Goal: Task Accomplishment & Management: Manage account settings

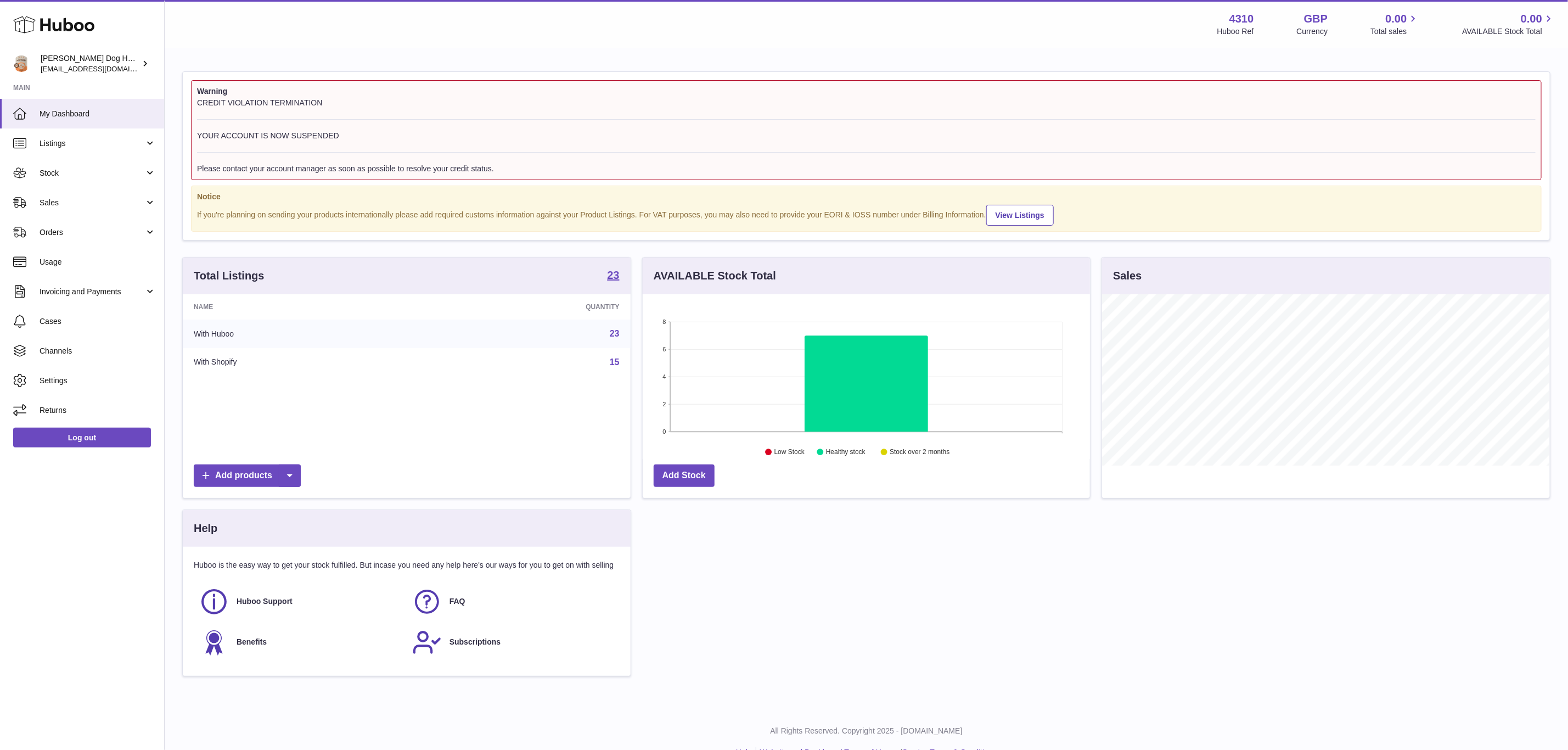
scroll to position [172, 447]
click at [79, 229] on span "Orders" at bounding box center [92, 233] width 105 height 10
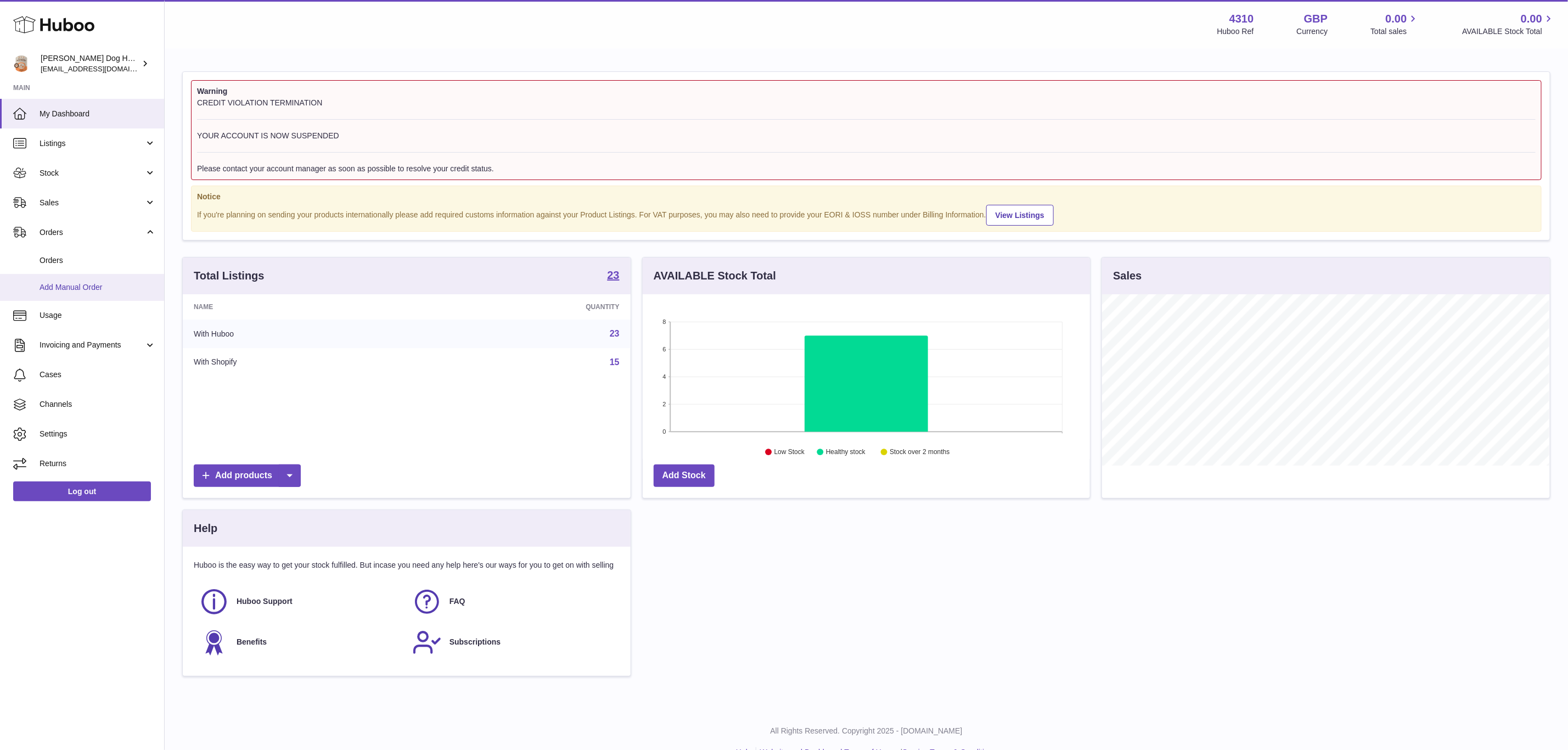
drag, startPoint x: 0, startPoint y: 347, endPoint x: 68, endPoint y: 284, distance: 92.7
click at [68, 284] on span "Add Manual Order" at bounding box center [97, 287] width 116 height 10
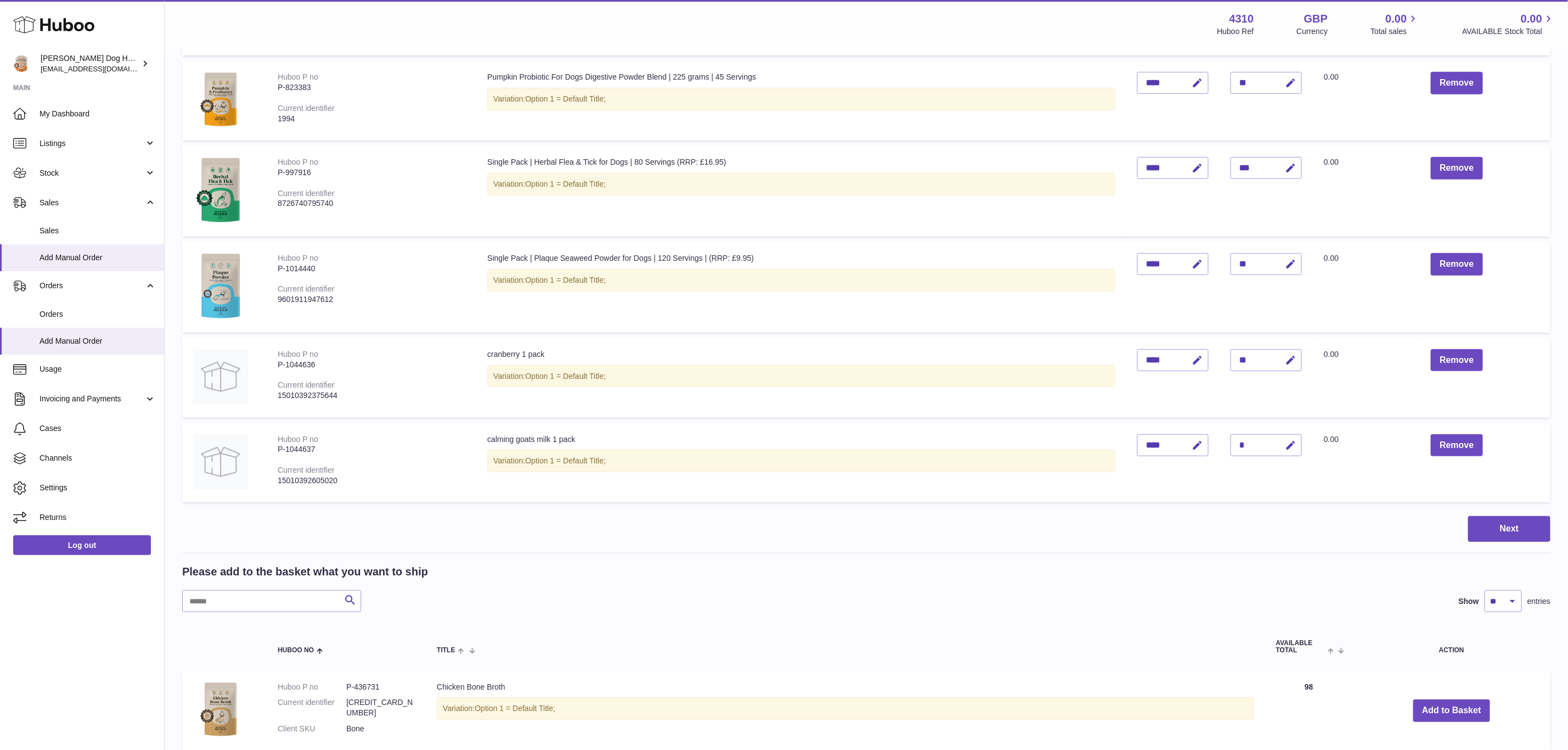
scroll to position [329, 0]
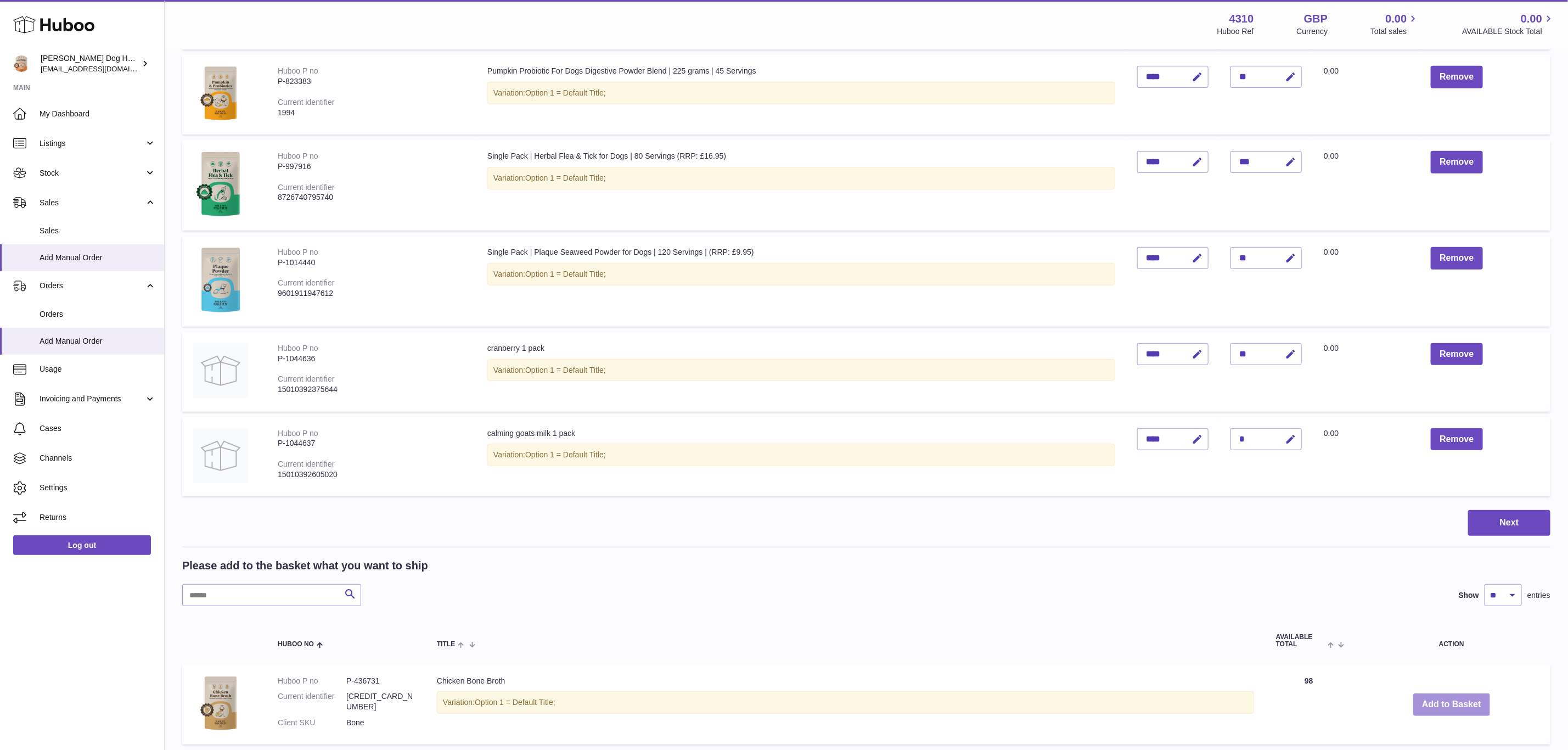
click at [1446, 694] on button "Add to Basket" at bounding box center [1452, 705] width 77 height 22
click at [1446, 699] on button "Add to Basket" at bounding box center [1452, 705] width 77 height 22
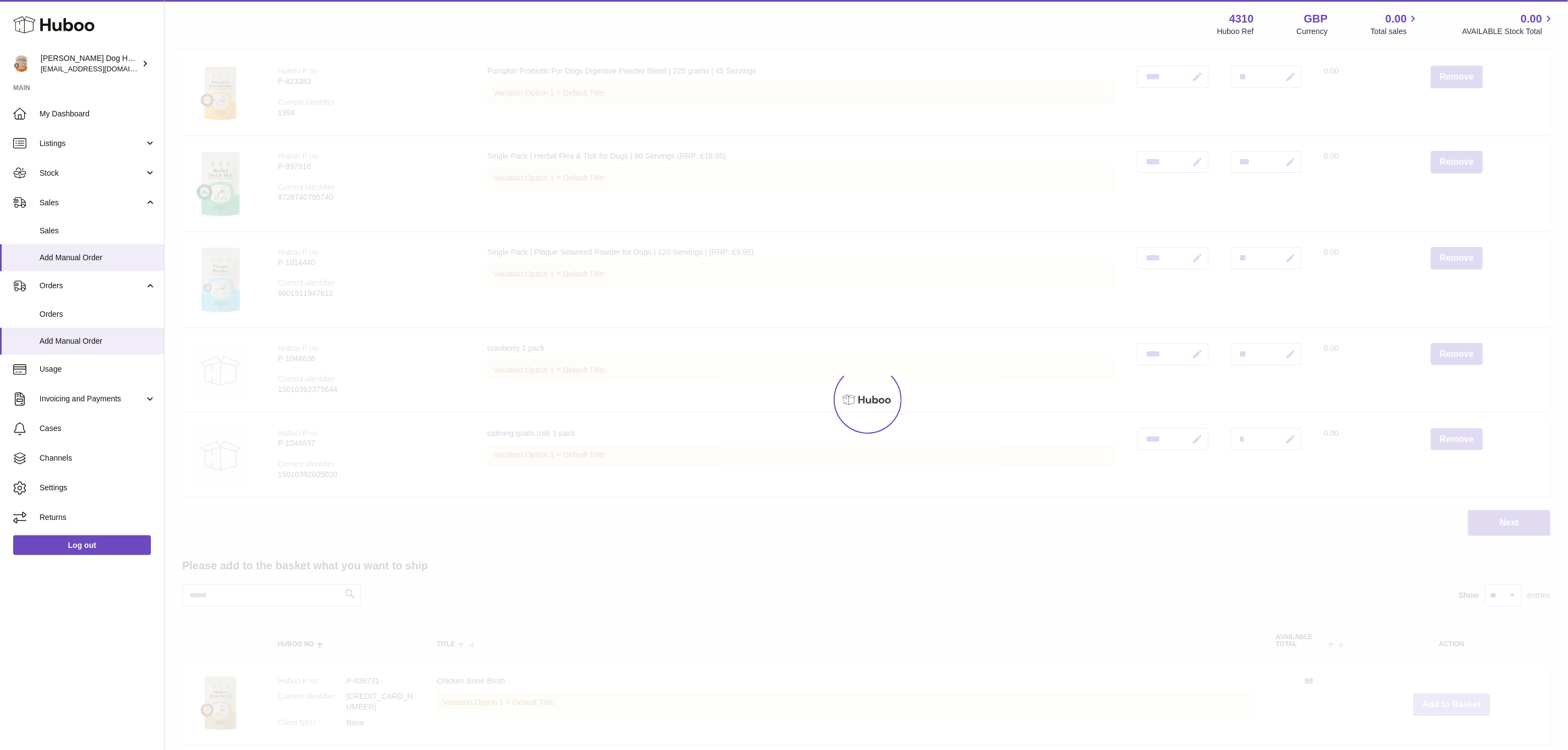
click at [1446, 699] on div at bounding box center [866, 399] width 1403 height 701
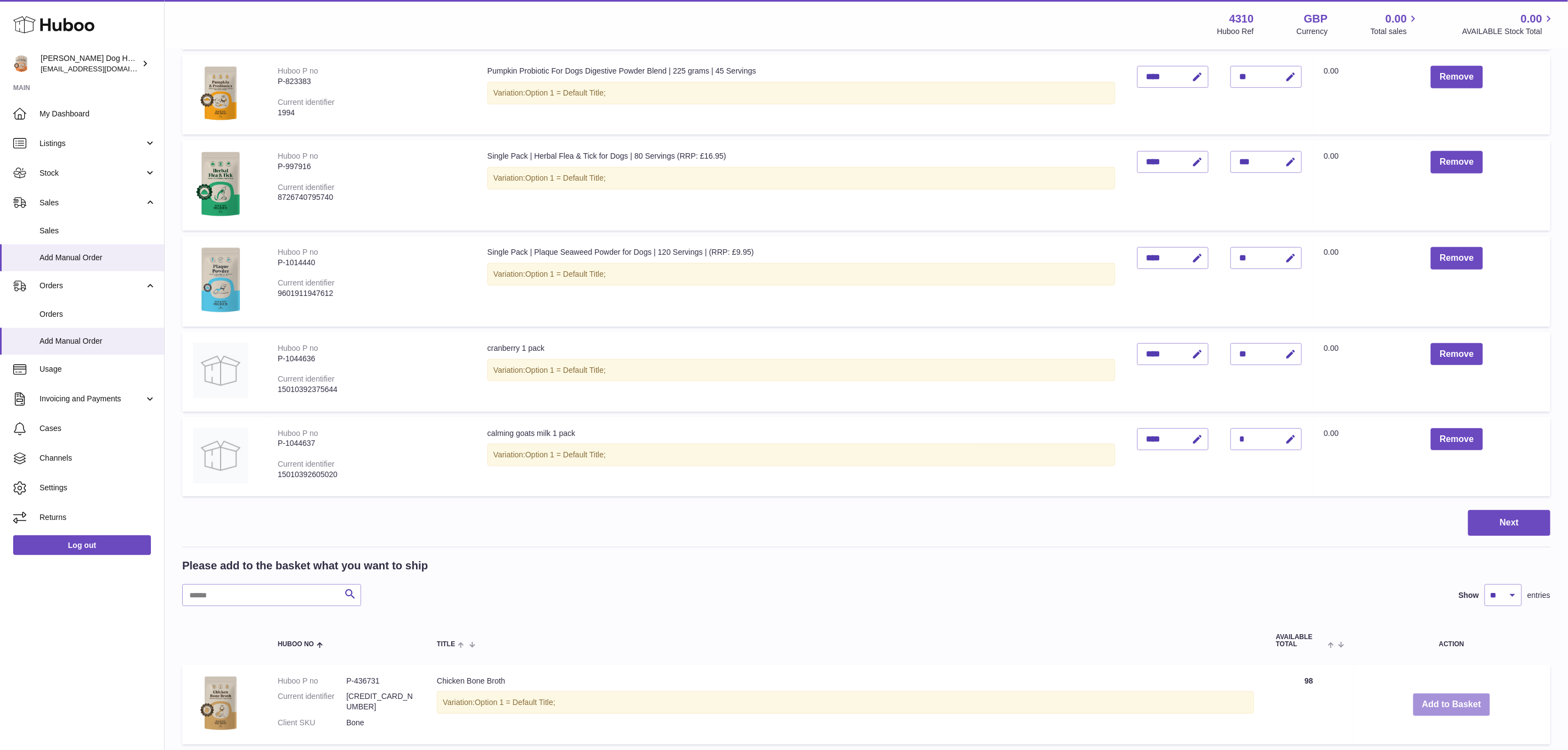
click at [1446, 699] on button "Add to Basket" at bounding box center [1452, 705] width 77 height 22
click at [0, 699] on div at bounding box center [0, 375] width 0 height 750
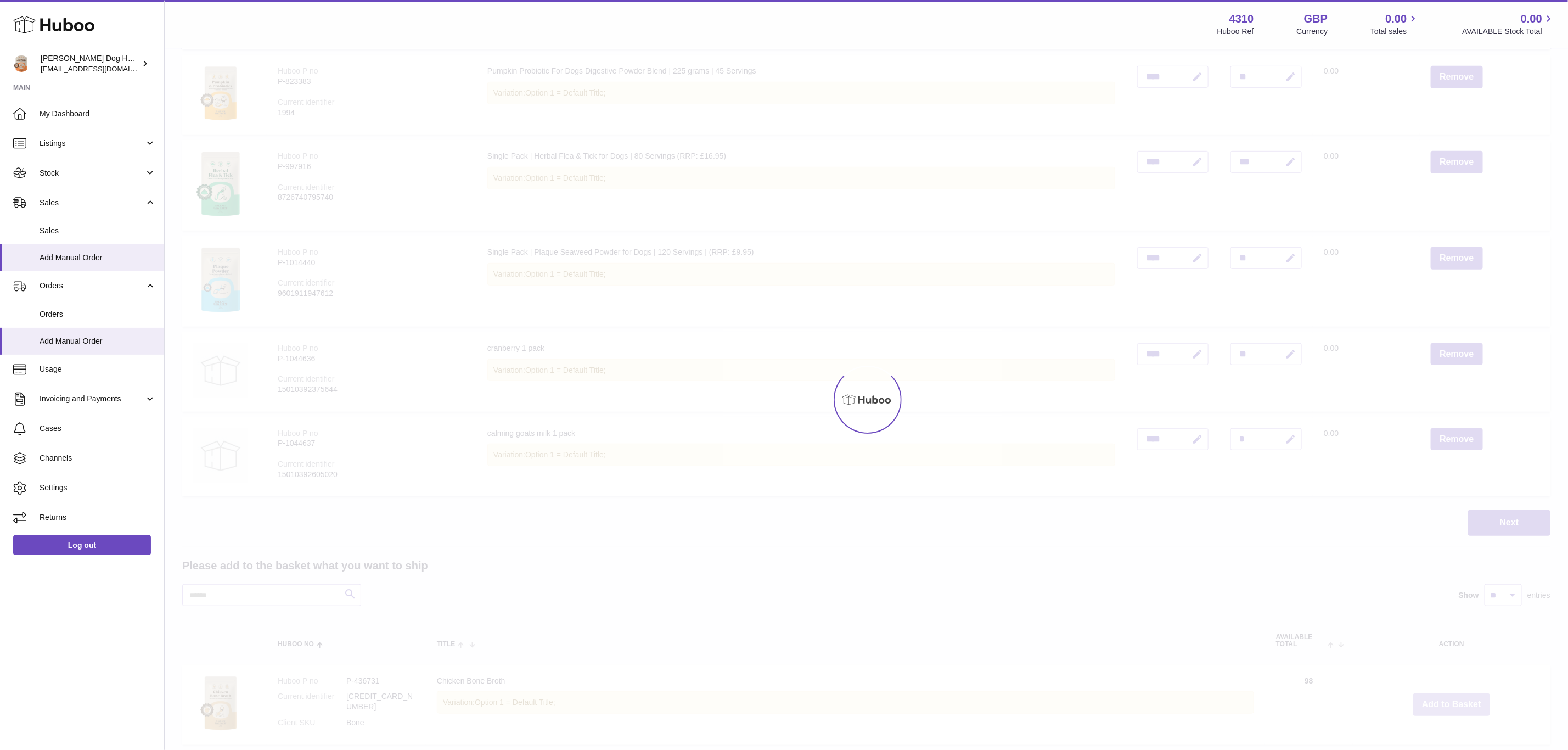
click at [1446, 699] on div at bounding box center [866, 399] width 1403 height 701
click at [1446, 699] on button "Add to Basket" at bounding box center [1452, 705] width 77 height 22
click at [1446, 699] on div at bounding box center [866, 399] width 1403 height 701
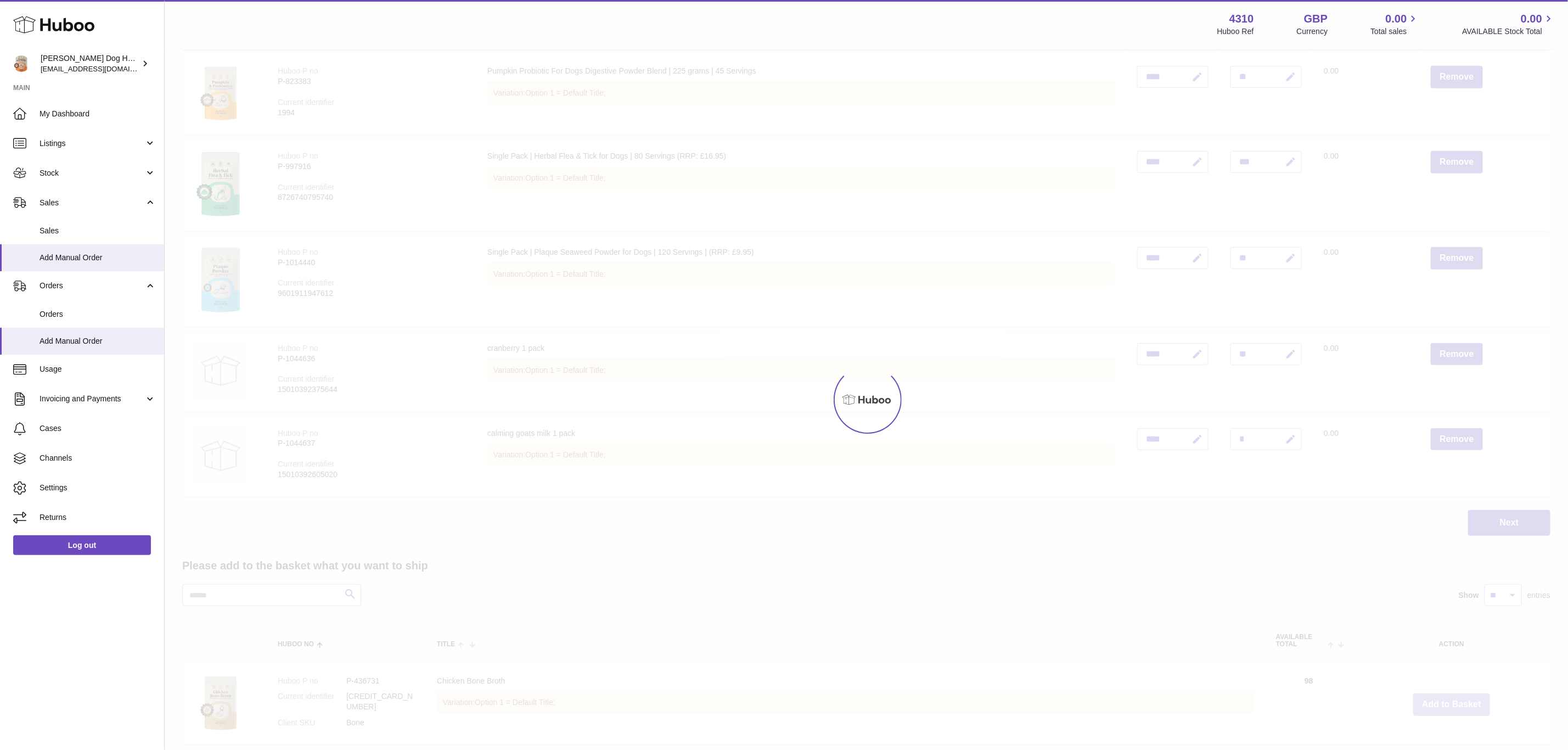
click at [1446, 699] on div at bounding box center [866, 399] width 1403 height 701
click at [1446, 699] on div "Menu Huboo 4310 Huboo Ref GBP Currency 0.00 Total sales 0.00 AVAILABLE Stock To…" at bounding box center [866, 631] width 1403 height 1922
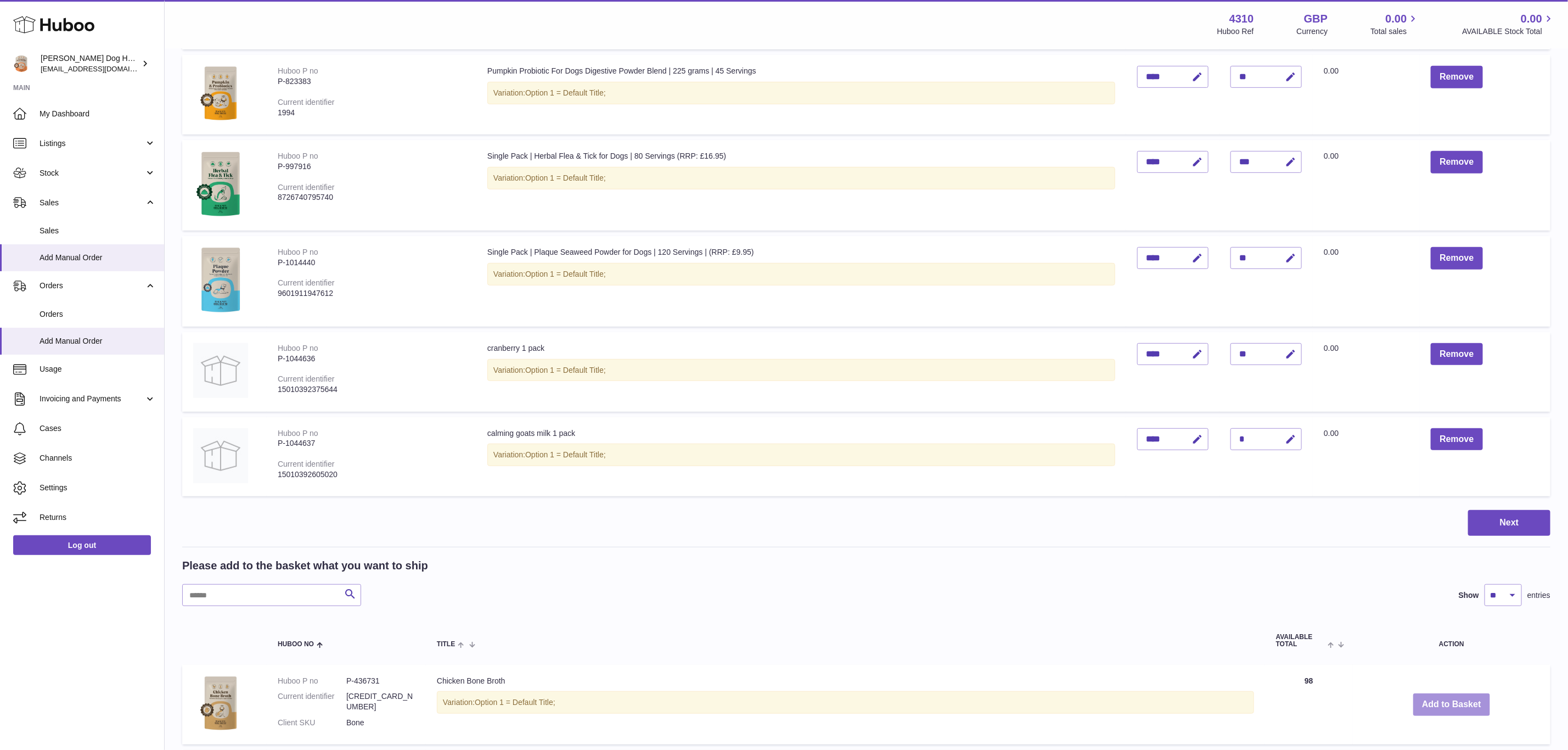
click at [1446, 699] on button "Add to Basket" at bounding box center [1452, 705] width 77 height 22
click at [0, 699] on div at bounding box center [0, 375] width 0 height 750
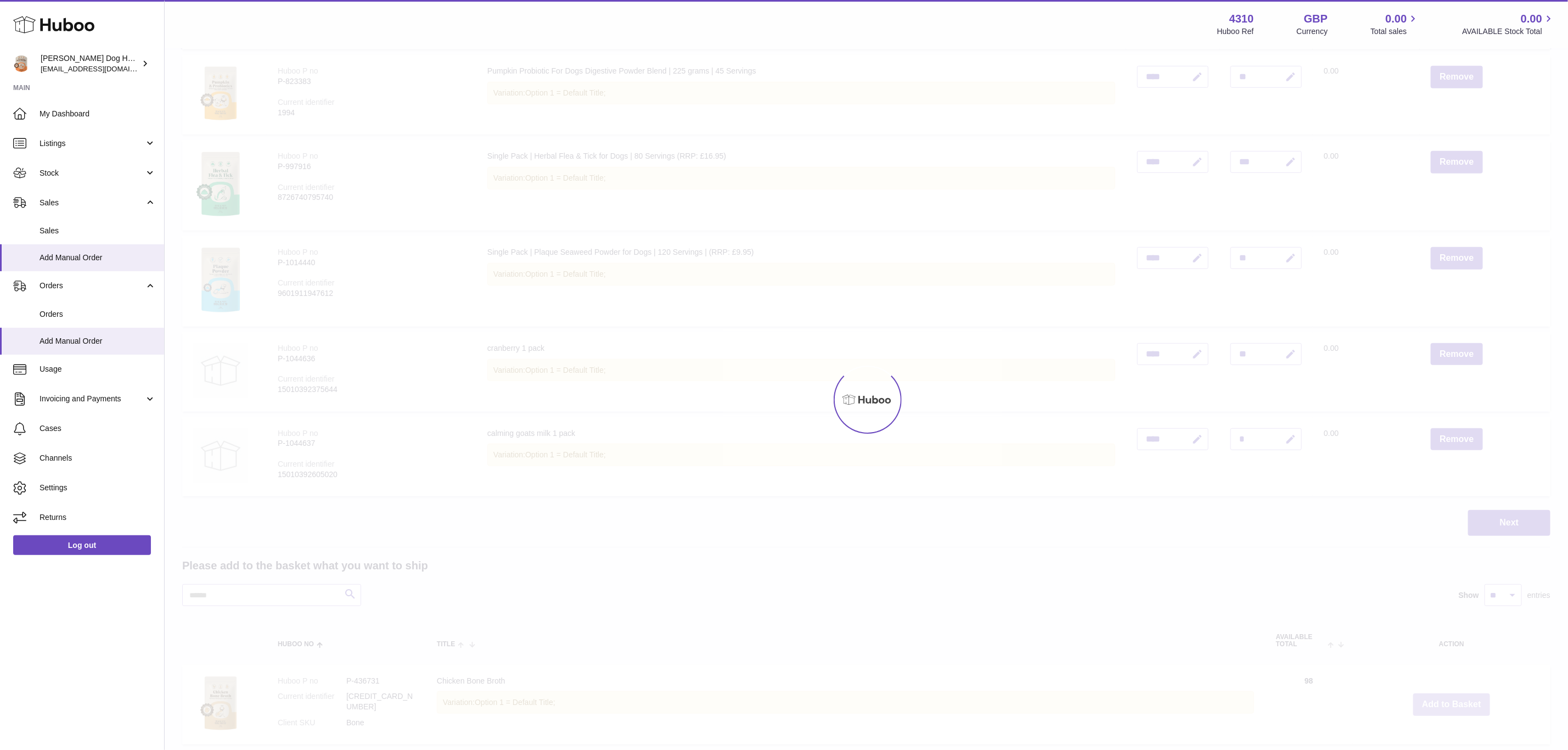
click at [1446, 699] on div at bounding box center [866, 399] width 1403 height 701
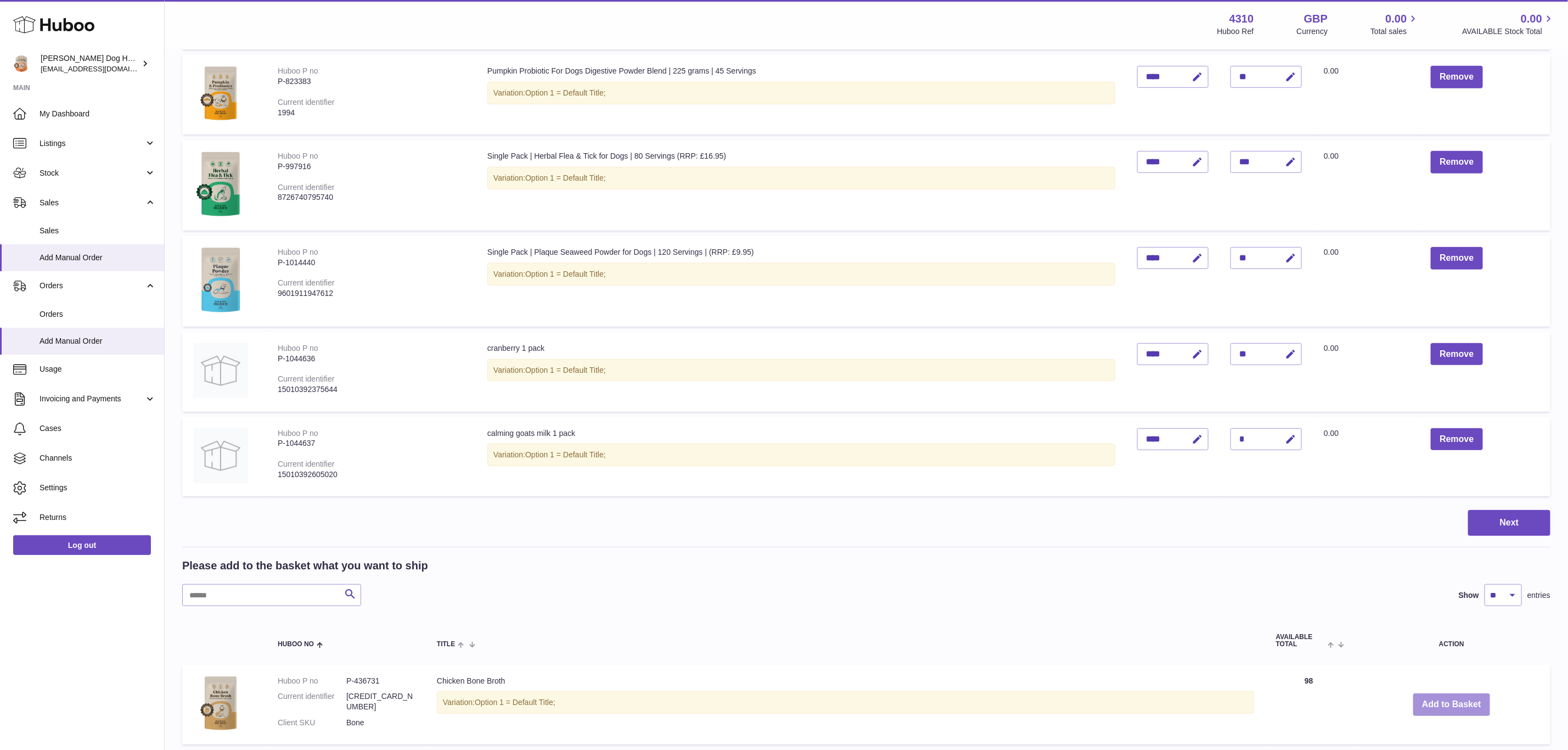
click at [1446, 699] on div "Menu Huboo 4310 Huboo Ref GBP Currency 0.00 Total sales 0.00 AVAILABLE Stock To…" at bounding box center [866, 631] width 1403 height 1922
click at [1446, 699] on button "Add to Basket" at bounding box center [1452, 705] width 77 height 22
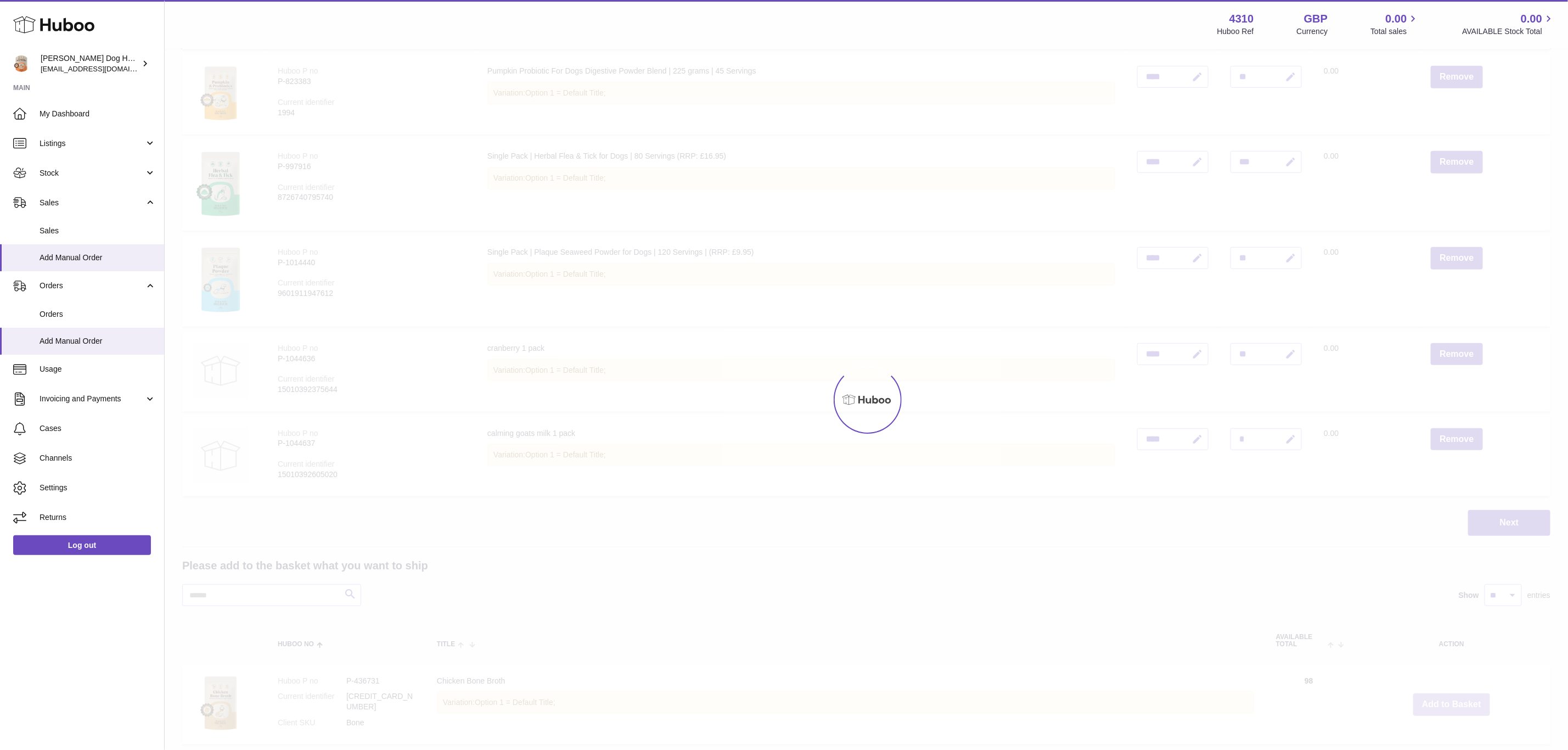
click at [1446, 699] on div at bounding box center [866, 399] width 1403 height 701
click at [1446, 699] on div "Menu Huboo 4310 Huboo Ref GBP Currency 0.00 Total sales 0.00 AVAILABLE Stock To…" at bounding box center [866, 631] width 1403 height 1922
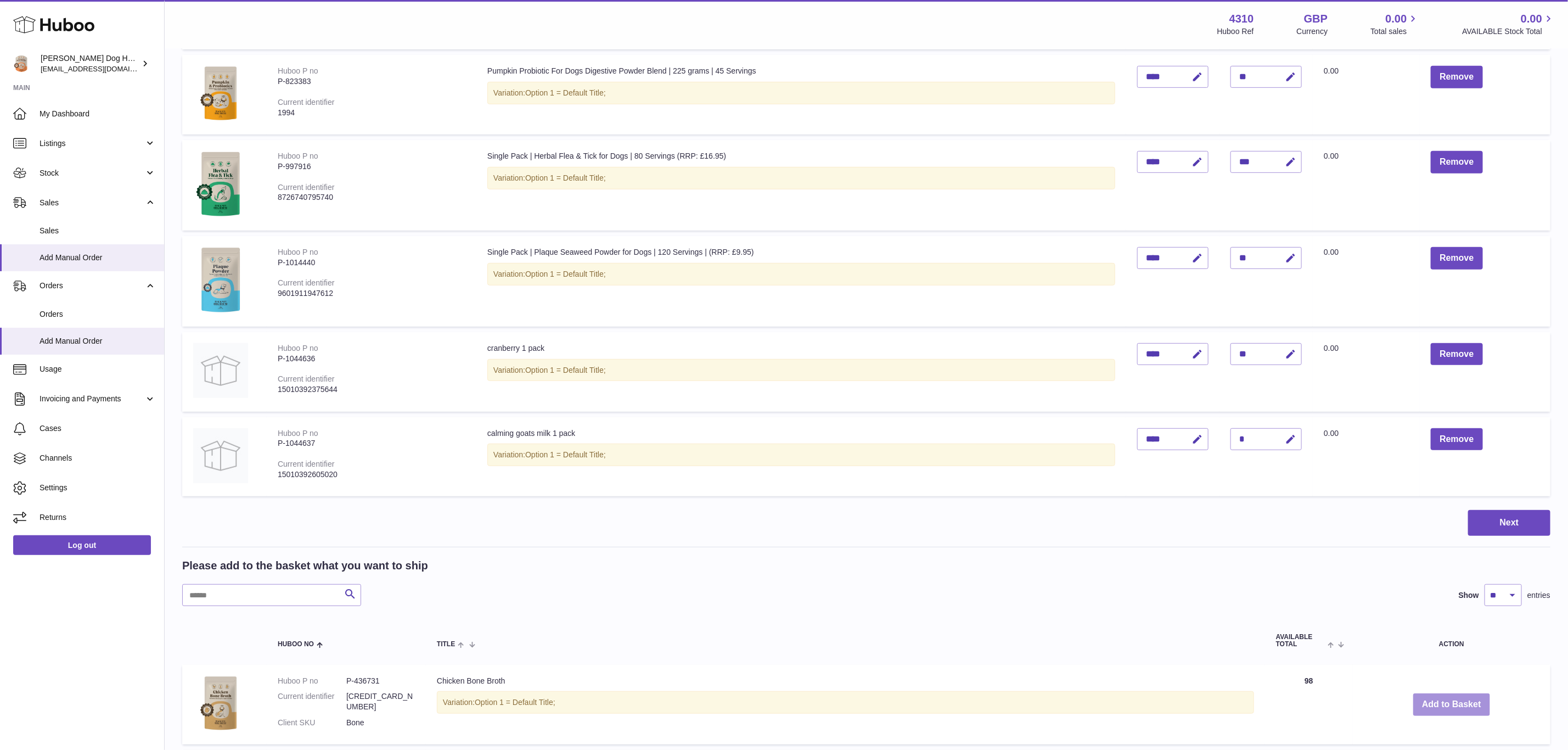
click at [1446, 699] on button "Add to Basket" at bounding box center [1452, 705] width 77 height 22
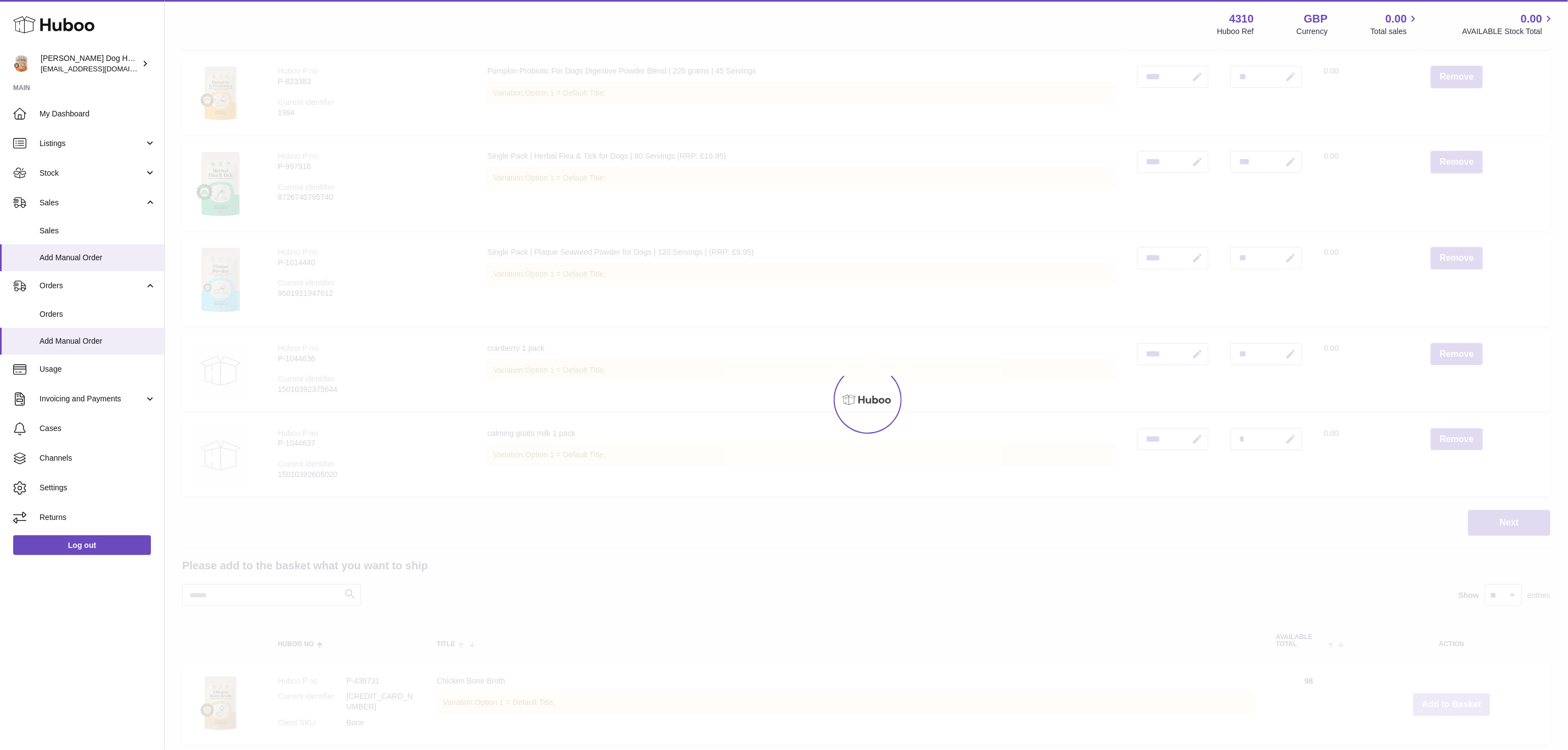
click at [1446, 699] on div at bounding box center [866, 399] width 1403 height 701
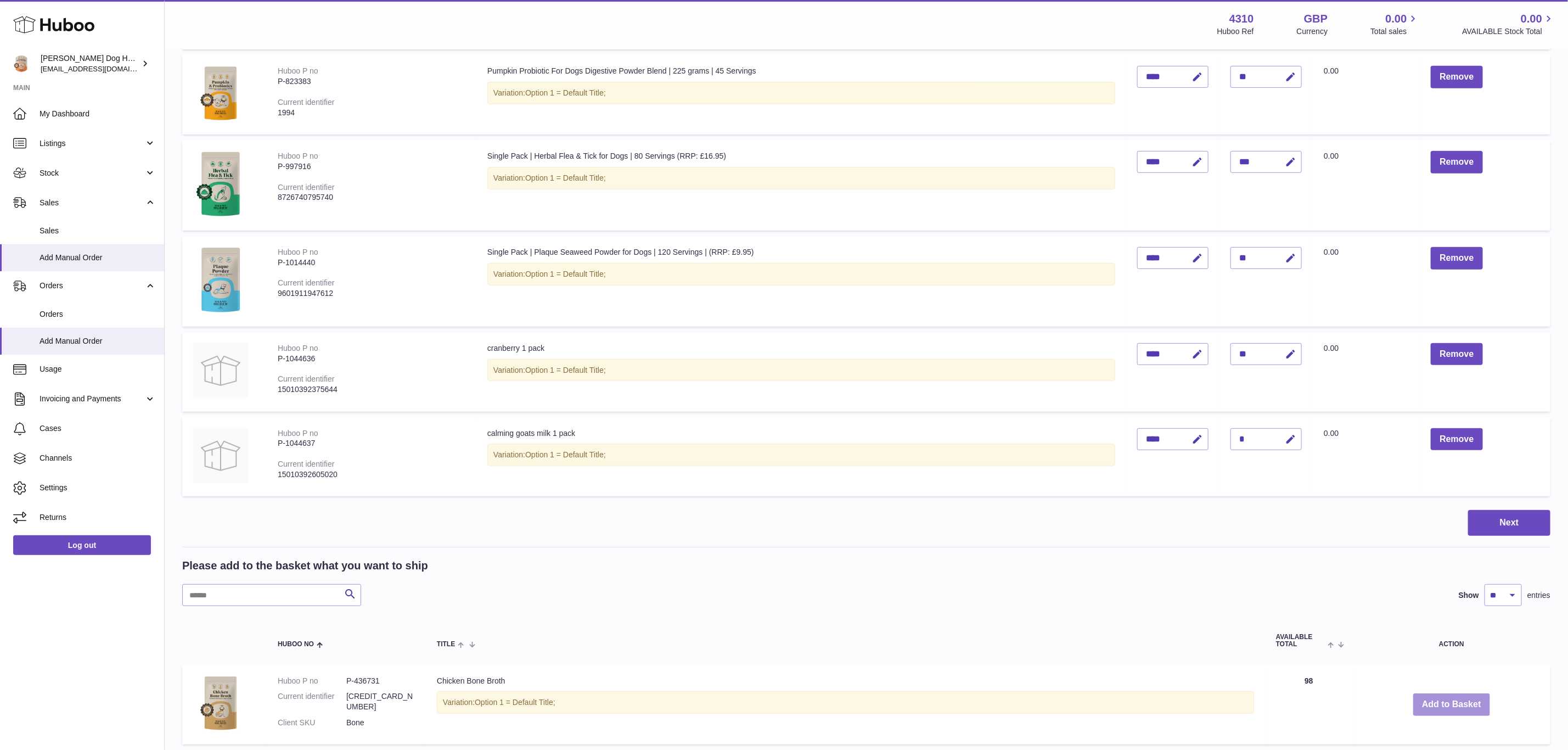
click at [1446, 699] on button "Add to Basket" at bounding box center [1452, 705] width 77 height 22
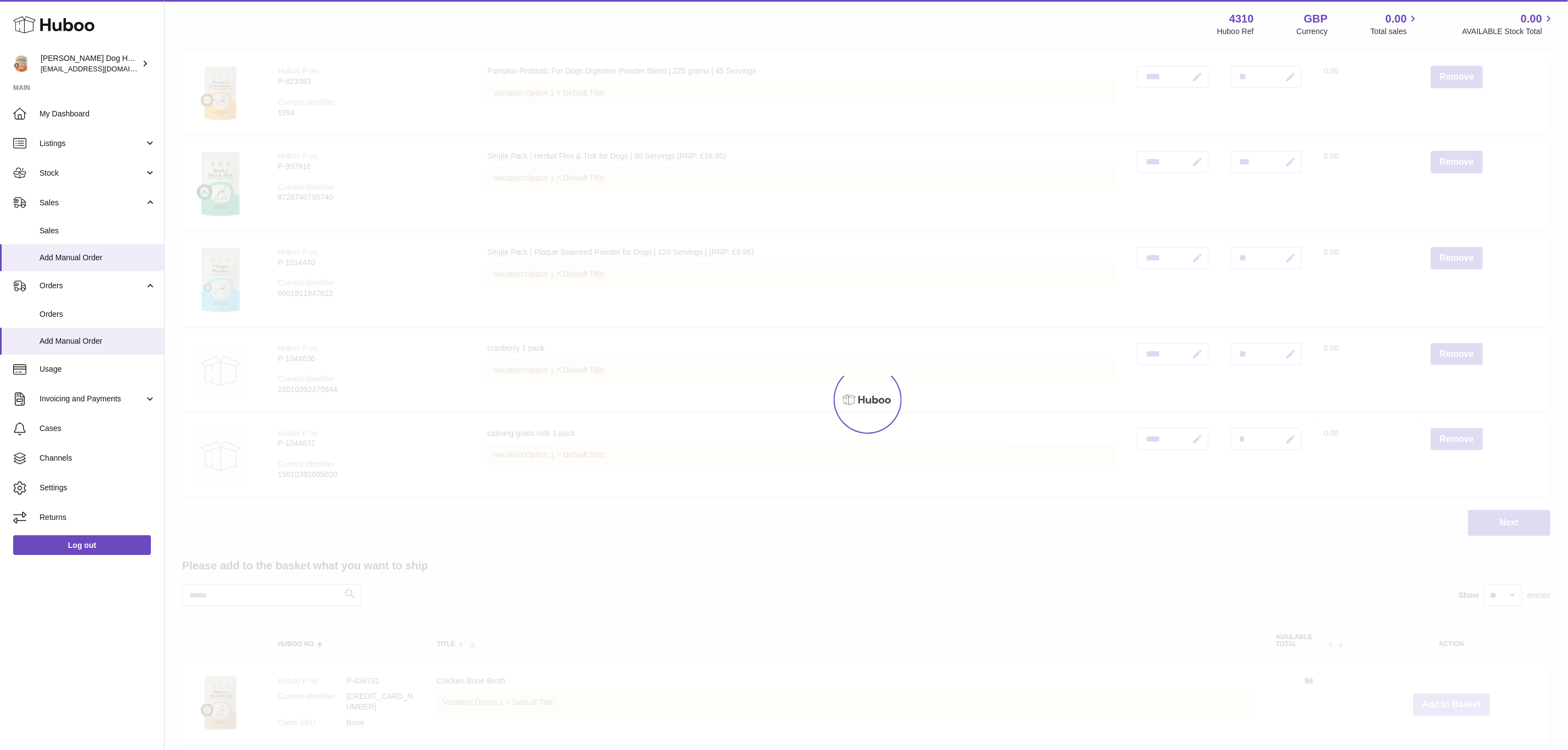
click at [1446, 699] on div at bounding box center [866, 399] width 1403 height 701
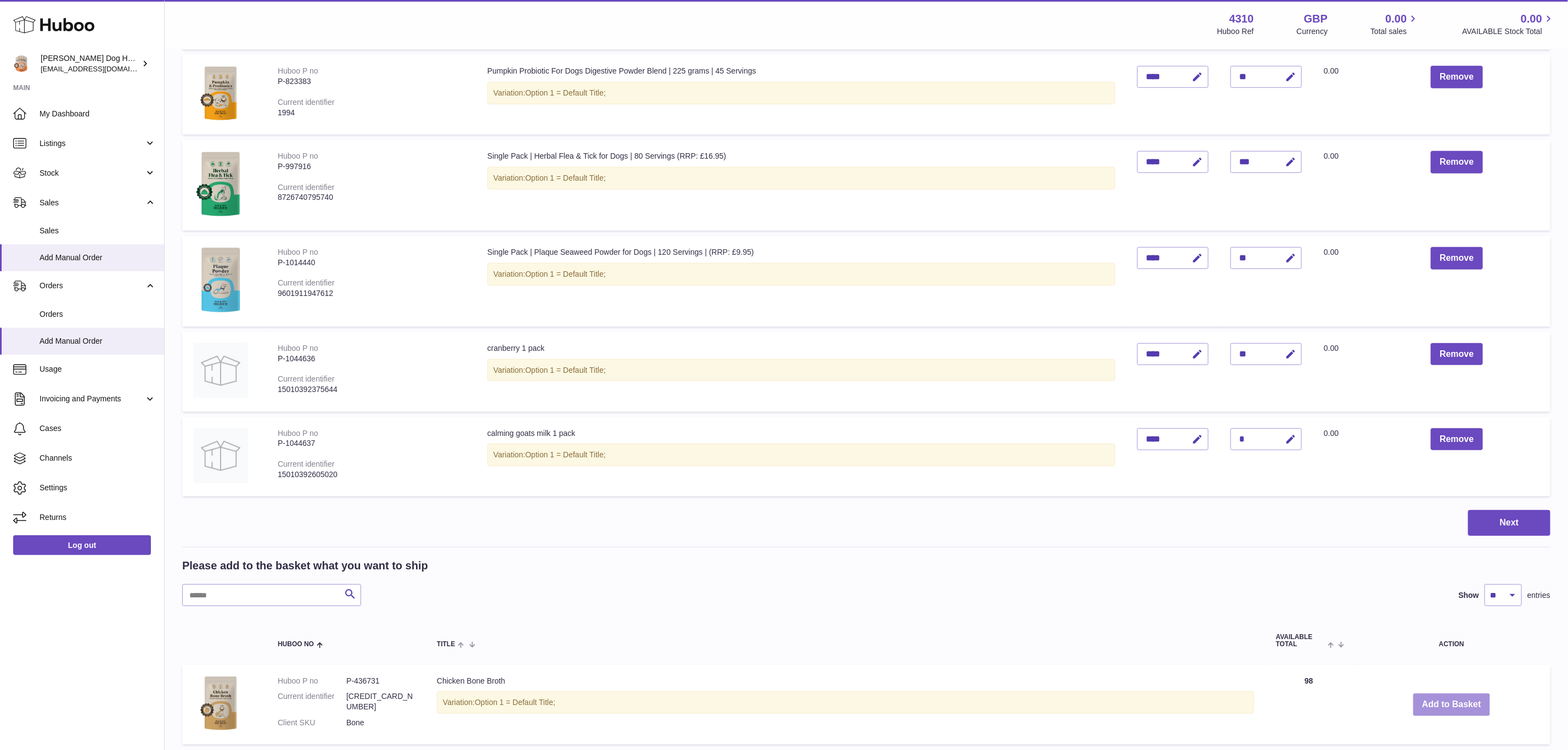
click at [1446, 699] on button "Add to Basket" at bounding box center [1452, 705] width 77 height 22
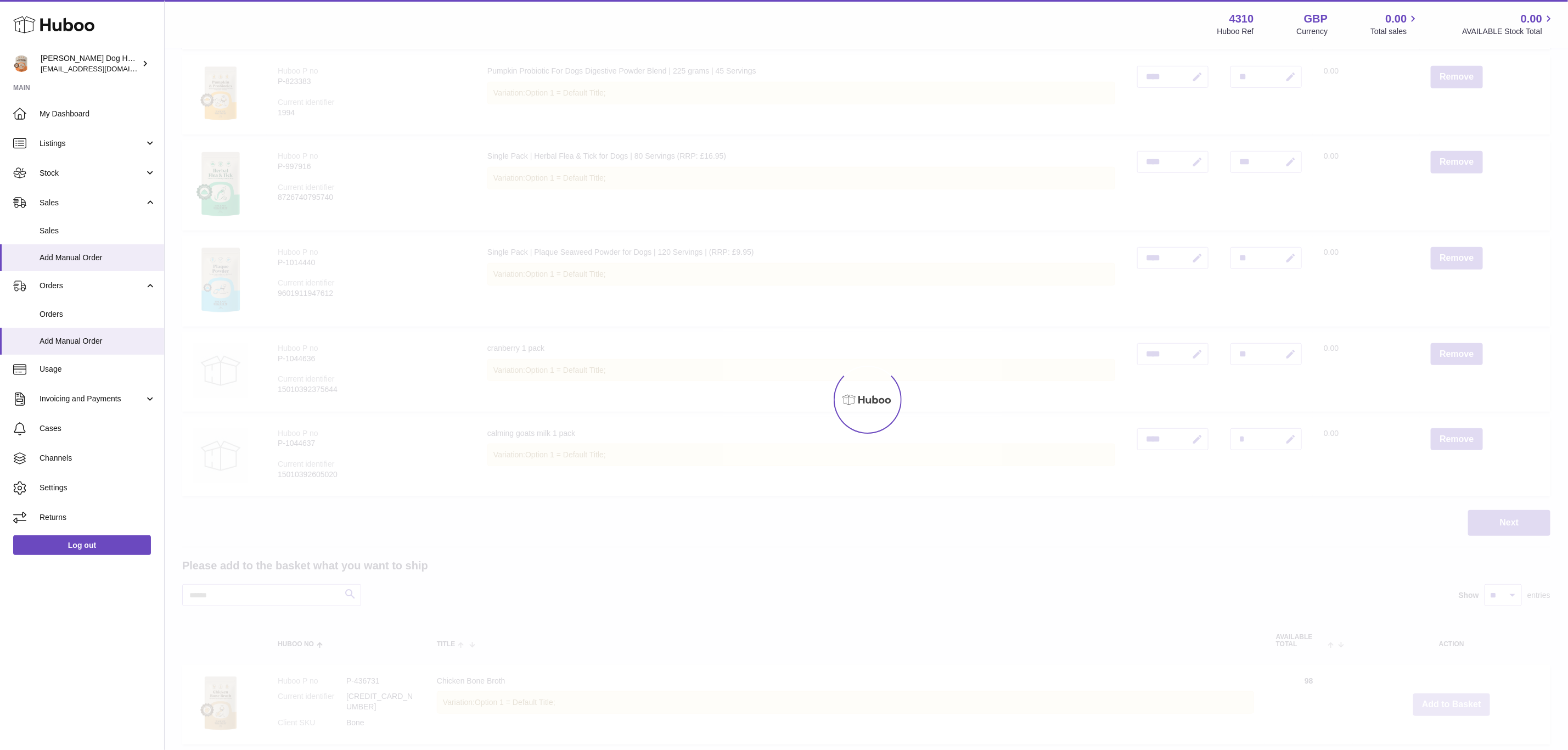
click at [1446, 699] on div at bounding box center [866, 399] width 1403 height 701
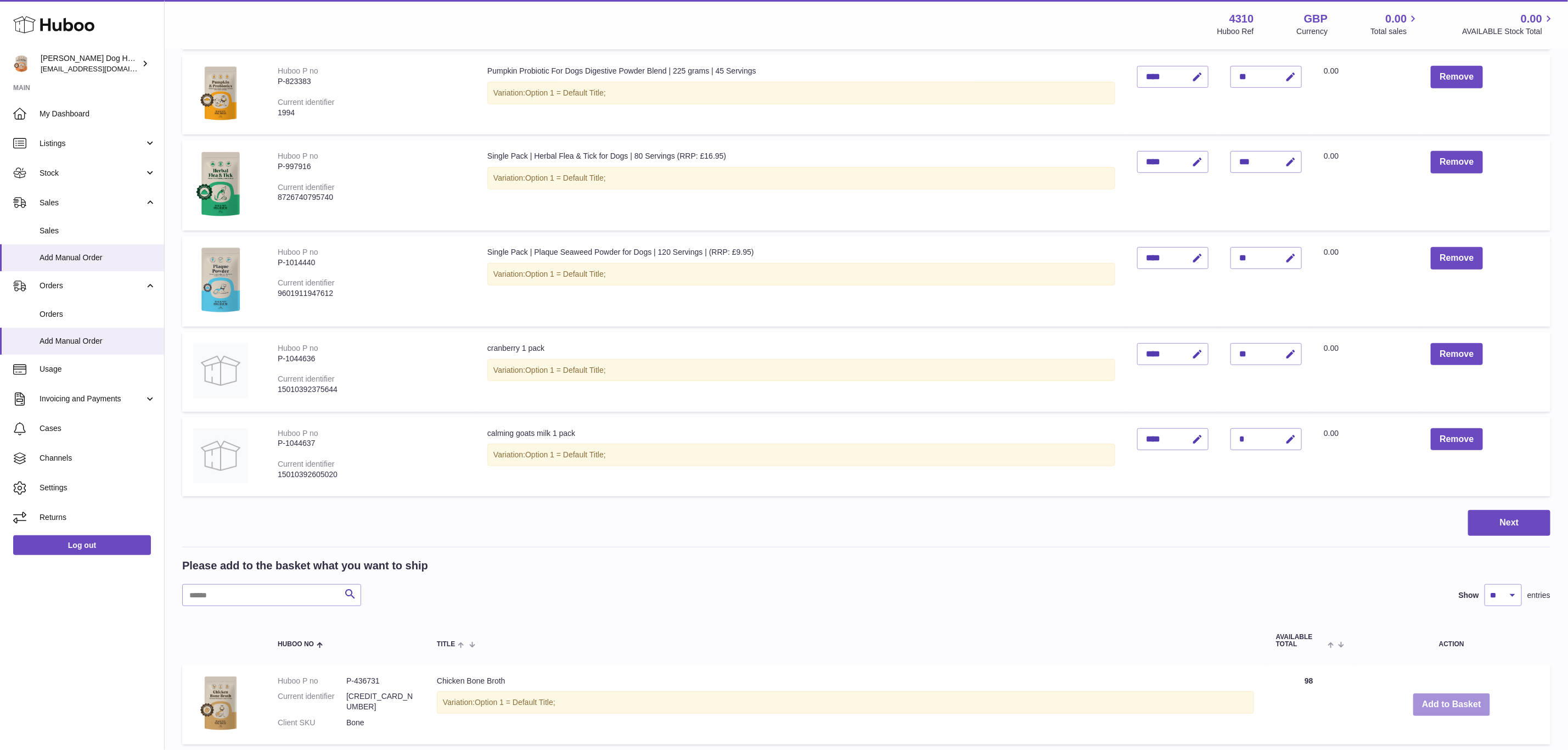
click at [1446, 699] on button "Add to Basket" at bounding box center [1452, 705] width 77 height 22
click at [0, 699] on div at bounding box center [0, 375] width 0 height 750
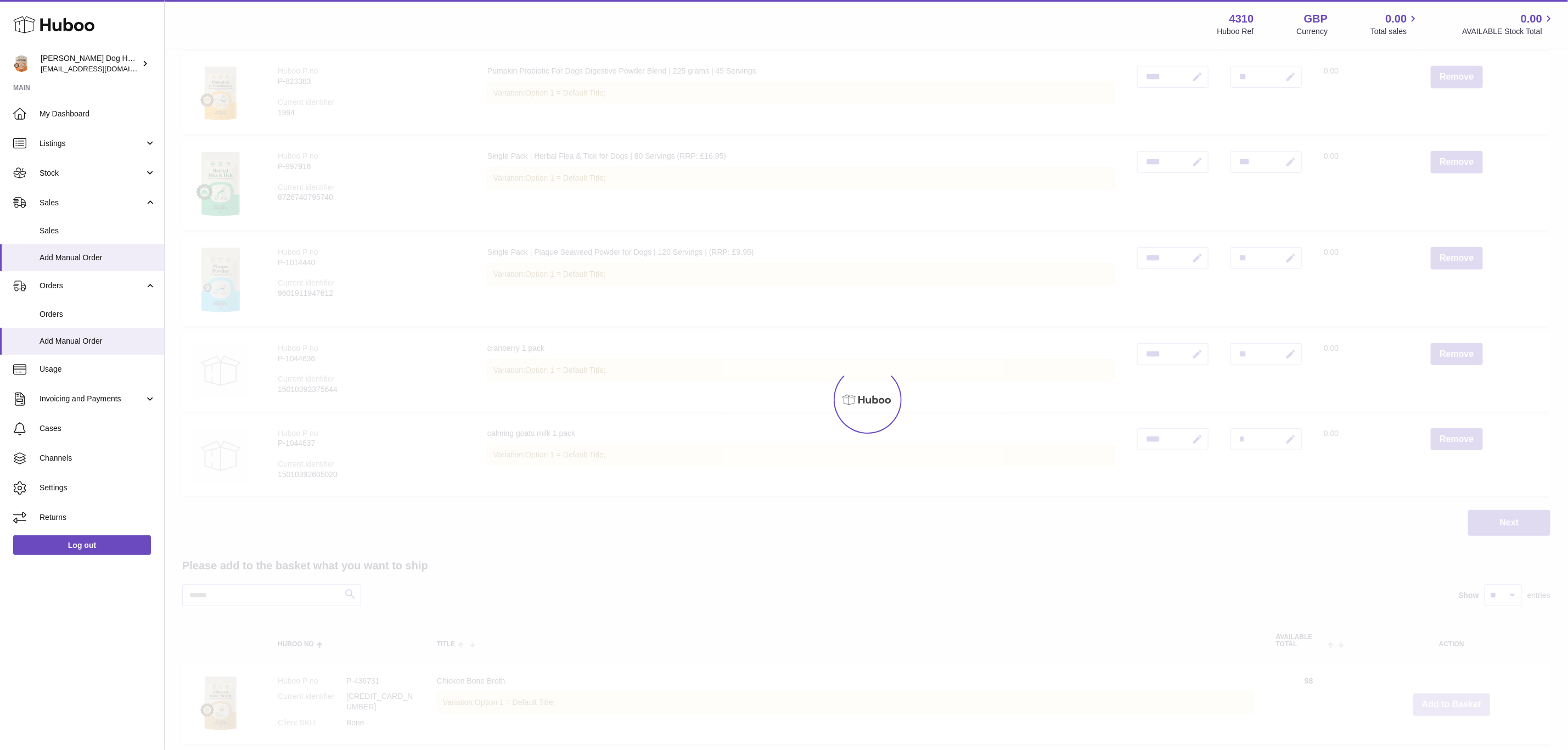
click at [1446, 699] on div at bounding box center [866, 399] width 1403 height 701
click at [1446, 699] on div "Menu Huboo 4310 Huboo Ref GBP Currency 0.00 Total sales 0.00 AVAILABLE Stock To…" at bounding box center [866, 631] width 1403 height 1922
click at [1446, 699] on button "Add to Basket" at bounding box center [1452, 705] width 77 height 22
click at [1446, 699] on div at bounding box center [866, 399] width 1403 height 701
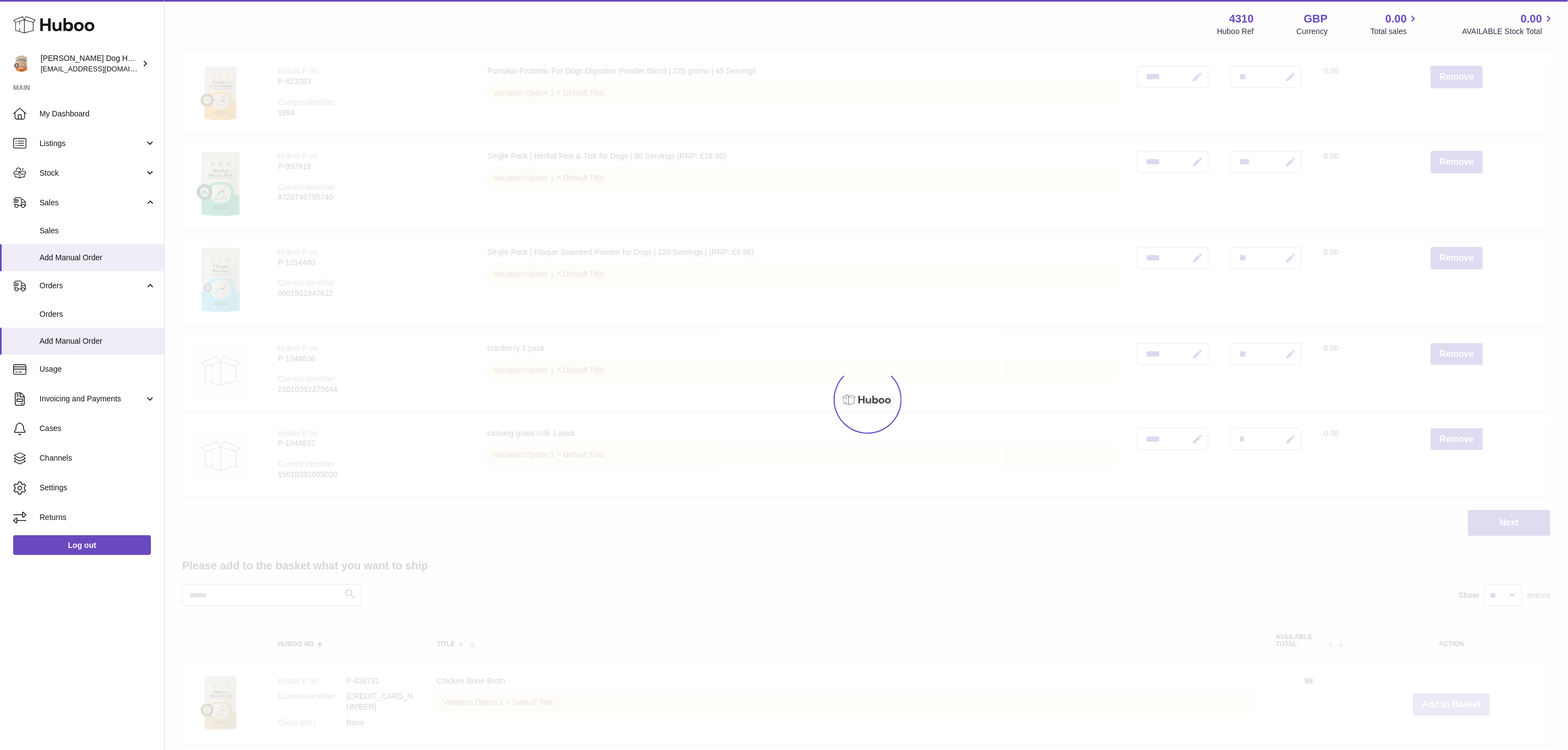
click at [1446, 699] on div at bounding box center [866, 399] width 1403 height 701
click at [1446, 699] on button "Add to Basket" at bounding box center [1452, 705] width 77 height 22
click at [1446, 699] on div at bounding box center [866, 399] width 1403 height 701
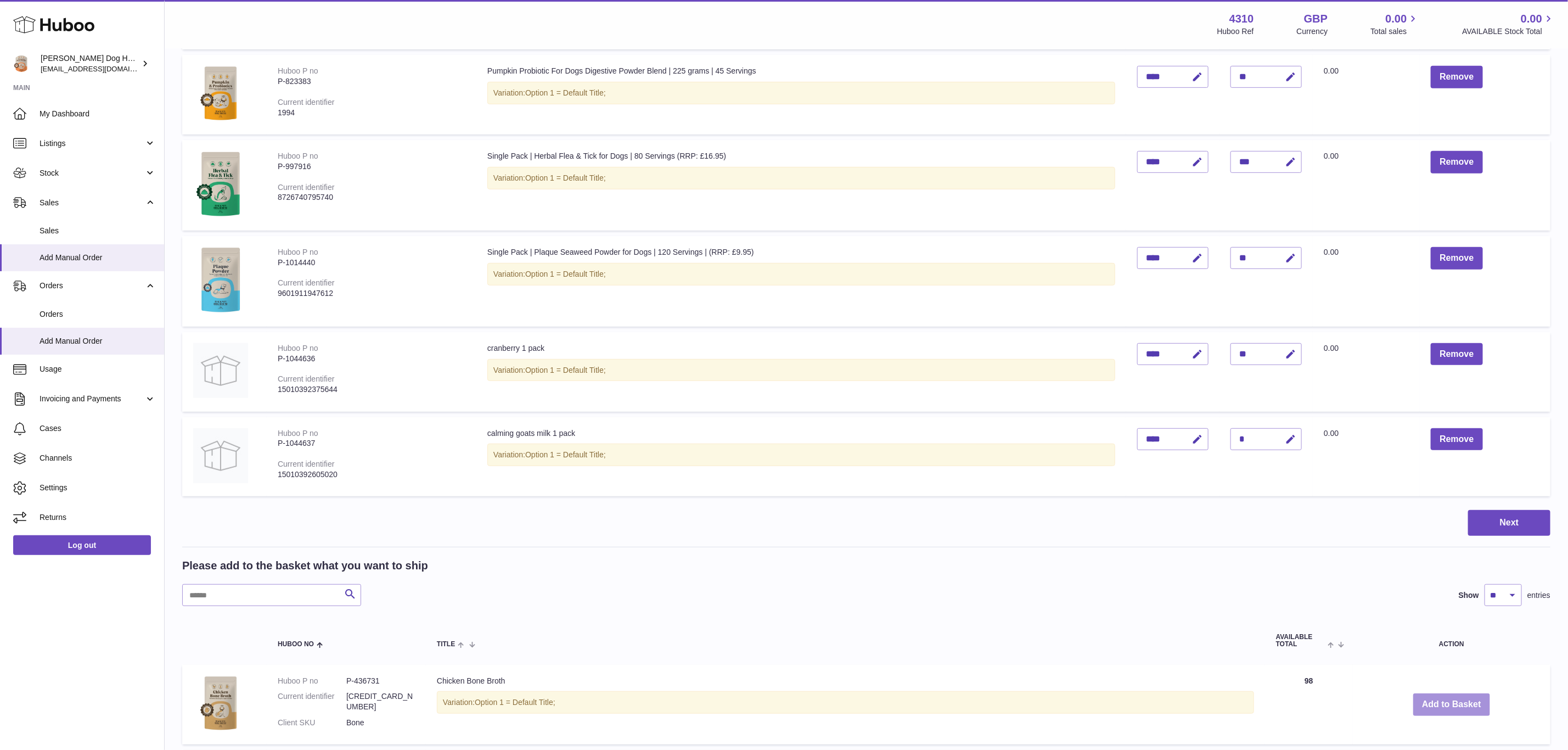
click at [1446, 699] on button "Add to Basket" at bounding box center [1452, 705] width 77 height 22
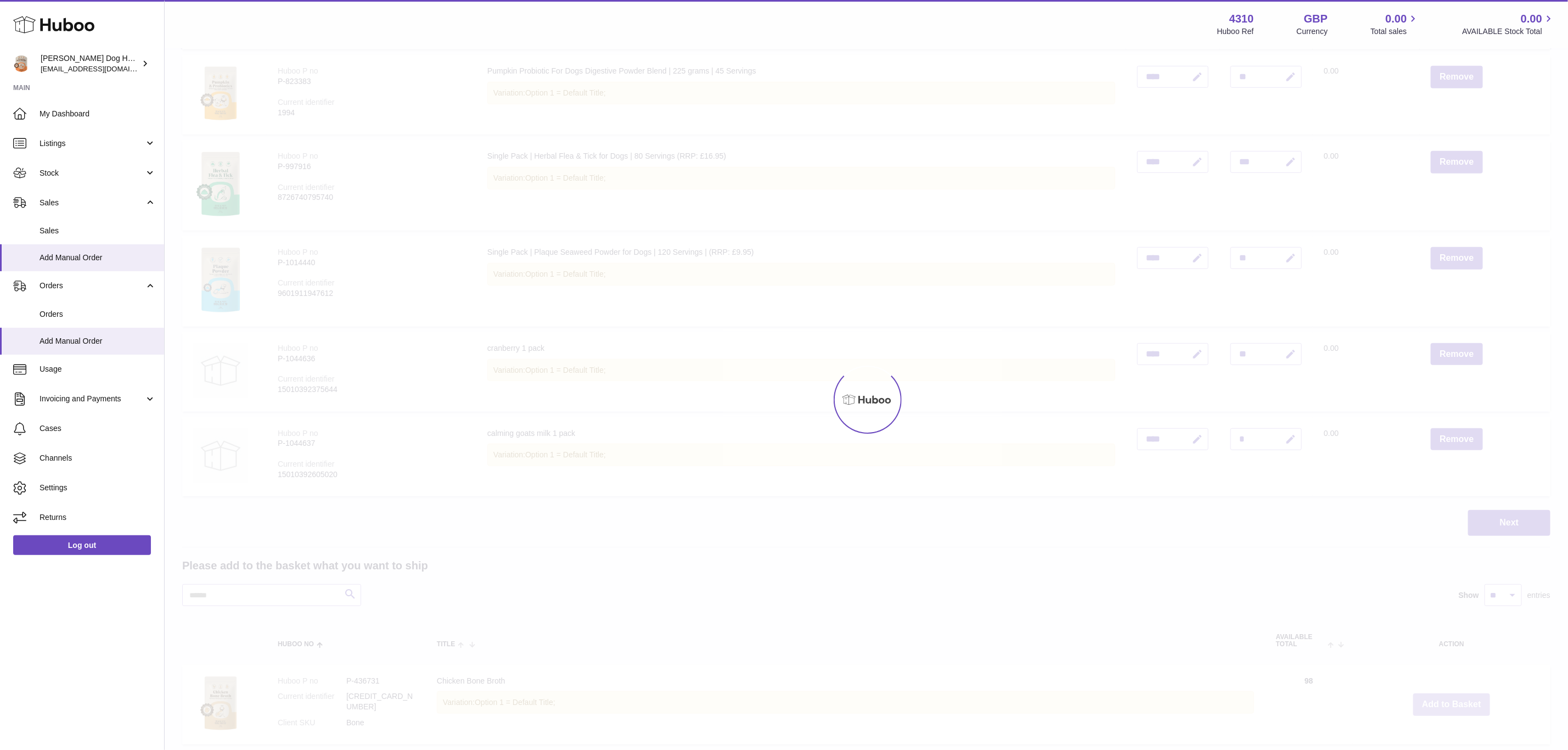
click at [1446, 699] on div at bounding box center [866, 399] width 1403 height 701
click at [1446, 699] on div "Menu Huboo 4310 Huboo Ref GBP Currency 0.00 Total sales 0.00 AVAILABLE Stock To…" at bounding box center [866, 631] width 1403 height 1922
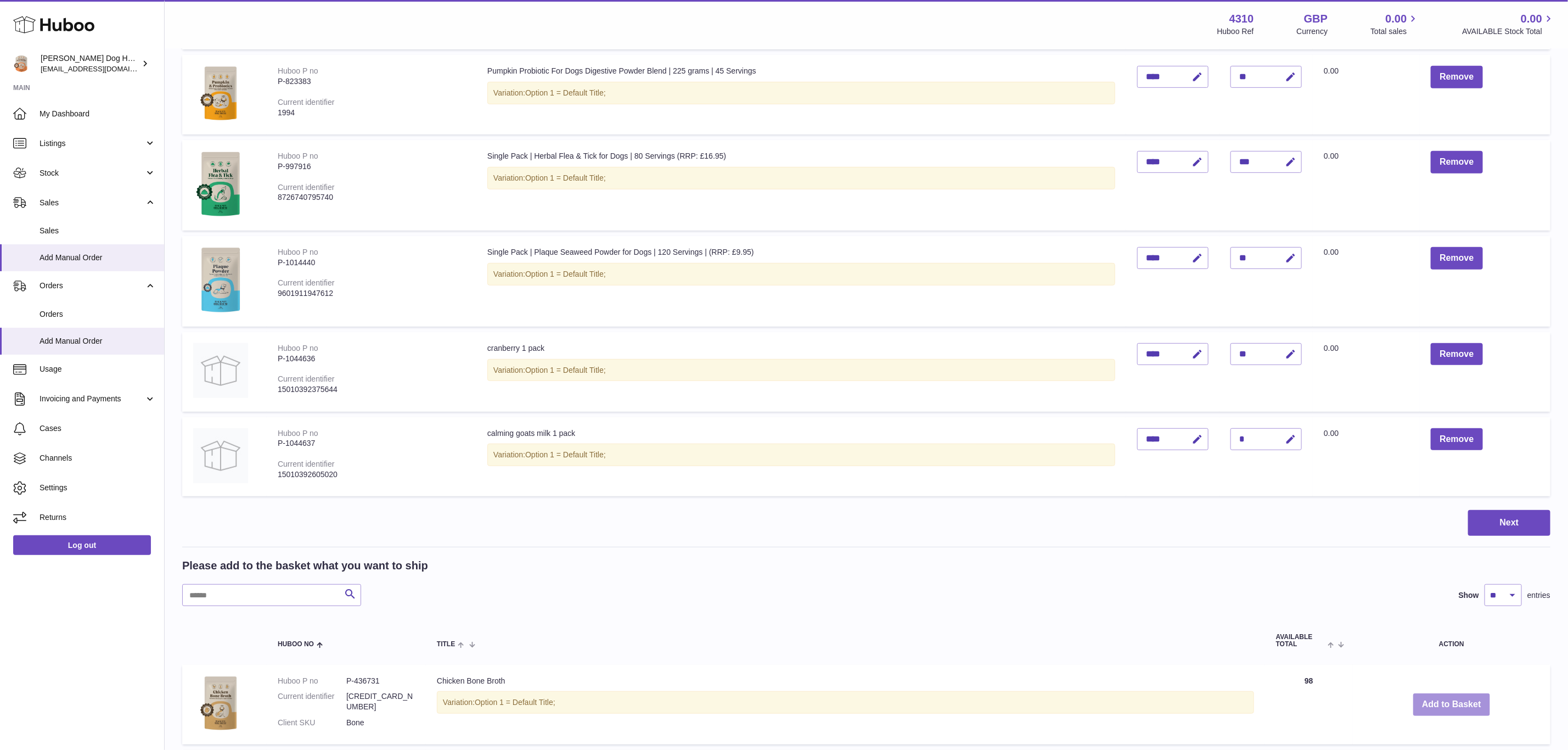
click at [1446, 699] on button "Add to Basket" at bounding box center [1452, 705] width 77 height 22
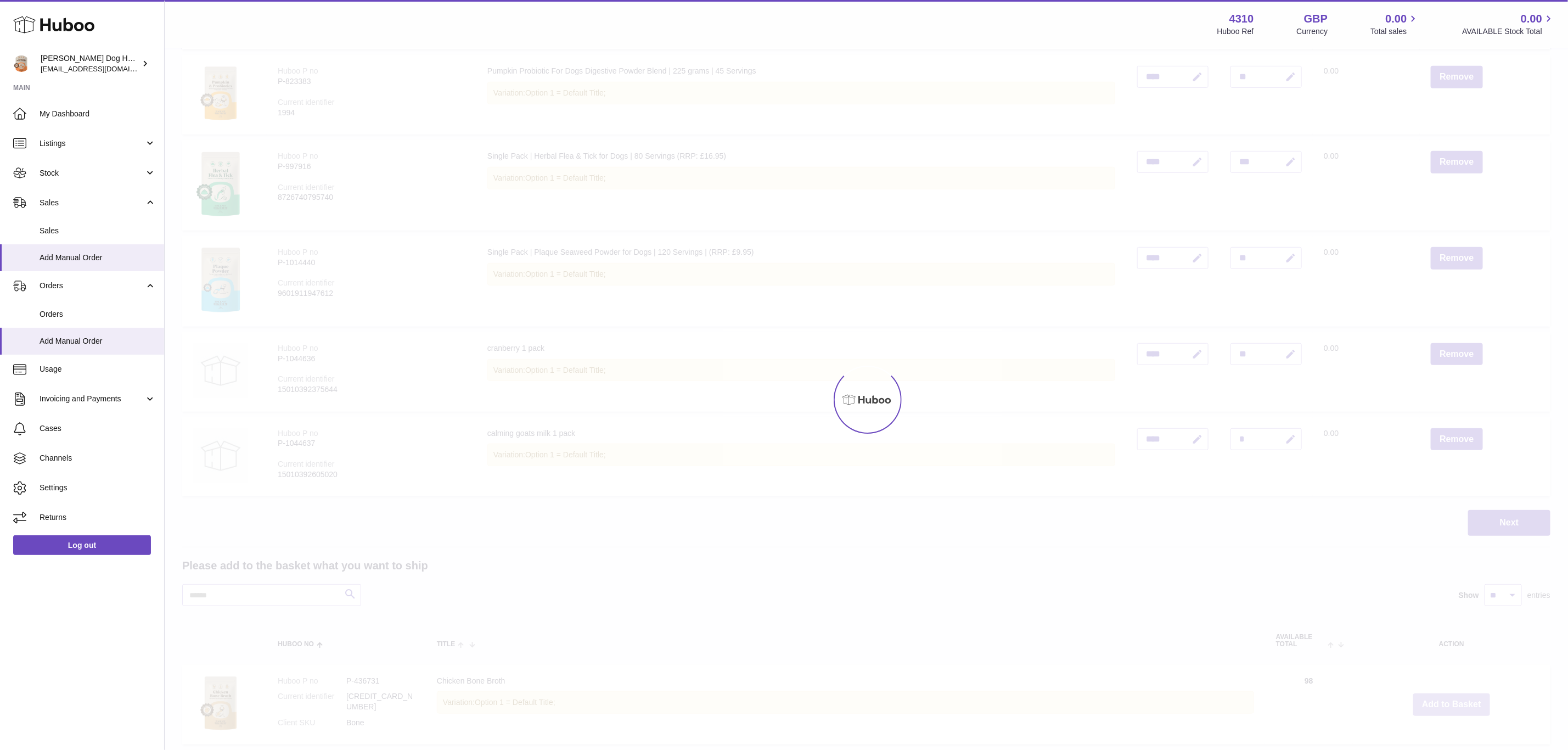
click at [1446, 699] on div at bounding box center [866, 399] width 1403 height 701
click at [1446, 699] on button "Add to Basket" at bounding box center [1452, 705] width 77 height 22
click at [1446, 699] on div at bounding box center [866, 399] width 1403 height 701
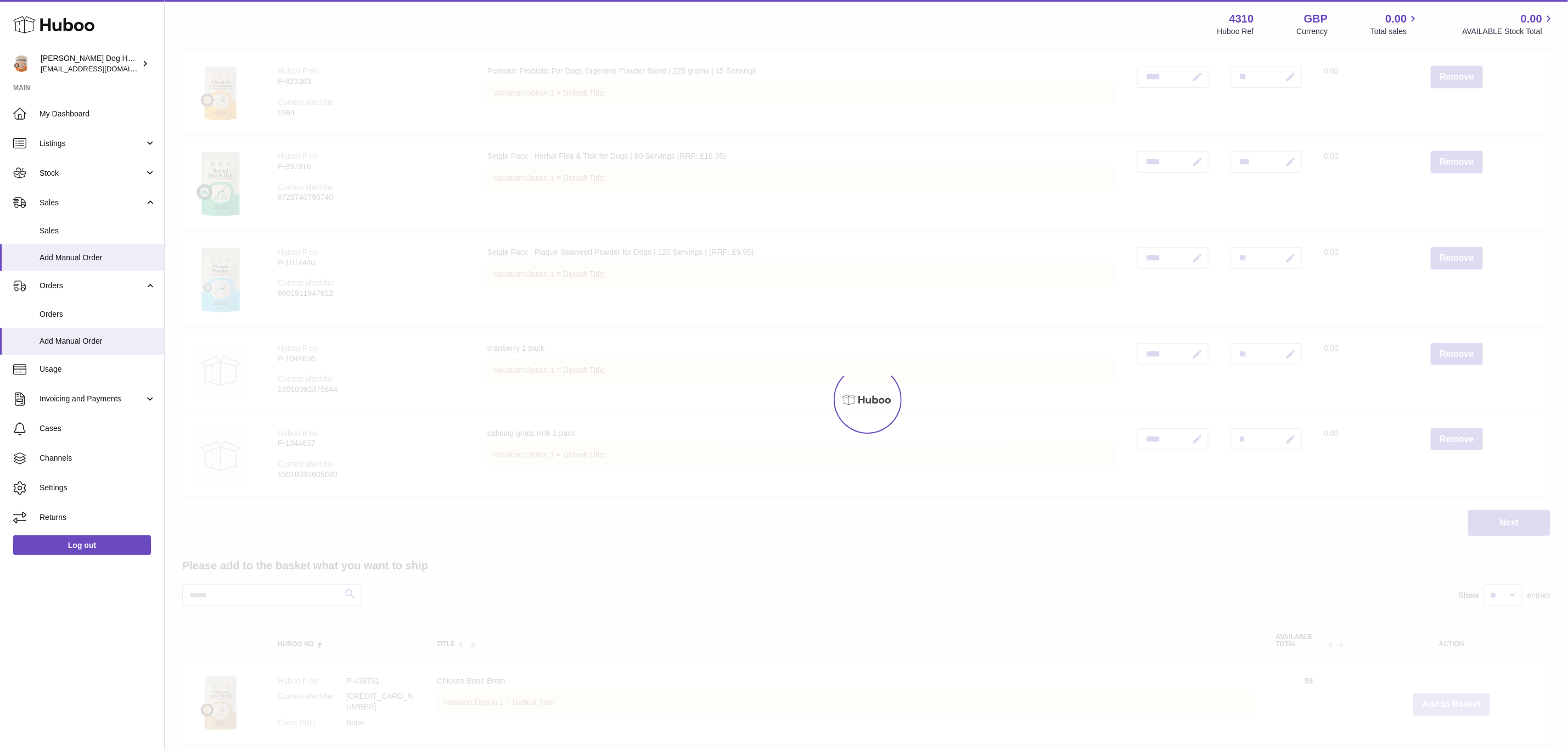
click at [1446, 699] on div at bounding box center [866, 399] width 1403 height 701
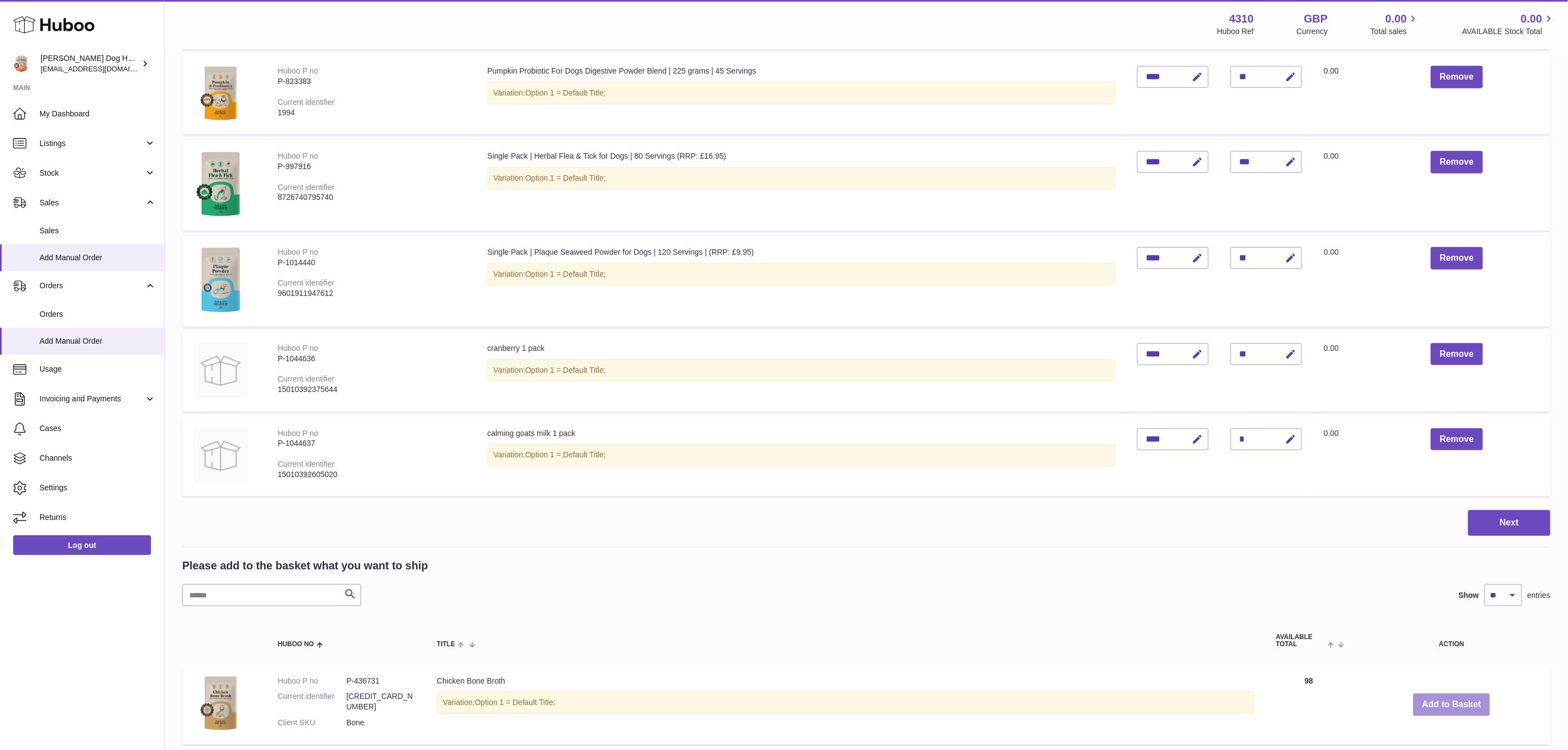
click at [1446, 699] on button "Add to Basket" at bounding box center [1452, 705] width 77 height 22
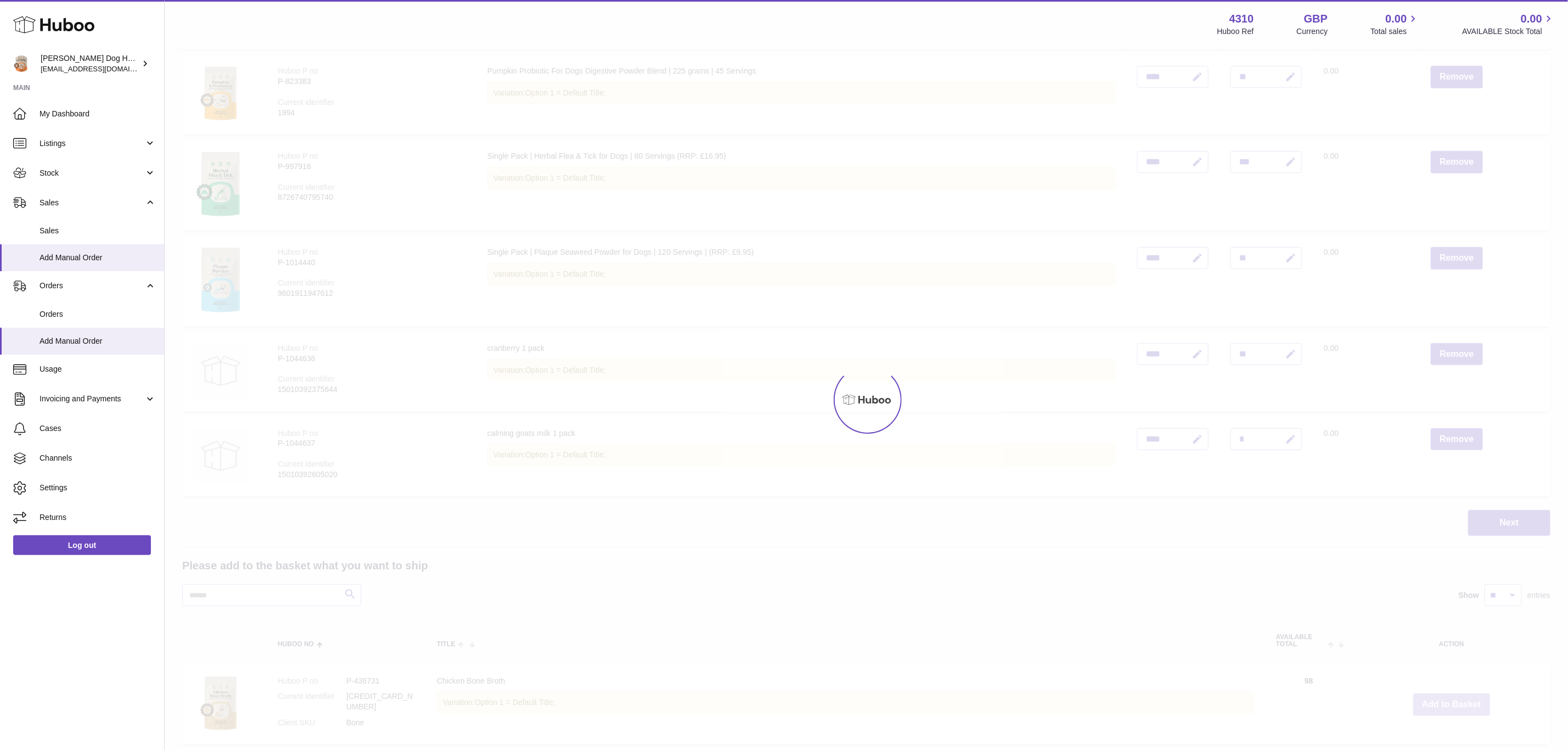
click at [1446, 699] on div at bounding box center [866, 399] width 1403 height 701
click at [1446, 699] on div "Menu Huboo 4310 Huboo Ref GBP Currency 0.00 Total sales 0.00 AVAILABLE Stock To…" at bounding box center [866, 631] width 1403 height 1922
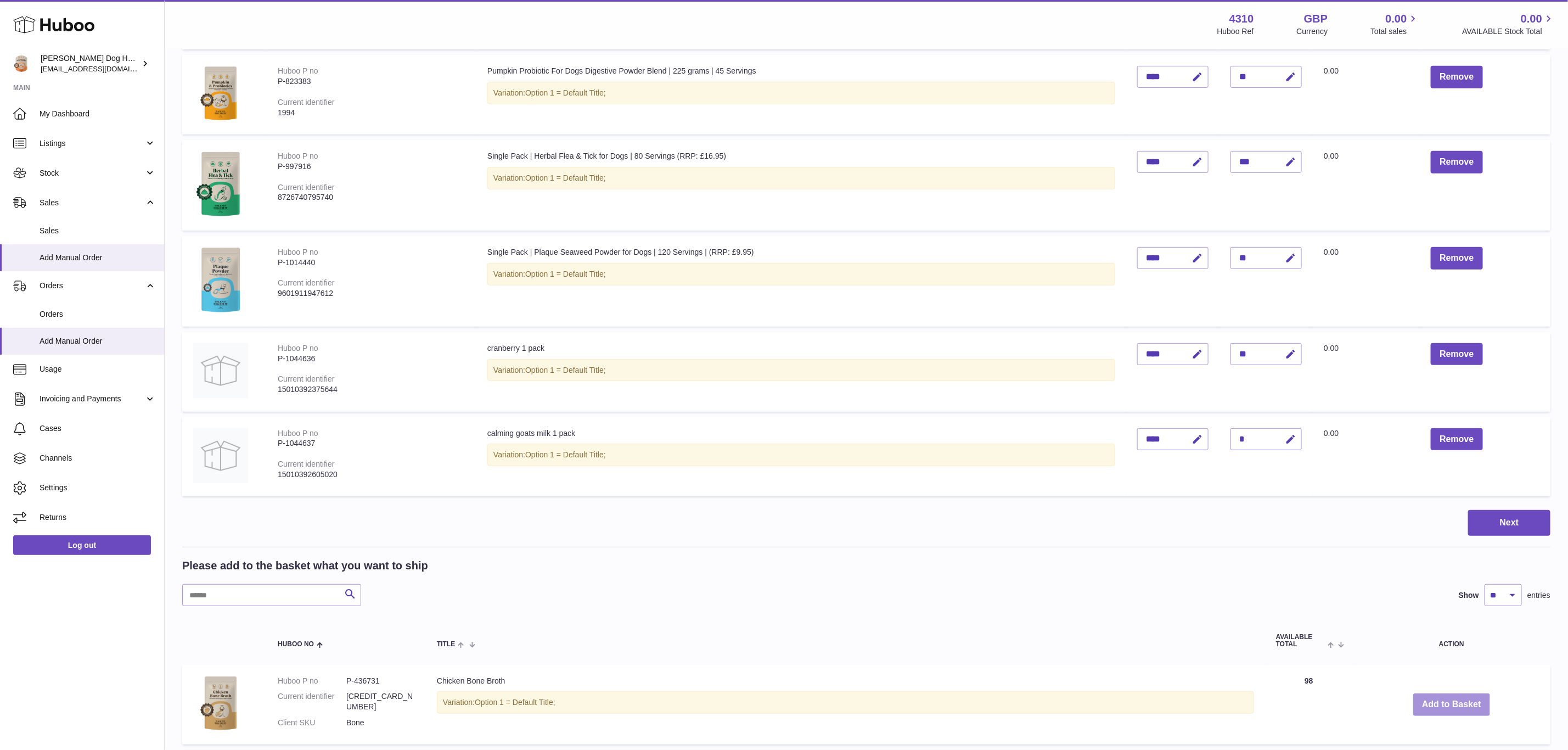
click at [1446, 699] on button "Add to Basket" at bounding box center [1452, 705] width 77 height 22
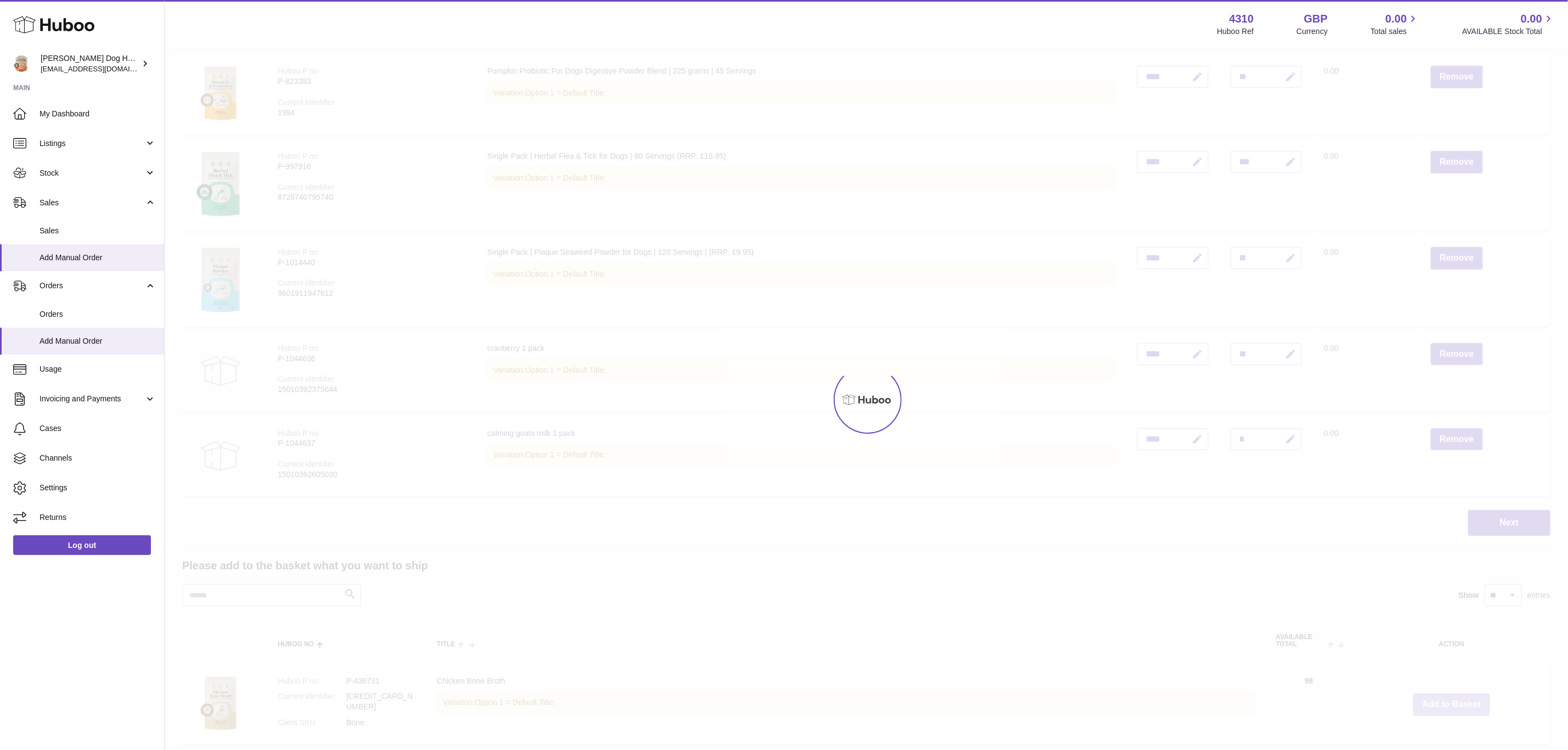
click at [1446, 699] on div at bounding box center [866, 399] width 1403 height 701
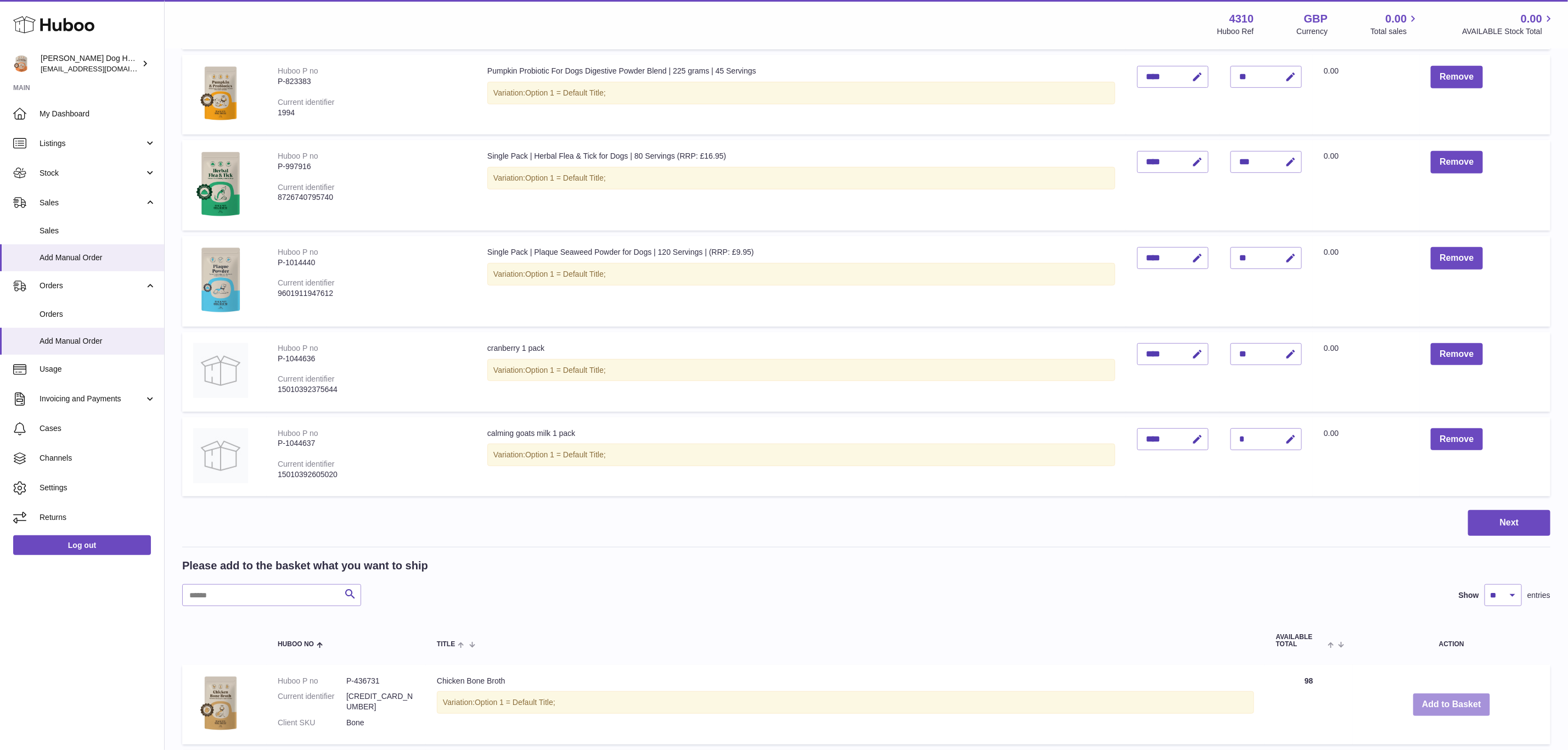
click at [1446, 699] on button "Add to Basket" at bounding box center [1452, 705] width 77 height 22
click at [0, 699] on div at bounding box center [0, 375] width 0 height 750
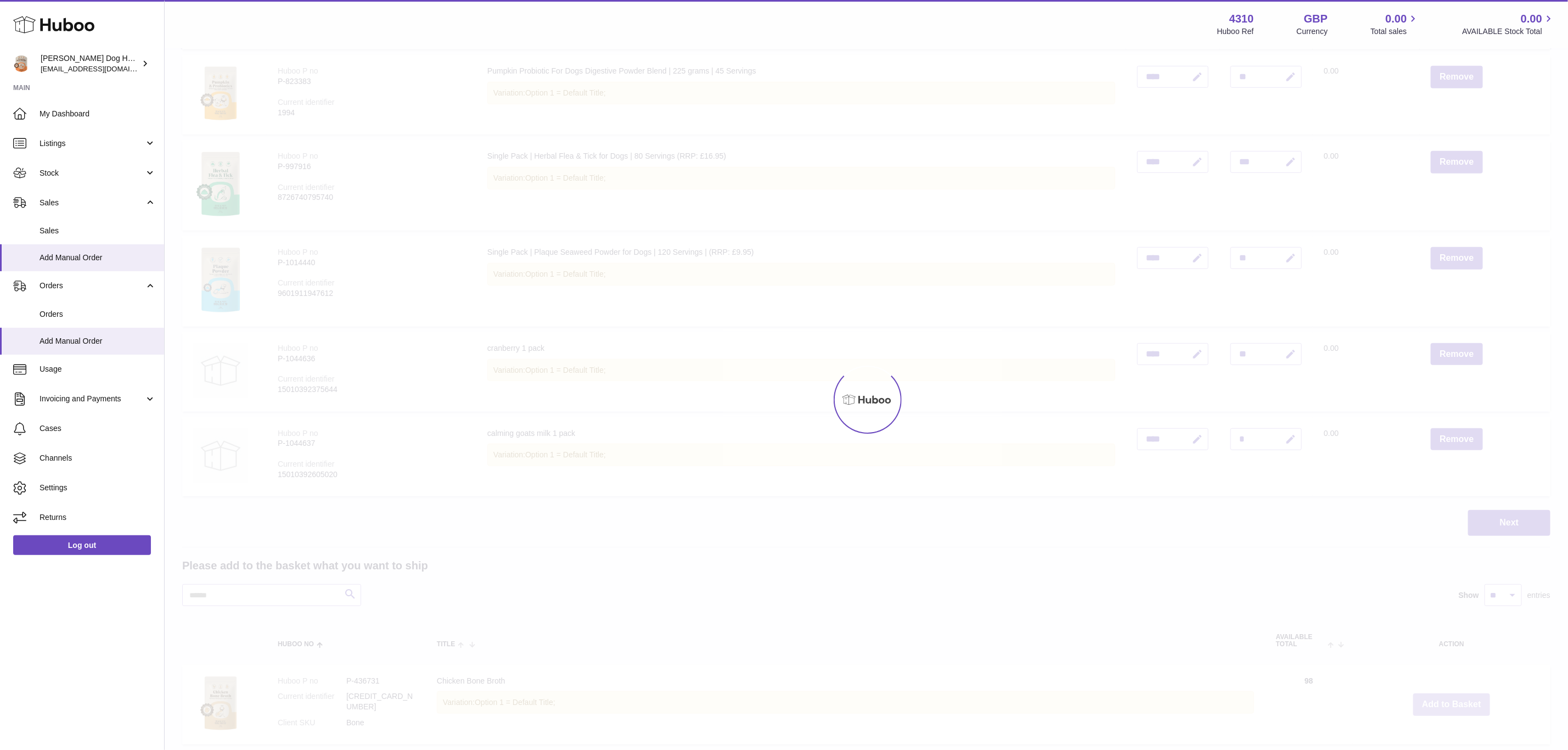
click at [1446, 699] on div at bounding box center [866, 399] width 1403 height 701
click at [1446, 699] on div "Menu Huboo 4310 Huboo Ref GBP Currency 0.00 Total sales 0.00 AVAILABLE Stock To…" at bounding box center [866, 631] width 1403 height 1922
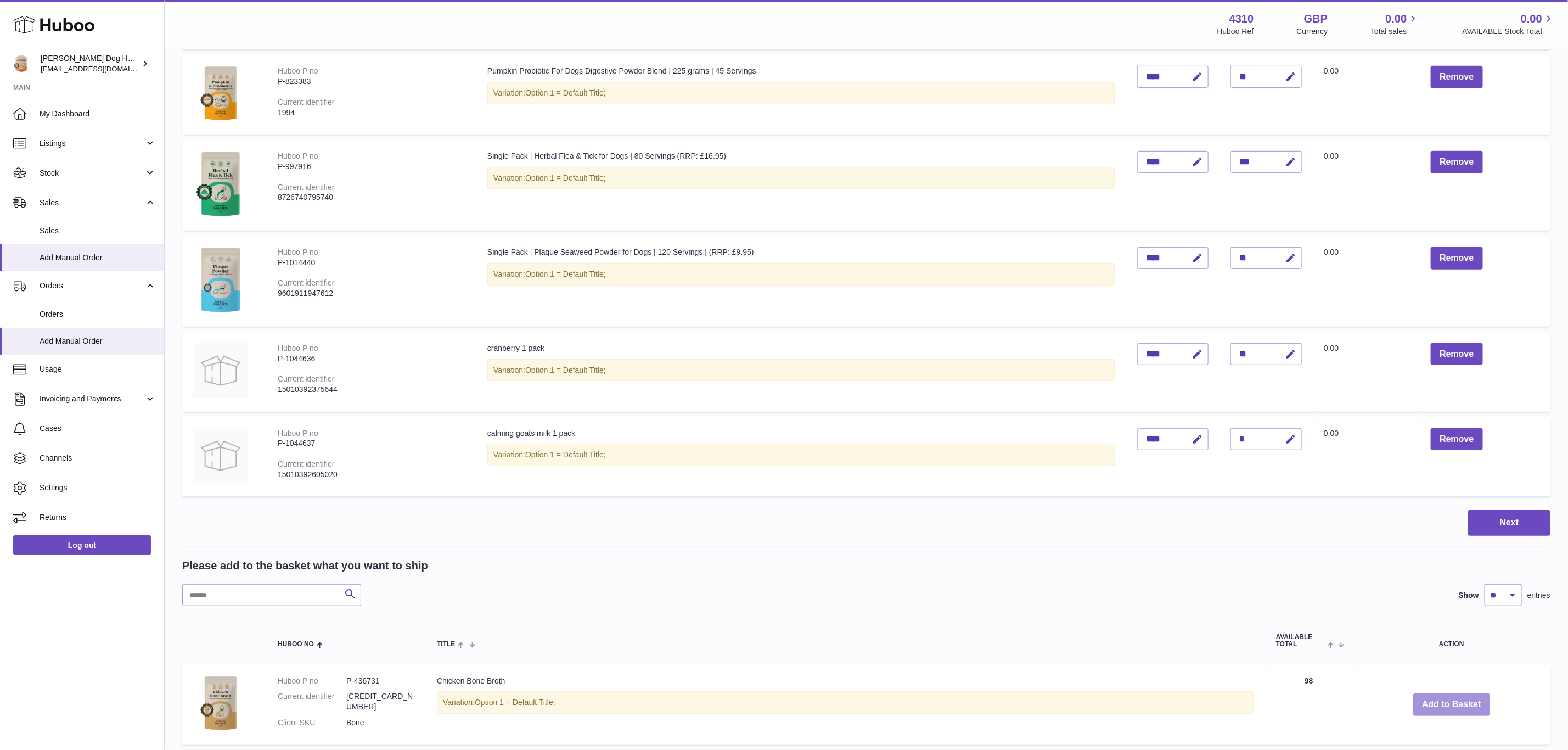
click at [1446, 699] on button "Add to Basket" at bounding box center [1452, 705] width 77 height 22
click at [0, 699] on div at bounding box center [0, 375] width 0 height 750
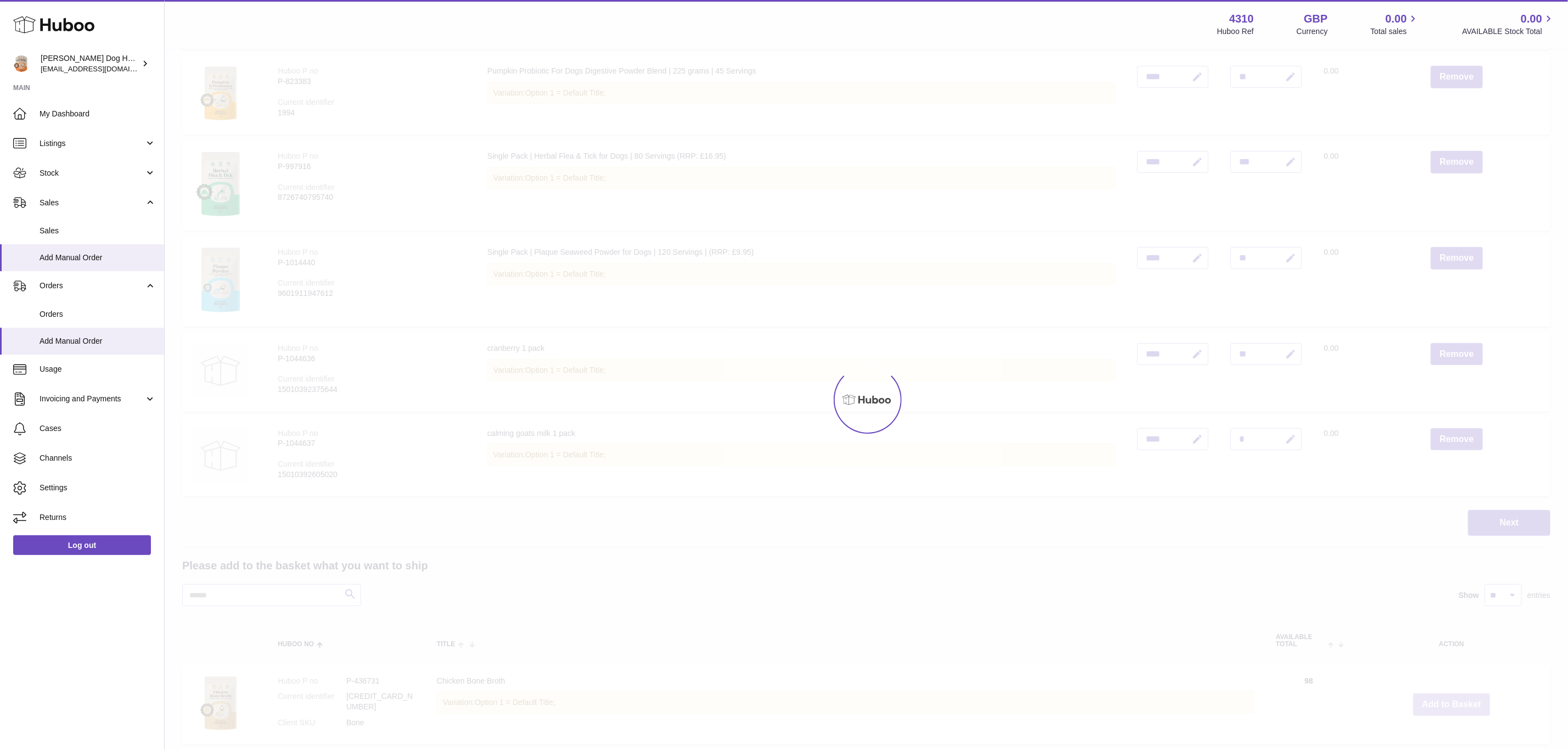
click at [1446, 699] on div at bounding box center [866, 399] width 1403 height 701
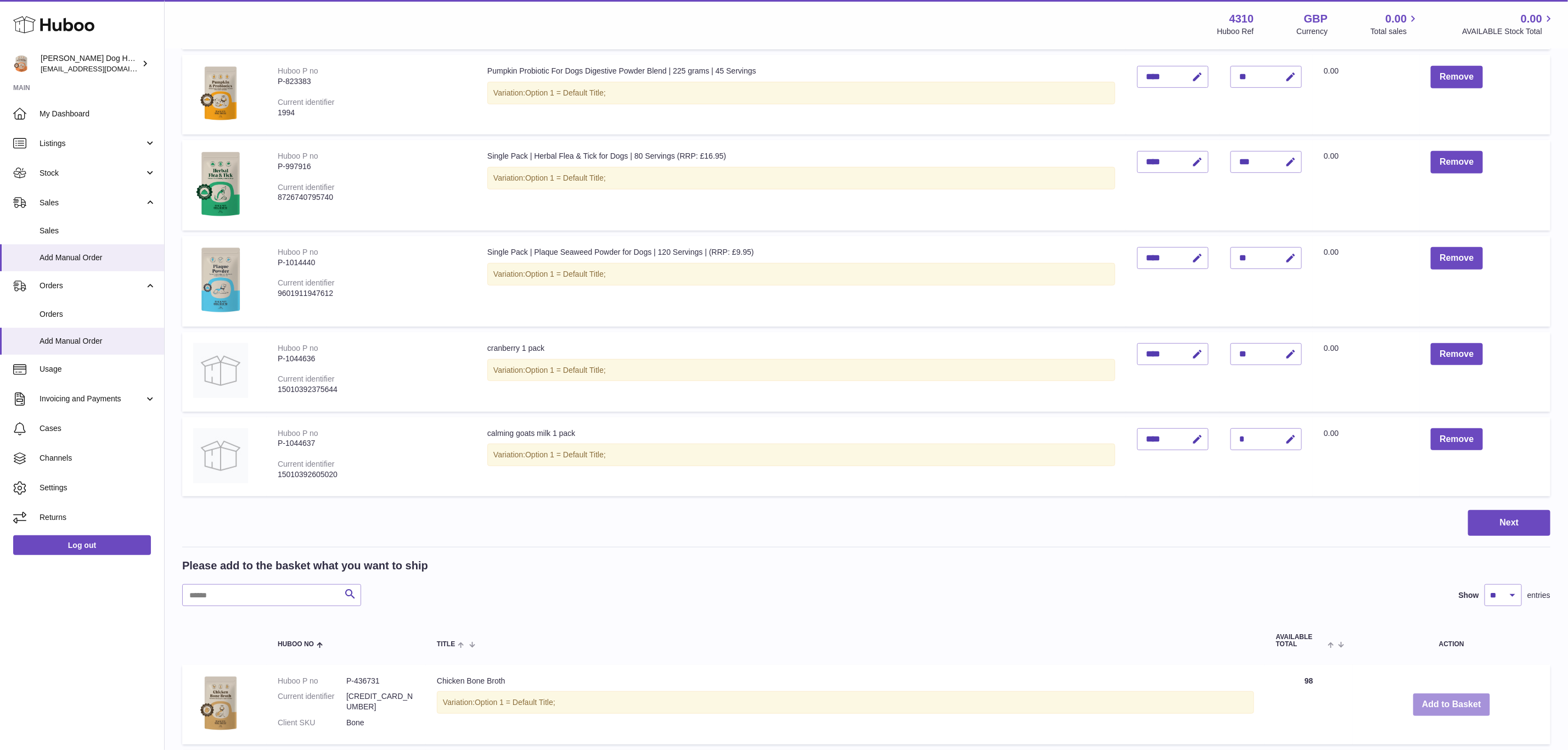
click at [1446, 699] on button "Add to Basket" at bounding box center [1452, 705] width 77 height 22
click at [0, 699] on div at bounding box center [0, 375] width 0 height 750
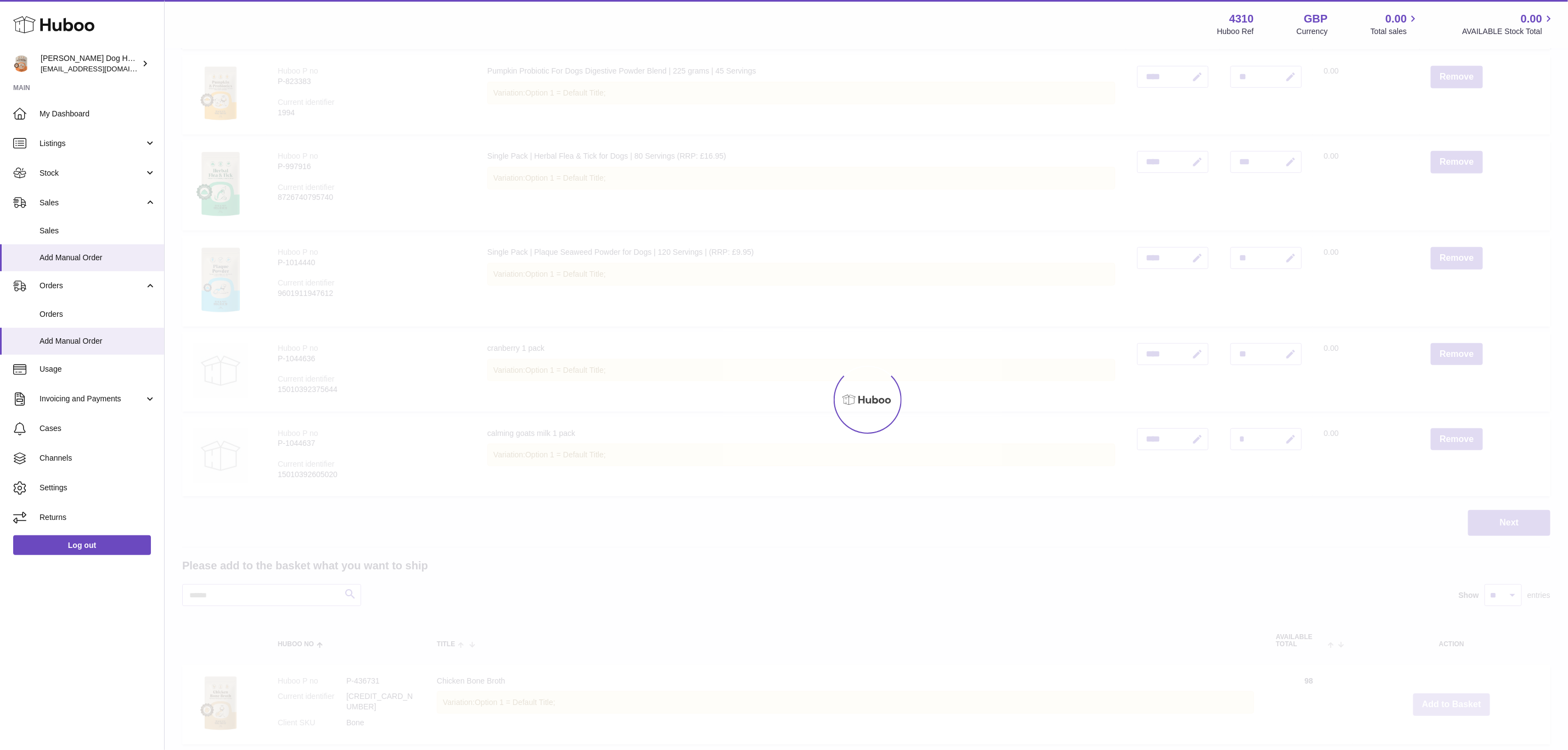
click at [1446, 699] on div at bounding box center [866, 399] width 1403 height 701
click at [1446, 699] on div "Menu Huboo 4310 Huboo Ref GBP Currency 0.00 Total sales 0.00 AVAILABLE Stock To…" at bounding box center [866, 631] width 1403 height 1922
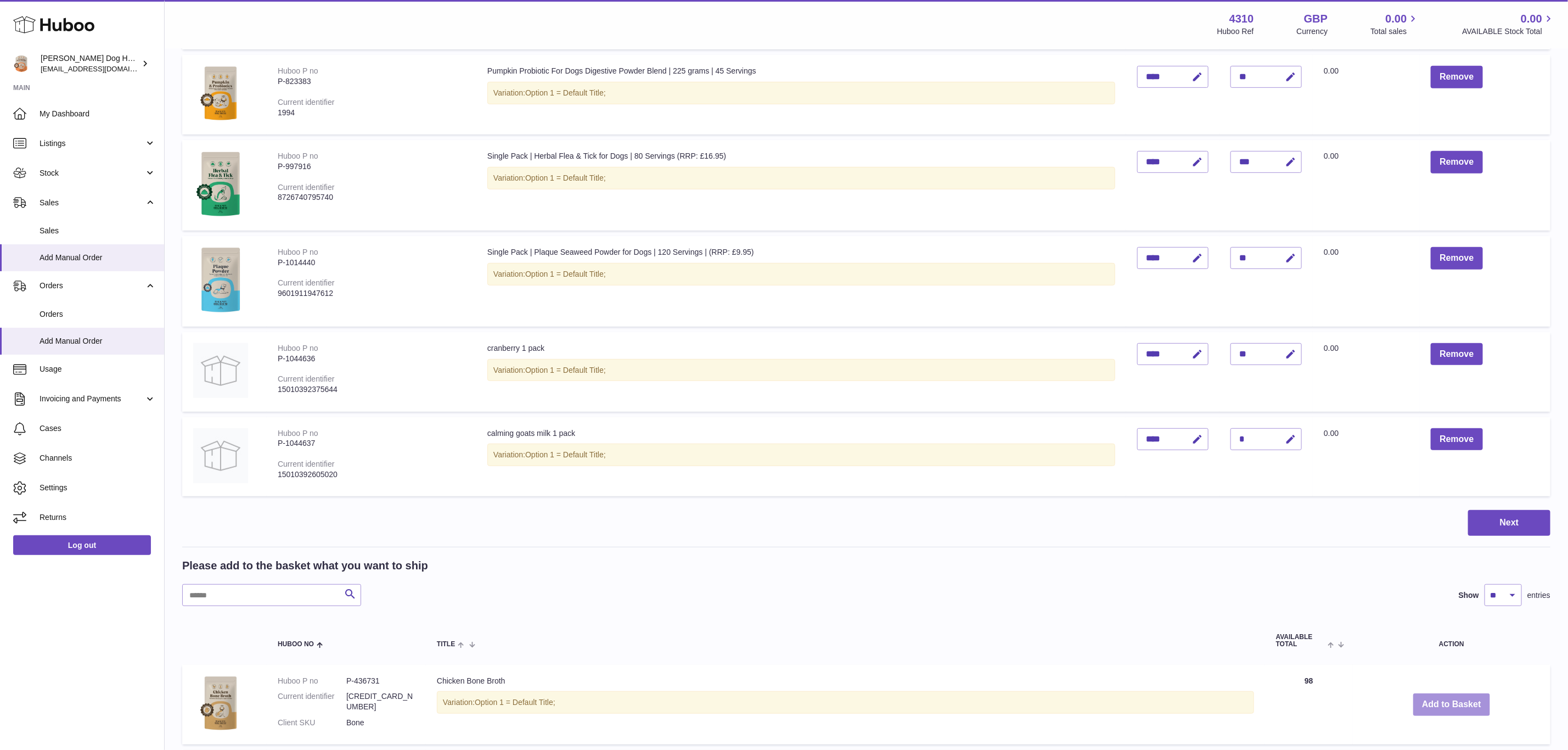
click at [1446, 699] on button "Add to Basket" at bounding box center [1452, 705] width 77 height 22
click at [0, 699] on div at bounding box center [0, 375] width 0 height 750
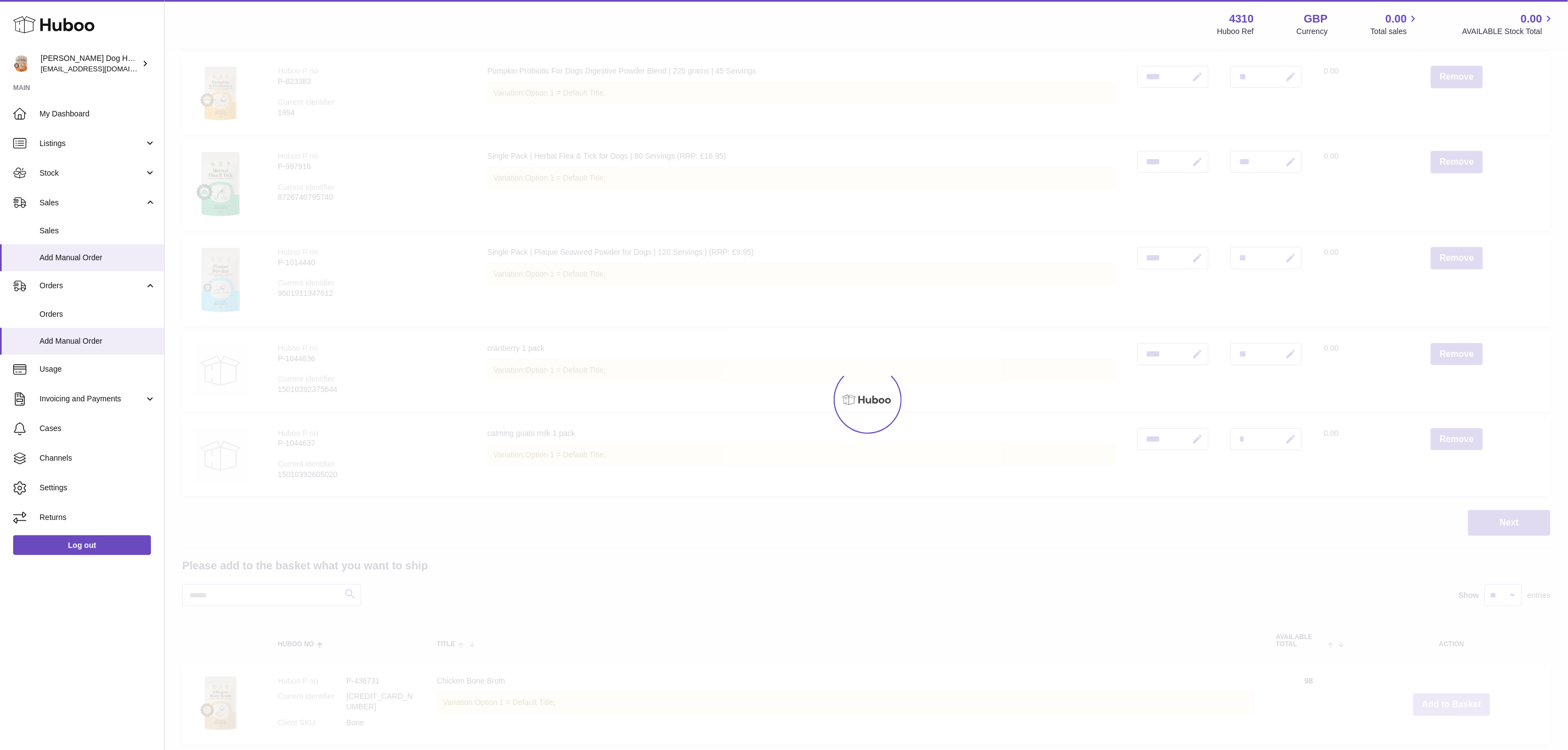
click at [1446, 699] on div at bounding box center [866, 399] width 1403 height 701
click at [1446, 699] on div "Menu Huboo 4310 Huboo Ref GBP Currency 0.00 Total sales 0.00 AVAILABLE Stock To…" at bounding box center [866, 631] width 1403 height 1922
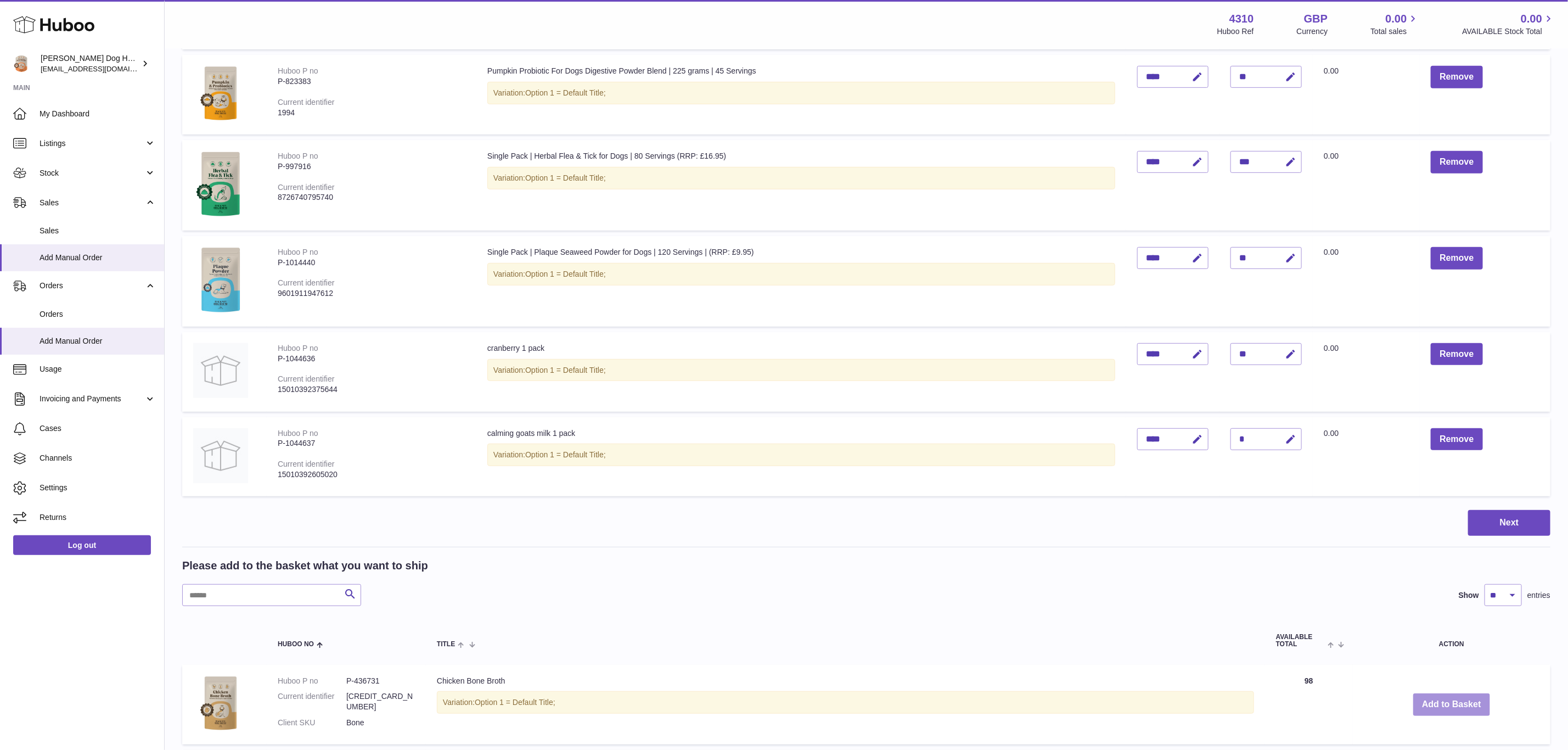
click at [1446, 699] on button "Add to Basket" at bounding box center [1452, 705] width 77 height 22
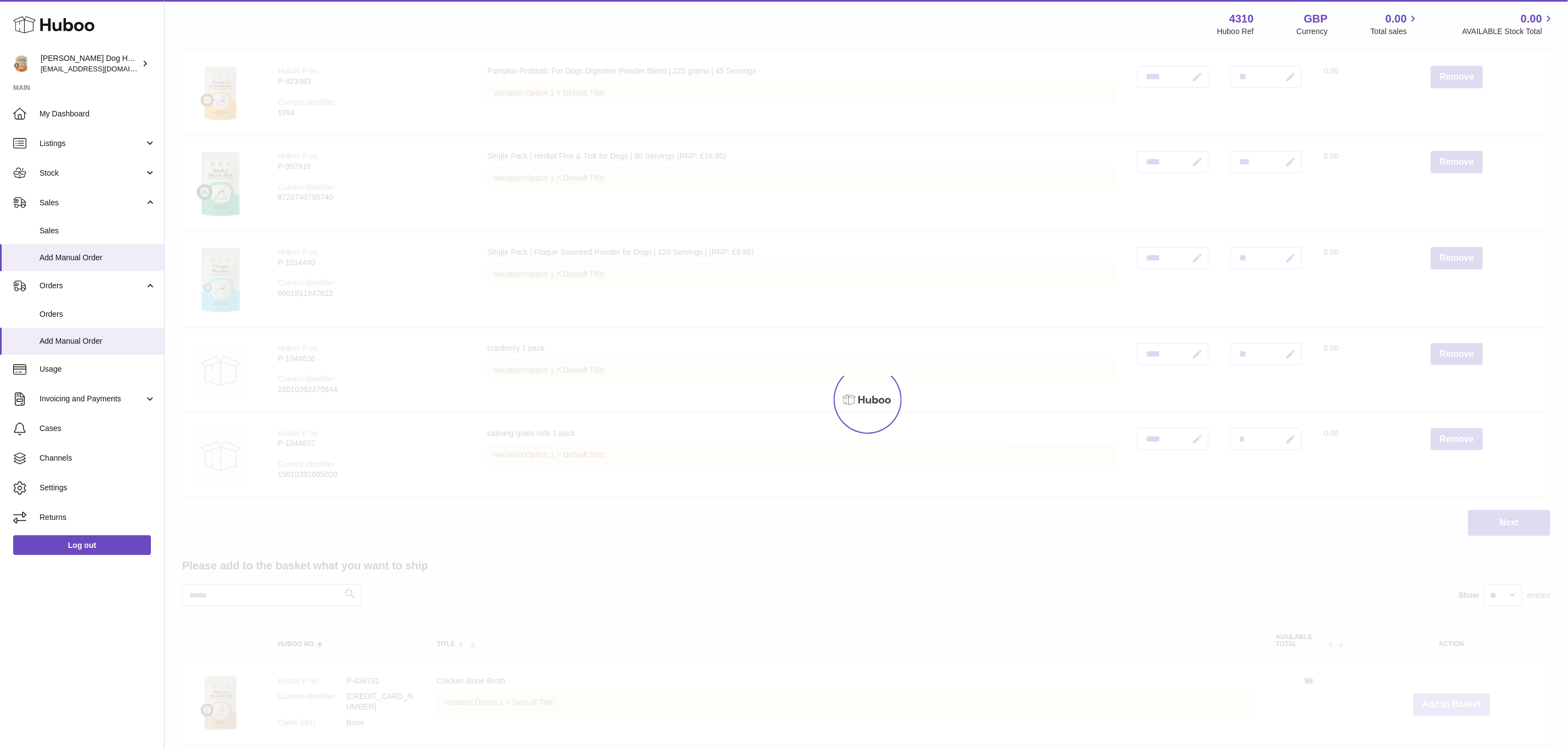
click at [1446, 699] on div at bounding box center [866, 399] width 1403 height 701
click at [1446, 699] on button "Add to Basket" at bounding box center [1452, 705] width 77 height 22
click at [1446, 699] on div at bounding box center [866, 399] width 1403 height 701
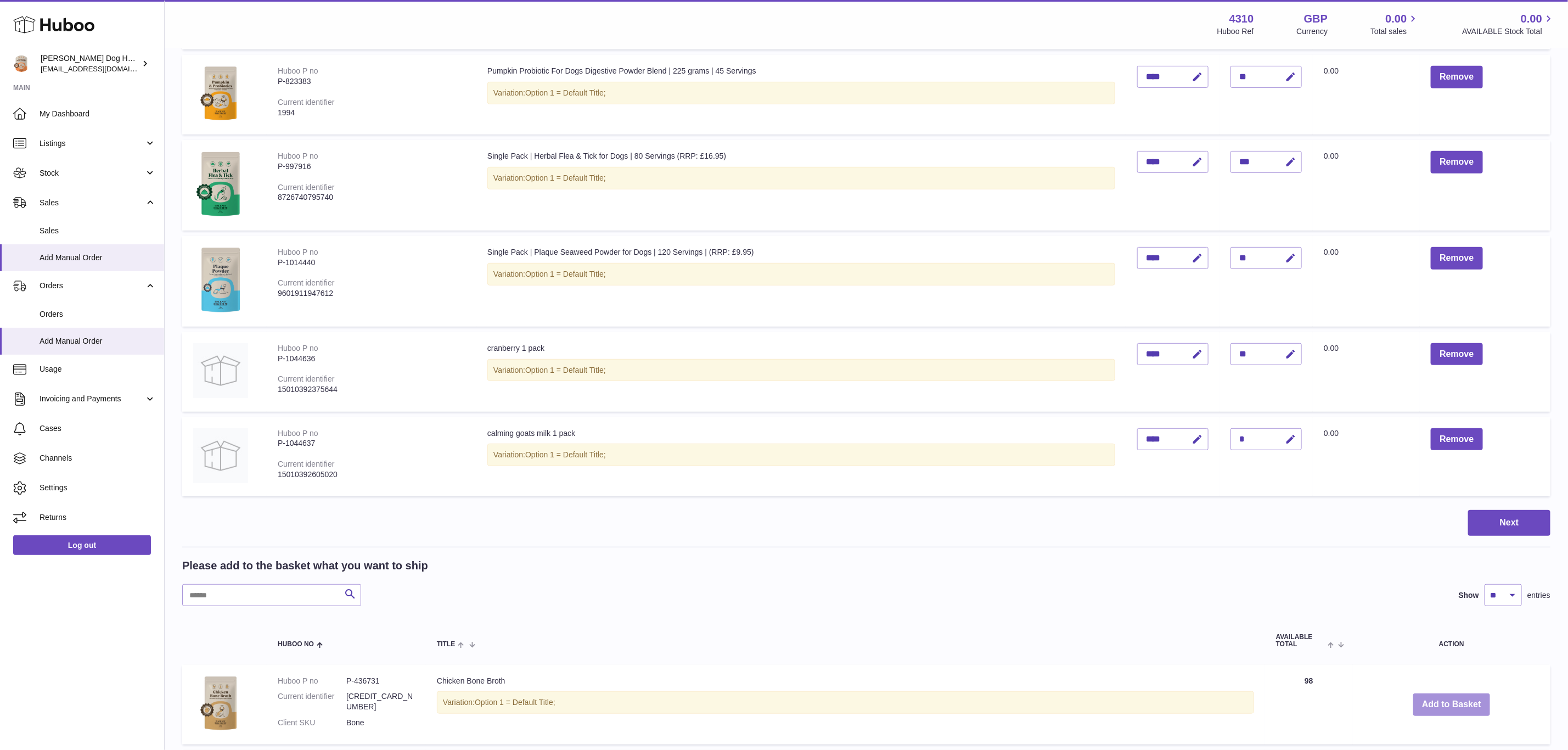
click at [1446, 699] on button "Add to Basket" at bounding box center [1452, 705] width 77 height 22
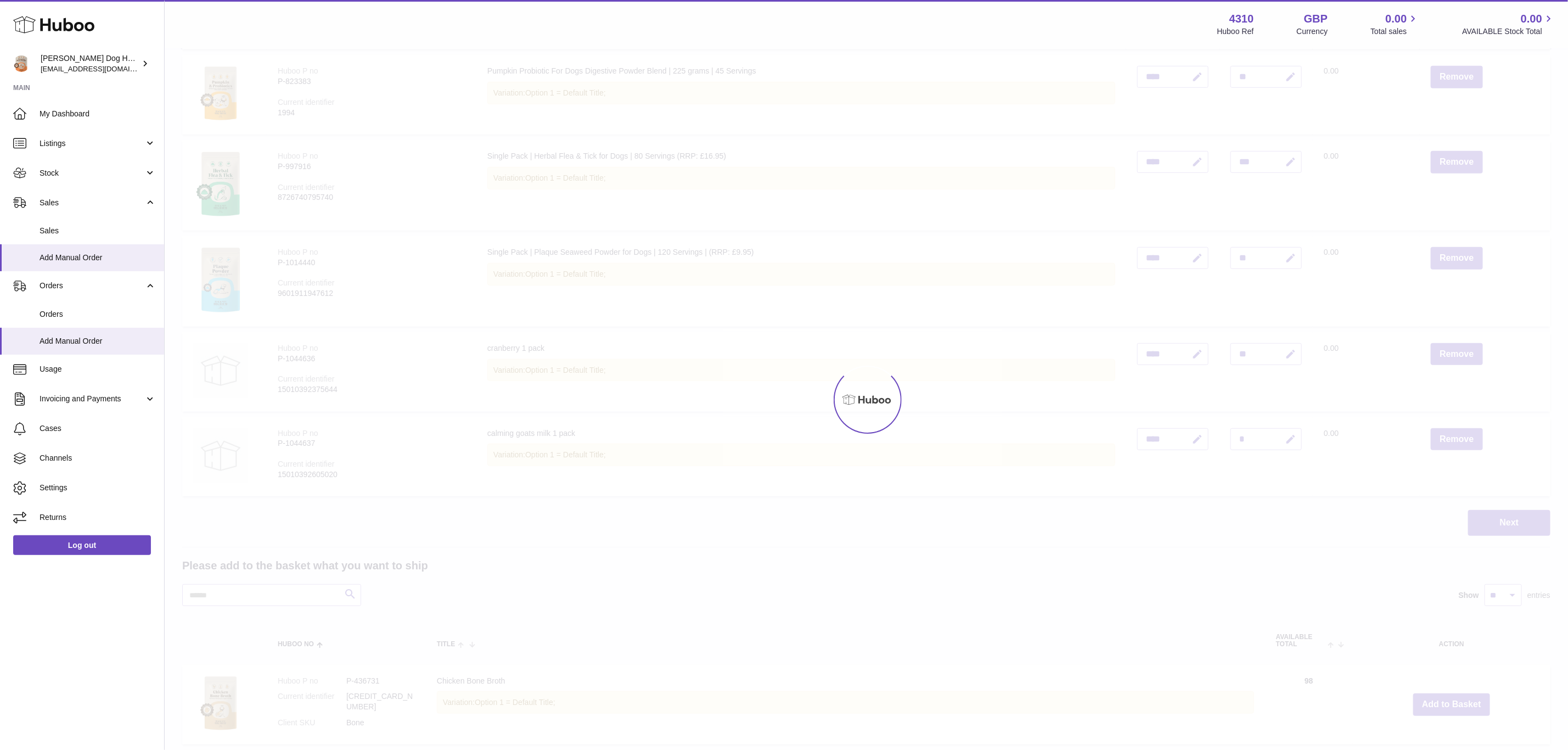
click at [1446, 699] on div at bounding box center [866, 399] width 1403 height 701
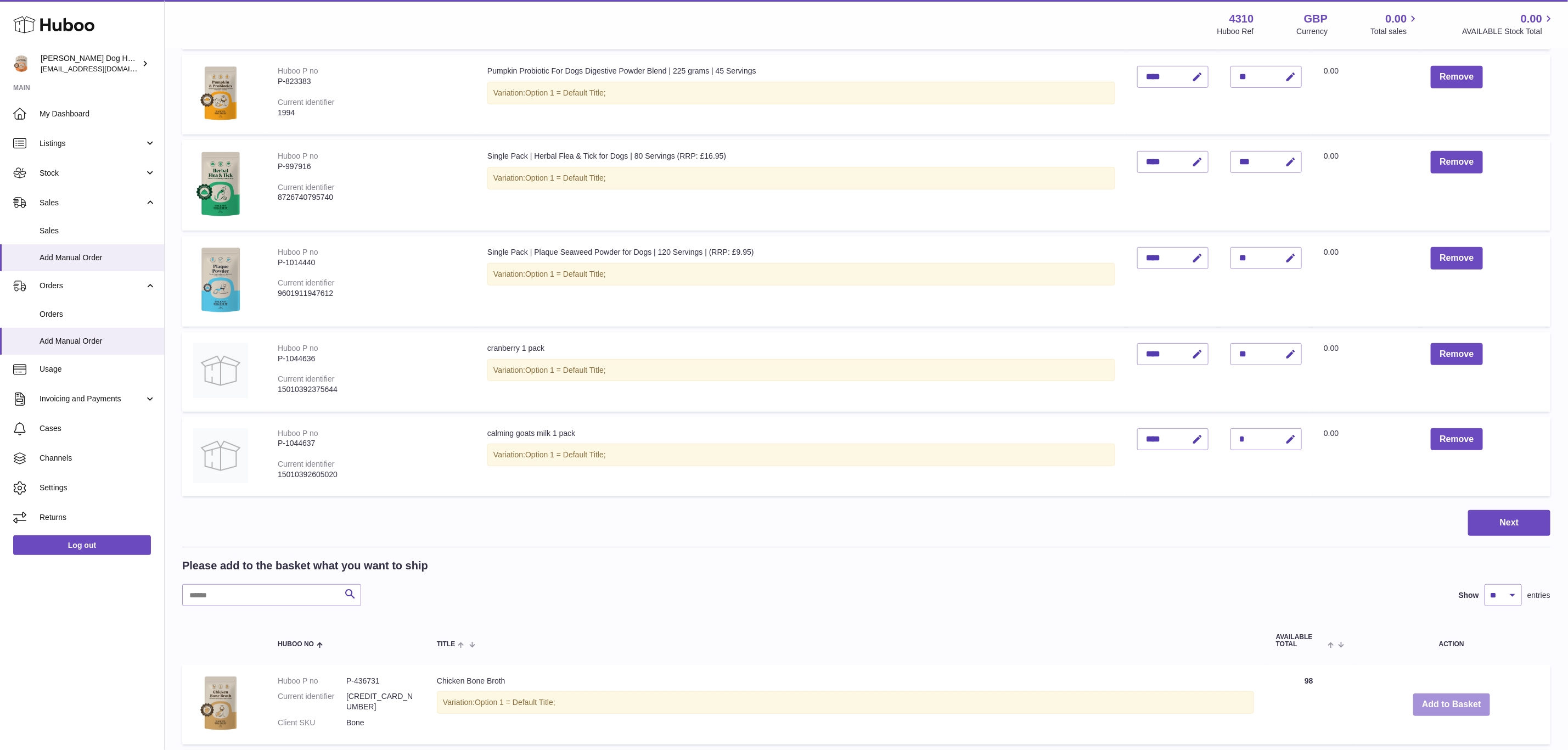
click at [1446, 699] on button "Add to Basket" at bounding box center [1452, 705] width 77 height 22
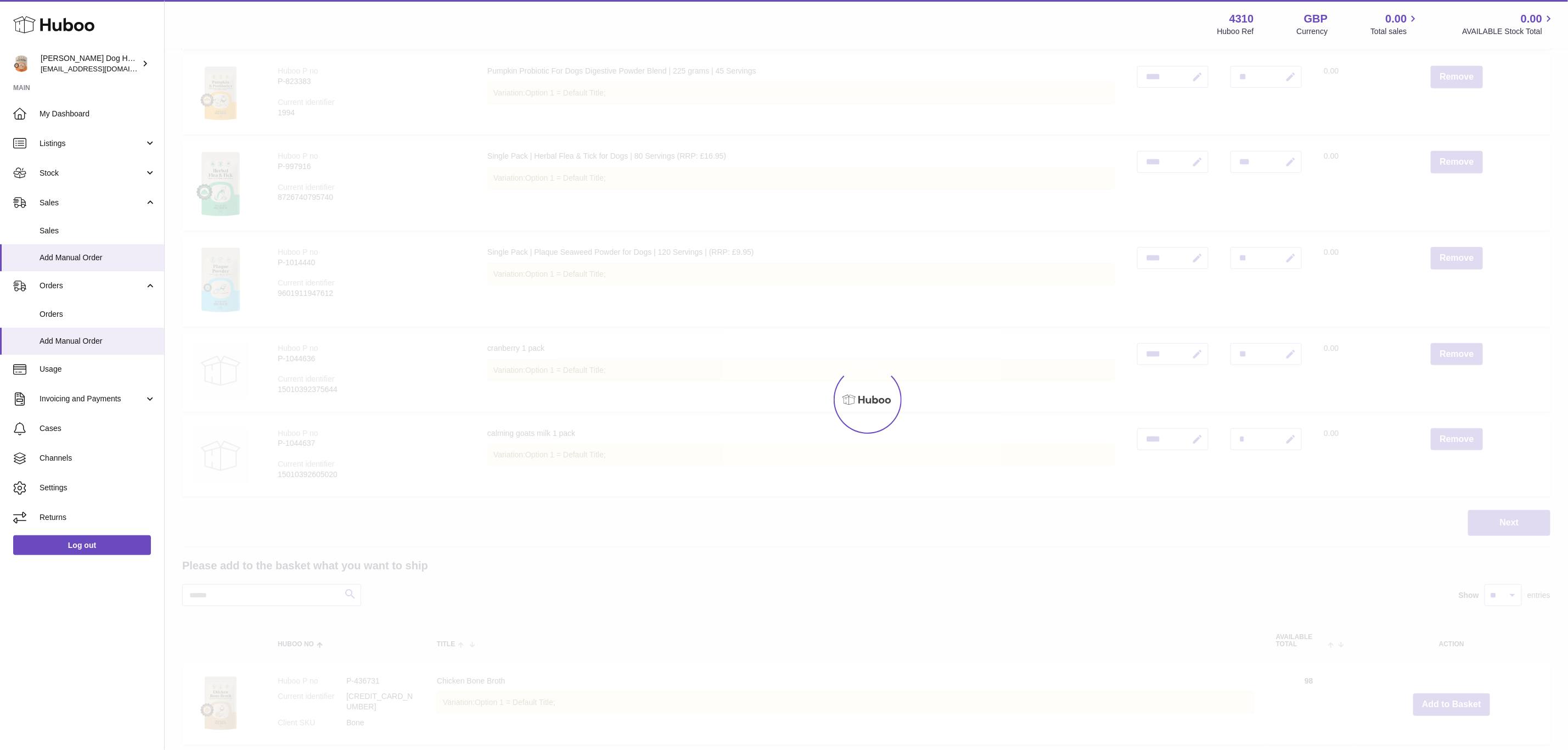
click at [1446, 699] on div at bounding box center [866, 399] width 1403 height 701
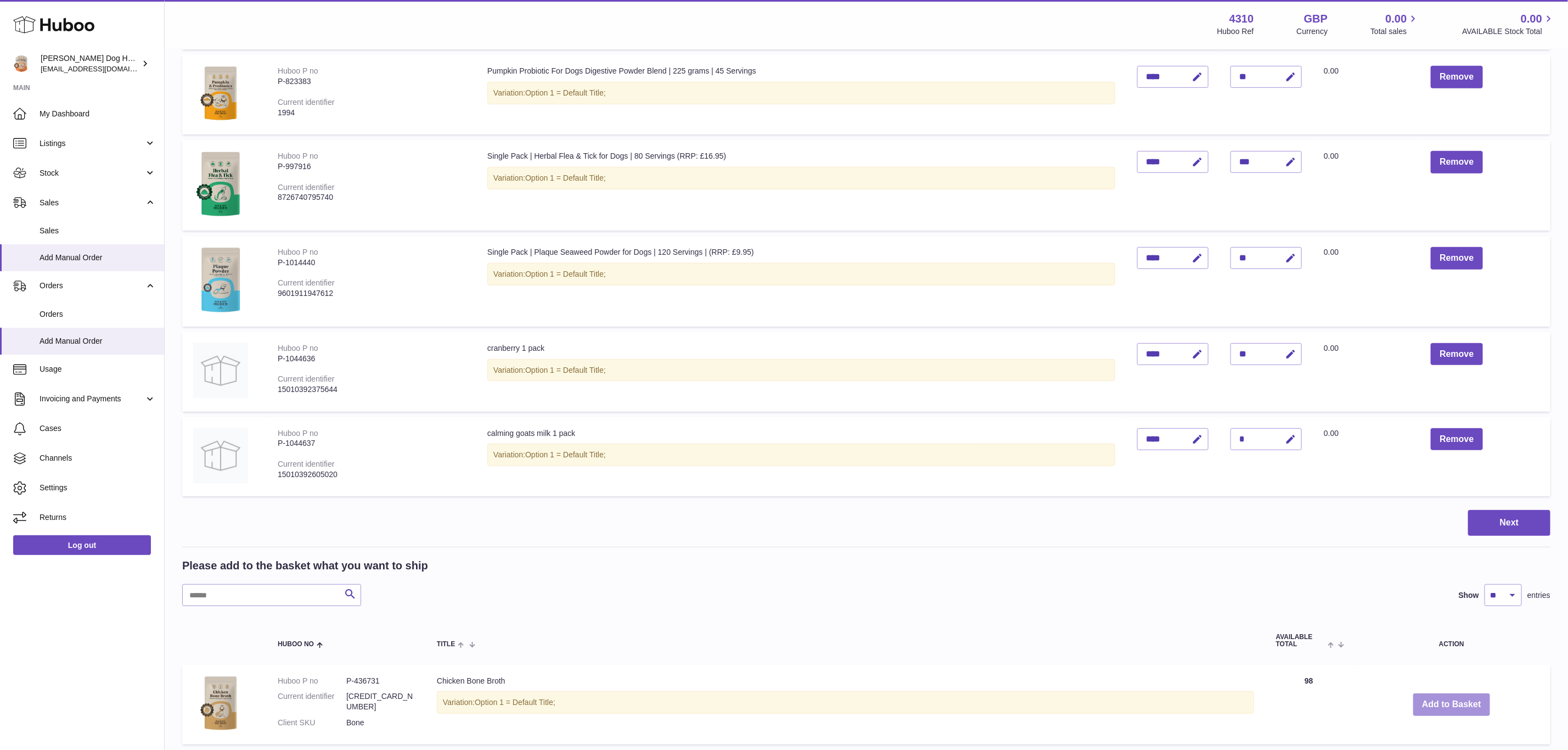
click at [1446, 699] on button "Add to Basket" at bounding box center [1452, 705] width 77 height 22
click at [0, 699] on div at bounding box center [0, 375] width 0 height 750
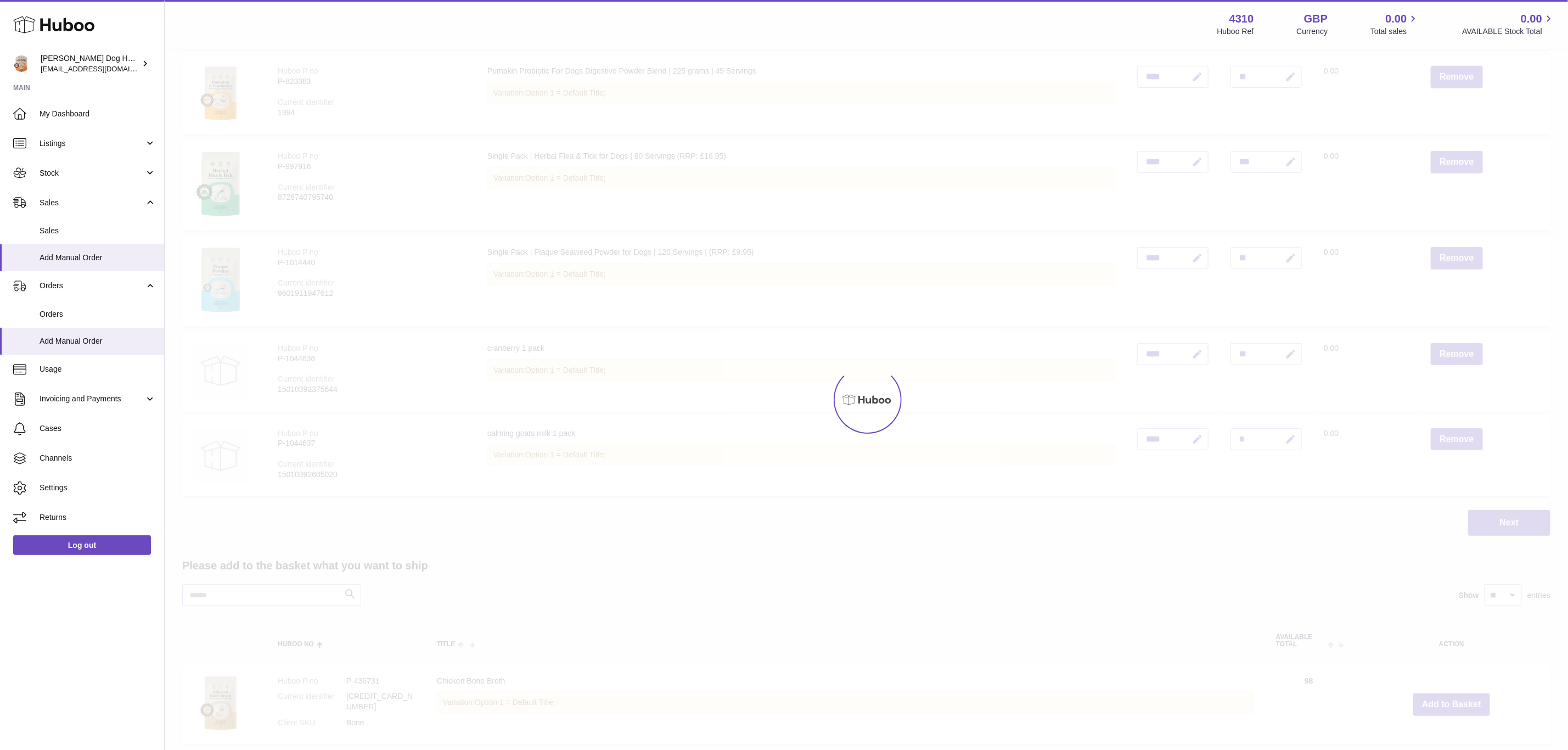
click at [1446, 699] on div at bounding box center [866, 399] width 1403 height 701
click at [1446, 699] on div "Menu Huboo 4310 Huboo Ref GBP Currency 0.00 Total sales 0.00 AVAILABLE Stock To…" at bounding box center [866, 631] width 1403 height 1922
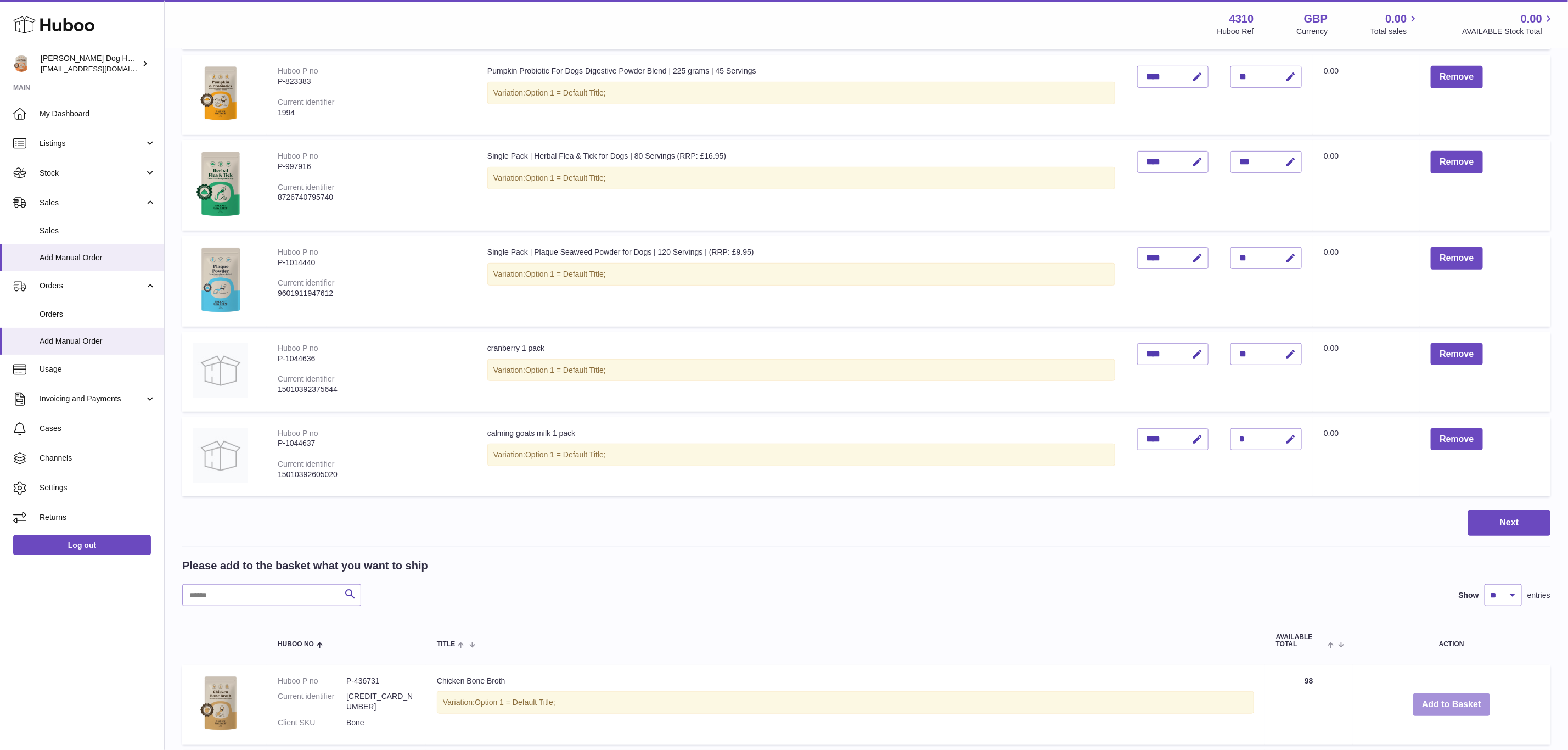
click at [1446, 699] on button "Add to Basket" at bounding box center [1452, 705] width 77 height 22
click at [0, 699] on div at bounding box center [0, 375] width 0 height 750
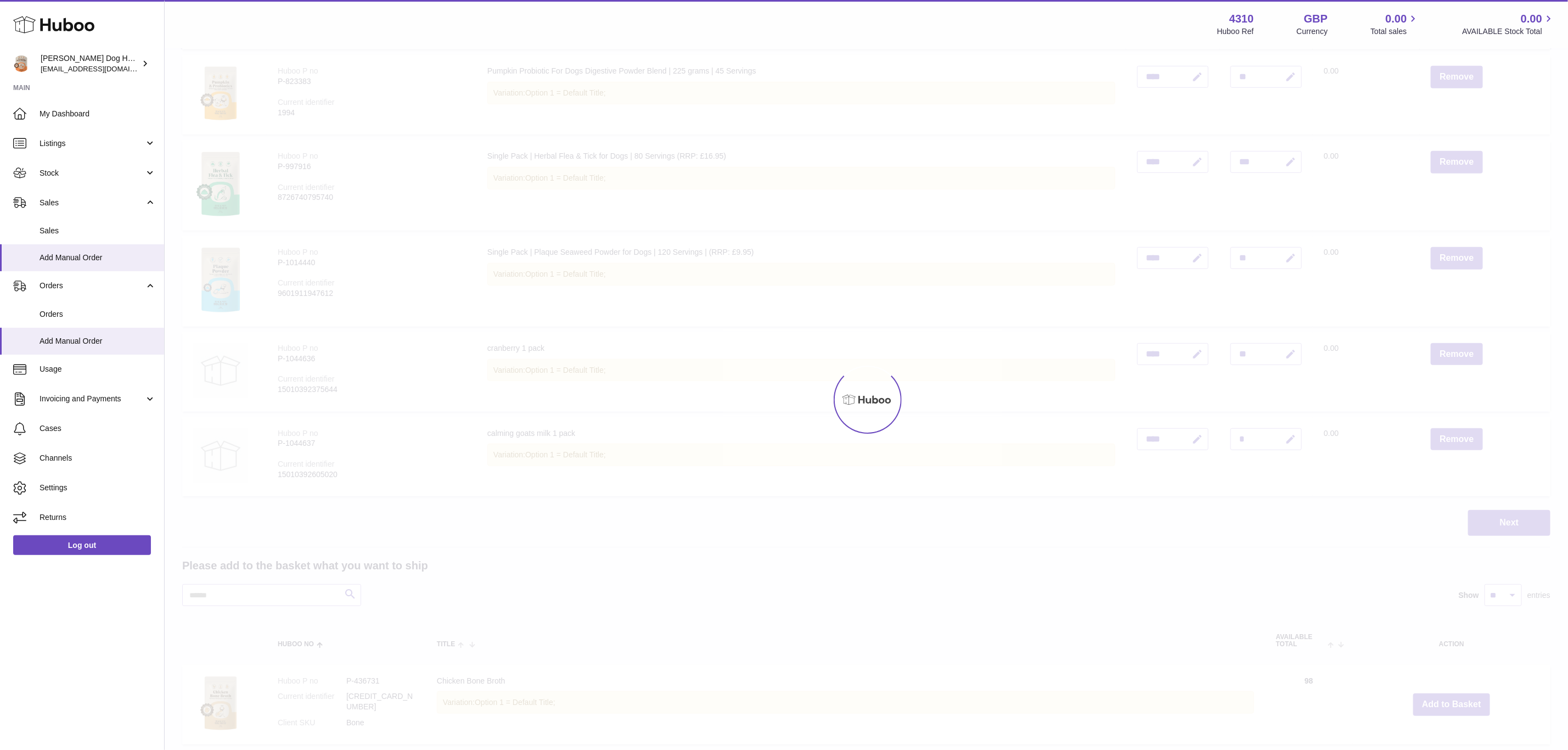
click at [1446, 699] on div at bounding box center [866, 399] width 1403 height 701
click at [1446, 699] on div "Menu Huboo 4310 Huboo Ref GBP Currency 0.00 Total sales 0.00 AVAILABLE Stock To…" at bounding box center [866, 631] width 1403 height 1922
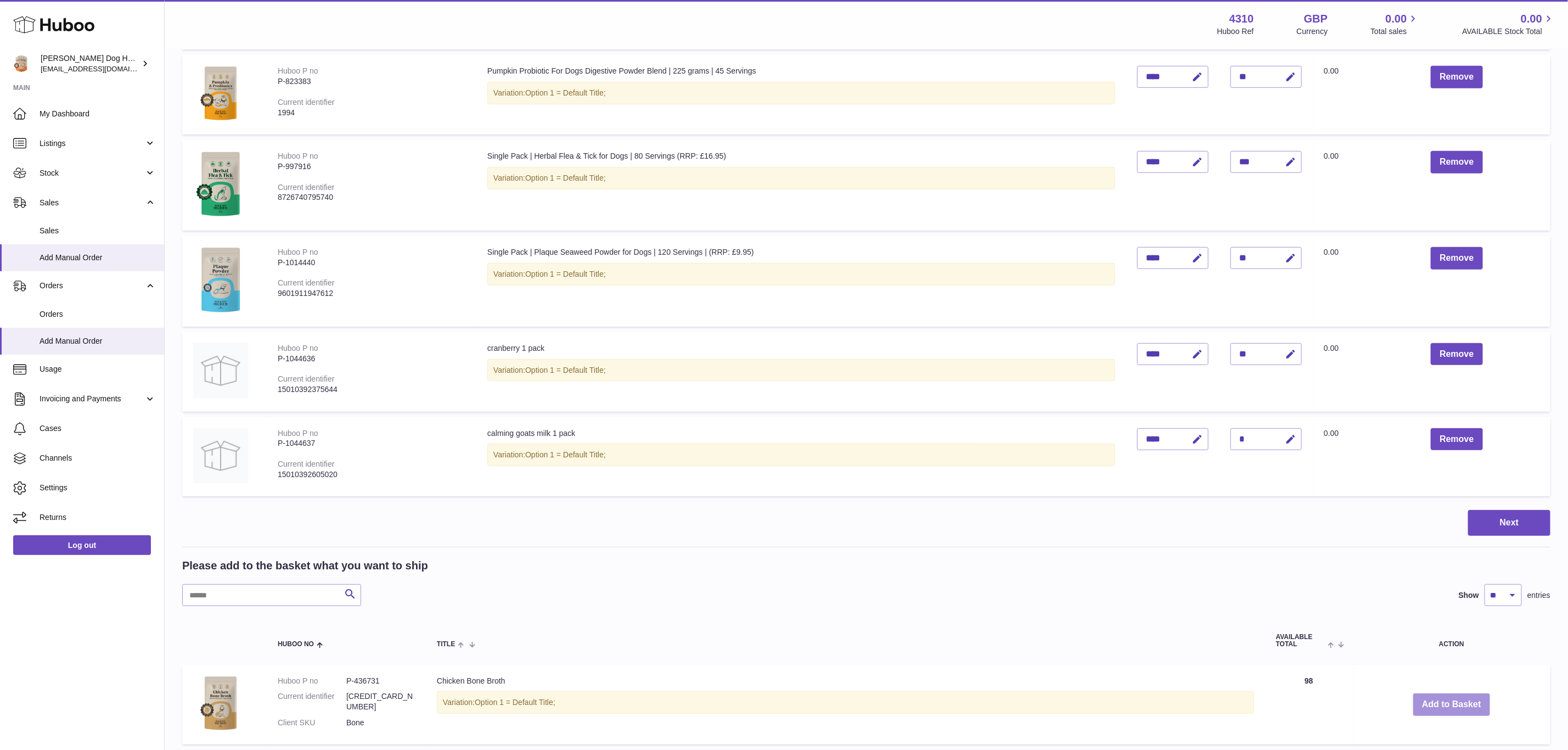
click at [1446, 699] on button "Add to Basket" at bounding box center [1452, 705] width 77 height 22
click at [0, 699] on div at bounding box center [0, 375] width 0 height 750
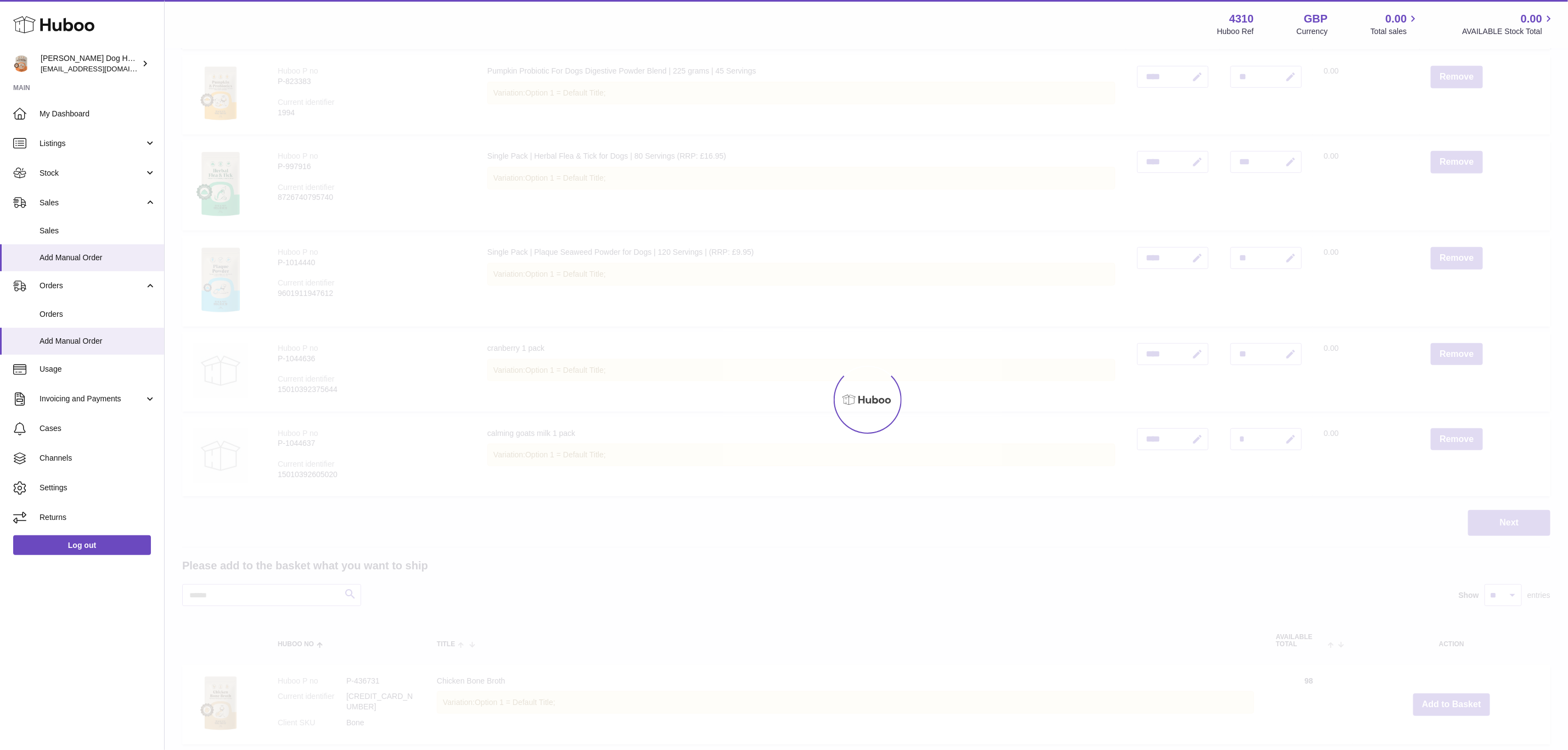
click at [1446, 699] on div at bounding box center [866, 399] width 1403 height 701
click at [1446, 699] on div "Menu Huboo 4310 Huboo Ref GBP Currency 0.00 Total sales 0.00 AVAILABLE Stock To…" at bounding box center [866, 631] width 1403 height 1922
click at [1446, 699] on button "Add to Basket" at bounding box center [1452, 705] width 77 height 22
click at [1446, 699] on div at bounding box center [866, 399] width 1403 height 701
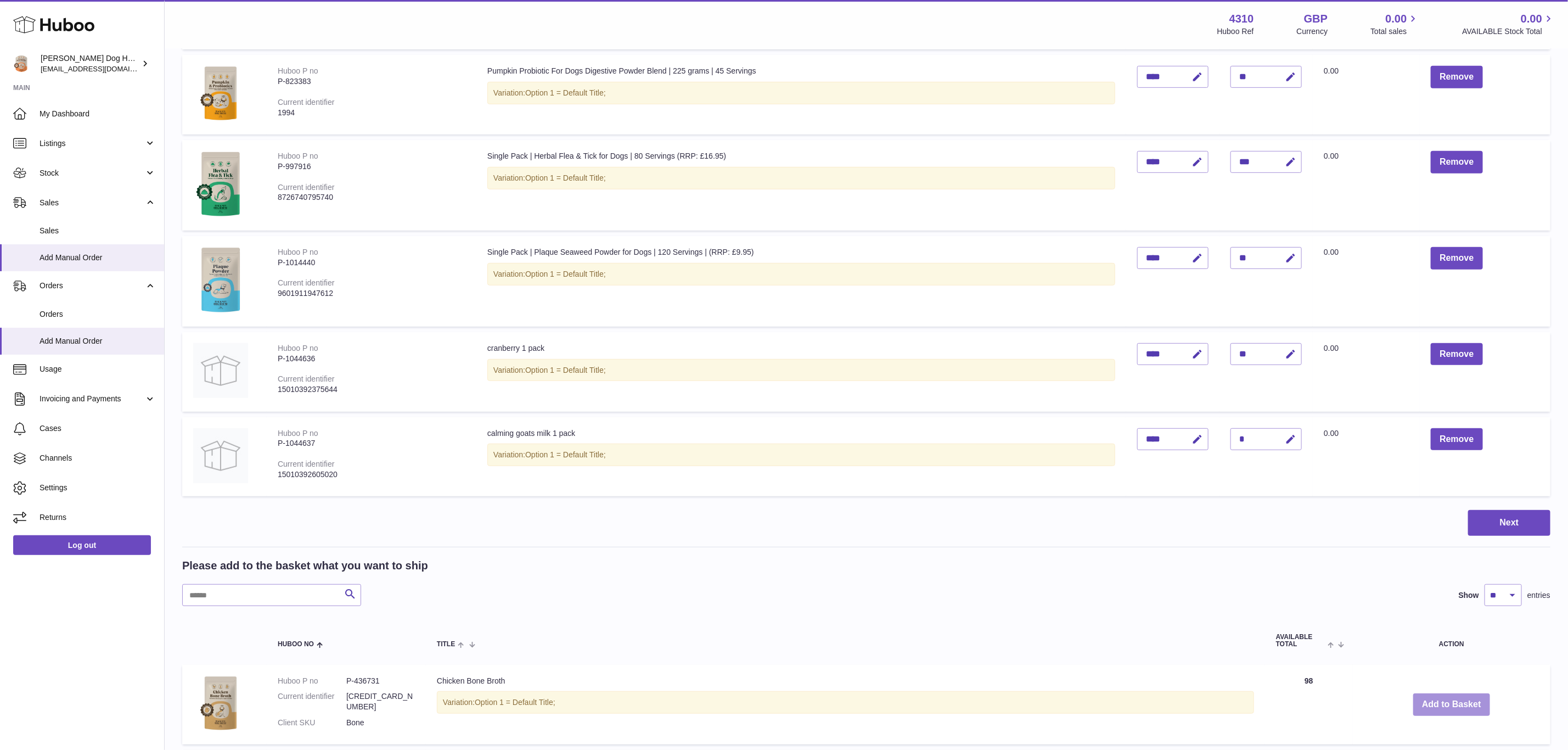
click at [1446, 699] on button "Add to Basket" at bounding box center [1452, 705] width 77 height 22
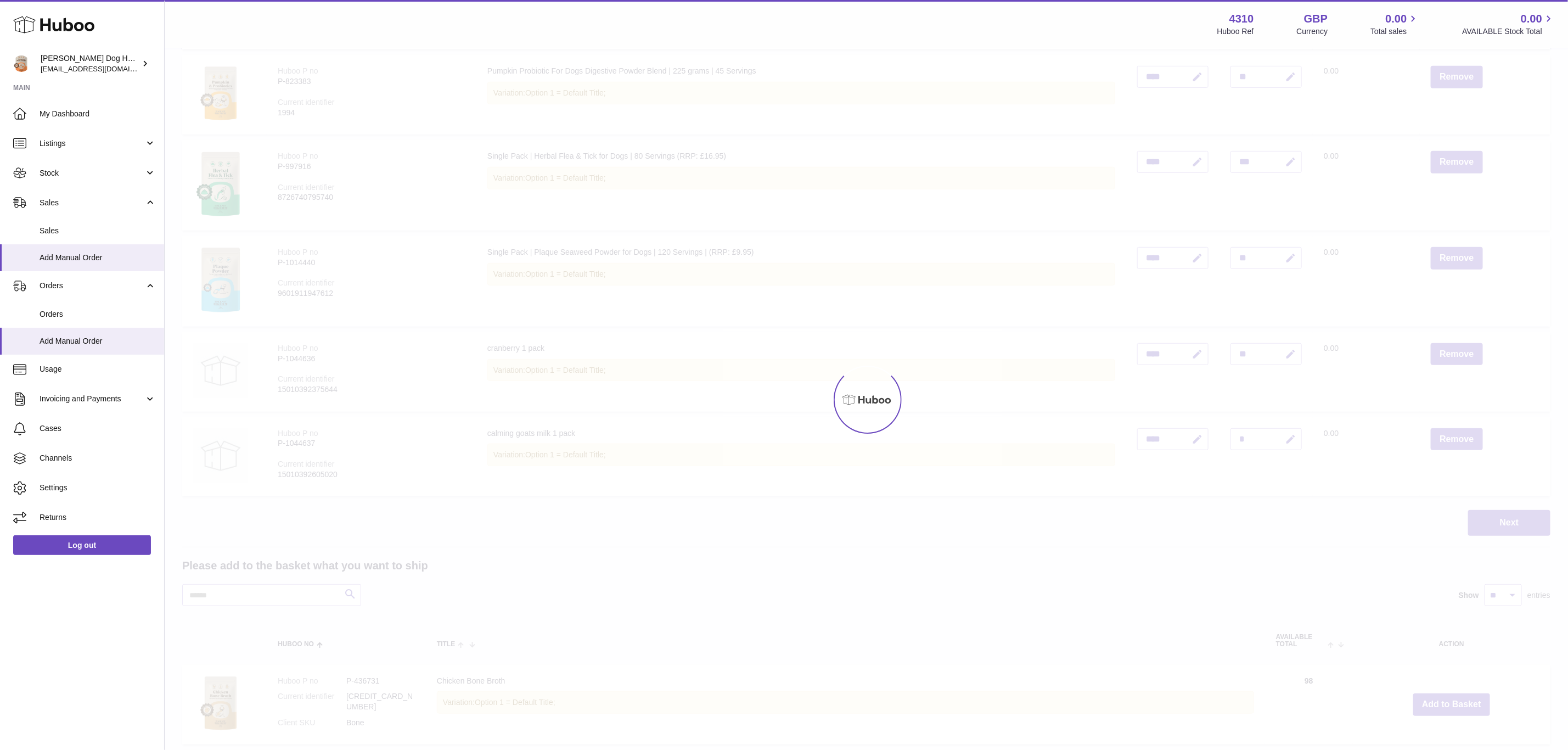
click at [1446, 699] on div at bounding box center [866, 399] width 1403 height 701
click at [1446, 699] on button "Add to Basket" at bounding box center [1452, 705] width 77 height 22
click at [1446, 699] on div at bounding box center [866, 399] width 1403 height 701
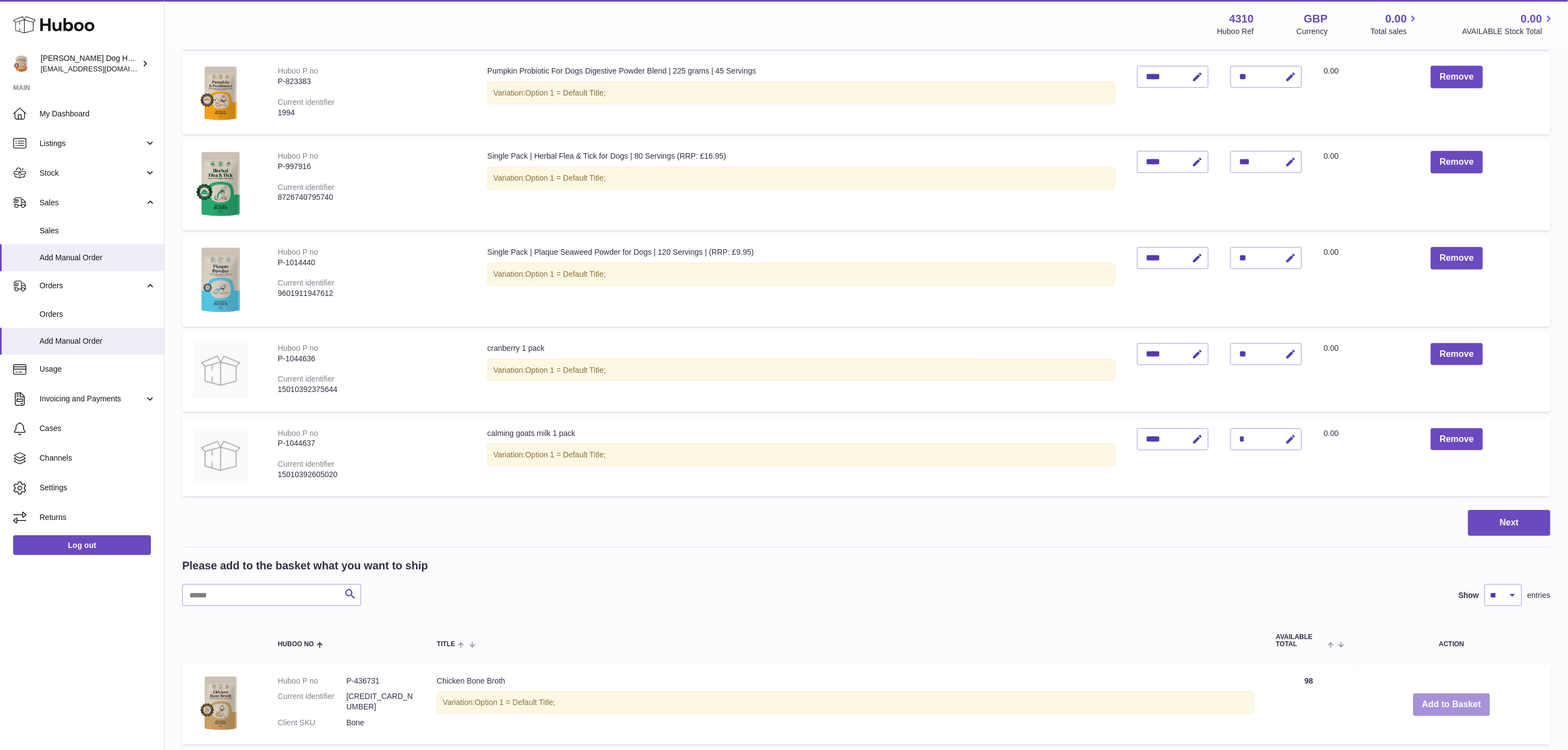
click at [1446, 699] on button "Add to Basket" at bounding box center [1452, 705] width 77 height 22
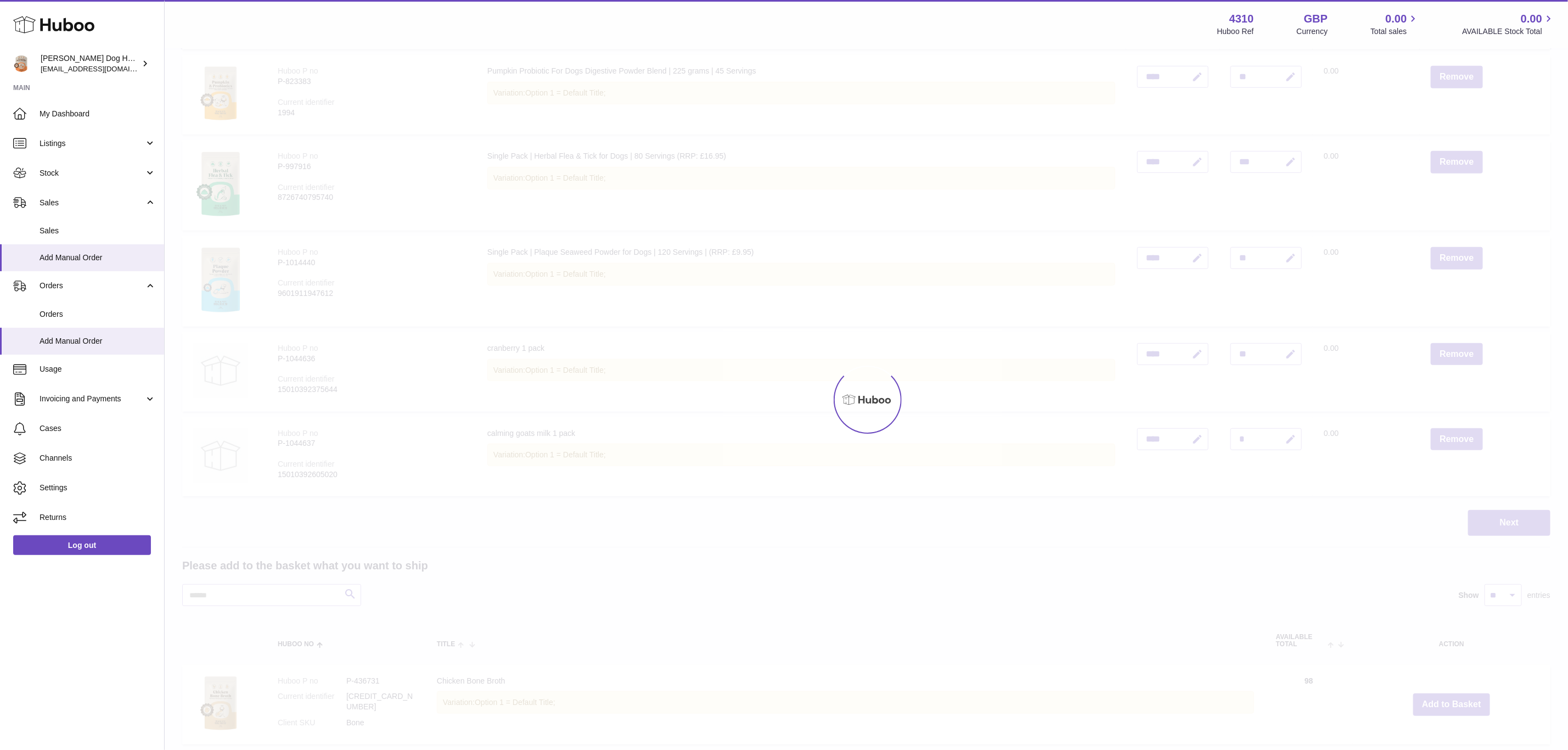
click at [1446, 699] on div at bounding box center [866, 399] width 1403 height 701
click at [1446, 699] on div "Menu Huboo 4310 Huboo Ref GBP Currency 0.00 Total sales 0.00 AVAILABLE Stock To…" at bounding box center [866, 631] width 1403 height 1922
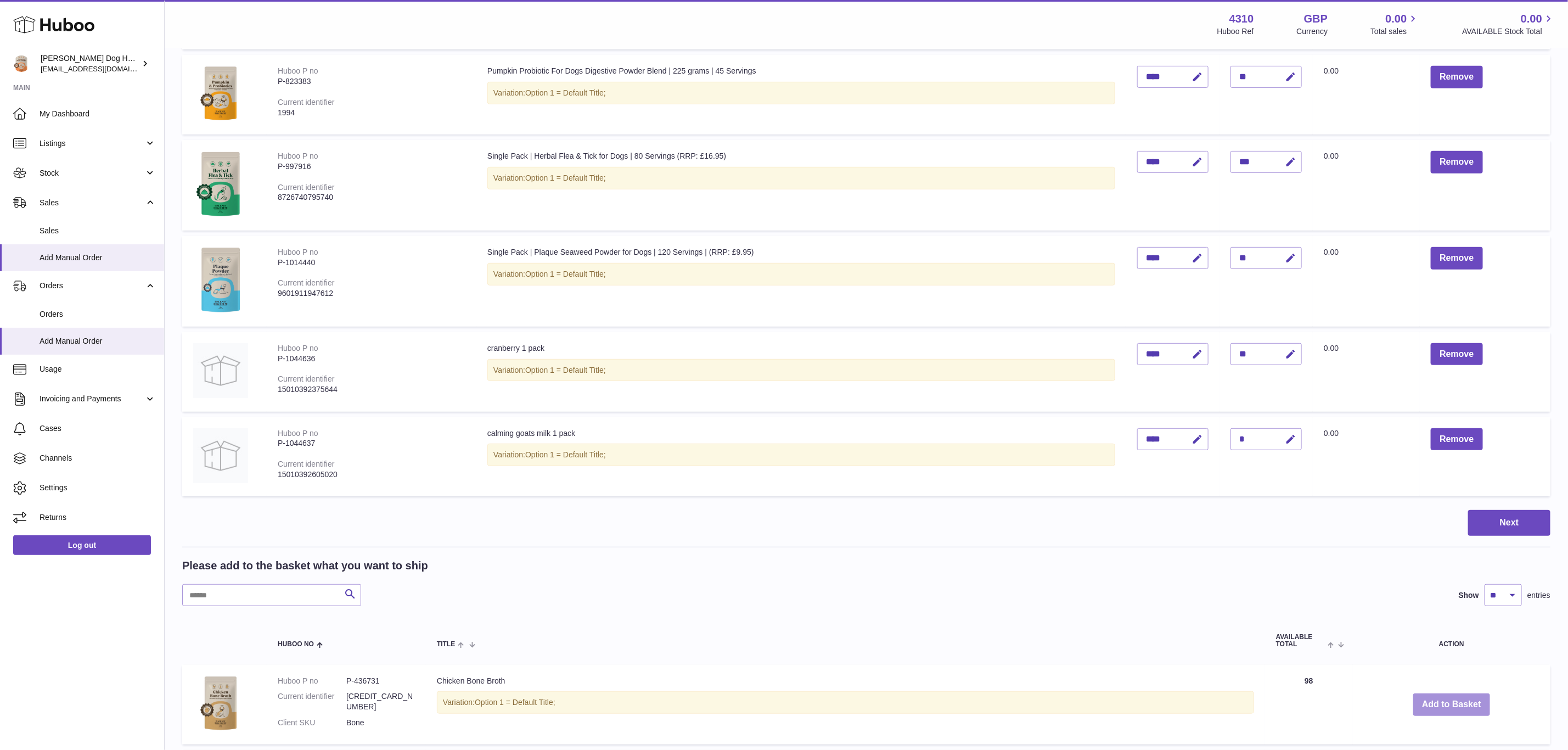
click at [1446, 699] on button "Add to Basket" at bounding box center [1452, 705] width 77 height 22
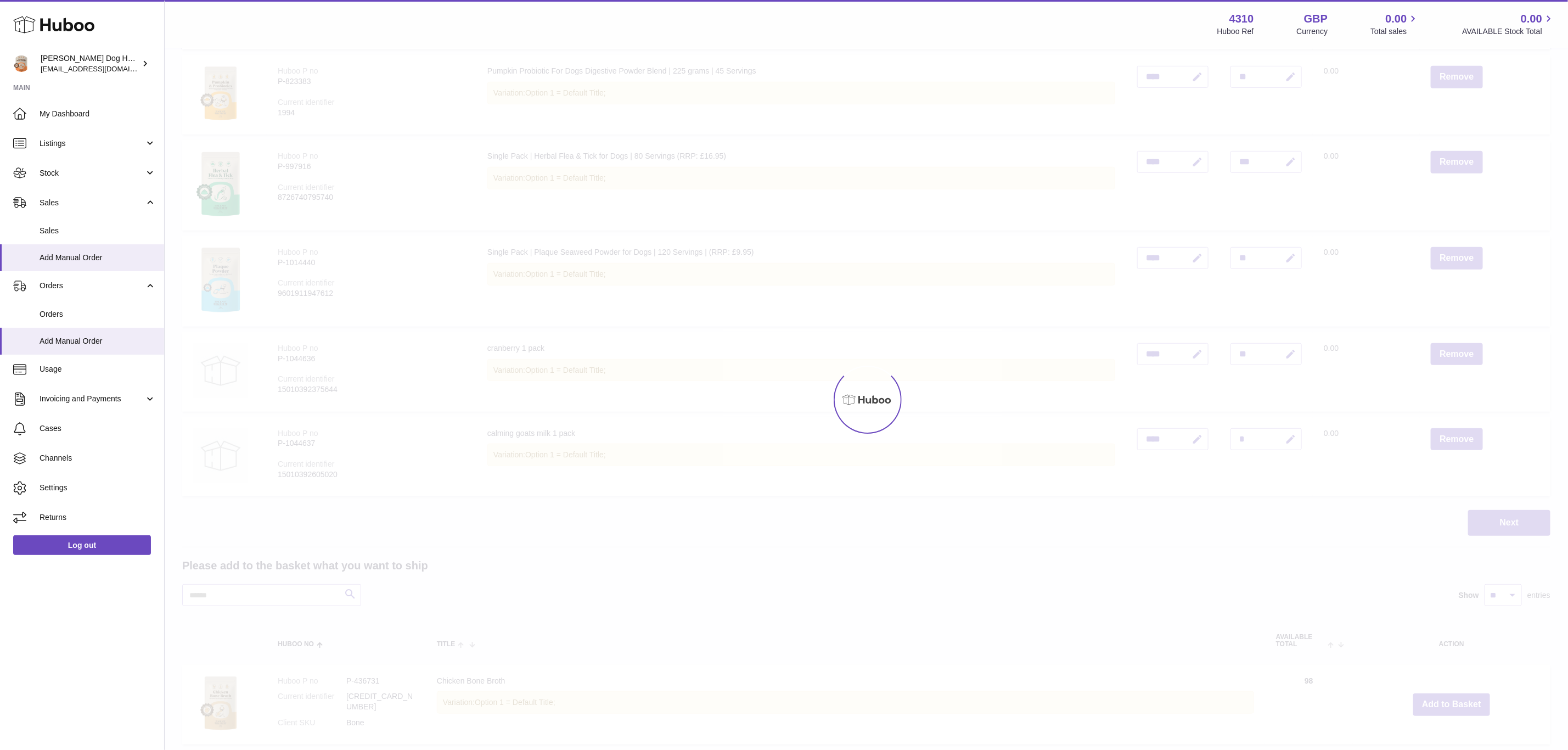
click at [1446, 699] on div at bounding box center [866, 399] width 1403 height 701
click at [1446, 699] on button "Add to Basket" at bounding box center [1452, 705] width 77 height 22
click at [1446, 699] on div at bounding box center [866, 399] width 1403 height 701
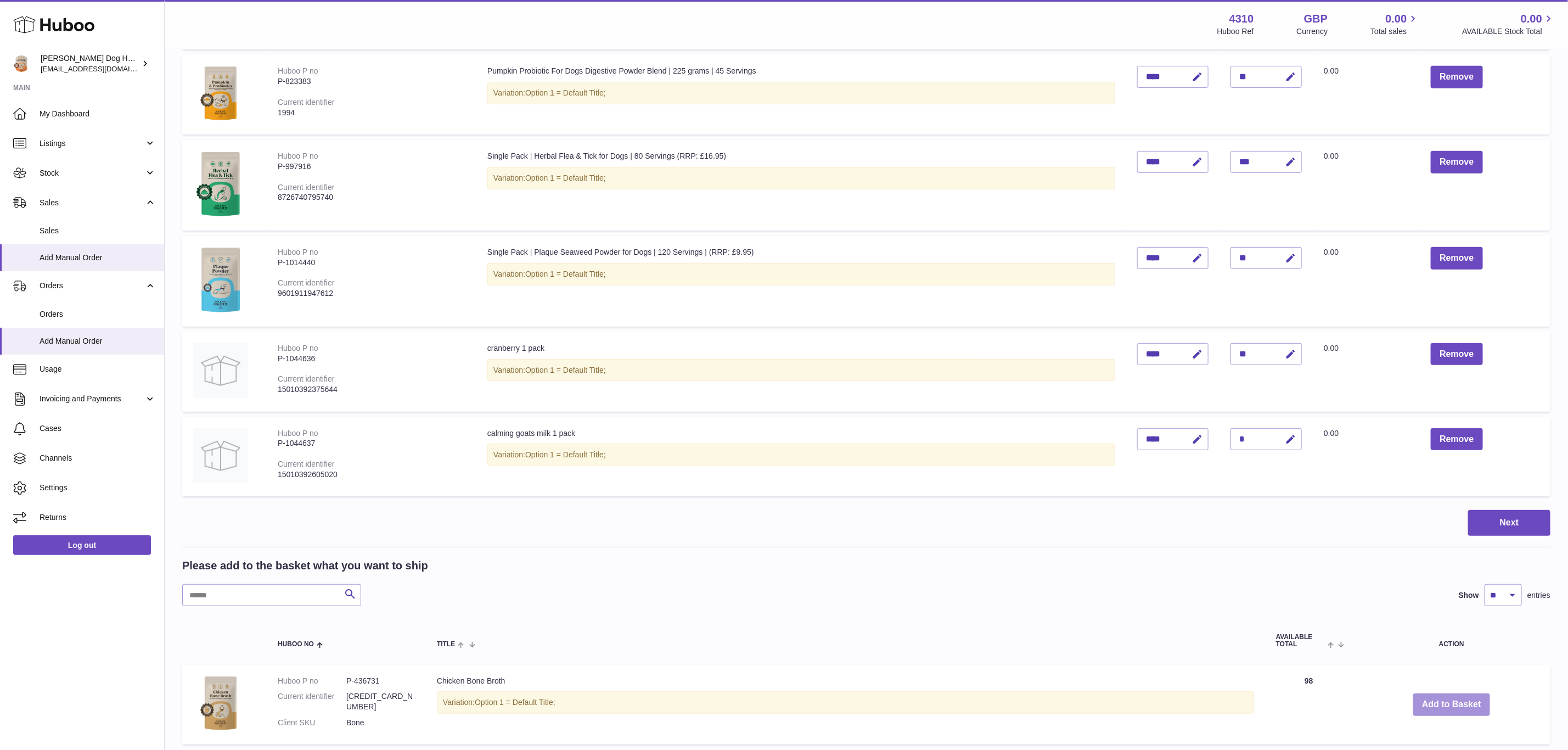
click at [1446, 699] on button "Add to Basket" at bounding box center [1452, 705] width 77 height 22
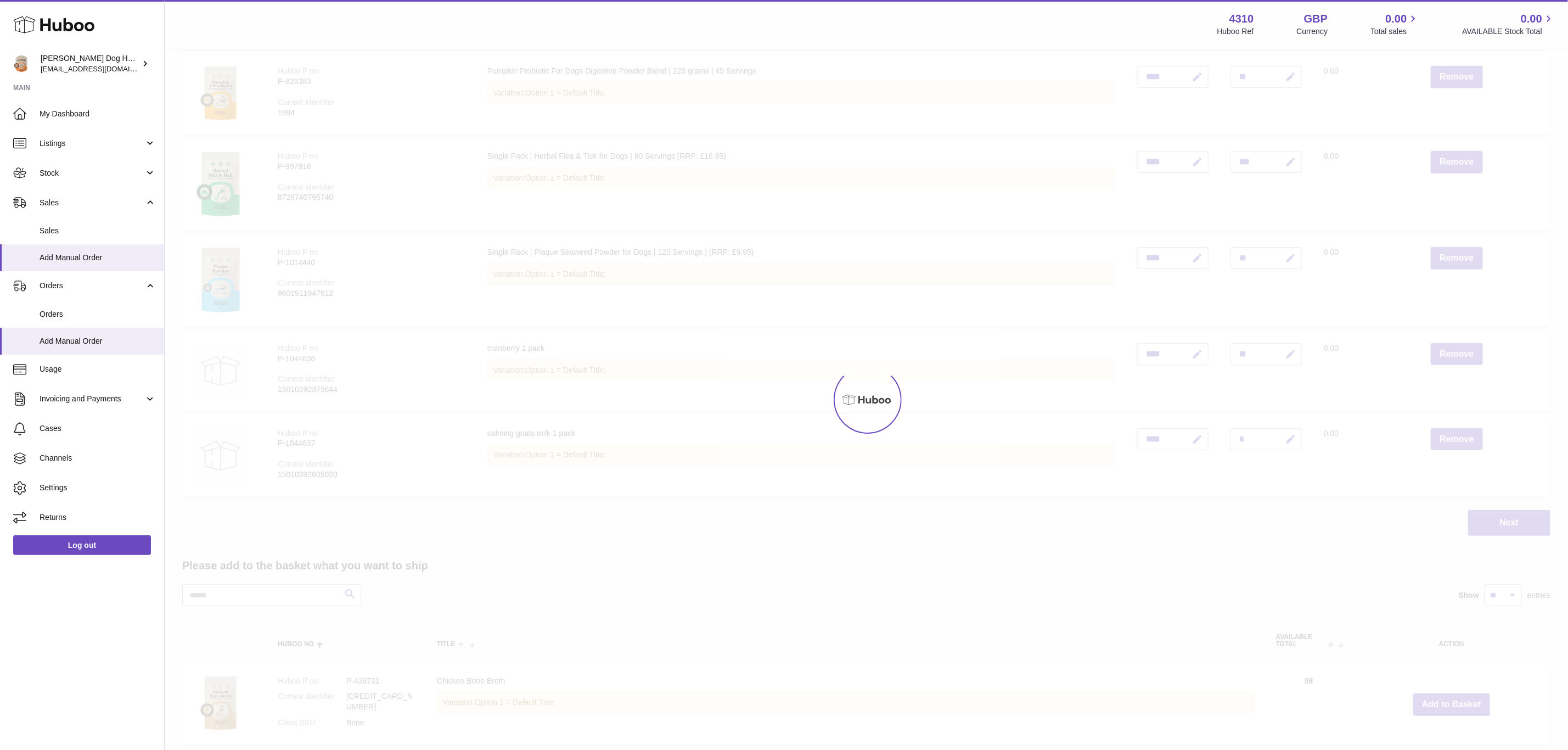
click at [1446, 699] on div at bounding box center [866, 399] width 1403 height 701
click at [1446, 699] on div "Menu Huboo 4310 Huboo Ref GBP Currency 0.00 Total sales 0.00 AVAILABLE Stock To…" at bounding box center [866, 631] width 1403 height 1922
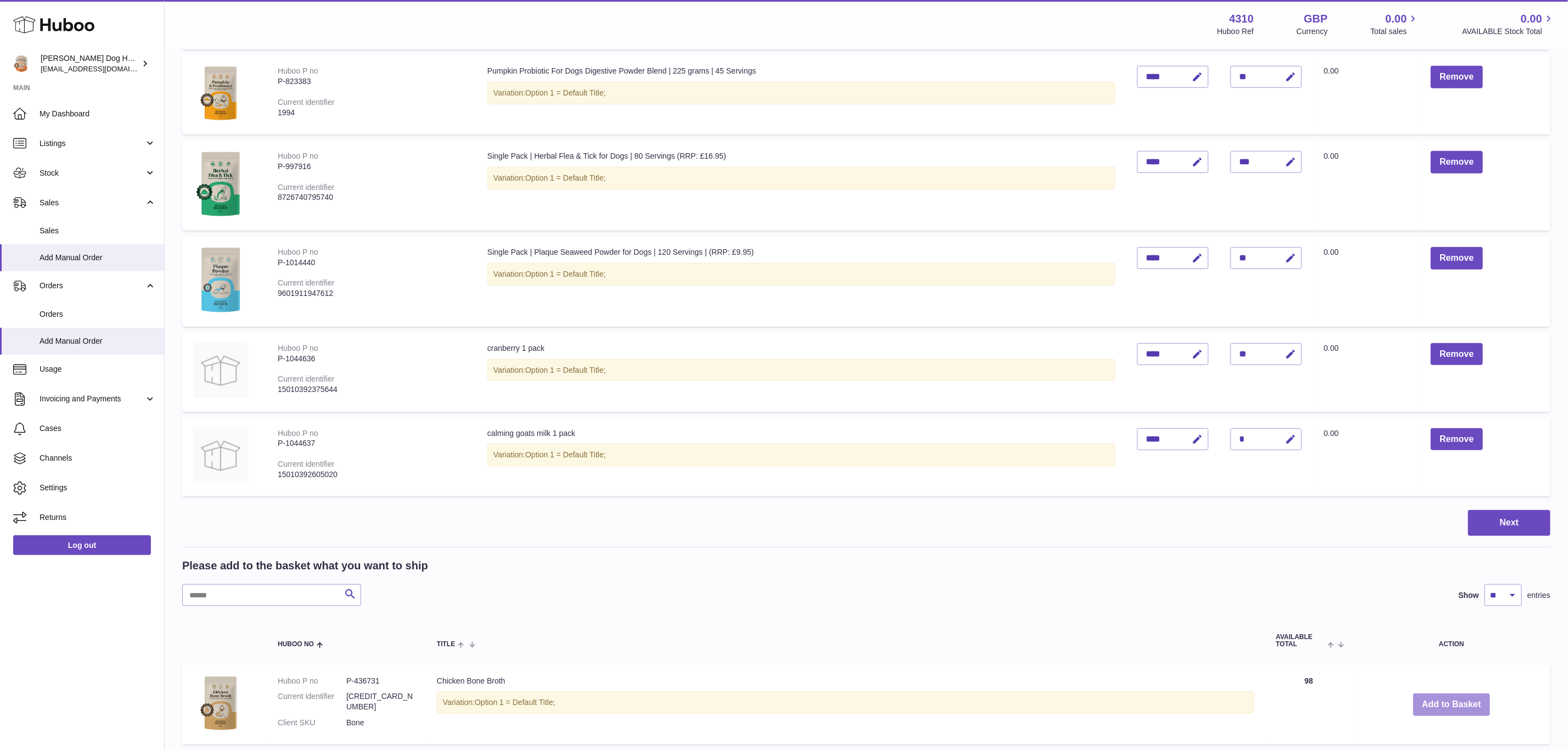
click at [1446, 699] on button "Add to Basket" at bounding box center [1452, 705] width 77 height 22
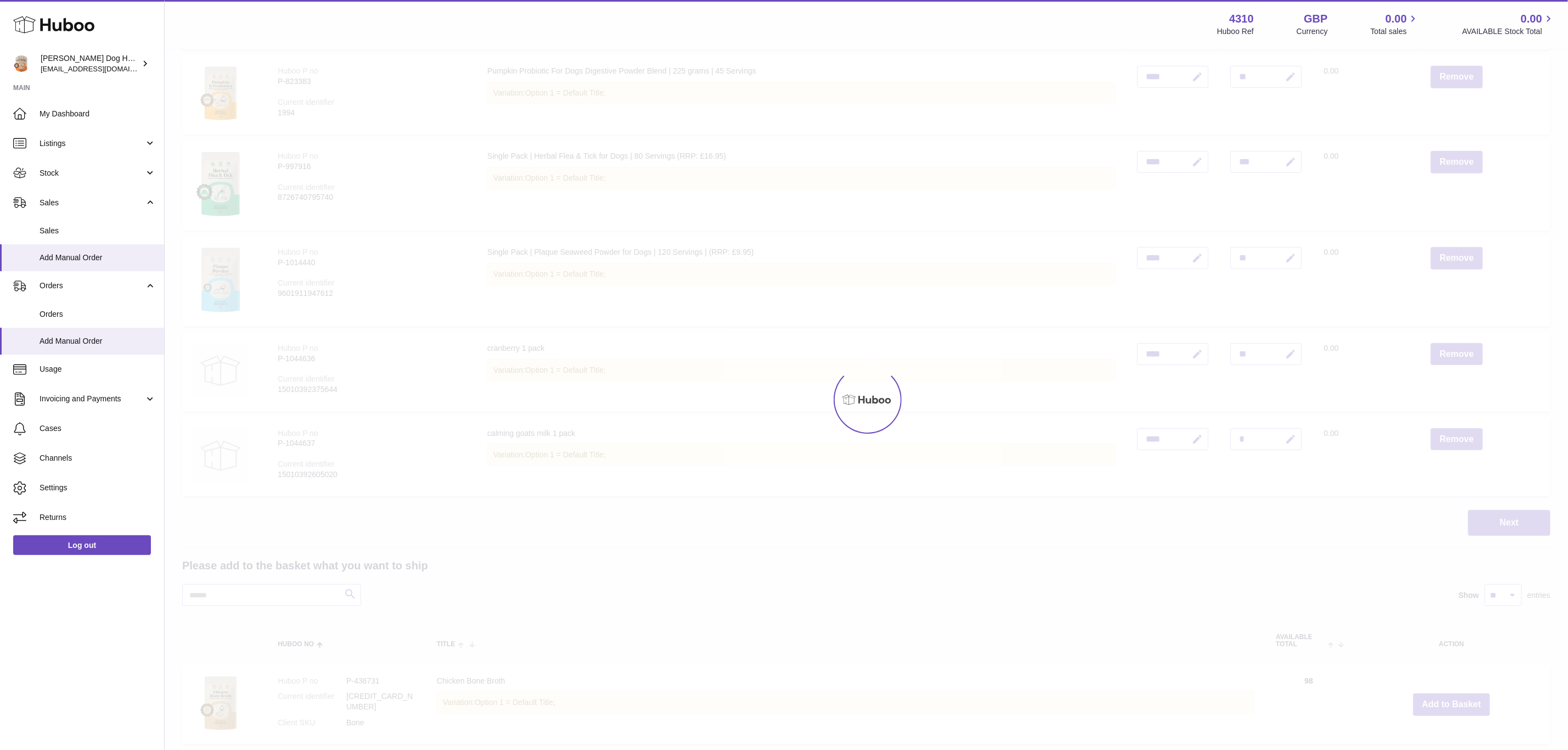
click at [1446, 699] on div at bounding box center [866, 399] width 1403 height 701
click at [1446, 699] on div "Menu Huboo 4310 Huboo Ref GBP Currency 0.00 Total sales 0.00 AVAILABLE Stock To…" at bounding box center [866, 631] width 1403 height 1922
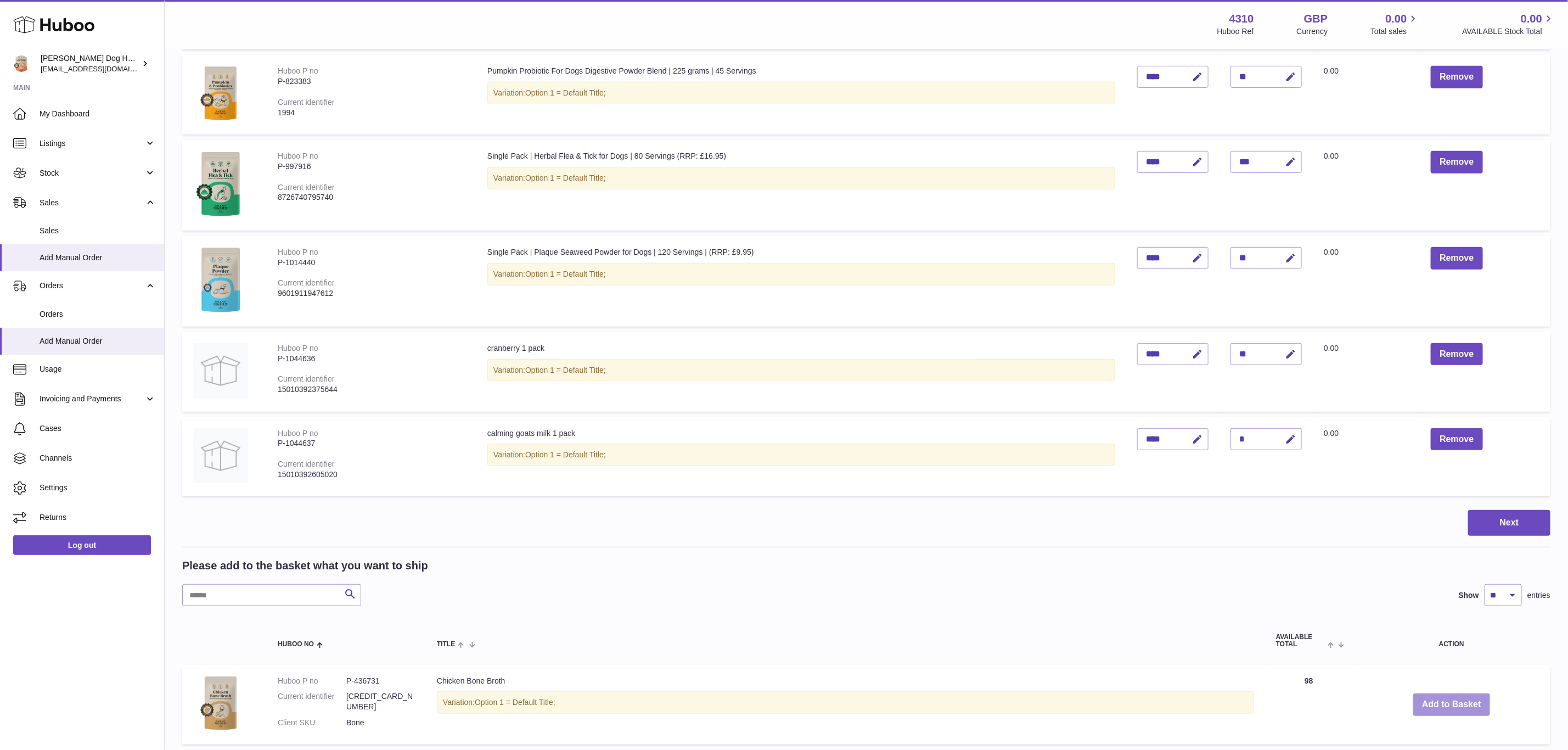
click at [1446, 699] on button "Add to Basket" at bounding box center [1452, 705] width 77 height 22
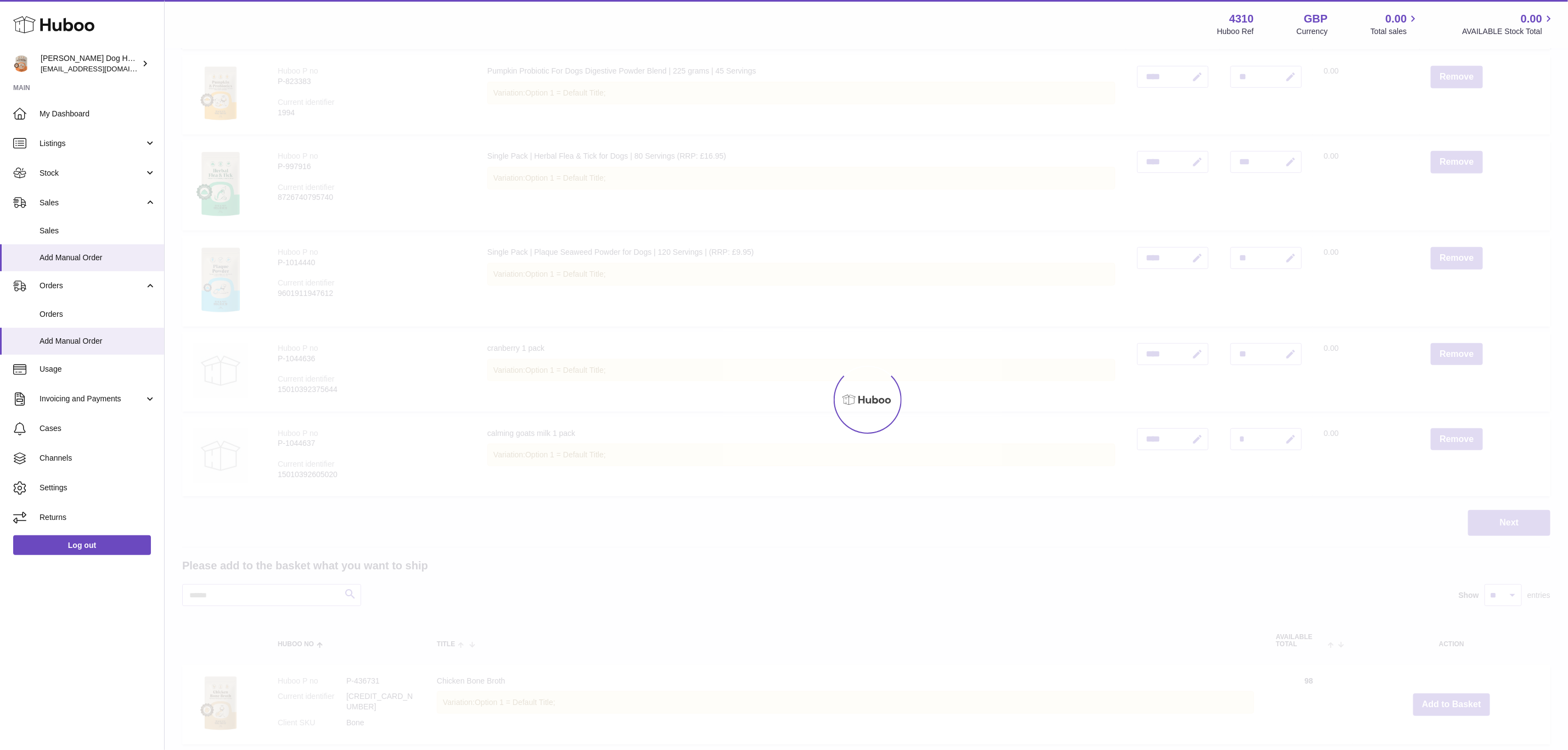
click at [1446, 699] on div at bounding box center [866, 399] width 1403 height 701
click at [1446, 699] on div "Menu Huboo 4310 Huboo Ref GBP Currency 0.00 Total sales 0.00 AVAILABLE Stock To…" at bounding box center [866, 631] width 1403 height 1922
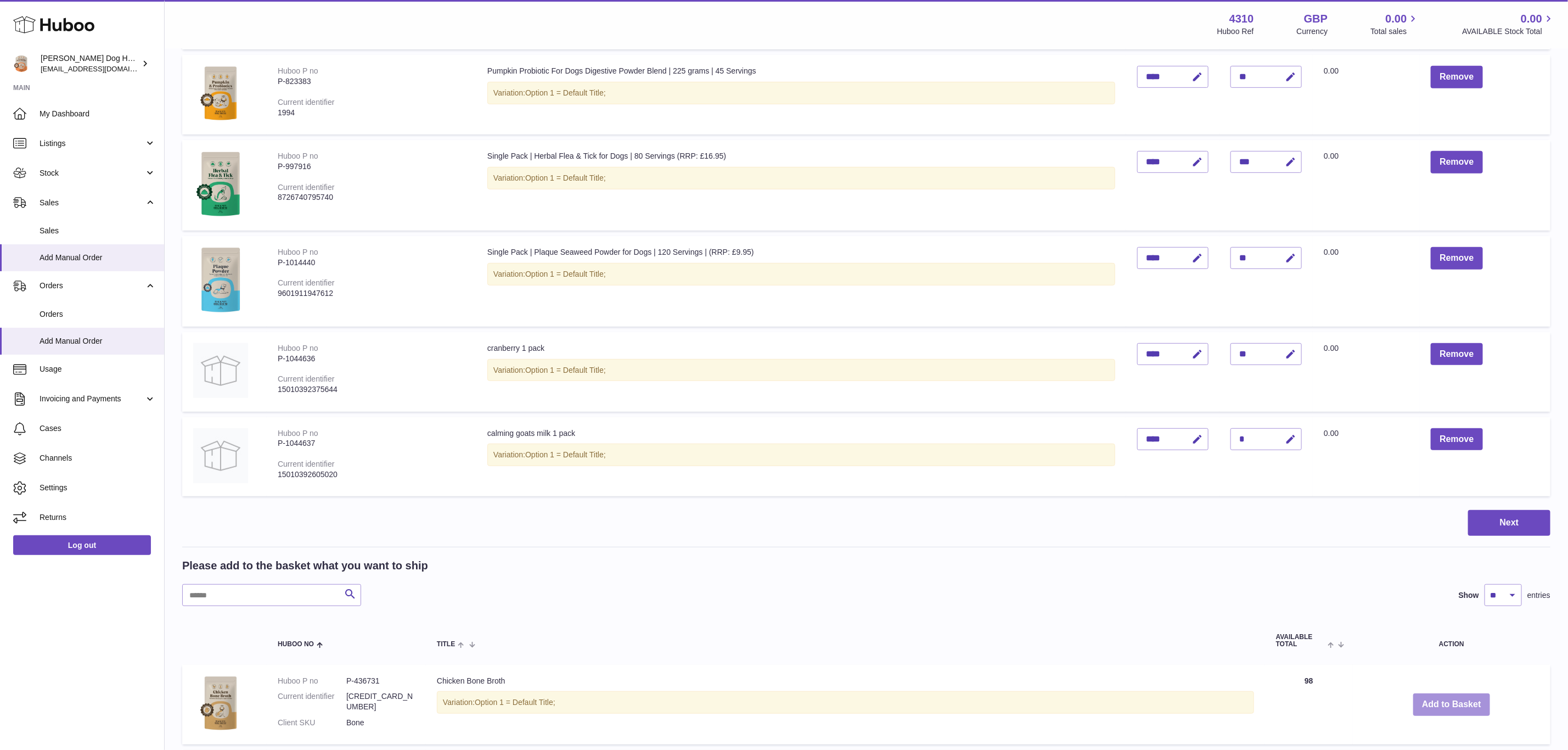
click at [1446, 699] on button "Add to Basket" at bounding box center [1452, 705] width 77 height 22
click at [0, 699] on div at bounding box center [0, 375] width 0 height 750
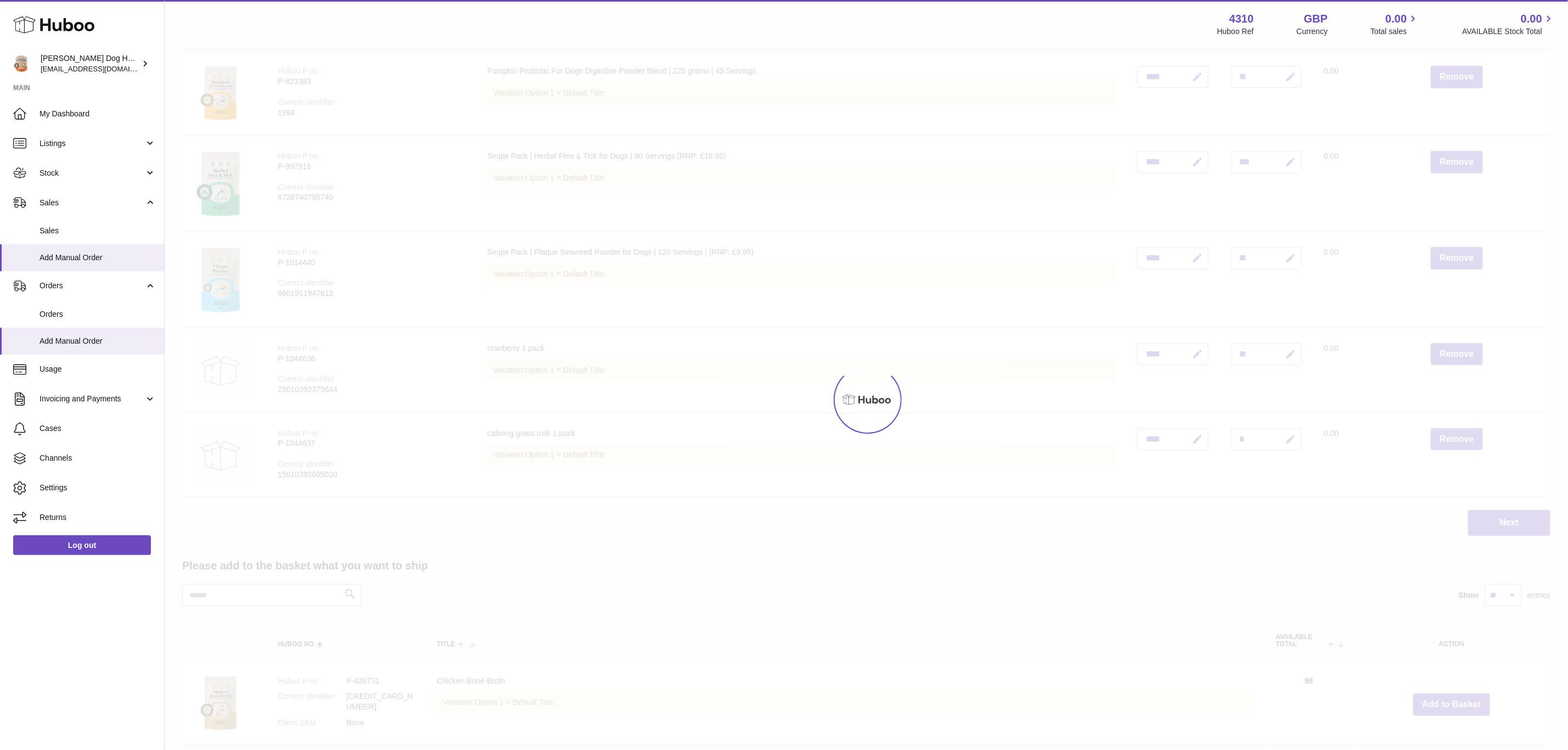
click at [1446, 699] on div at bounding box center [866, 399] width 1403 height 701
click at [1446, 699] on button "Add to Basket" at bounding box center [1452, 705] width 77 height 22
click at [1446, 699] on div at bounding box center [866, 399] width 1403 height 701
click at [1446, 699] on div "Menu Huboo 4310 Huboo Ref GBP Currency 0.00 Total sales 0.00 AVAILABLE Stock To…" at bounding box center [866, 631] width 1403 height 1922
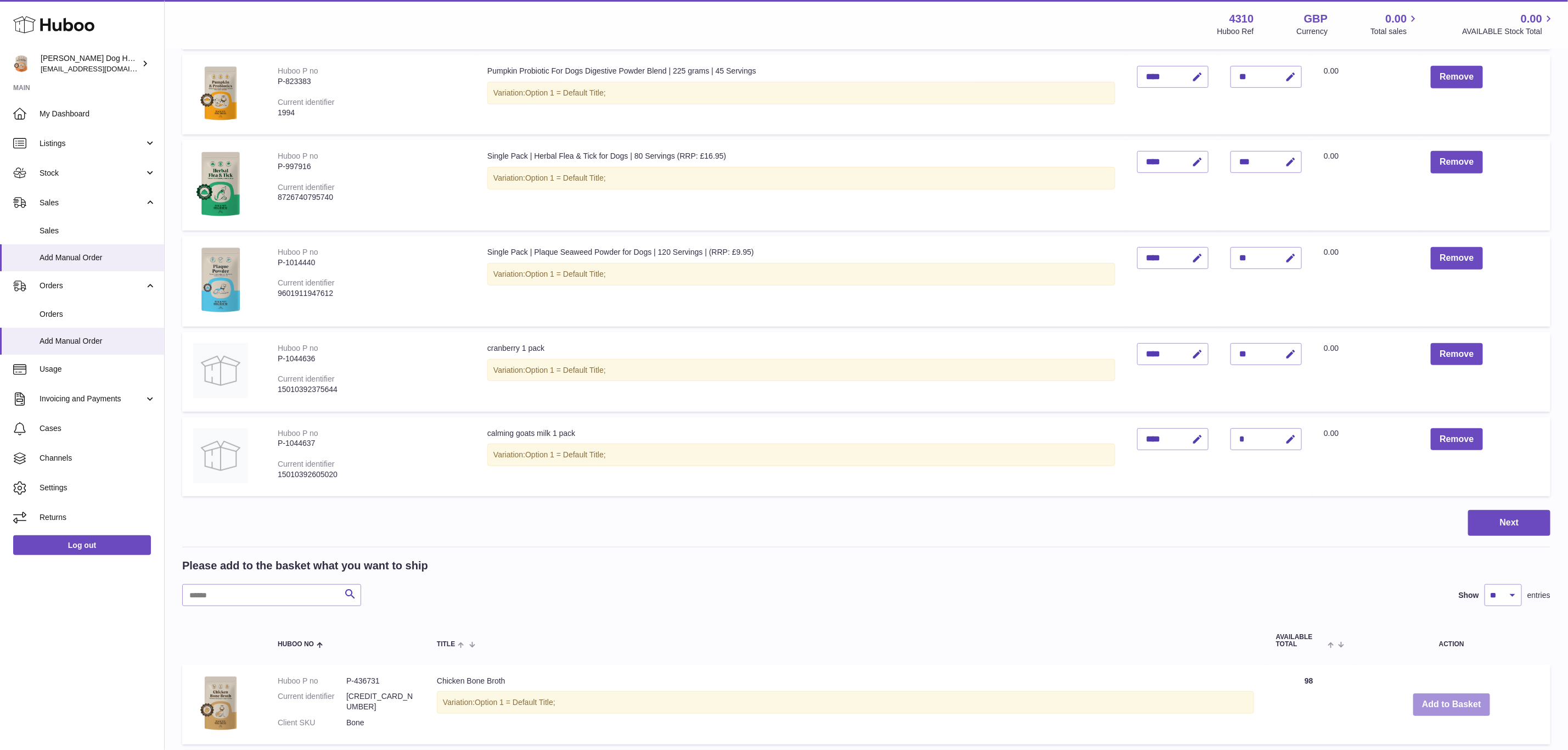
click at [1446, 699] on button "Add to Basket" at bounding box center [1452, 705] width 77 height 22
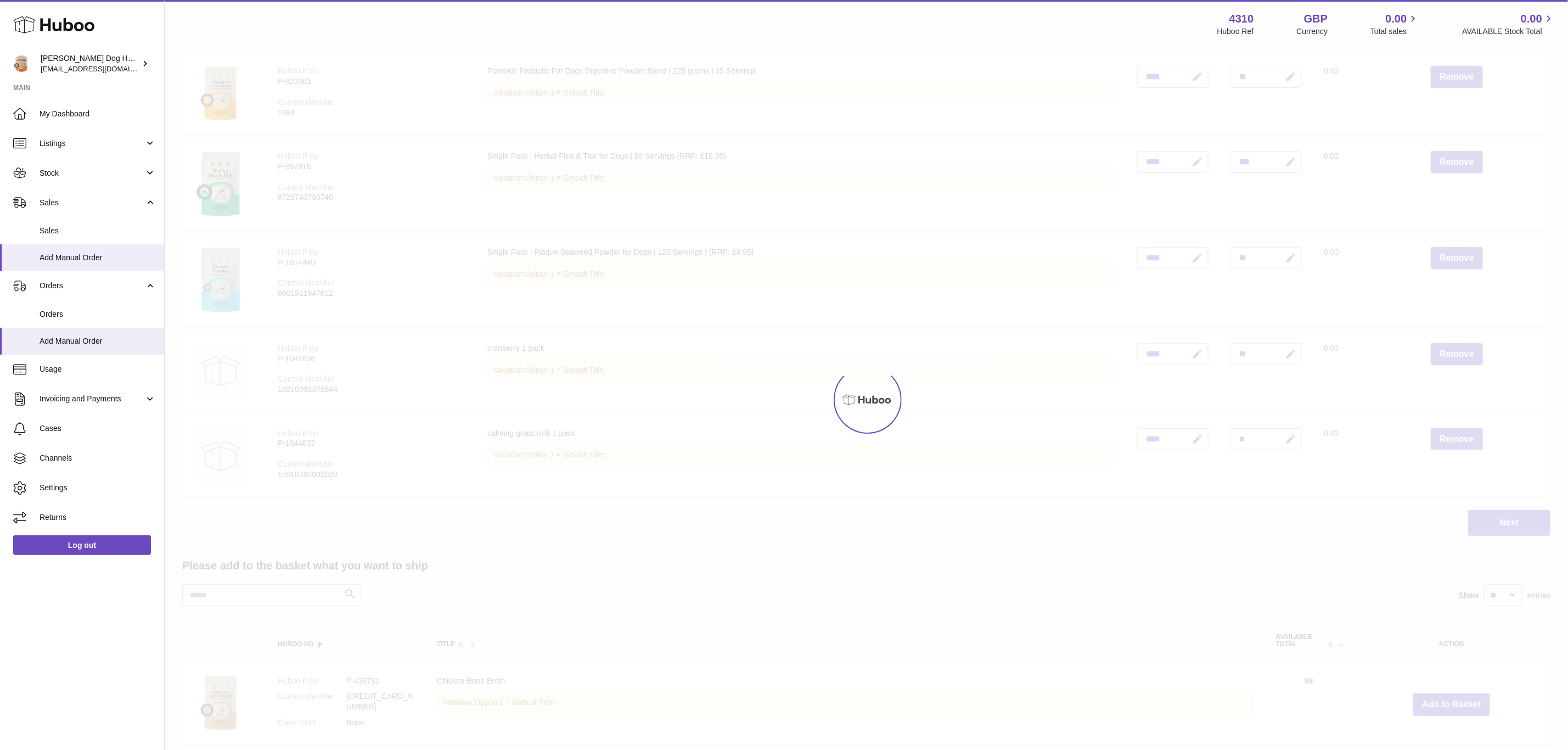
click at [1446, 699] on div at bounding box center [866, 399] width 1403 height 701
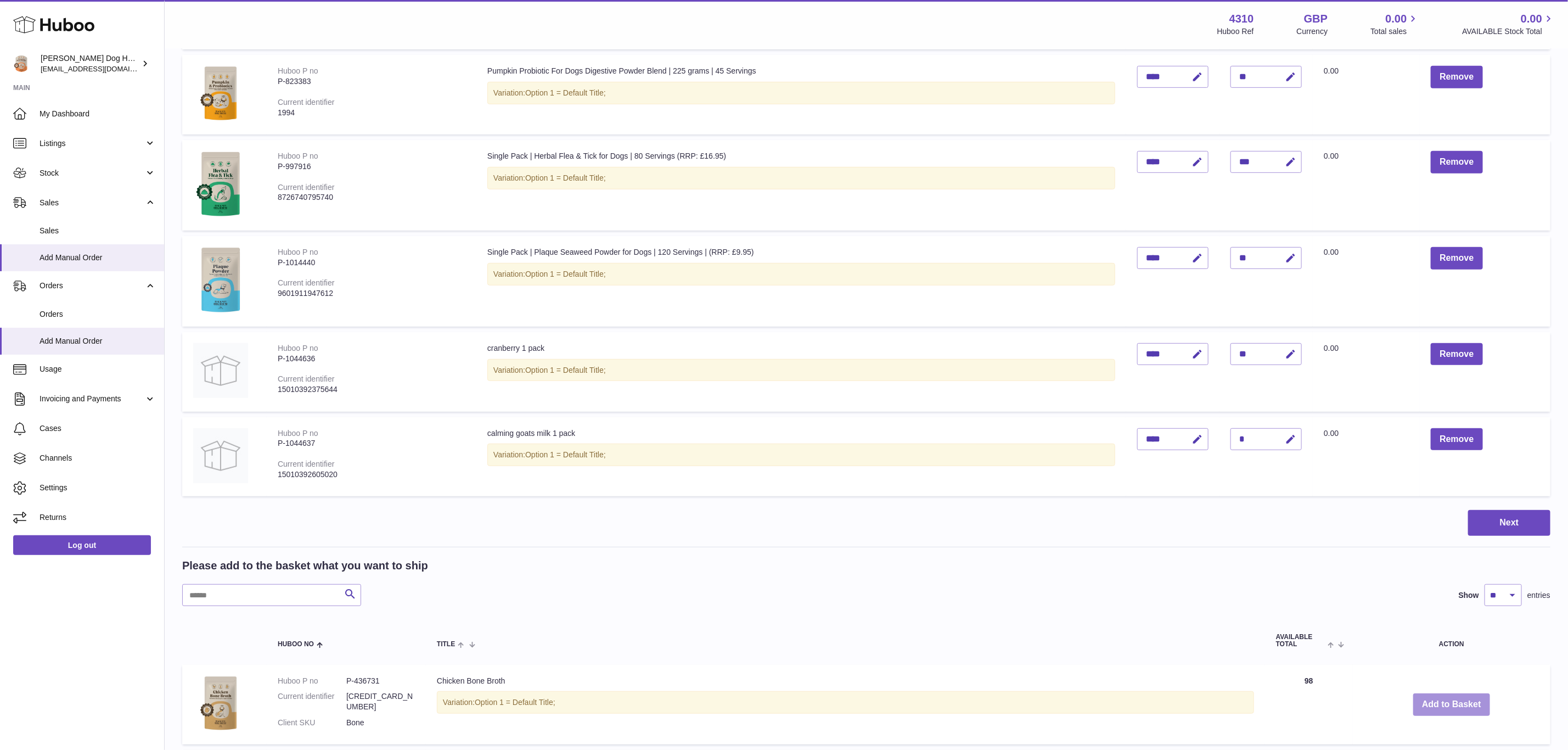
click at [1446, 699] on button "Add to Basket" at bounding box center [1452, 705] width 77 height 22
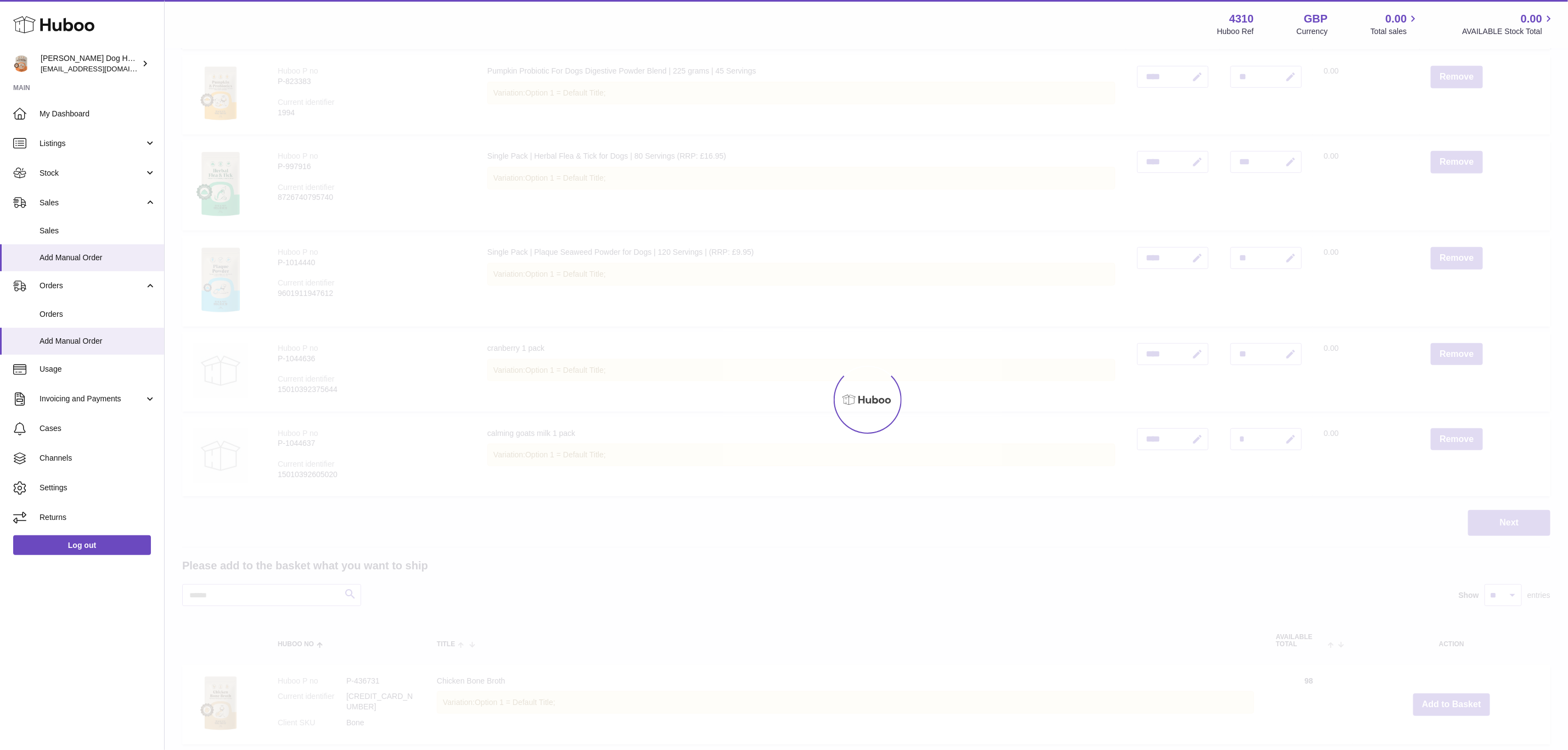
click at [1446, 699] on div at bounding box center [866, 399] width 1403 height 701
click at [1446, 699] on button "Add to Basket" at bounding box center [1452, 705] width 77 height 22
click at [1446, 699] on div at bounding box center [866, 399] width 1403 height 701
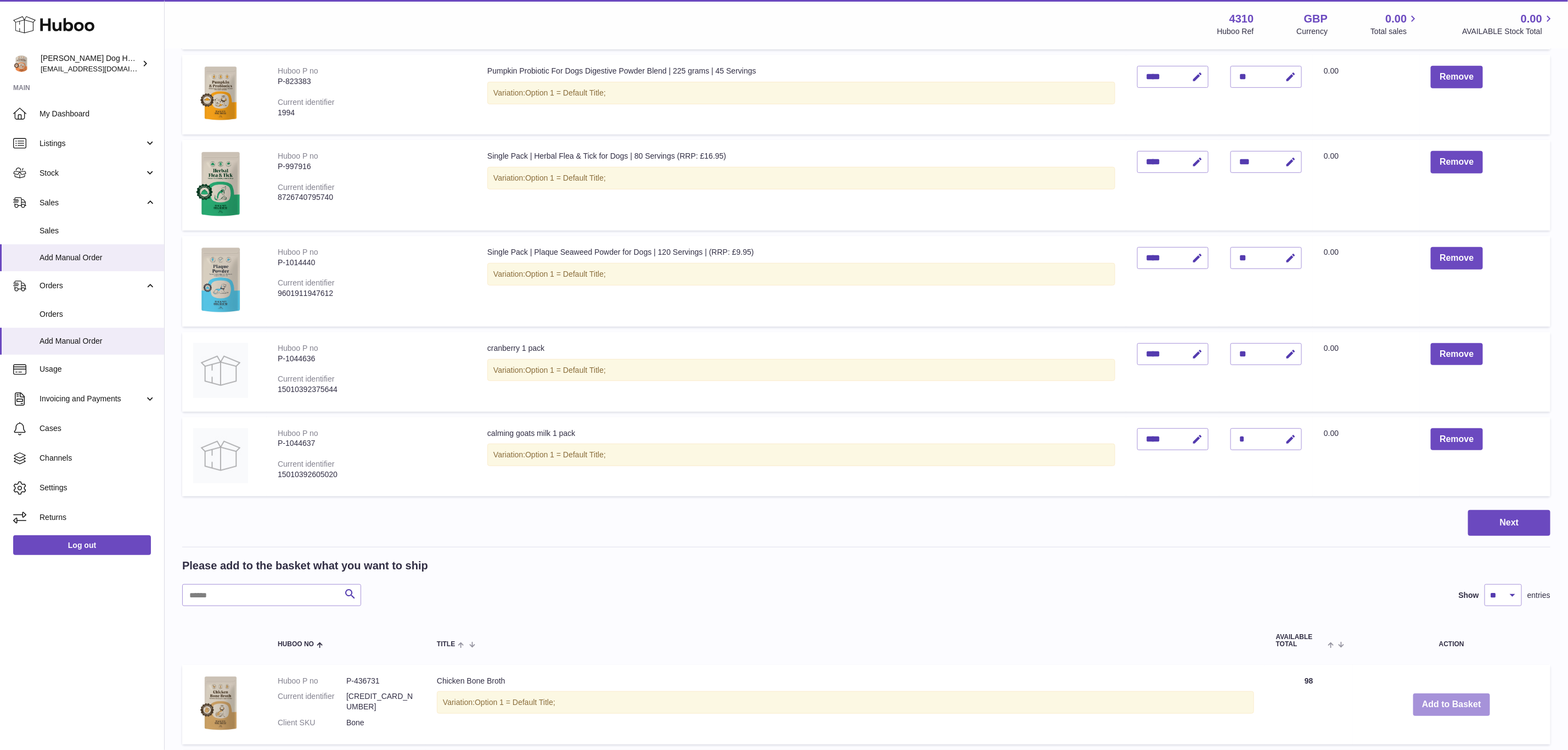
click at [1446, 699] on button "Add to Basket" at bounding box center [1452, 705] width 77 height 22
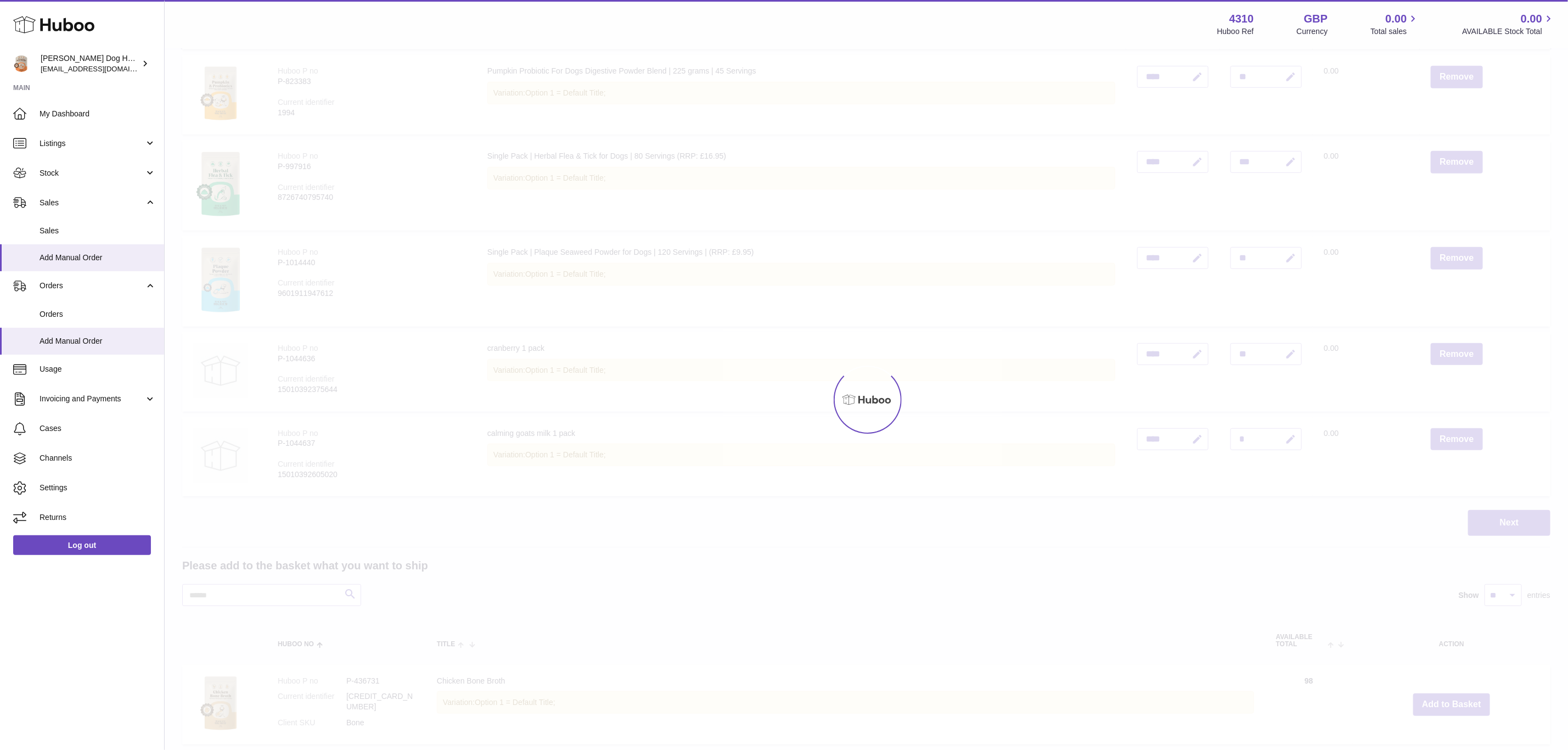
click at [1446, 699] on div at bounding box center [866, 399] width 1403 height 701
click at [1446, 699] on div "Menu Huboo 4310 Huboo Ref GBP Currency 0.00 Total sales 0.00 AVAILABLE Stock To…" at bounding box center [866, 631] width 1403 height 1922
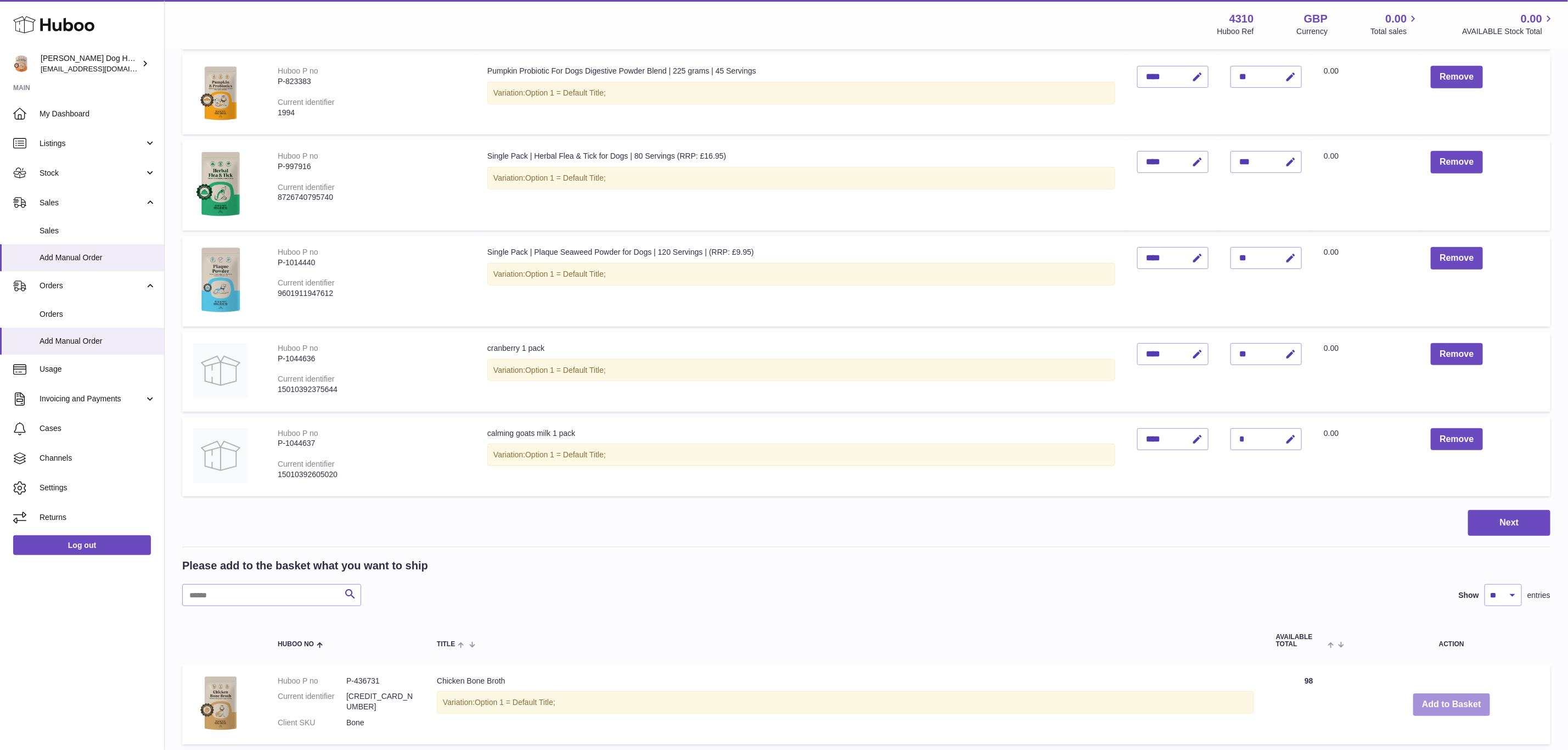
click at [1446, 699] on button "Add to Basket" at bounding box center [1452, 705] width 77 height 22
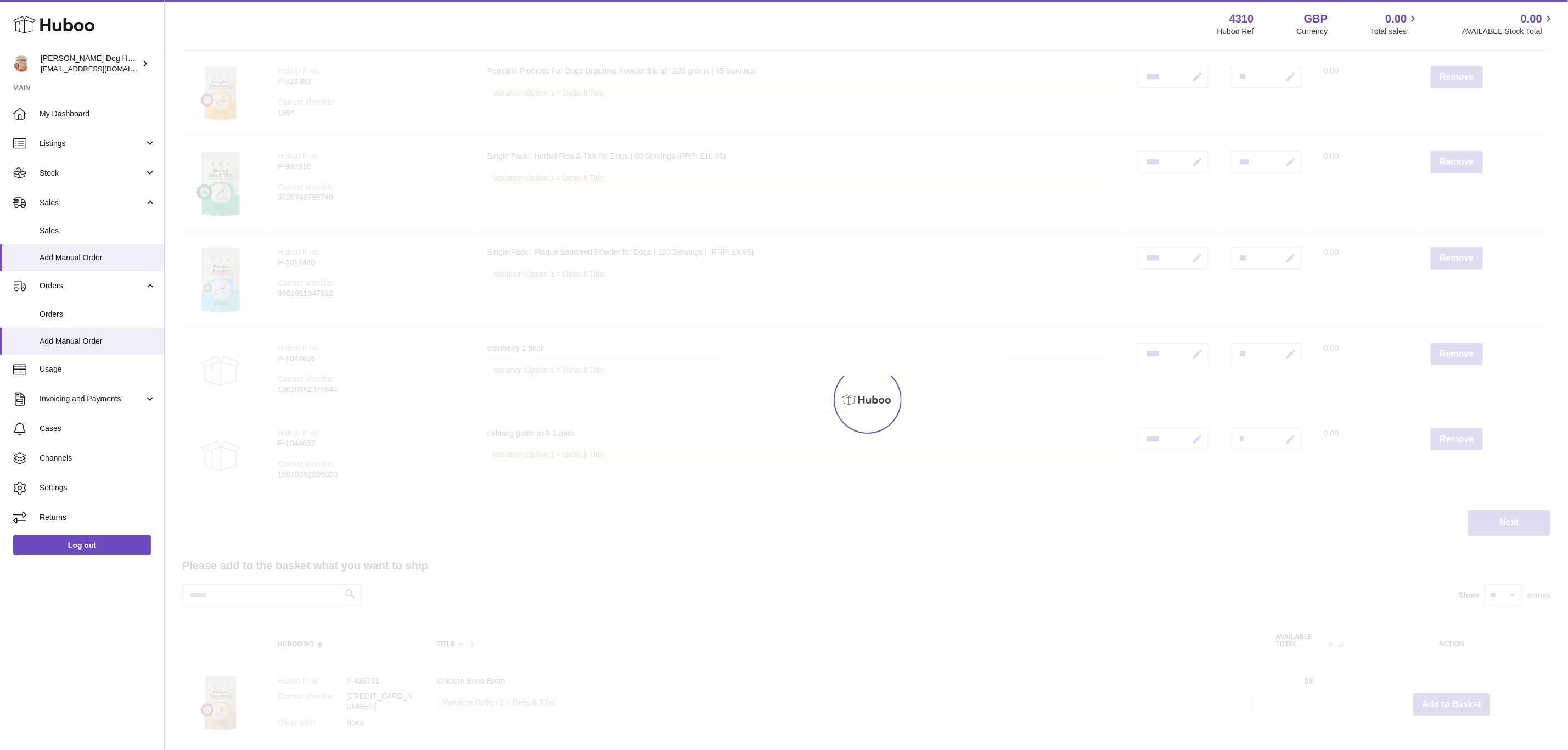
click at [1446, 699] on div at bounding box center [866, 399] width 1403 height 701
click at [1446, 699] on div "Menu Huboo 4310 Huboo Ref GBP Currency 0.00 Total sales 0.00 AVAILABLE Stock To…" at bounding box center [866, 631] width 1403 height 1922
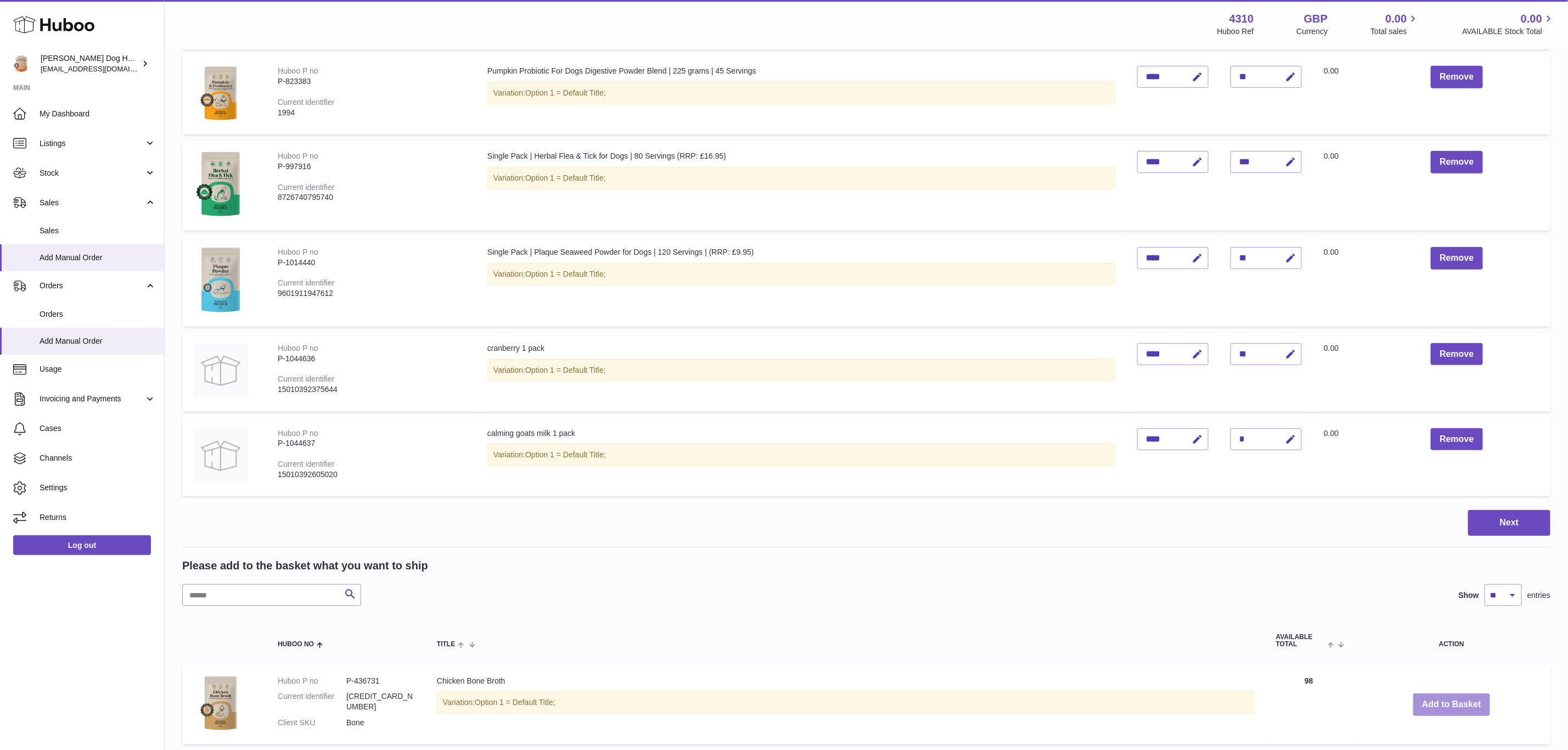
click at [1446, 699] on button "Add to Basket" at bounding box center [1452, 705] width 77 height 22
click at [0, 699] on div at bounding box center [0, 375] width 0 height 750
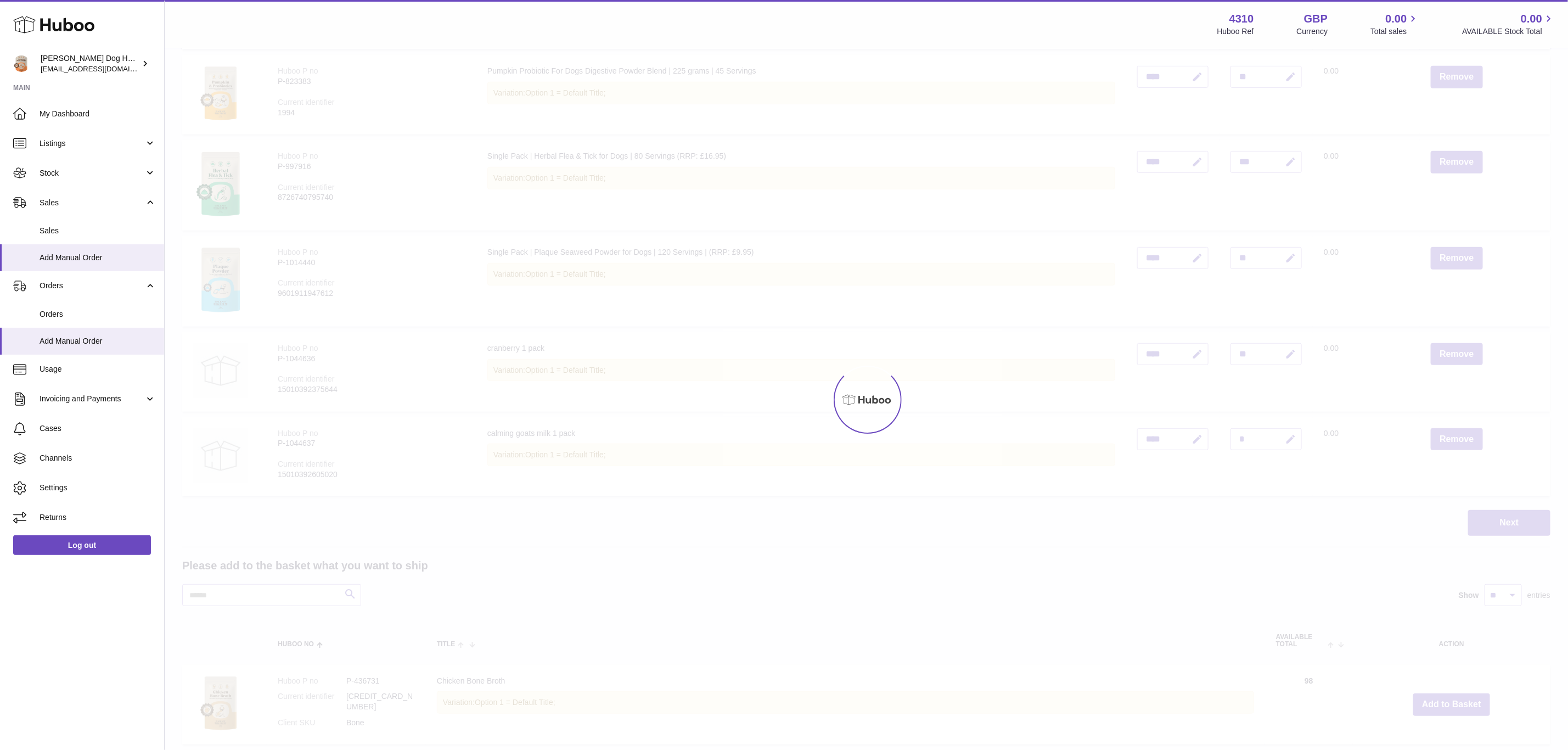
click at [1446, 699] on div at bounding box center [866, 399] width 1403 height 701
click at [1446, 699] on button "Add to Basket" at bounding box center [1452, 705] width 77 height 22
click at [1446, 699] on div at bounding box center [866, 399] width 1403 height 701
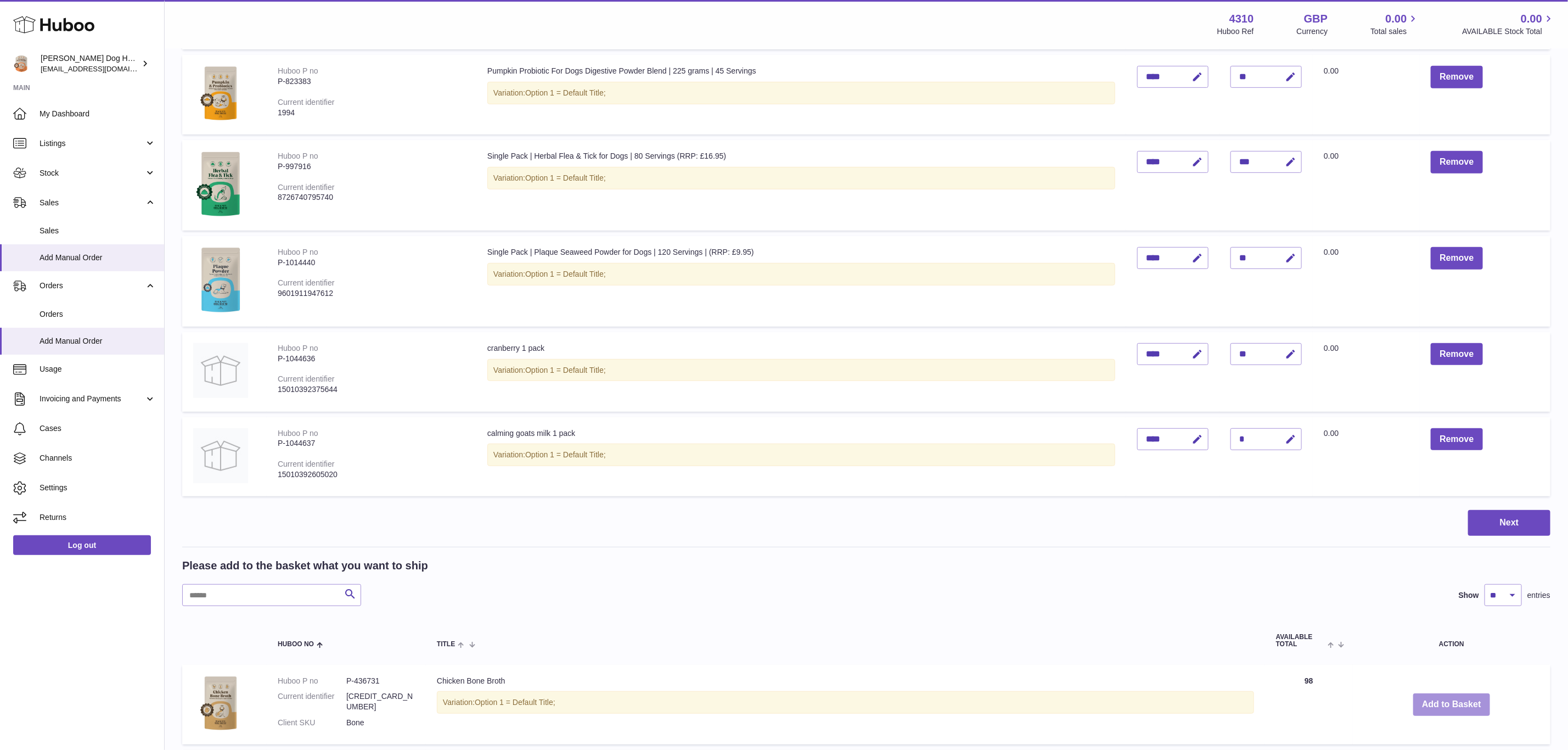
click at [1446, 699] on button "Add to Basket" at bounding box center [1452, 705] width 77 height 22
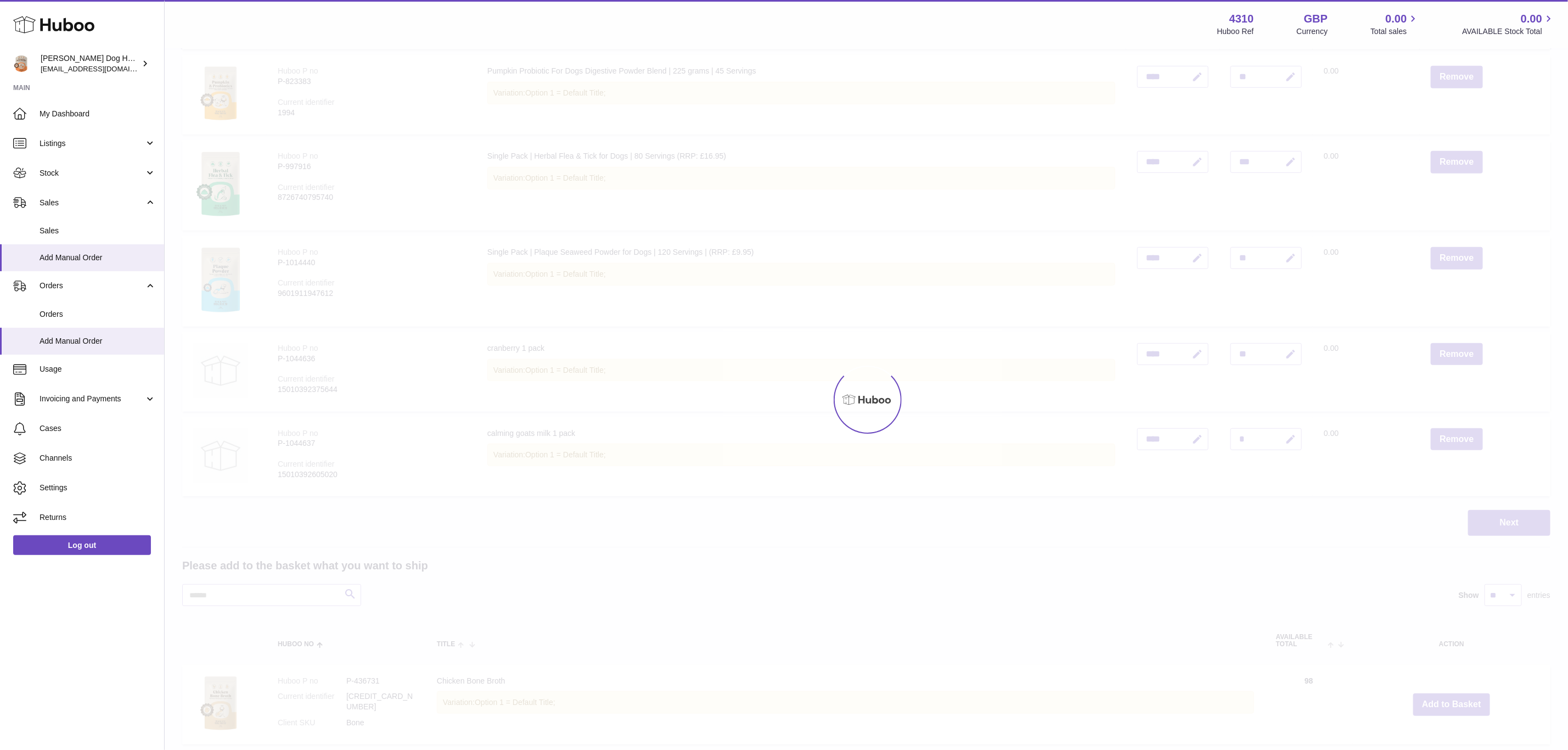
click at [1446, 699] on div at bounding box center [866, 399] width 1403 height 701
click at [1446, 699] on div "Menu Huboo 4310 Huboo Ref GBP Currency 0.00 Total sales 0.00 AVAILABLE Stock To…" at bounding box center [866, 631] width 1403 height 1922
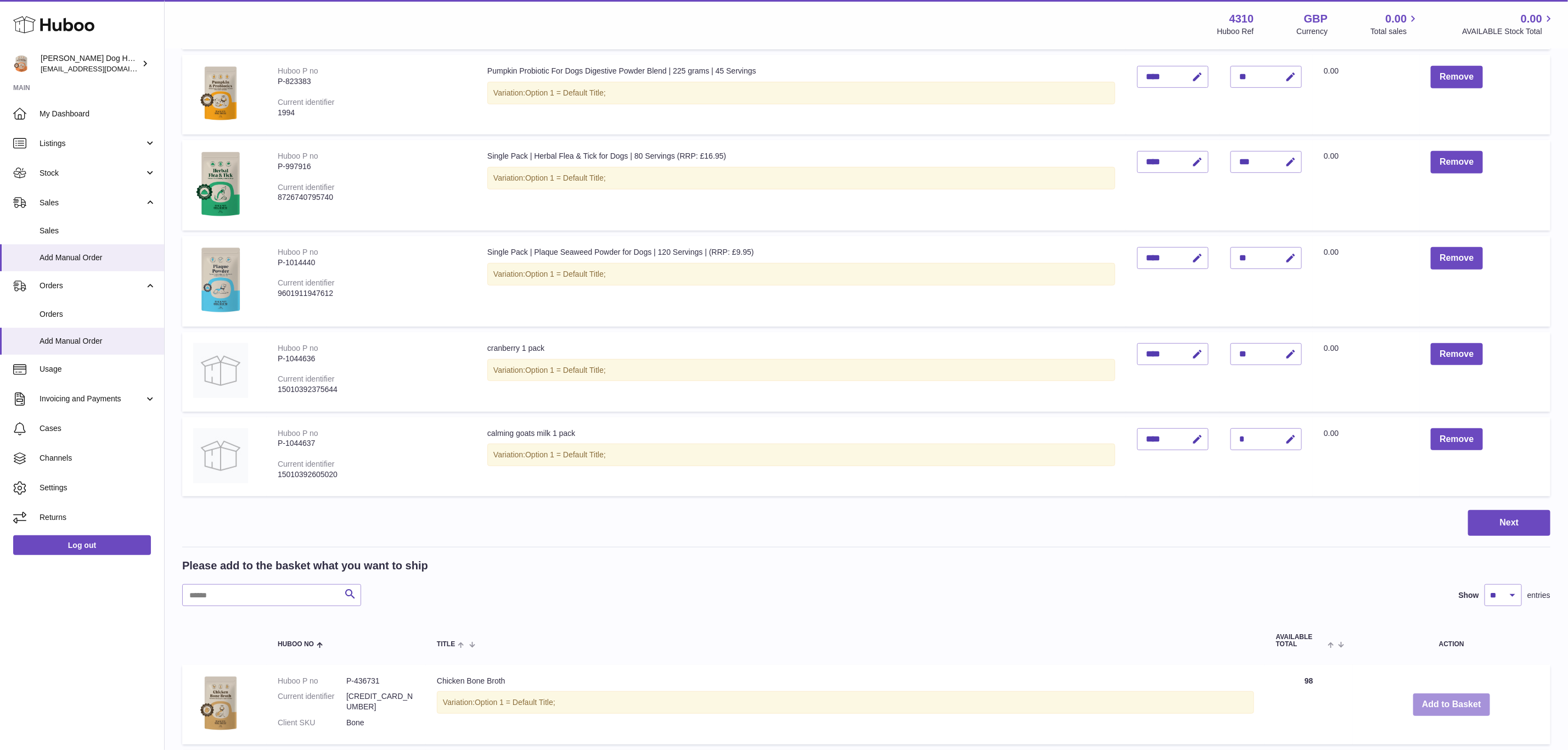
click at [1446, 699] on button "Add to Basket" at bounding box center [1452, 705] width 77 height 22
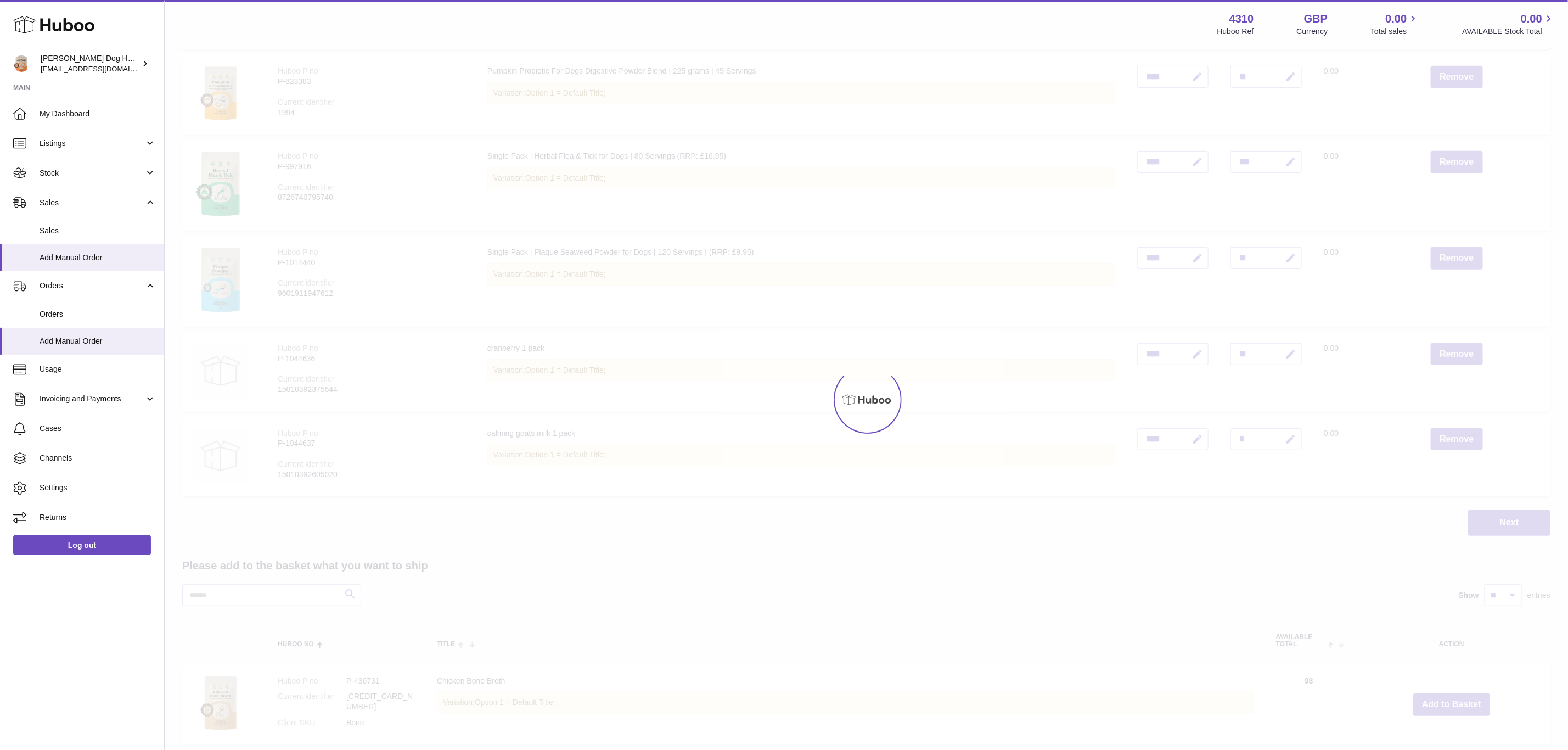
click at [1446, 699] on div at bounding box center [866, 399] width 1403 height 701
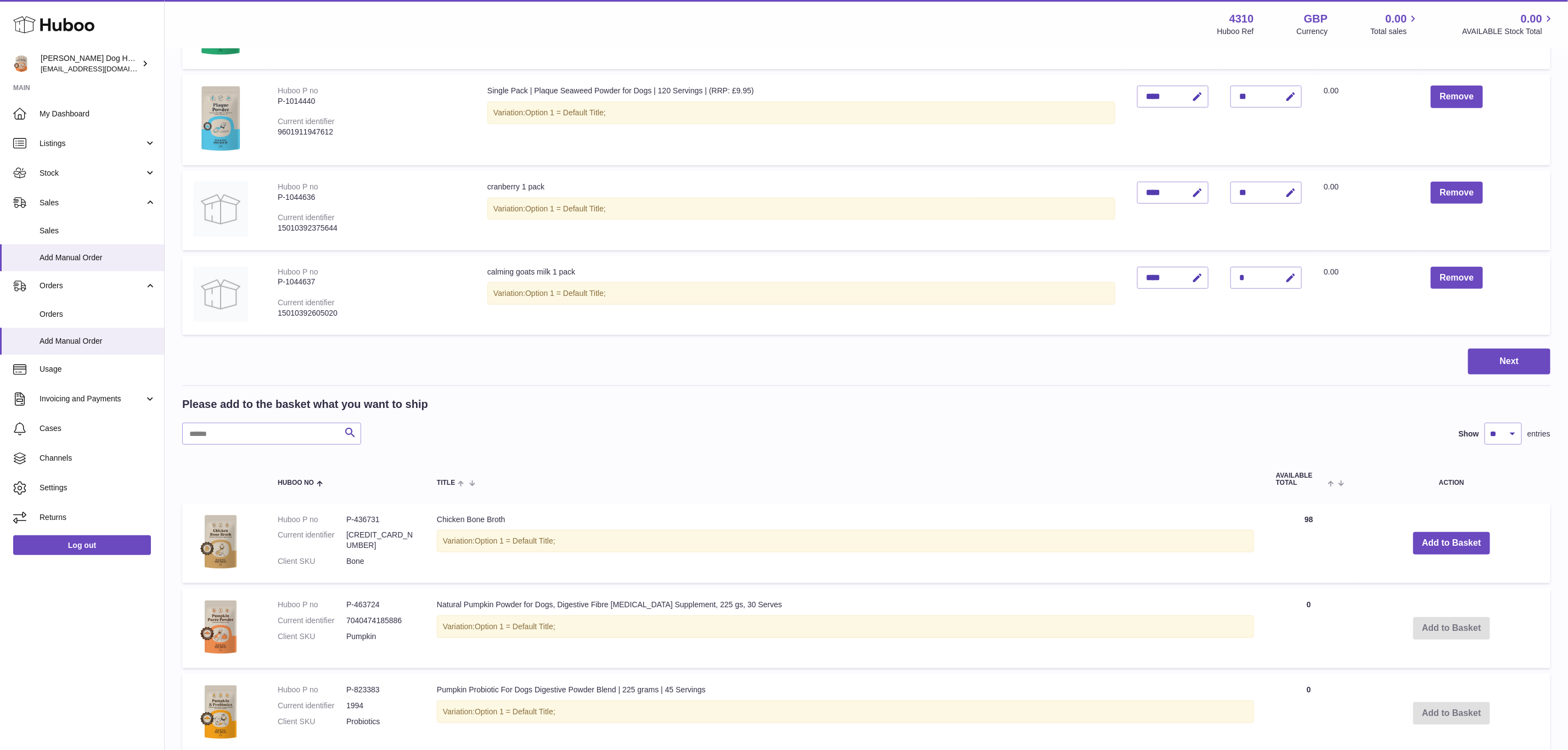
scroll to position [494, 0]
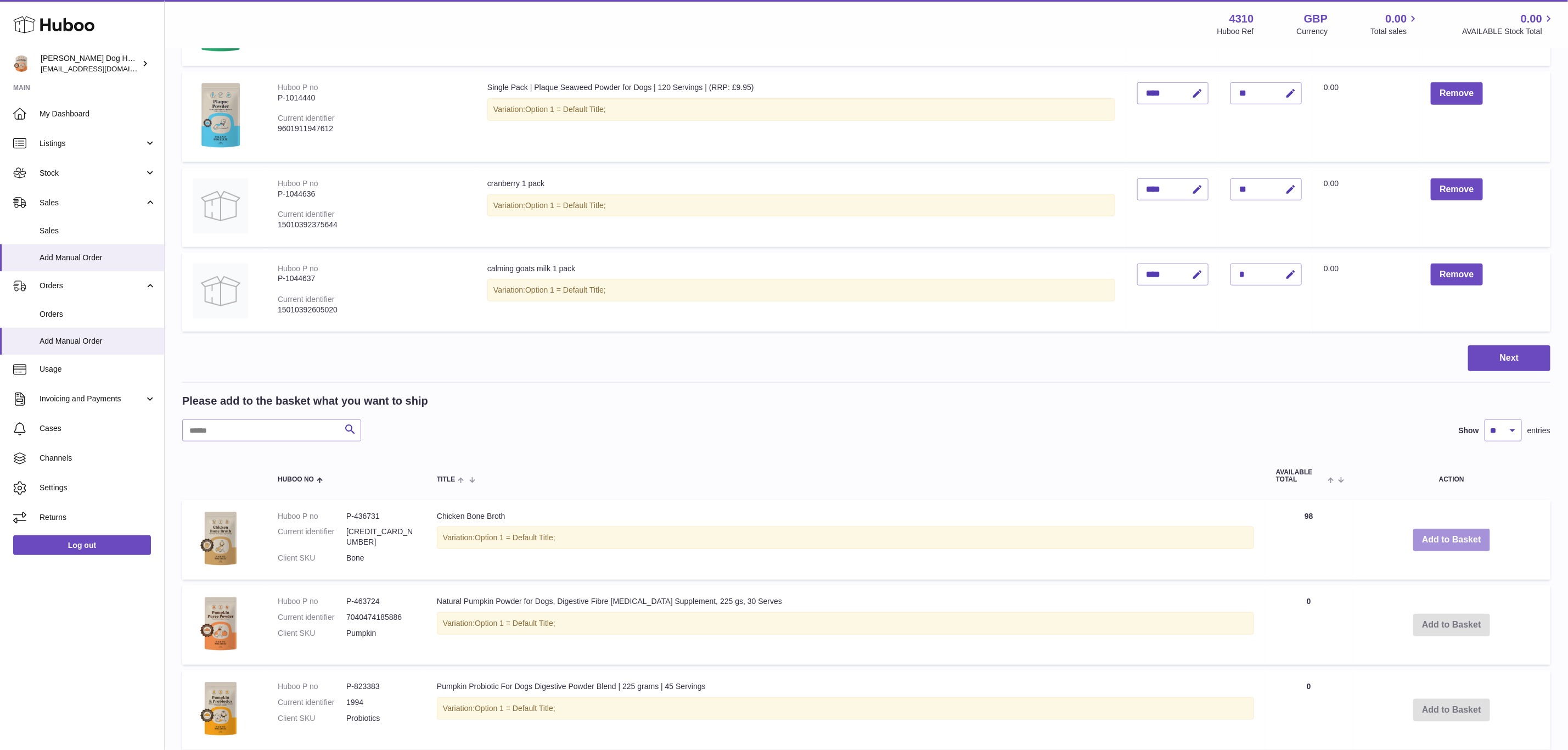
click at [1458, 542] on button "Add to Basket" at bounding box center [1452, 541] width 77 height 22
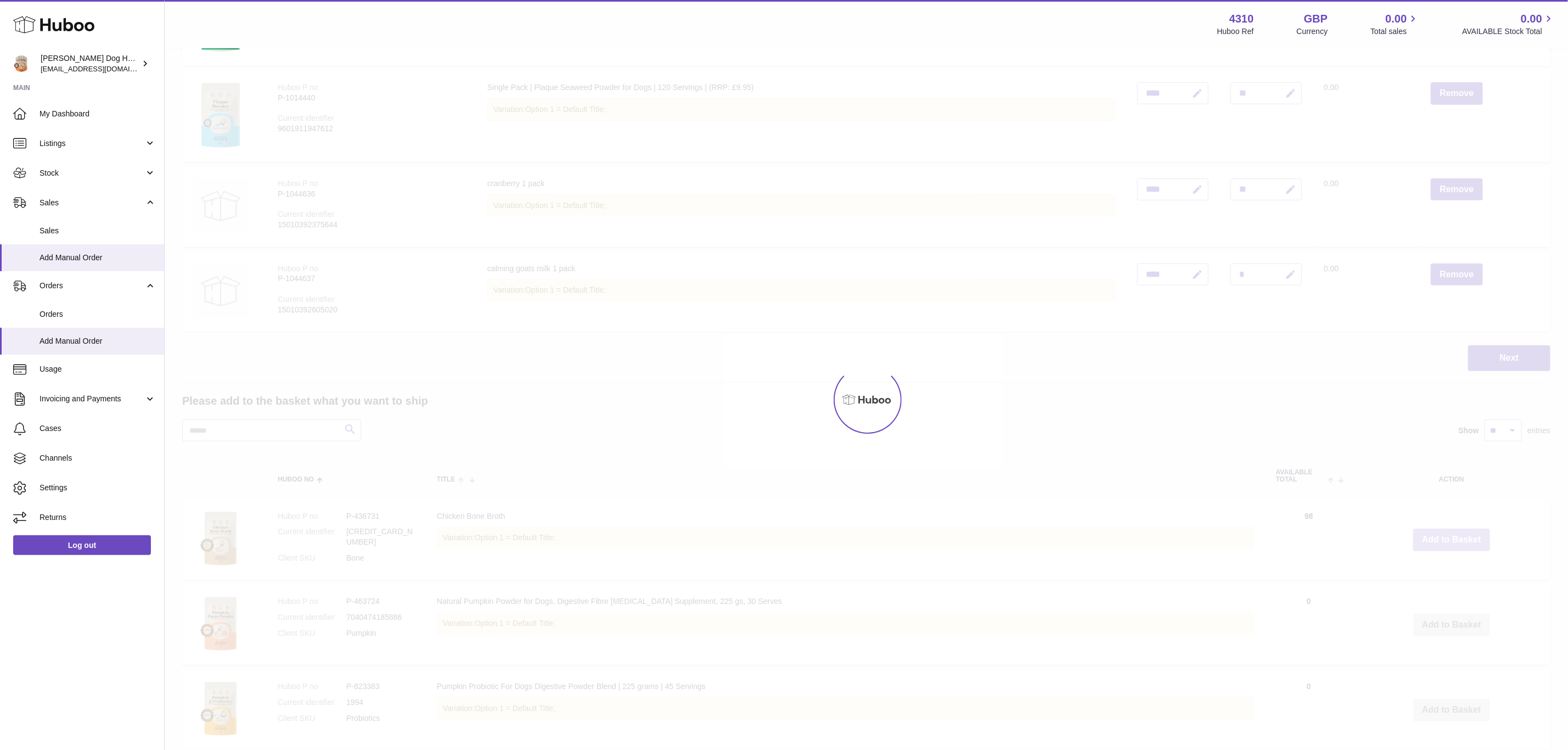
click at [1458, 542] on div at bounding box center [866, 399] width 1403 height 701
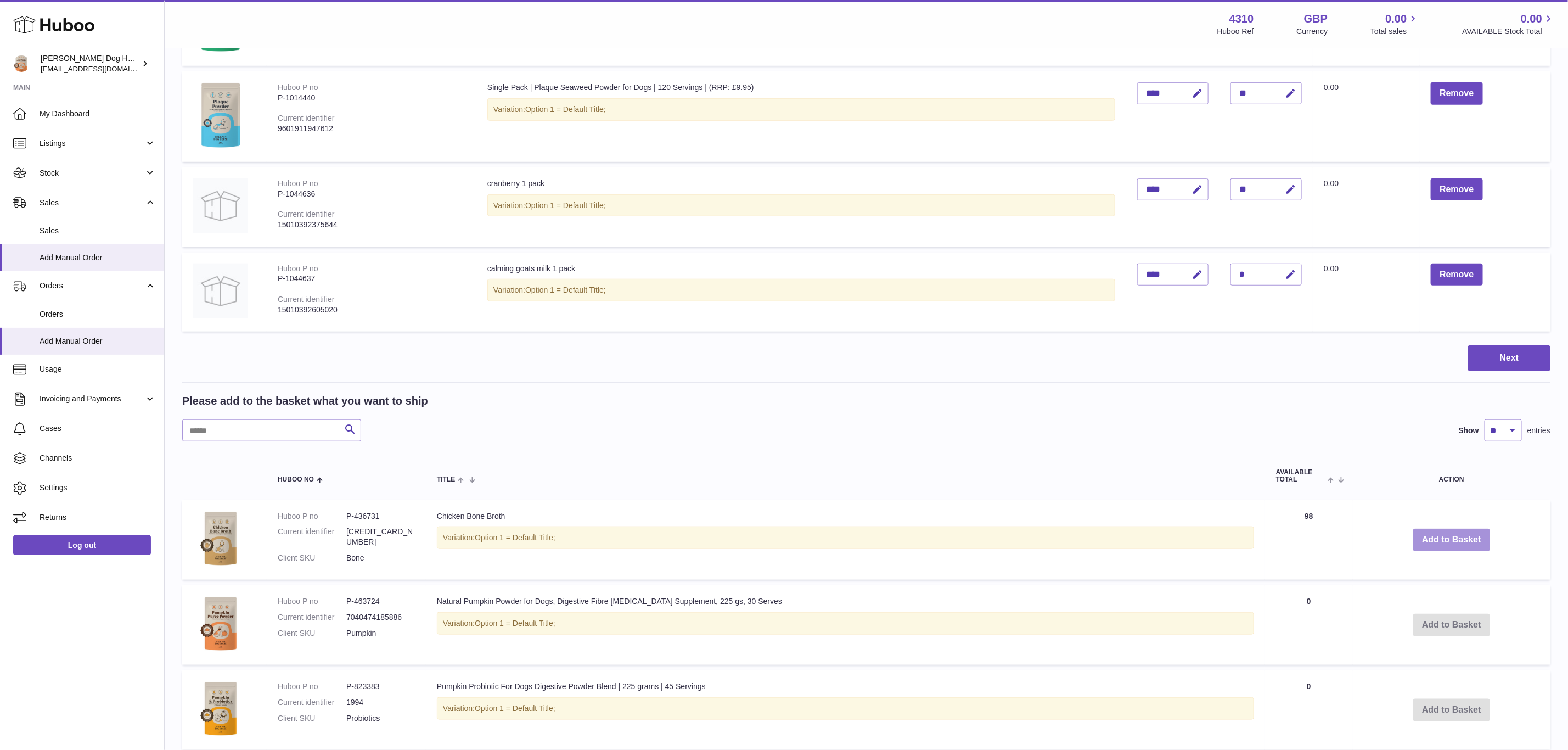
click at [1436, 532] on button "Add to Basket" at bounding box center [1452, 541] width 77 height 22
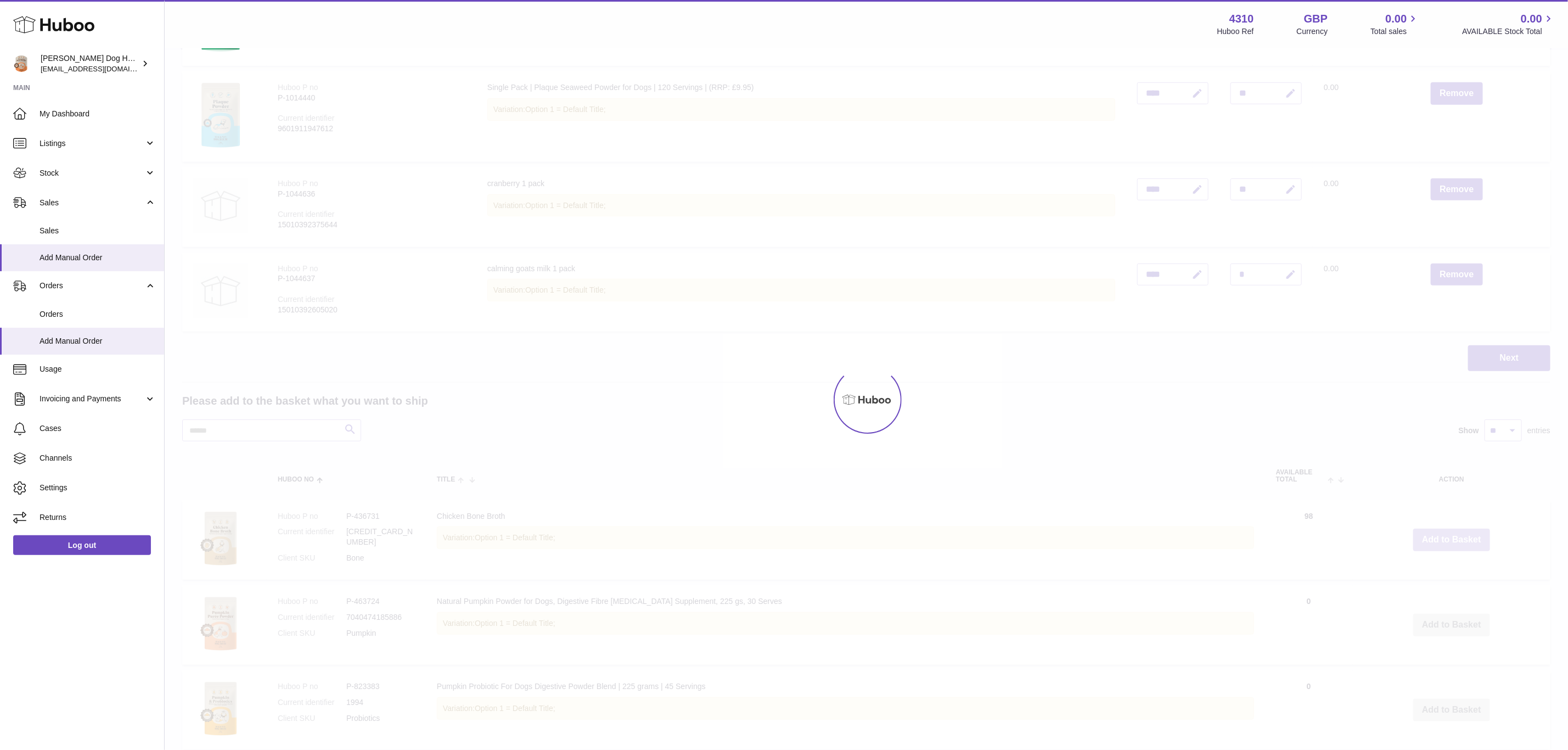
click at [1436, 532] on div at bounding box center [866, 399] width 1403 height 701
click at [1436, 532] on div "Menu Huboo 4310 Huboo Ref GBP Currency 0.00 Total sales 0.00 AVAILABLE Stock To…" at bounding box center [866, 466] width 1403 height 1922
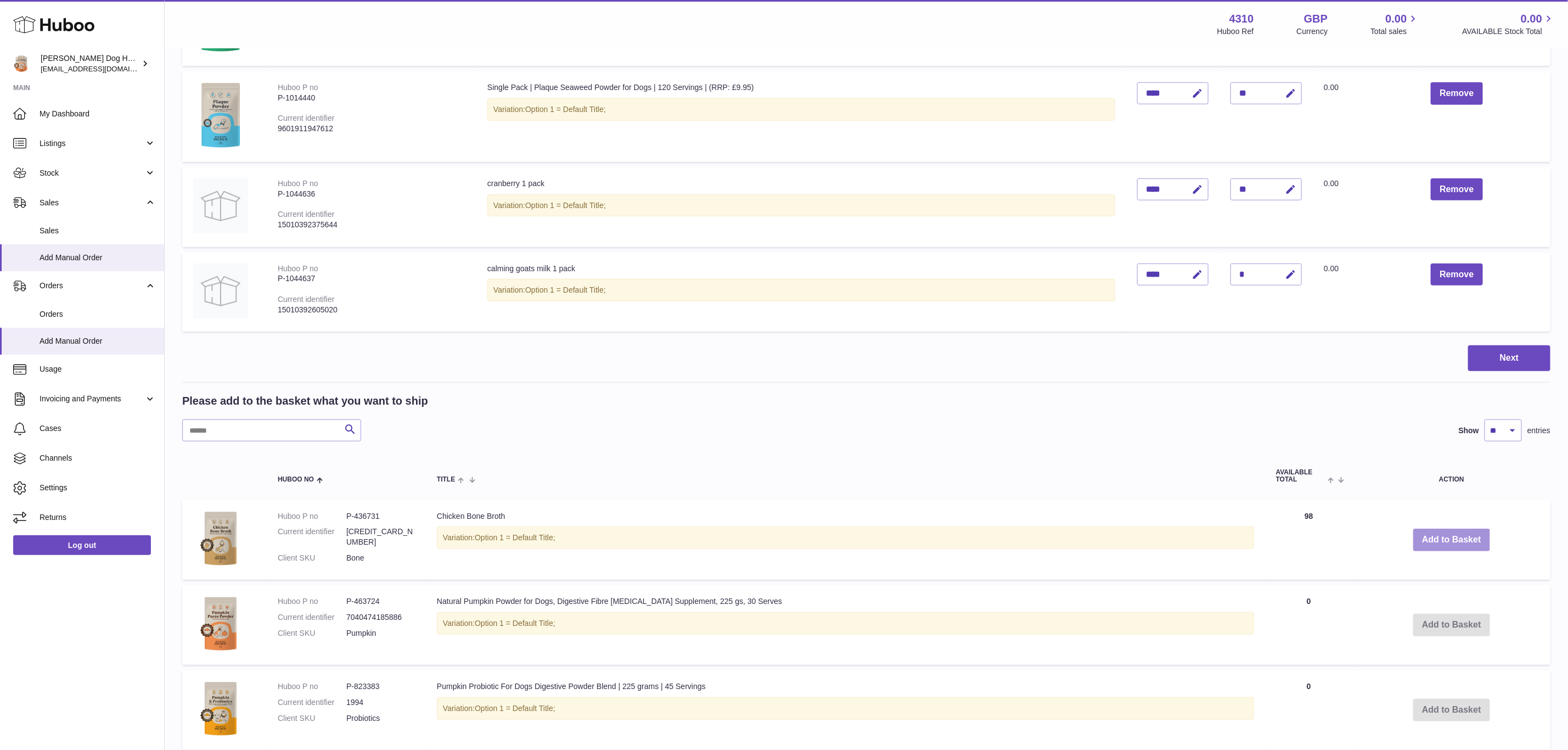
click at [1436, 532] on button "Add to Basket" at bounding box center [1452, 541] width 77 height 22
click at [0, 532] on div at bounding box center [0, 375] width 0 height 750
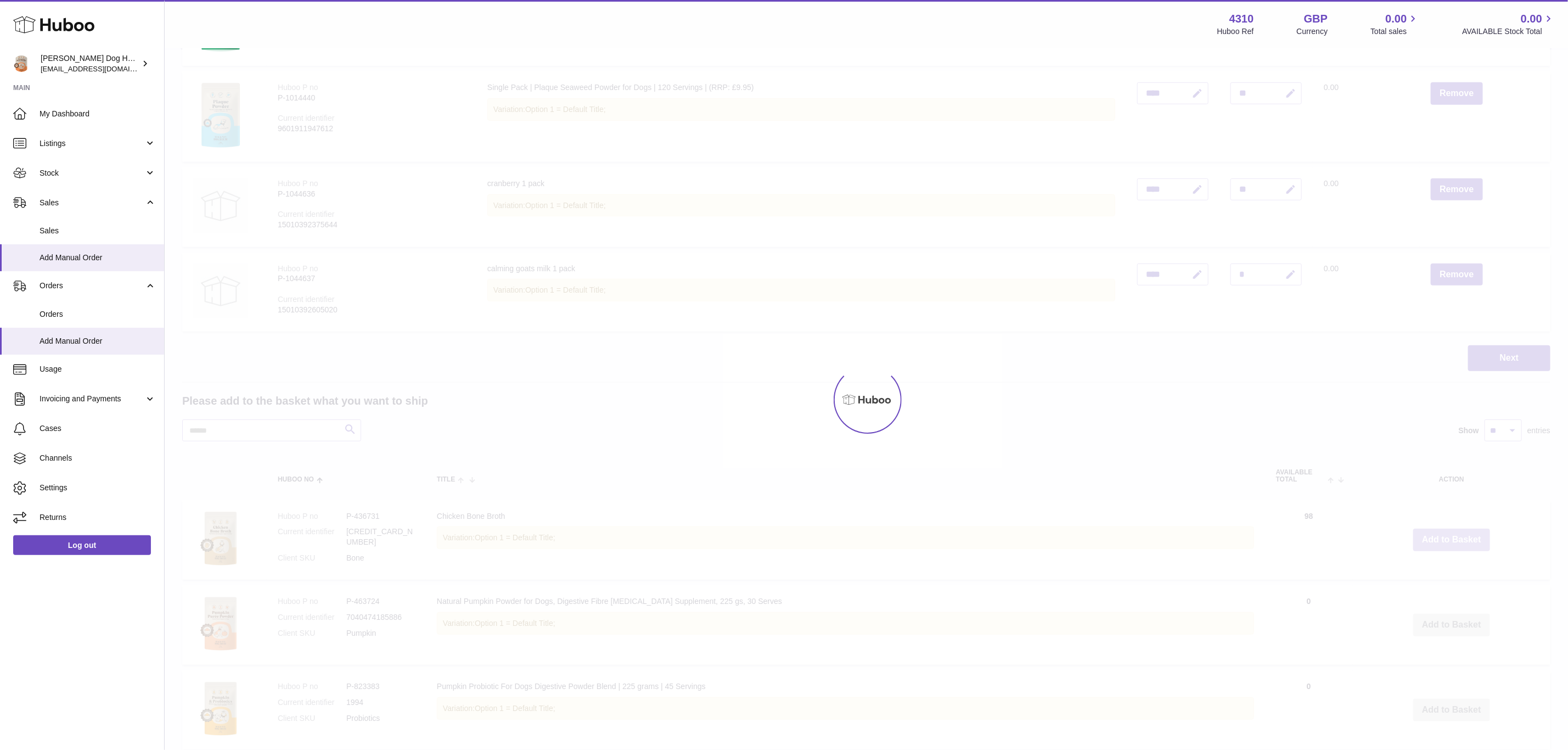
click at [1436, 532] on div at bounding box center [866, 399] width 1403 height 701
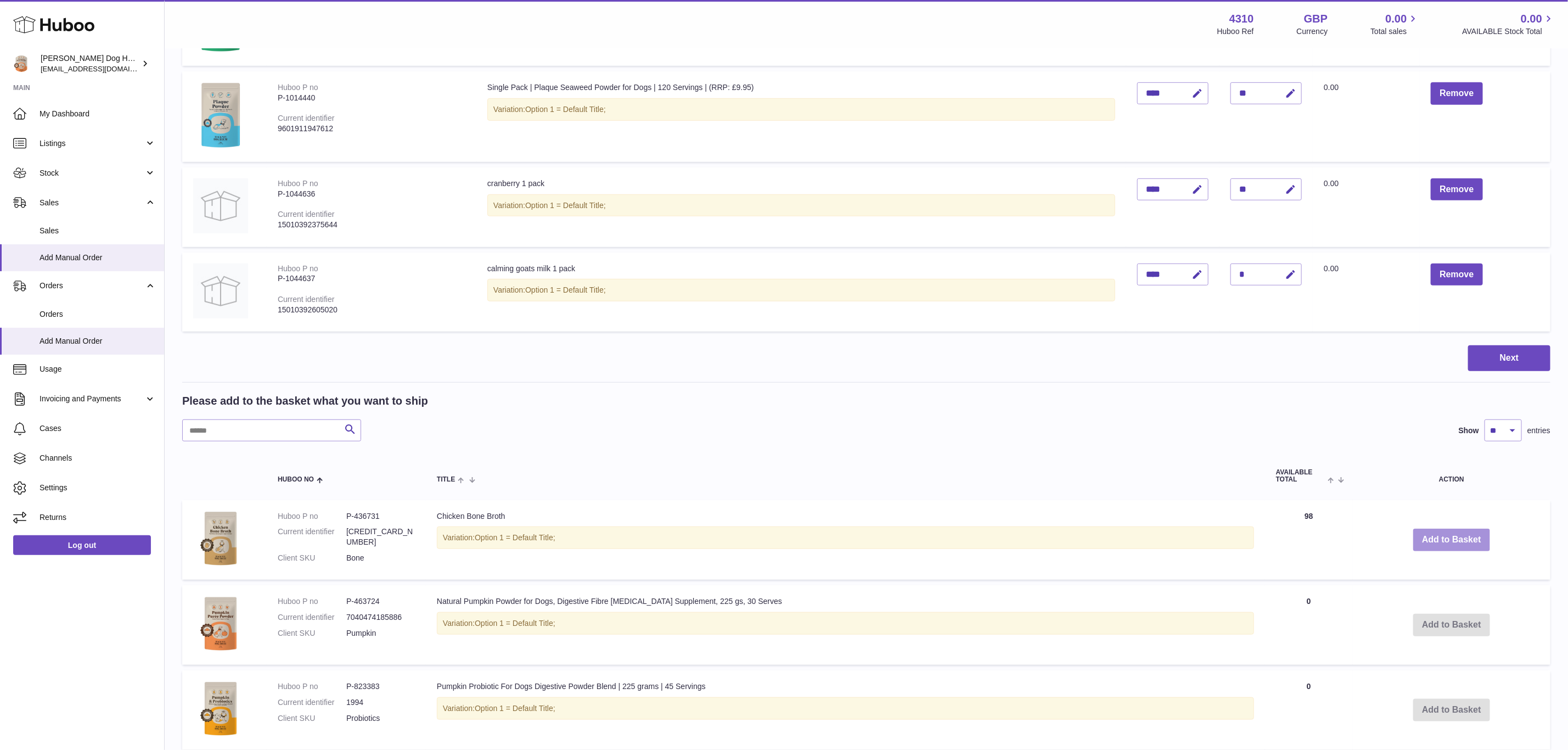
click at [1436, 532] on button "Add to Basket" at bounding box center [1452, 541] width 77 height 22
click at [0, 532] on div at bounding box center [0, 375] width 0 height 750
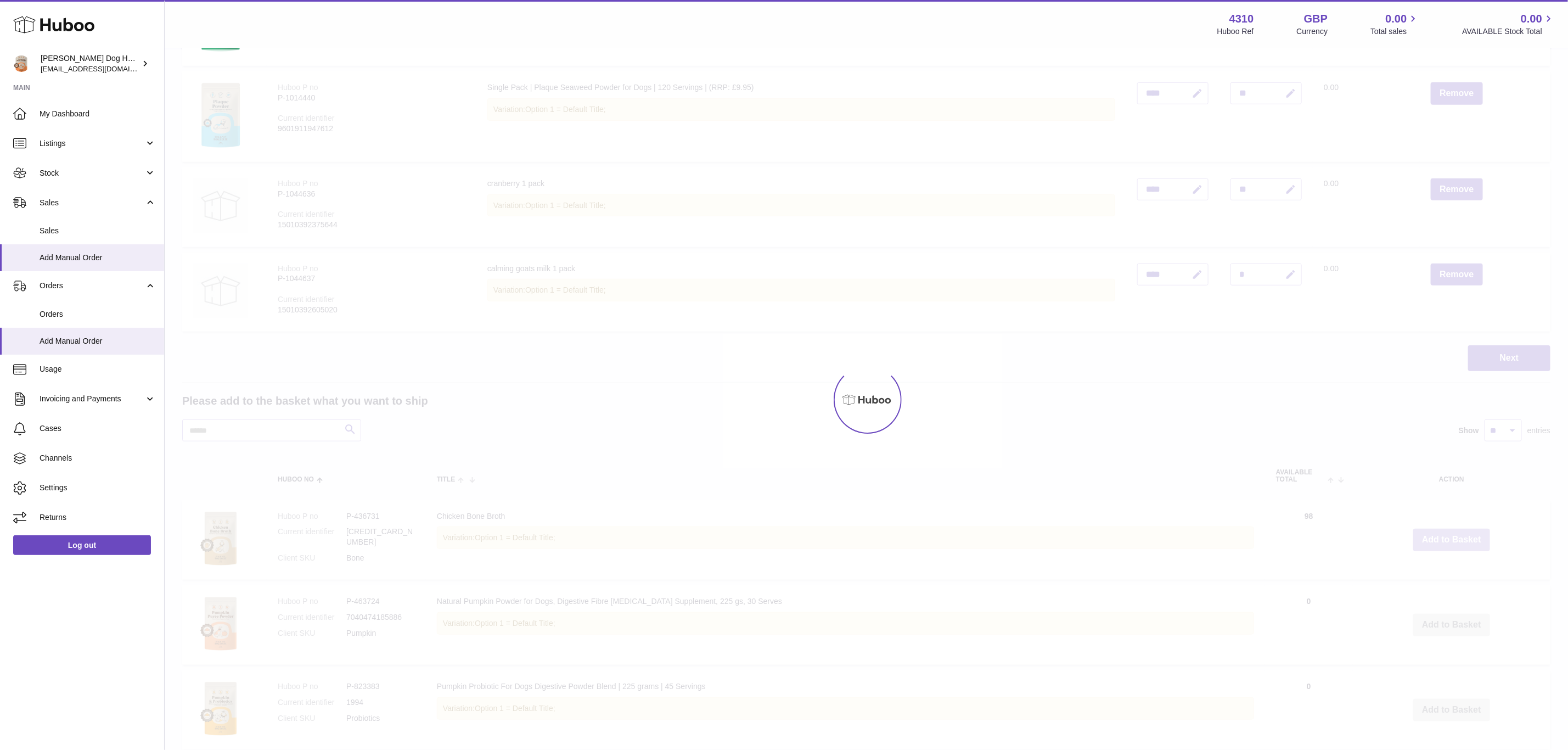
click at [1436, 532] on div at bounding box center [866, 399] width 1403 height 701
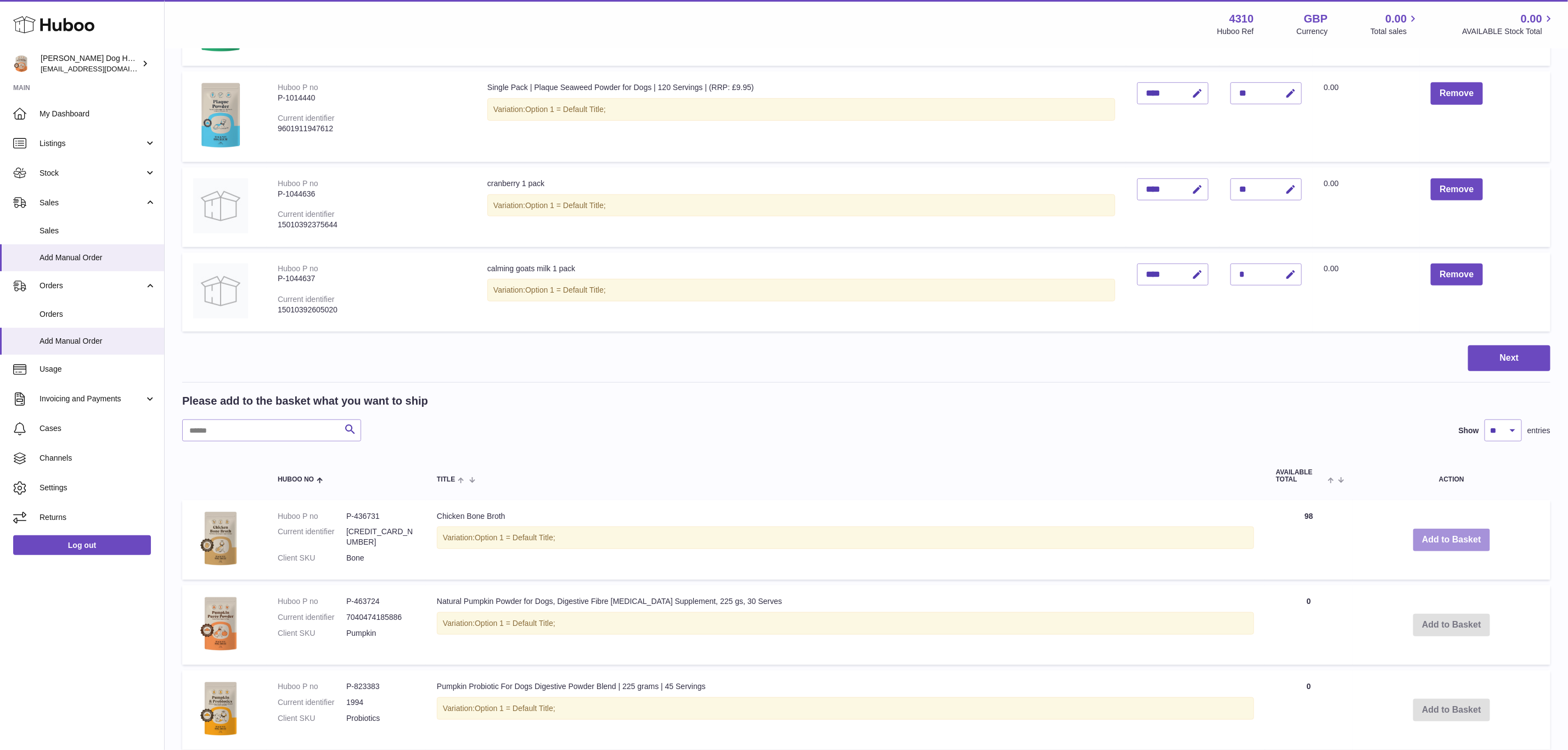
click at [1436, 532] on button "Add to Basket" at bounding box center [1452, 541] width 77 height 22
click at [0, 532] on div at bounding box center [0, 375] width 0 height 750
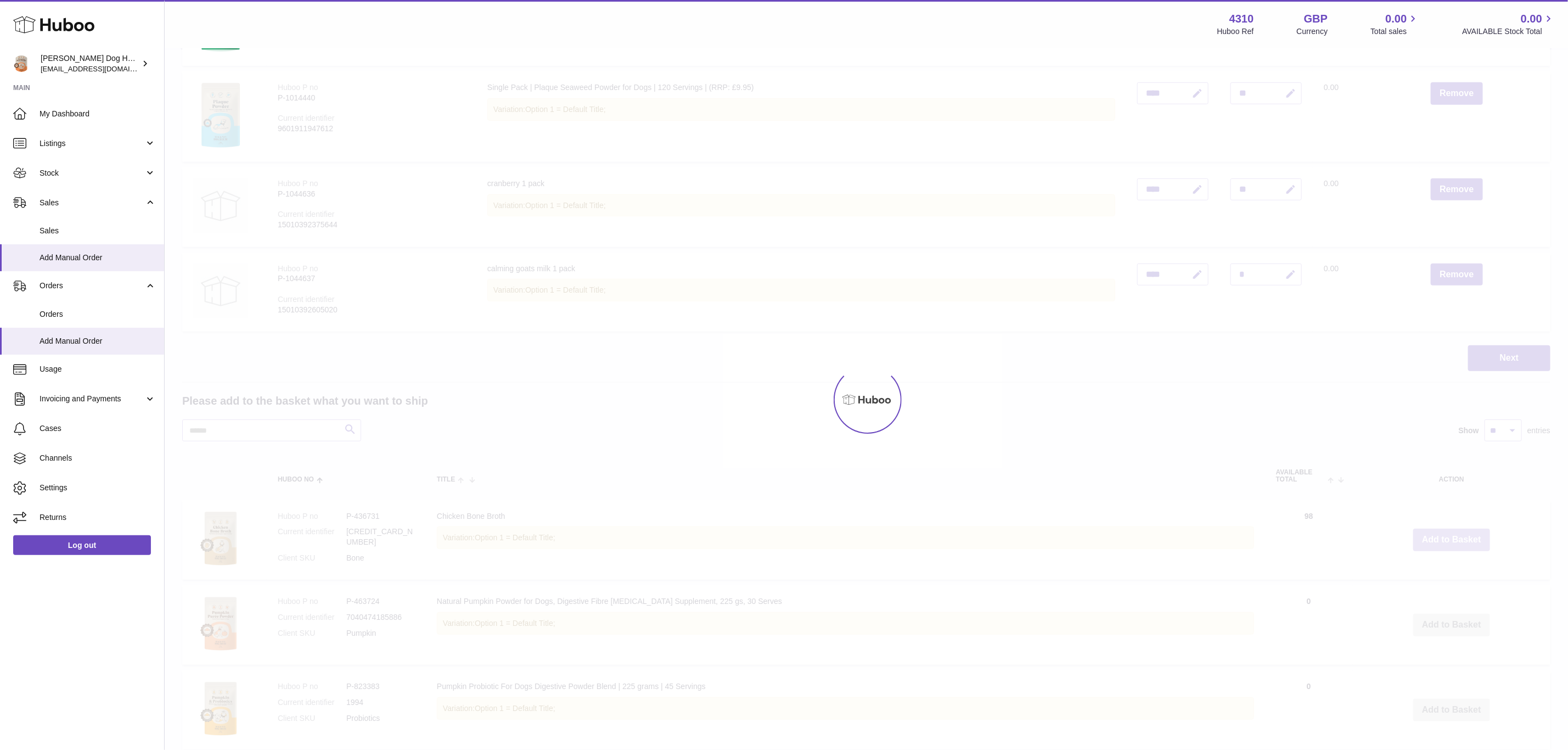
click at [1436, 532] on div at bounding box center [866, 399] width 1403 height 701
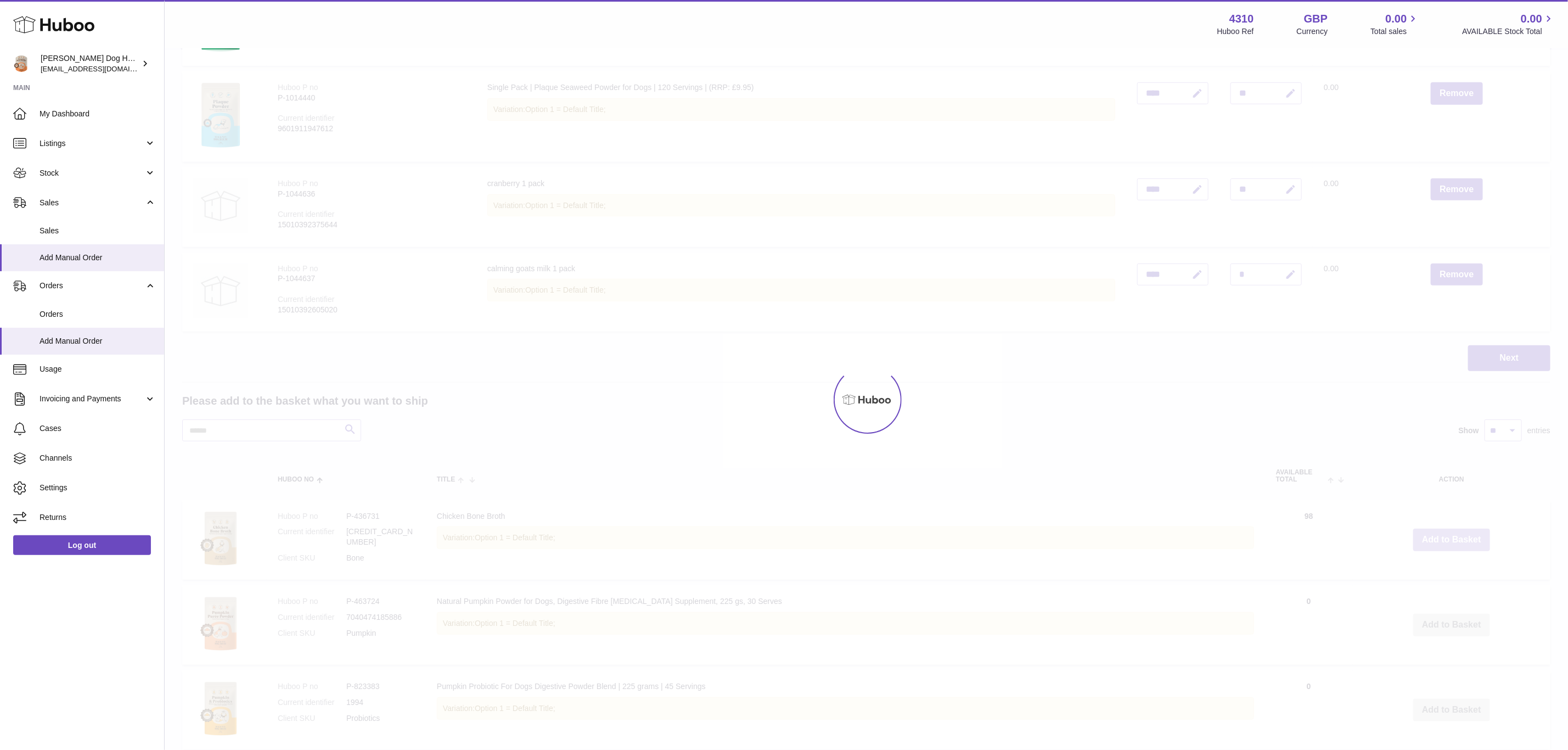
click at [1436, 532] on div at bounding box center [866, 399] width 1403 height 701
click at [1436, 532] on div "Menu Huboo 4310 Huboo Ref GBP Currency 0.00 Total sales 0.00 AVAILABLE Stock To…" at bounding box center [866, 466] width 1403 height 1922
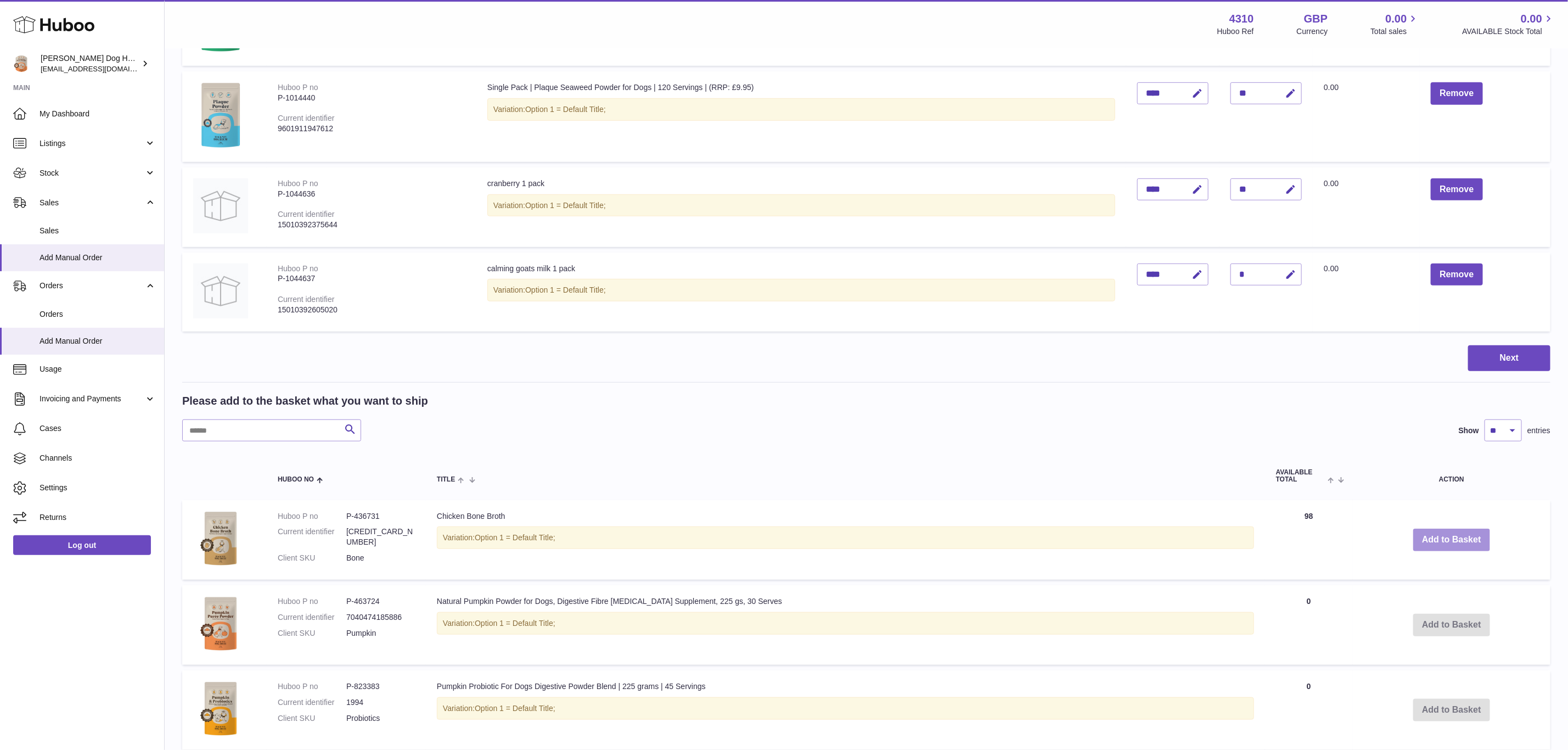
click at [1436, 532] on button "Add to Basket" at bounding box center [1452, 541] width 77 height 22
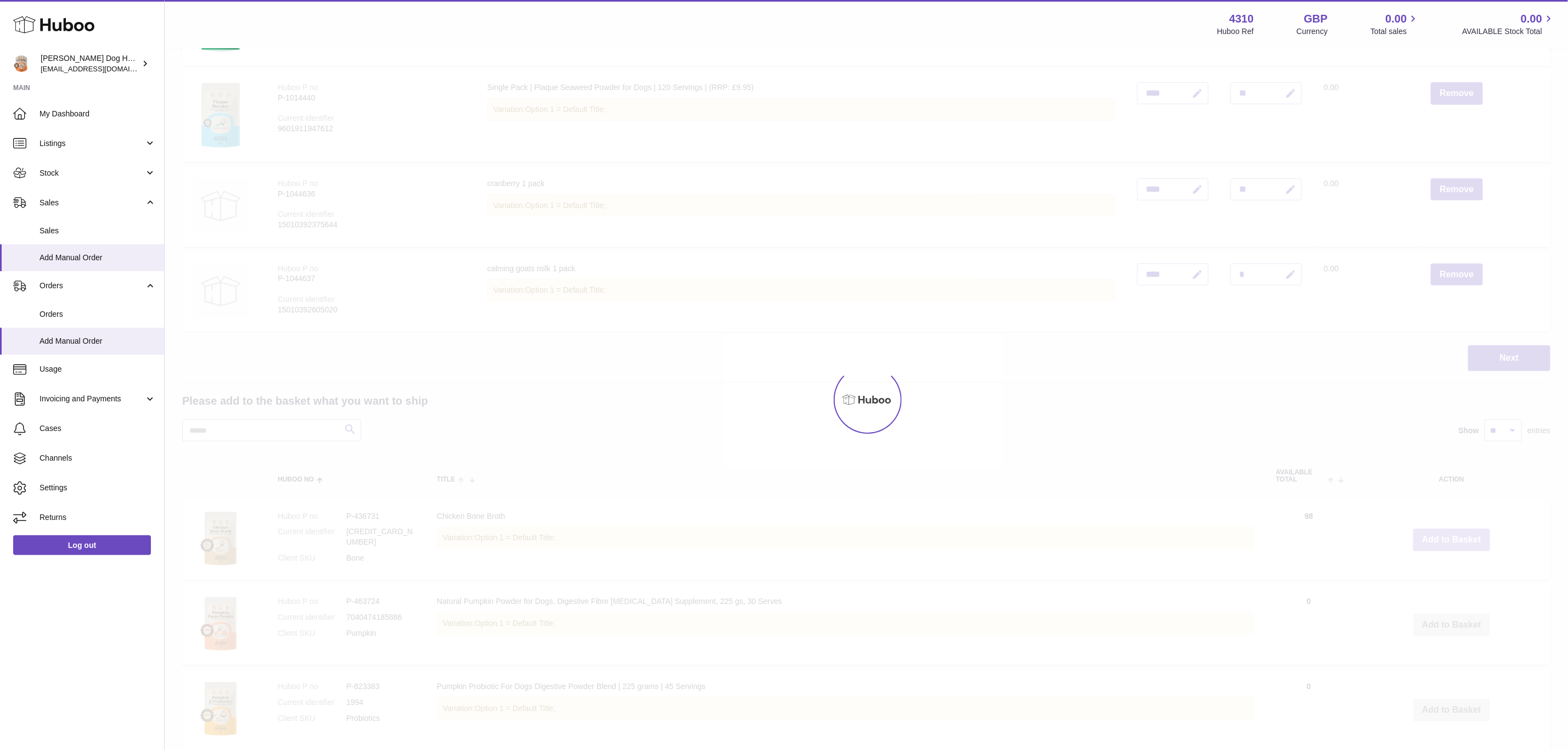
click at [1436, 532] on div at bounding box center [866, 399] width 1403 height 701
click at [1436, 532] on div "Menu Huboo 4310 Huboo Ref GBP Currency 0.00 Total sales 0.00 AVAILABLE Stock To…" at bounding box center [866, 466] width 1403 height 1922
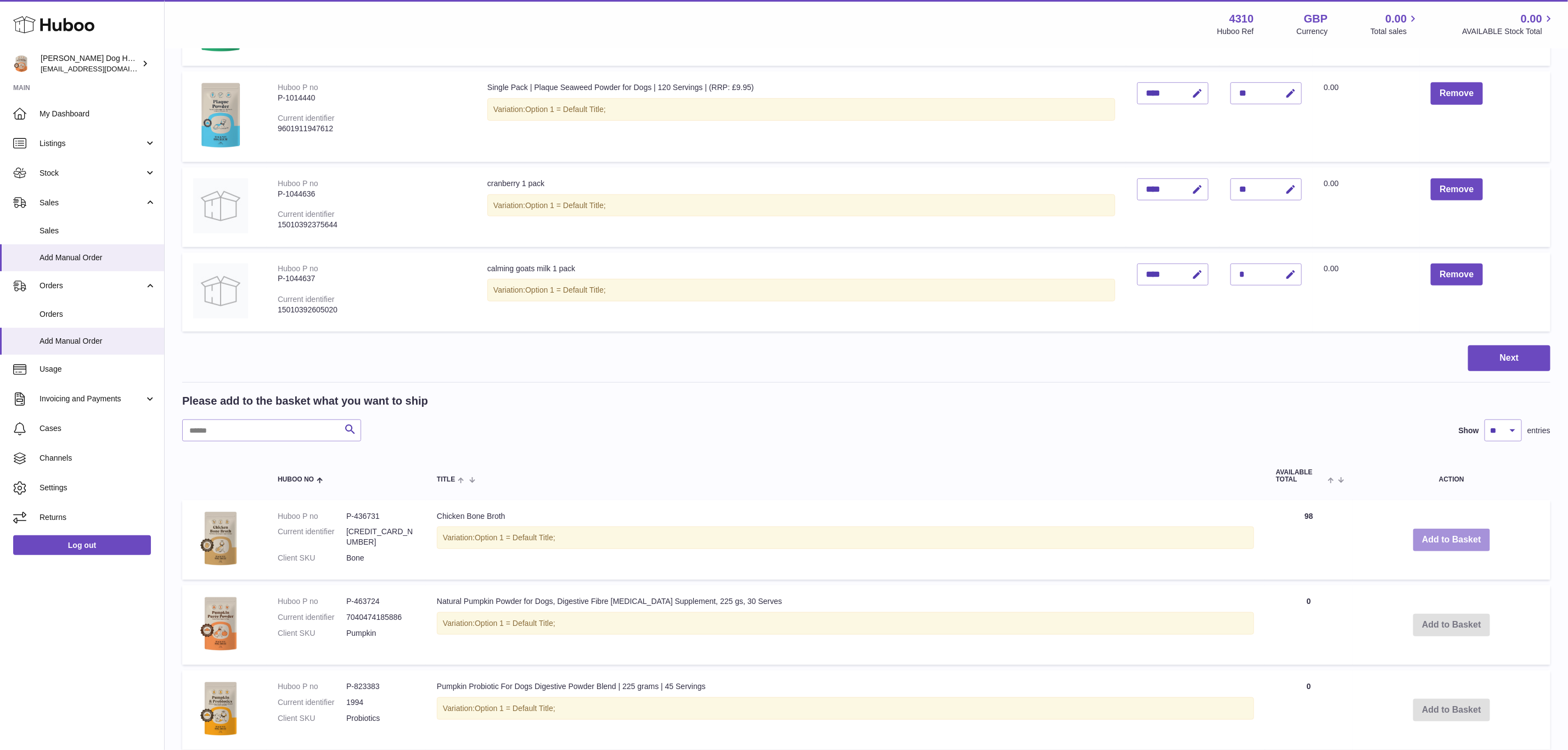
click at [1436, 532] on button "Add to Basket" at bounding box center [1452, 541] width 77 height 22
click at [0, 532] on div at bounding box center [0, 375] width 0 height 750
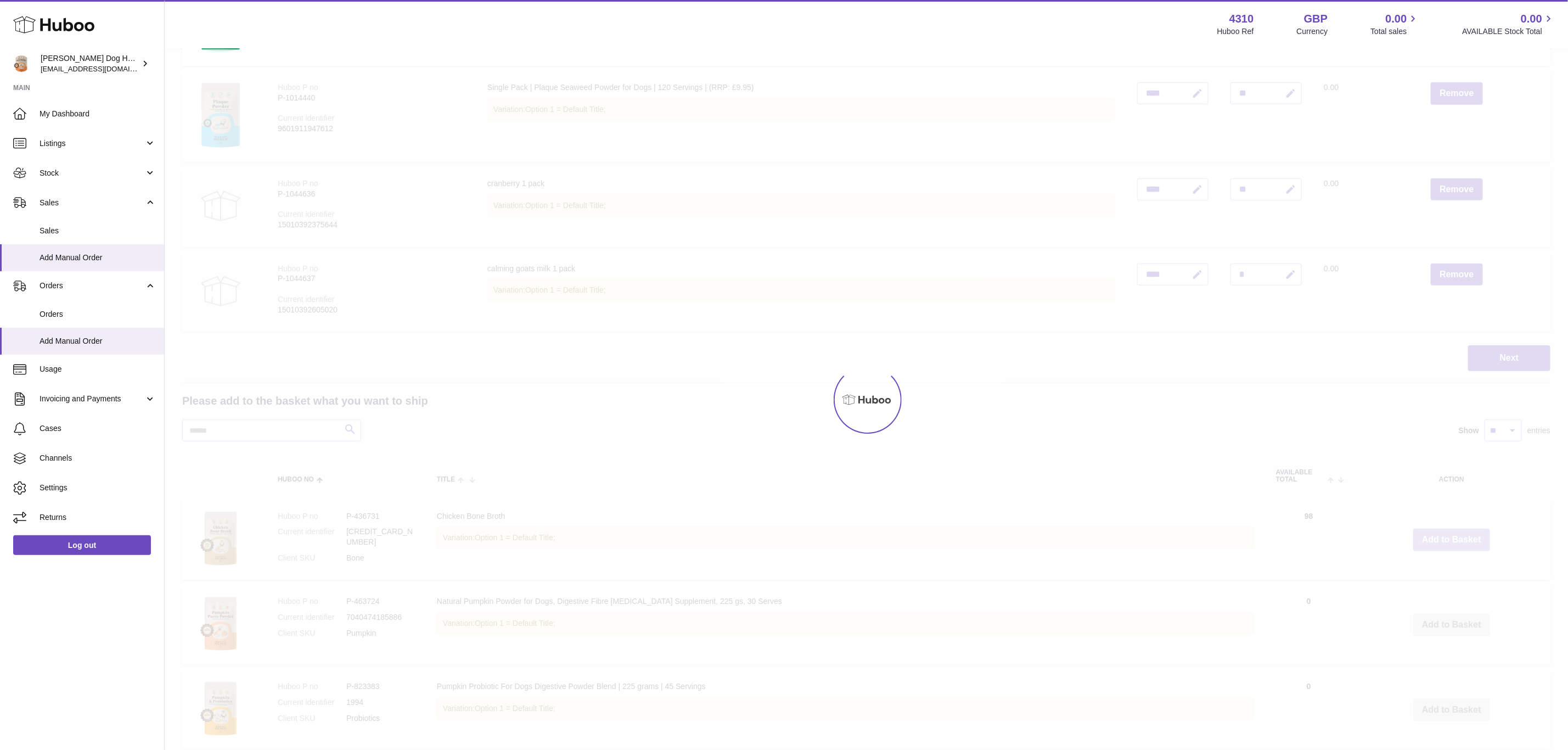
click at [1436, 532] on div at bounding box center [866, 399] width 1403 height 701
click at [1436, 532] on button "Add to Basket" at bounding box center [1452, 541] width 77 height 22
click at [1436, 532] on div at bounding box center [866, 399] width 1403 height 701
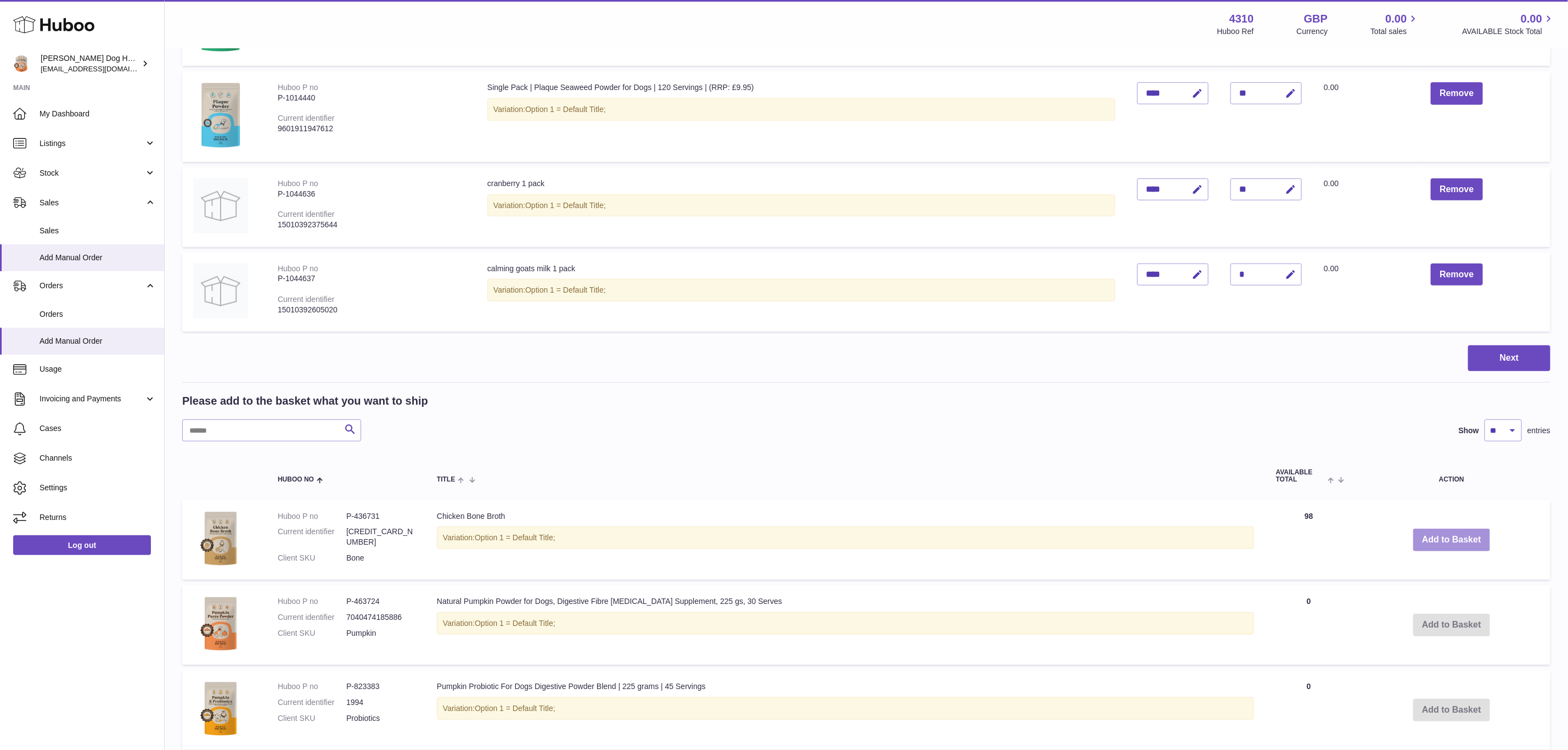
click at [1436, 532] on button "Add to Basket" at bounding box center [1452, 541] width 77 height 22
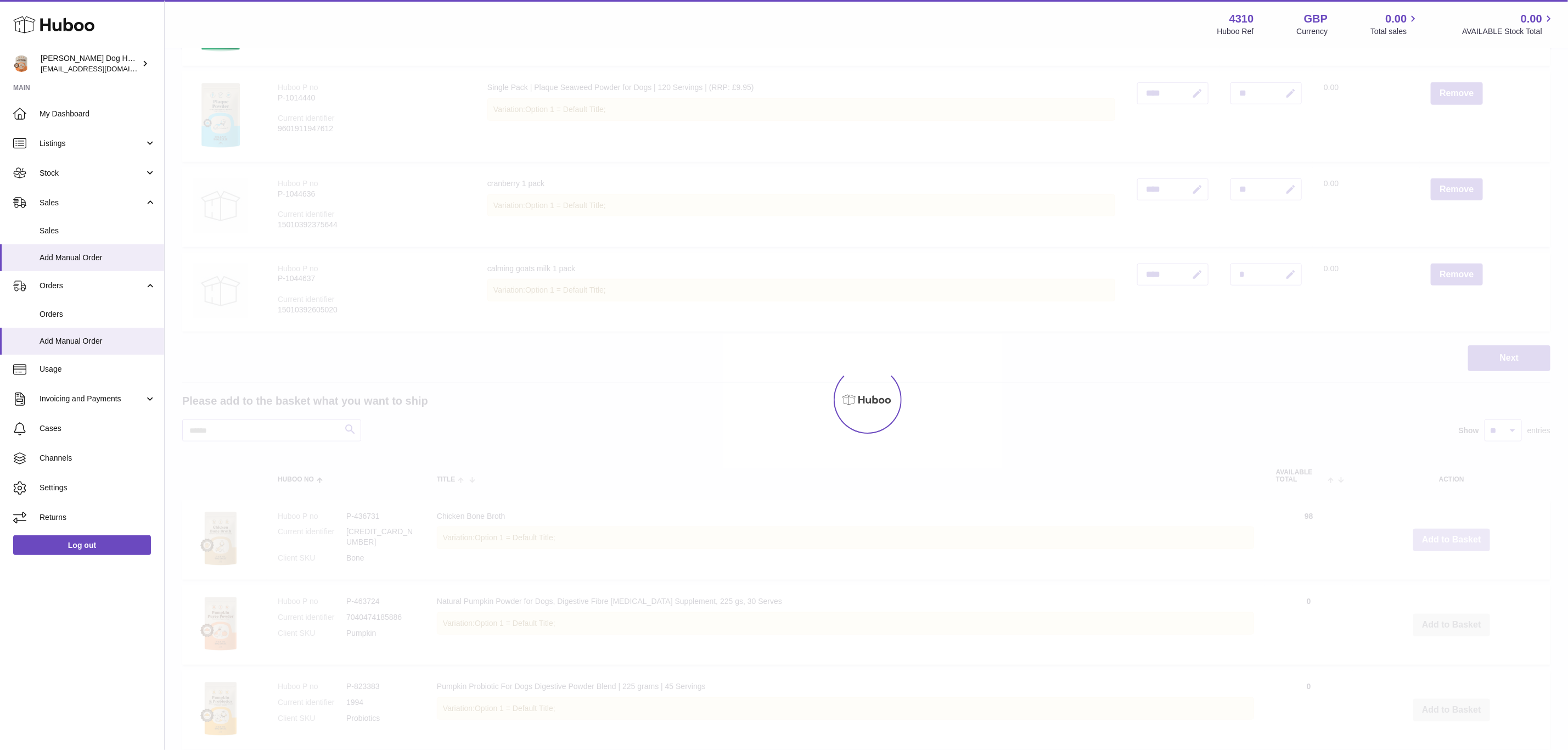
click at [1436, 532] on div at bounding box center [866, 399] width 1403 height 701
click at [1436, 532] on div "Menu Huboo 4310 Huboo Ref GBP Currency 0.00 Total sales 0.00 AVAILABLE Stock To…" at bounding box center [866, 466] width 1403 height 1922
click at [1436, 532] on button "Add to Basket" at bounding box center [1452, 541] width 77 height 22
click at [1436, 532] on div at bounding box center [866, 399] width 1403 height 701
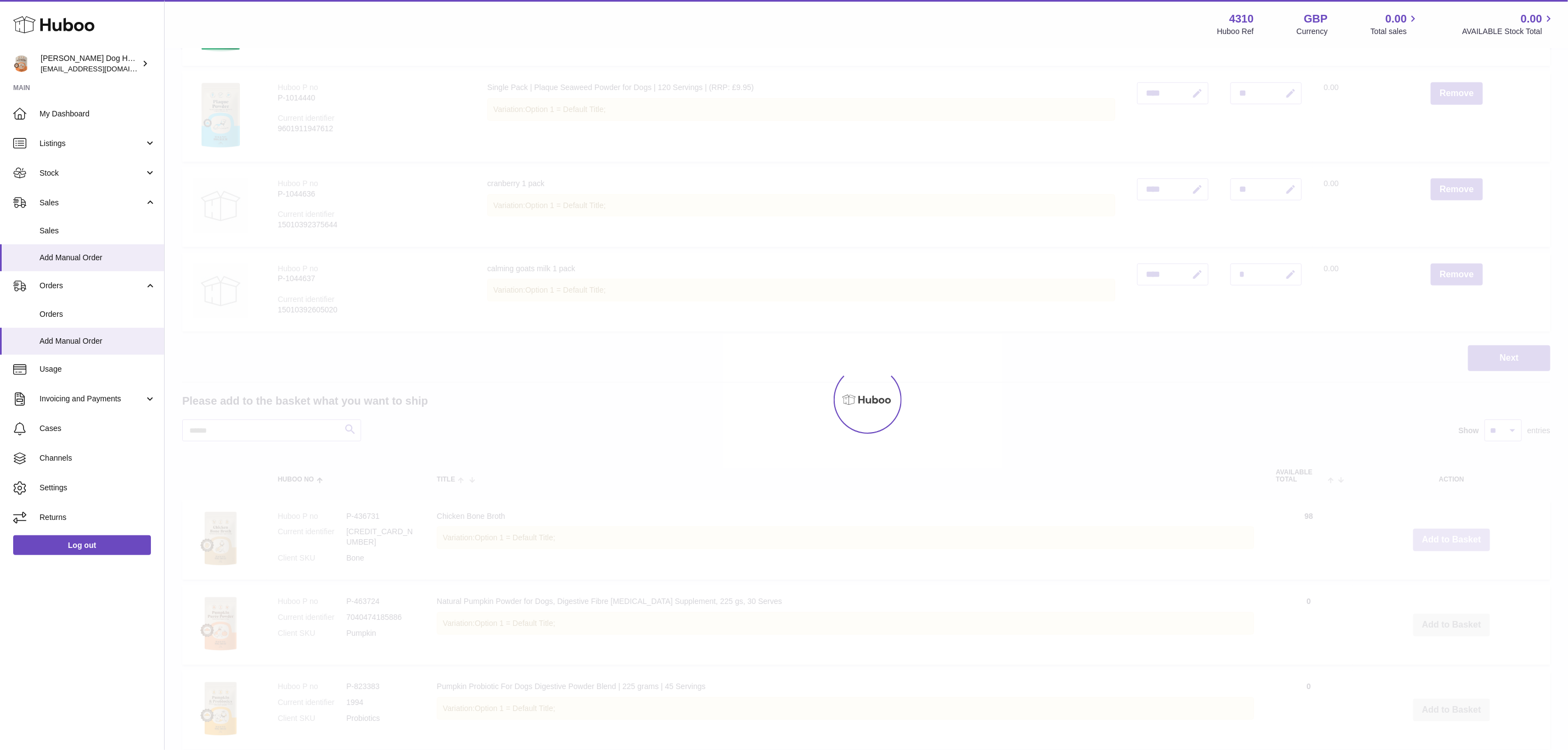
click at [1436, 532] on div at bounding box center [866, 399] width 1403 height 701
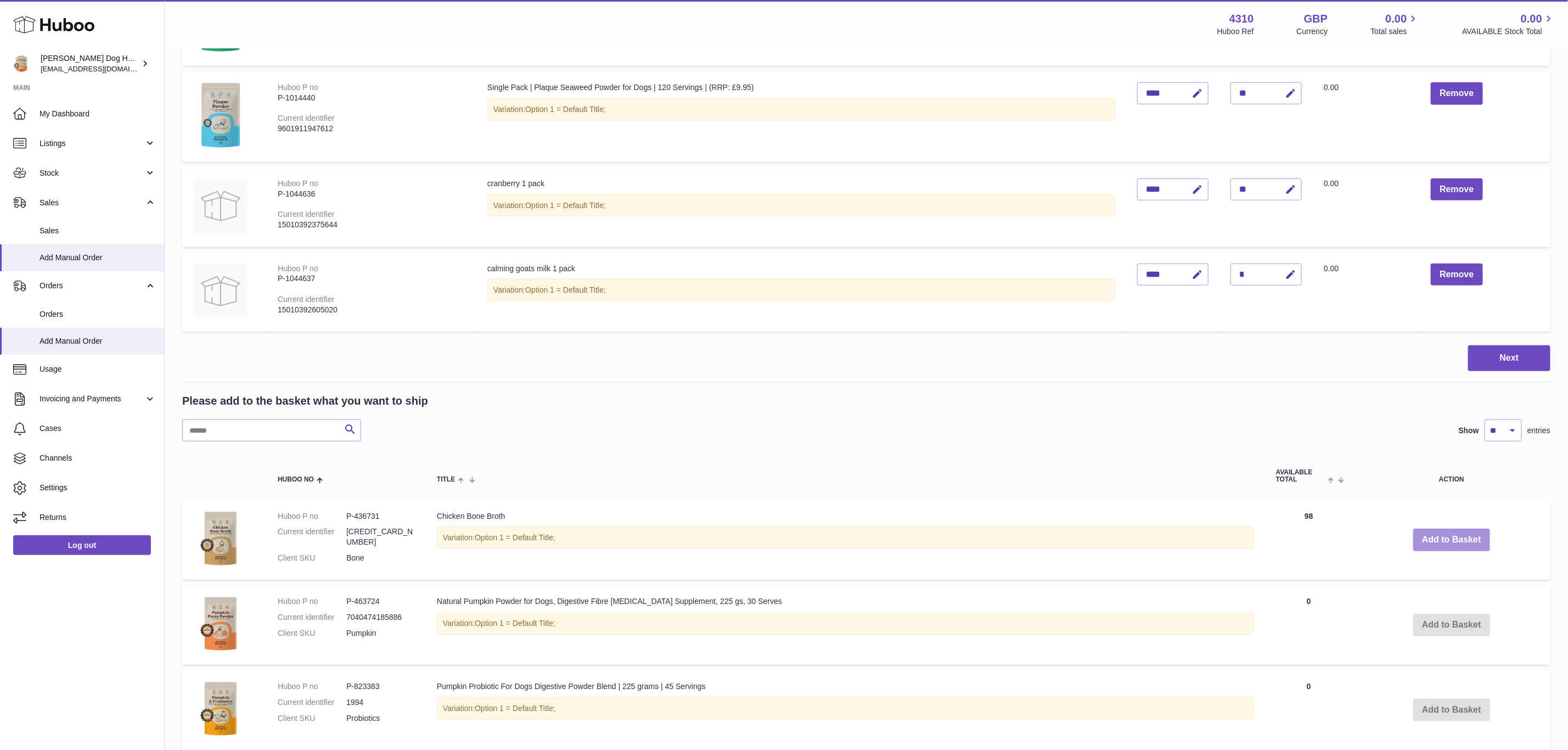
click at [1436, 532] on div "Menu Huboo 4310 Huboo Ref GBP Currency 0.00 Total sales 0.00 AVAILABLE Stock To…" at bounding box center [866, 466] width 1403 height 1922
click at [1436, 532] on button "Add to Basket" at bounding box center [1452, 541] width 77 height 22
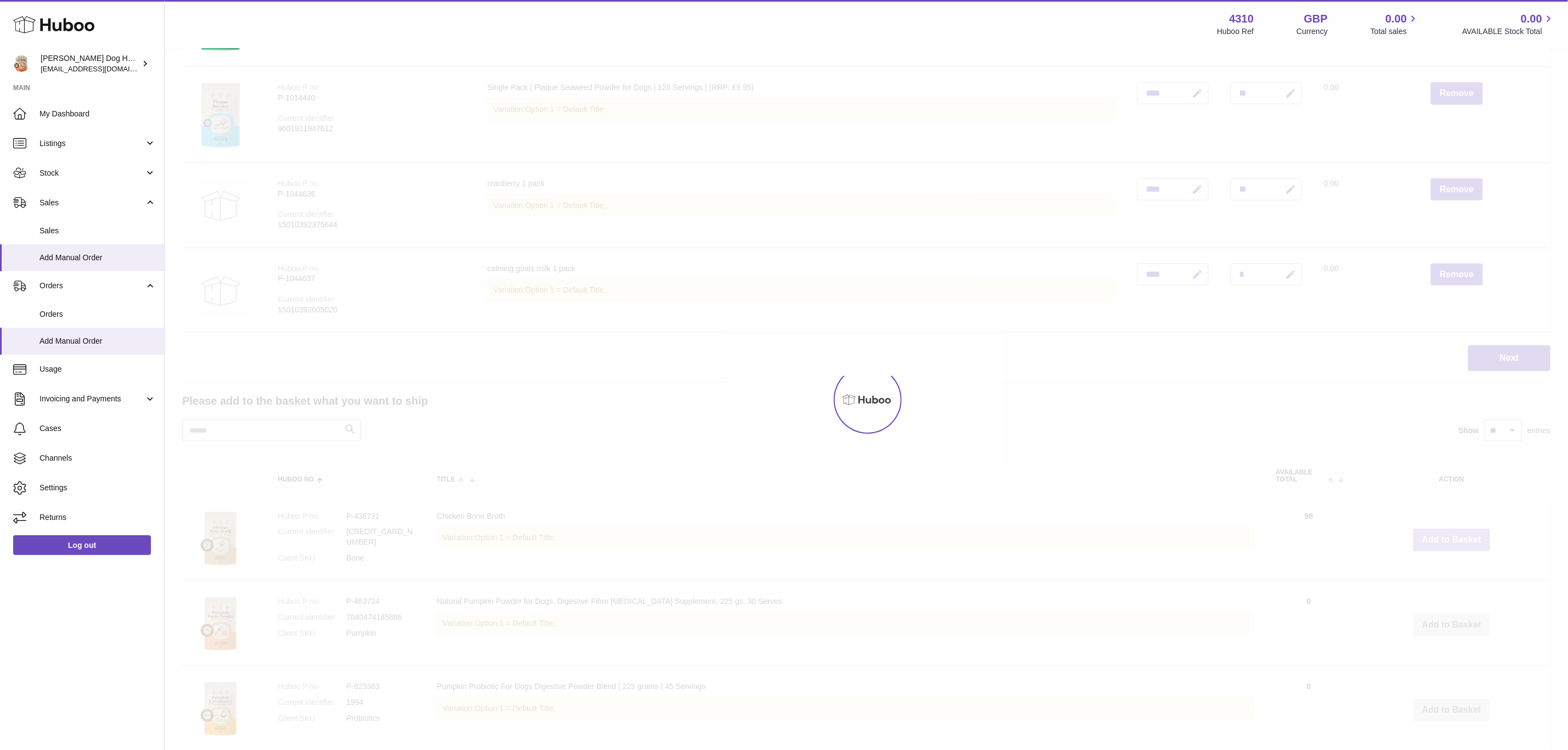
click at [1436, 532] on div at bounding box center [866, 399] width 1403 height 701
click at [1436, 532] on div "Menu Huboo 4310 Huboo Ref GBP Currency 0.00 Total sales 0.00 AVAILABLE Stock To…" at bounding box center [866, 466] width 1403 height 1922
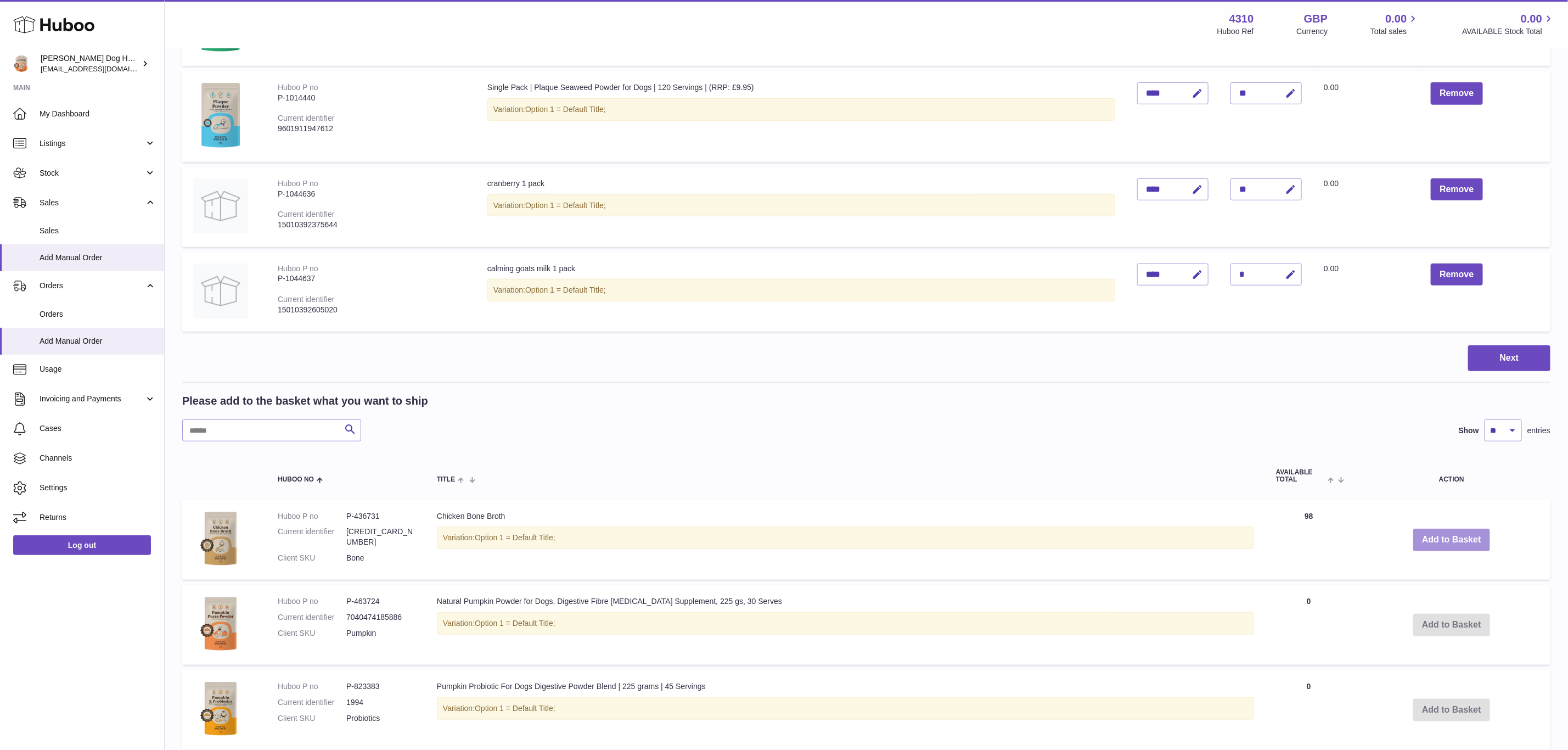
click at [1436, 532] on button "Add to Basket" at bounding box center [1452, 541] width 77 height 22
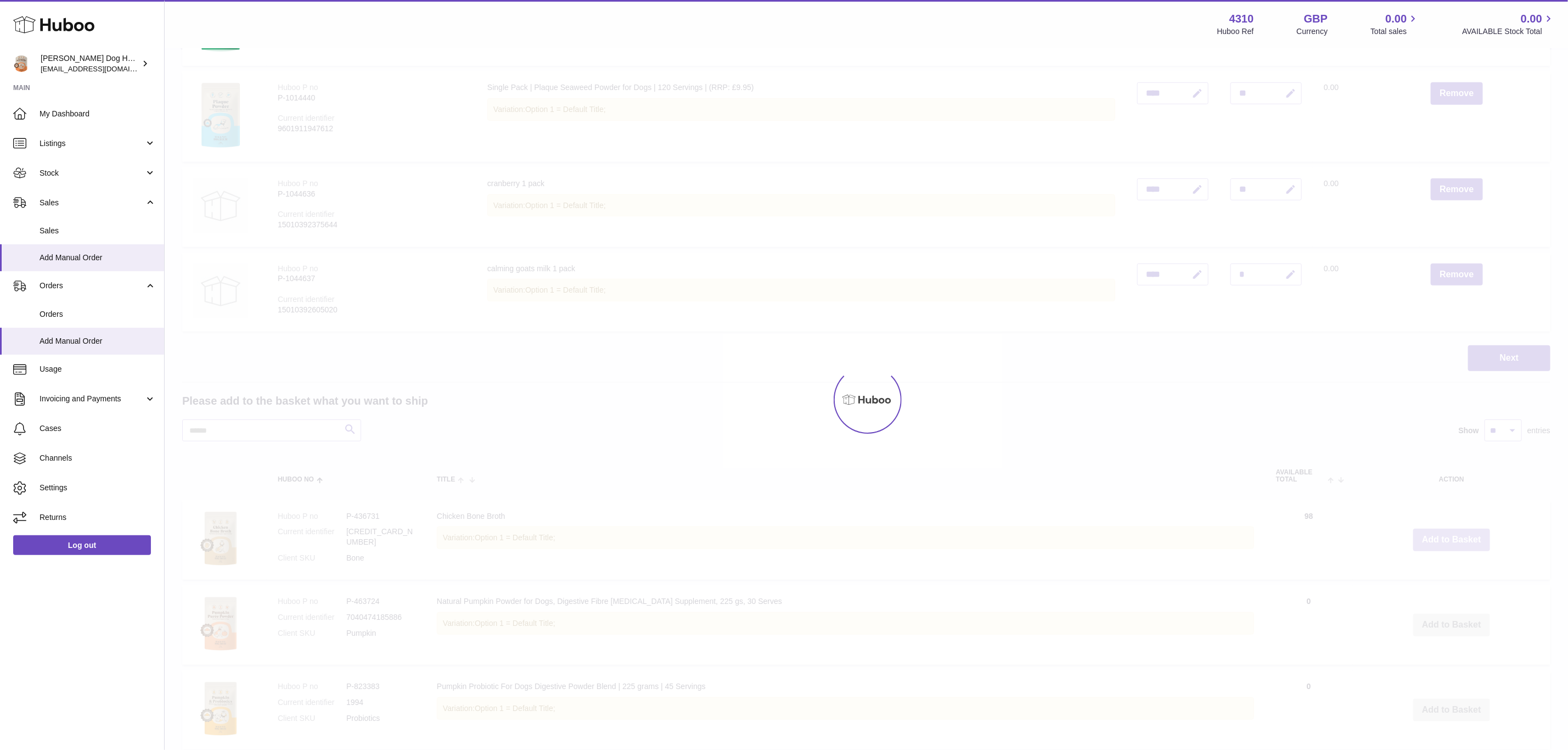
click at [1436, 532] on div at bounding box center [866, 399] width 1403 height 701
click at [1436, 532] on button "Add to Basket" at bounding box center [1452, 541] width 77 height 22
click at [1436, 532] on div at bounding box center [866, 399] width 1403 height 701
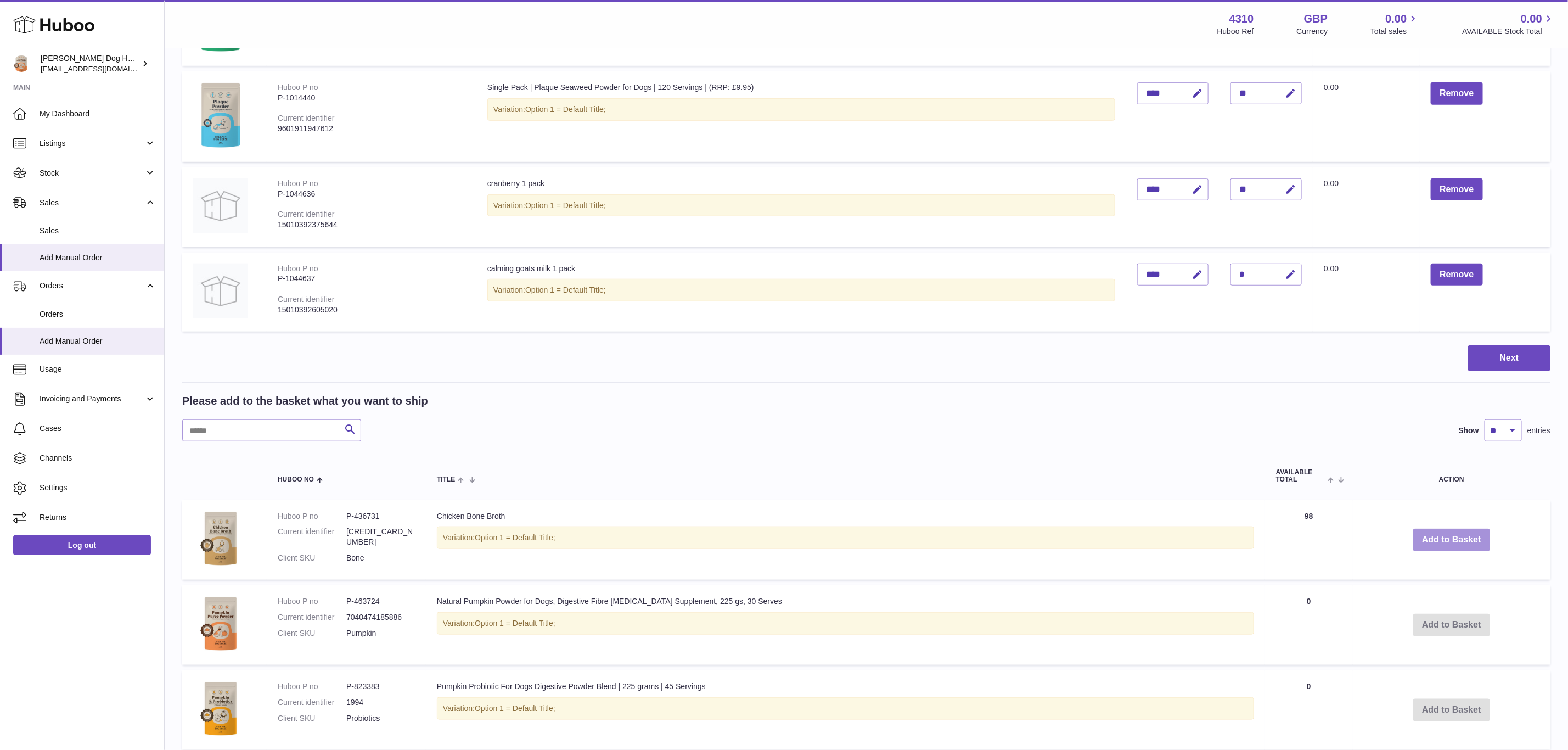
click at [1436, 532] on button "Add to Basket" at bounding box center [1452, 541] width 77 height 22
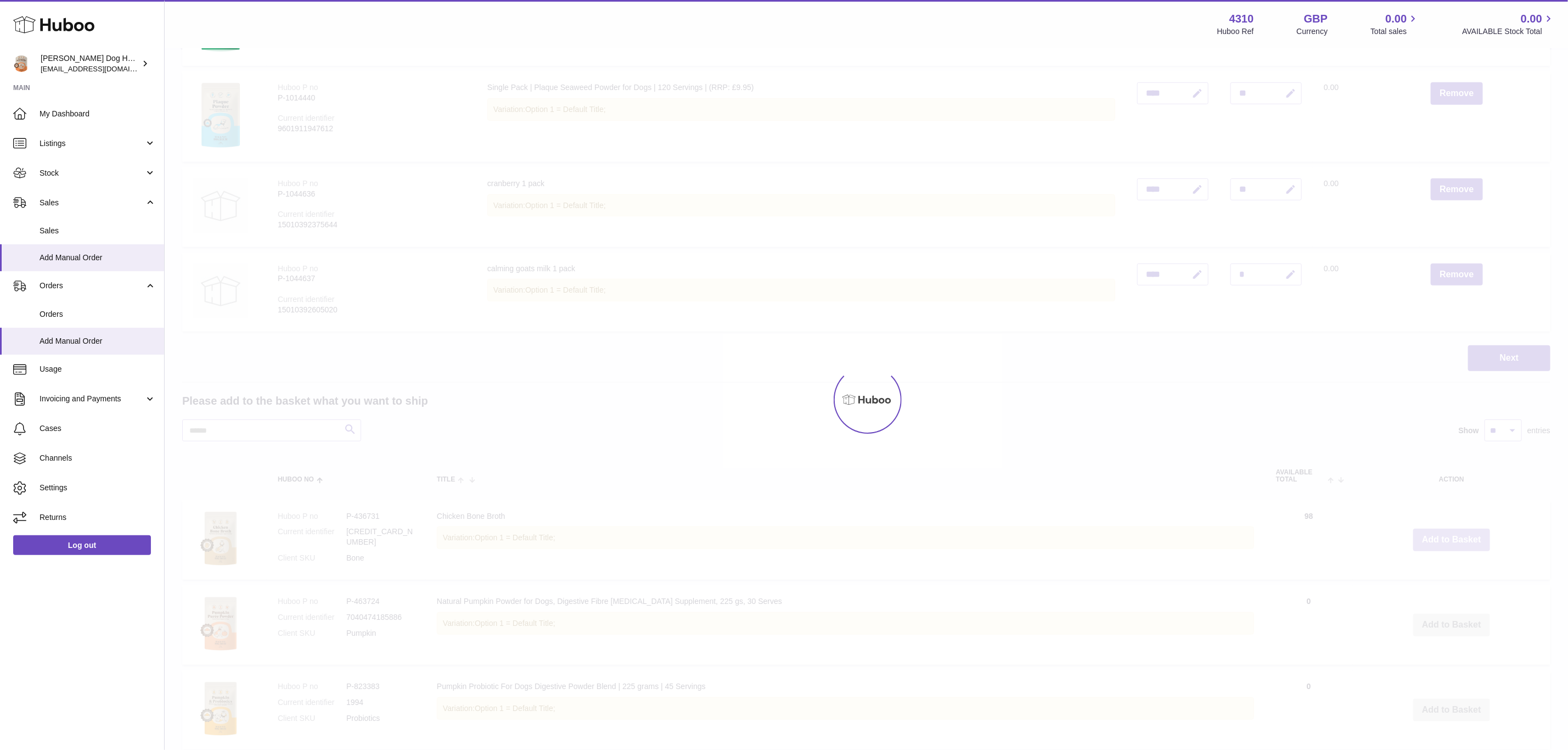
click at [1436, 532] on div at bounding box center [866, 399] width 1403 height 701
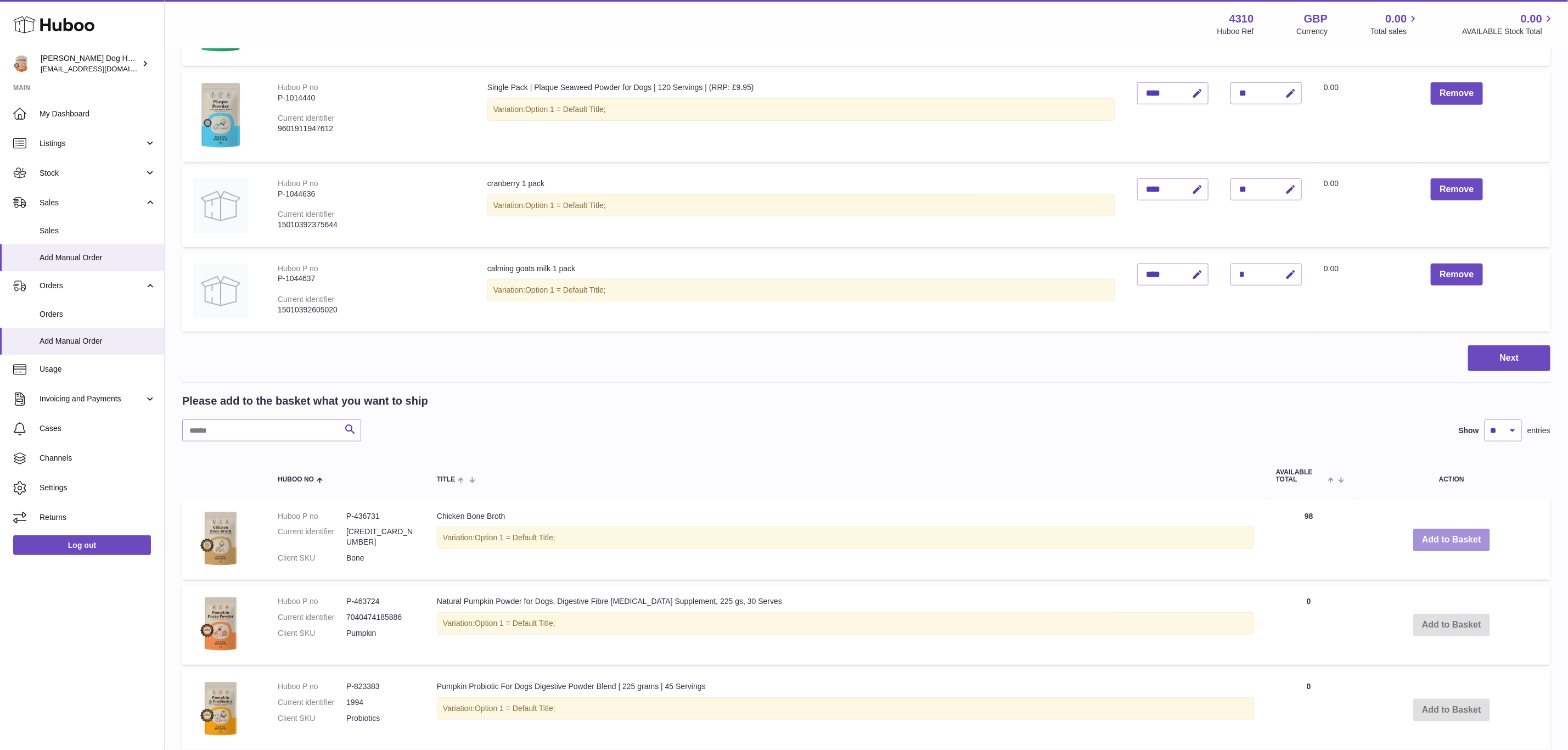
click at [1436, 532] on button "Add to Basket" at bounding box center [1452, 541] width 77 height 22
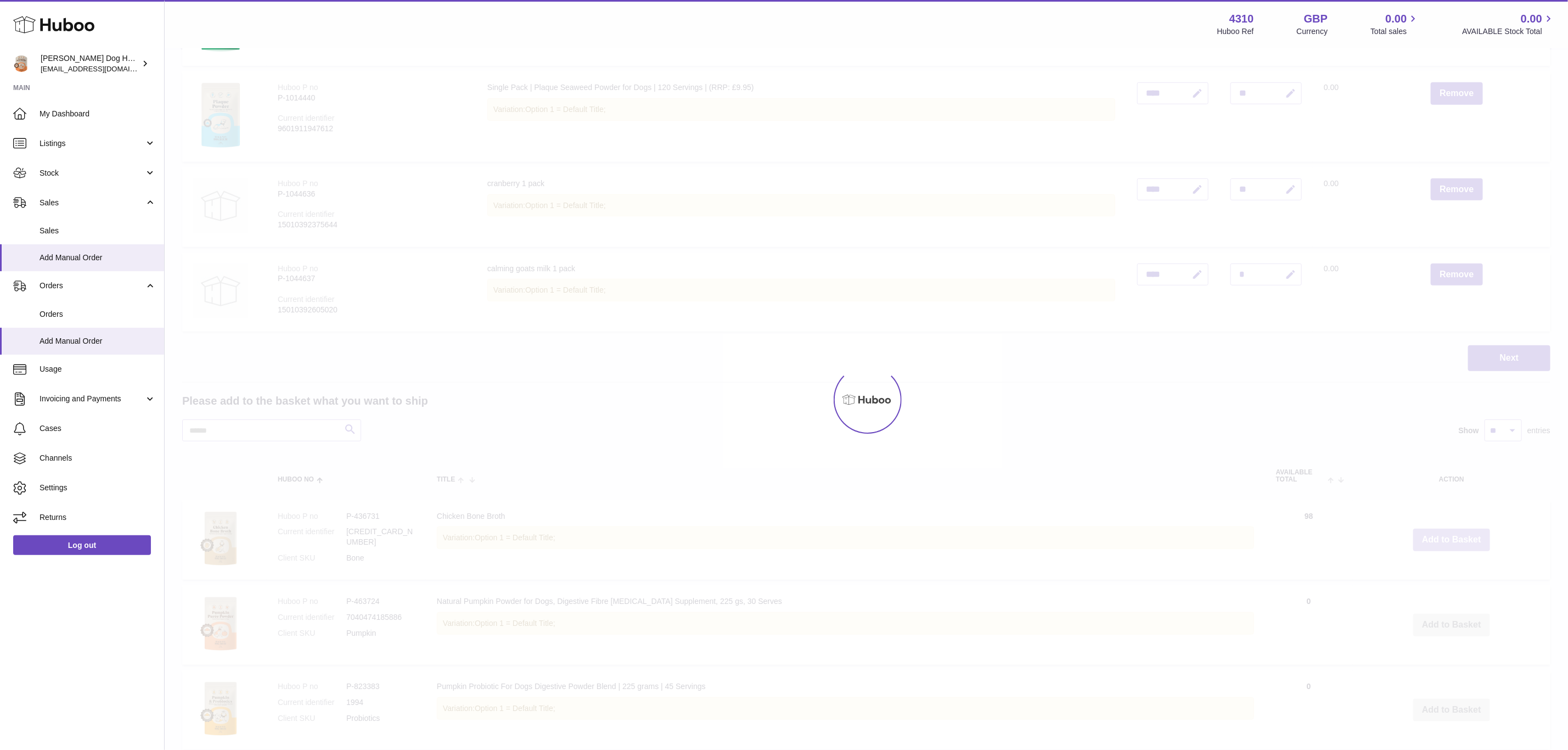
click at [1436, 532] on div at bounding box center [866, 399] width 1403 height 701
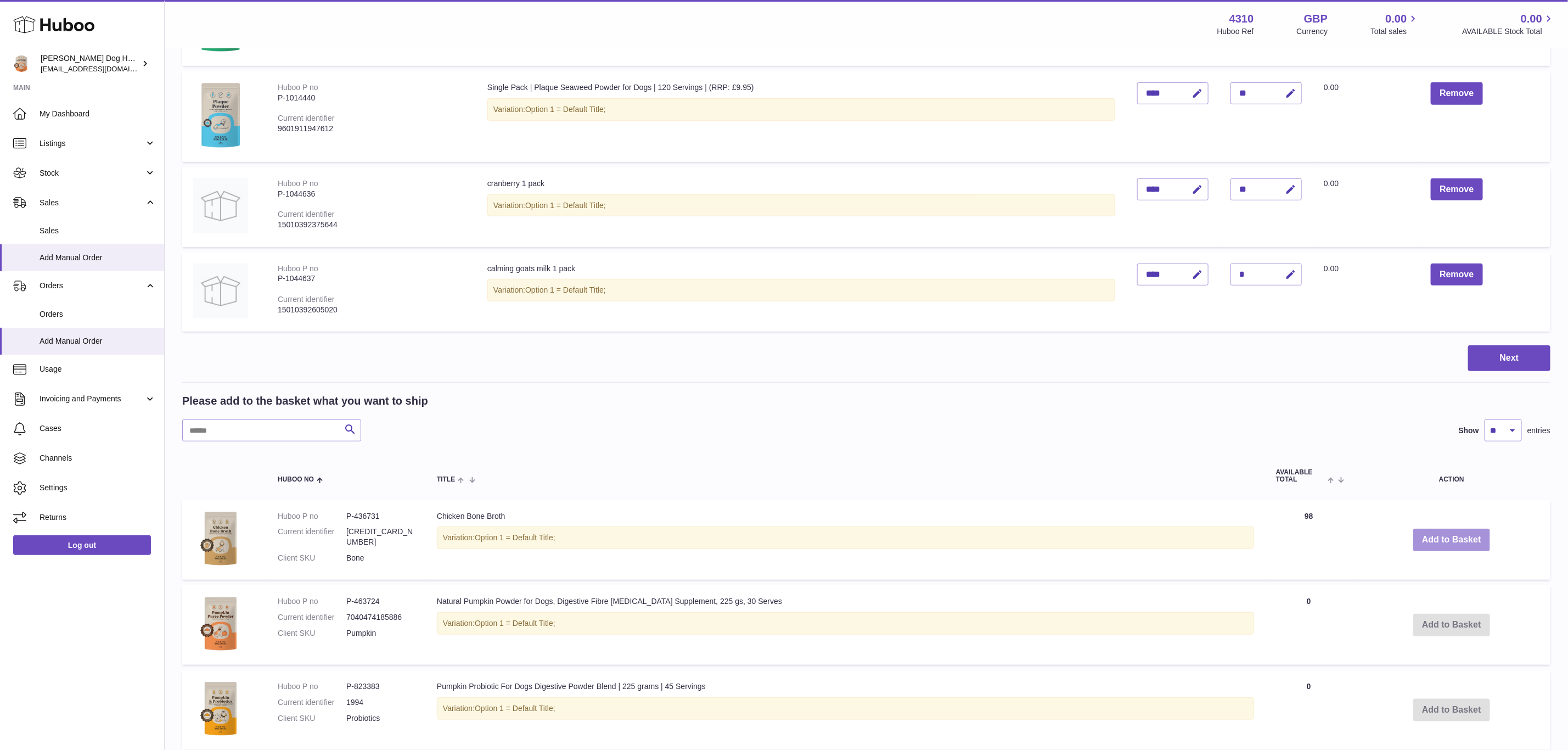
click at [1436, 532] on button "Add to Basket" at bounding box center [1452, 541] width 77 height 22
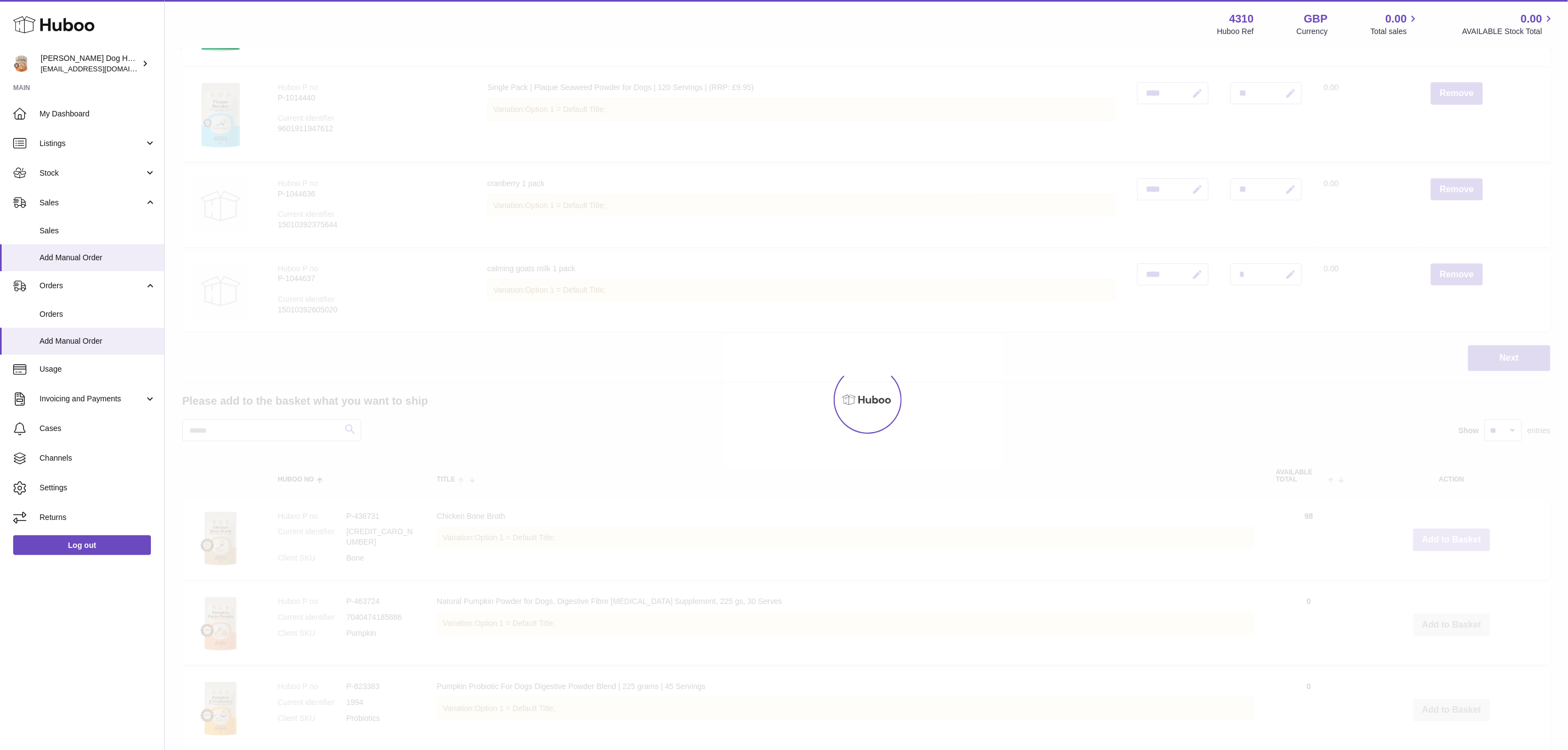
click at [1436, 532] on div at bounding box center [866, 399] width 1403 height 701
click at [1436, 532] on div "Menu Huboo 4310 Huboo Ref GBP Currency 0.00 Total sales 0.00 AVAILABLE Stock To…" at bounding box center [866, 466] width 1403 height 1922
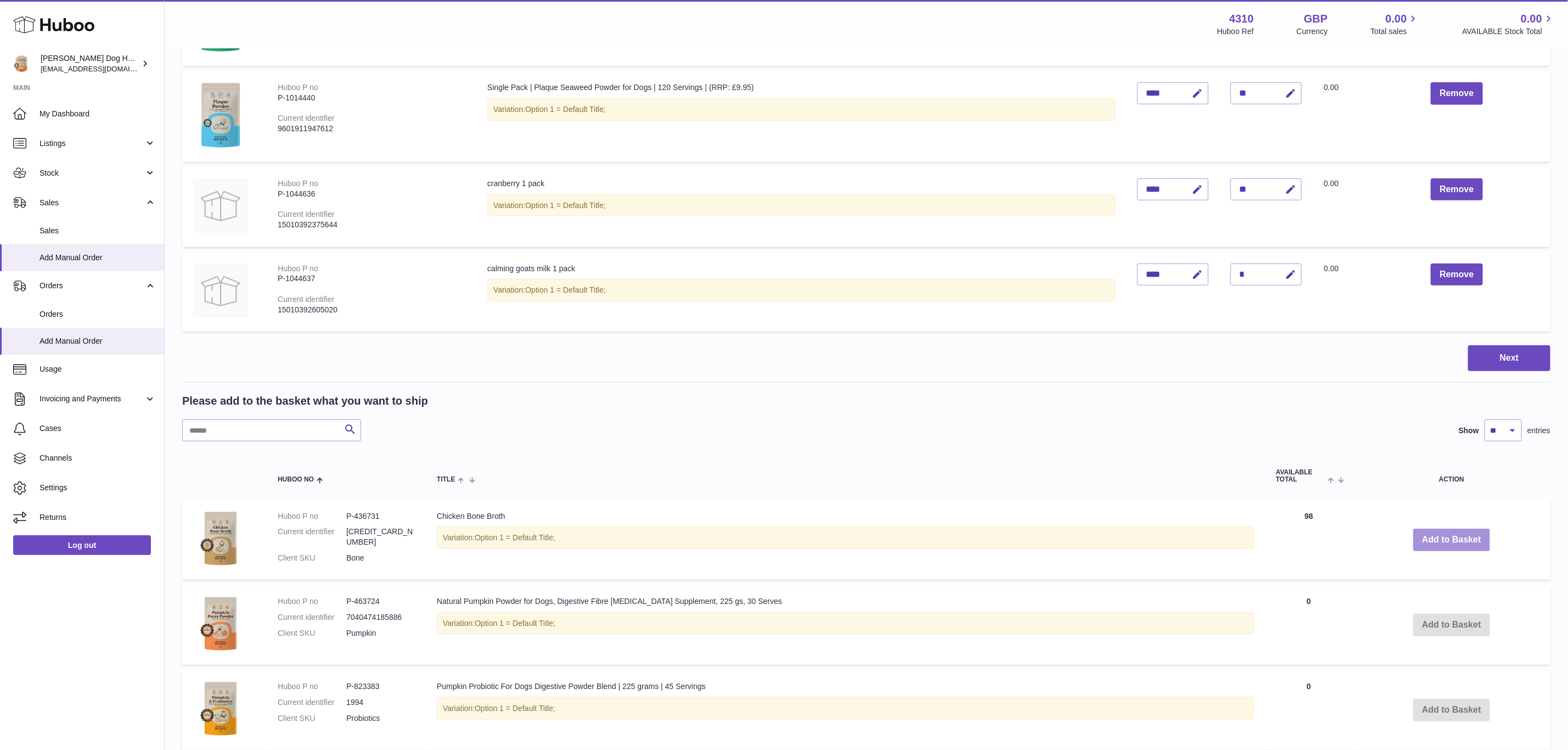
click at [1436, 532] on button "Add to Basket" at bounding box center [1452, 541] width 77 height 22
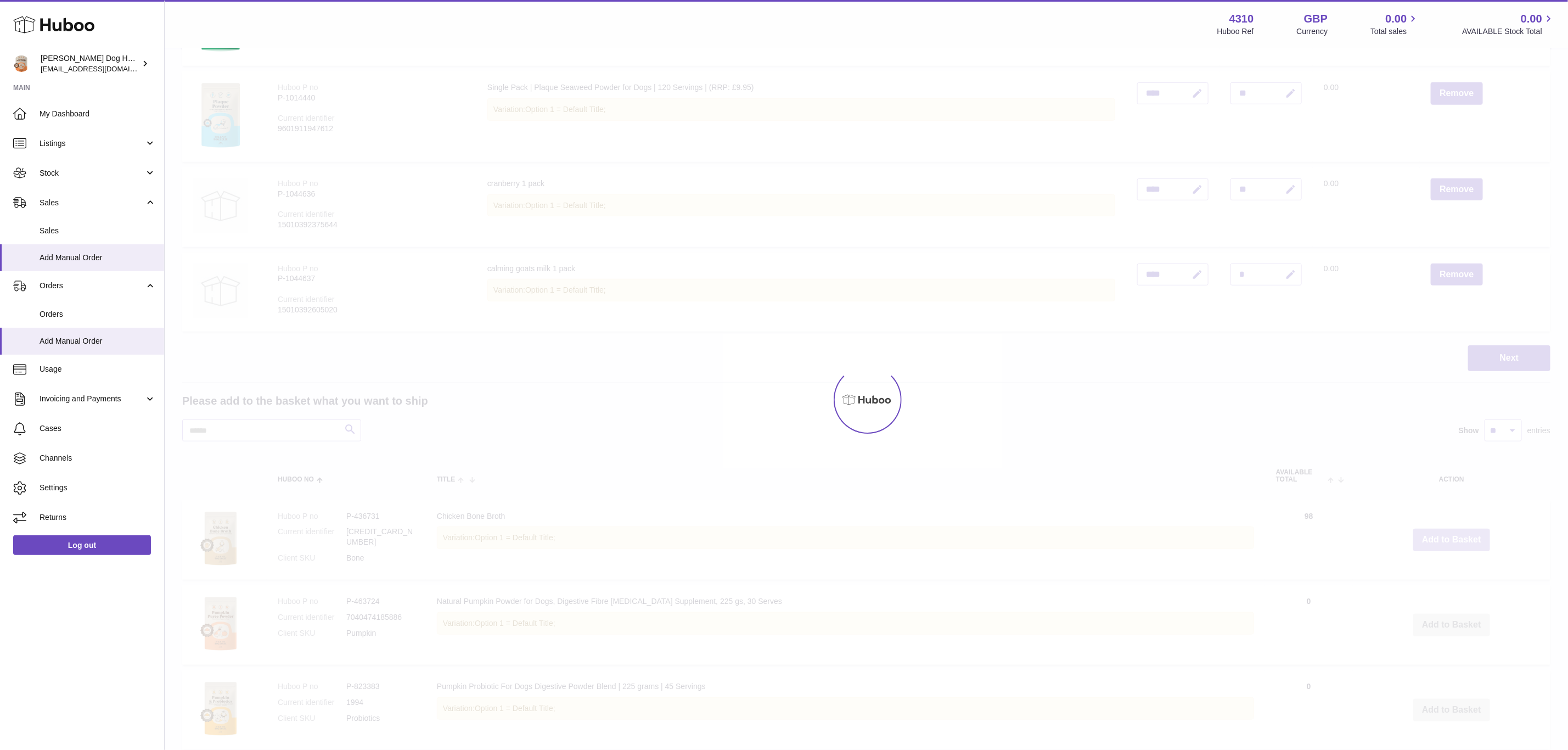
click at [1436, 532] on div at bounding box center [866, 399] width 1403 height 701
click at [1436, 532] on div "Menu Huboo 4310 Huboo Ref GBP Currency 0.00 Total sales 0.00 AVAILABLE Stock To…" at bounding box center [866, 466] width 1403 height 1922
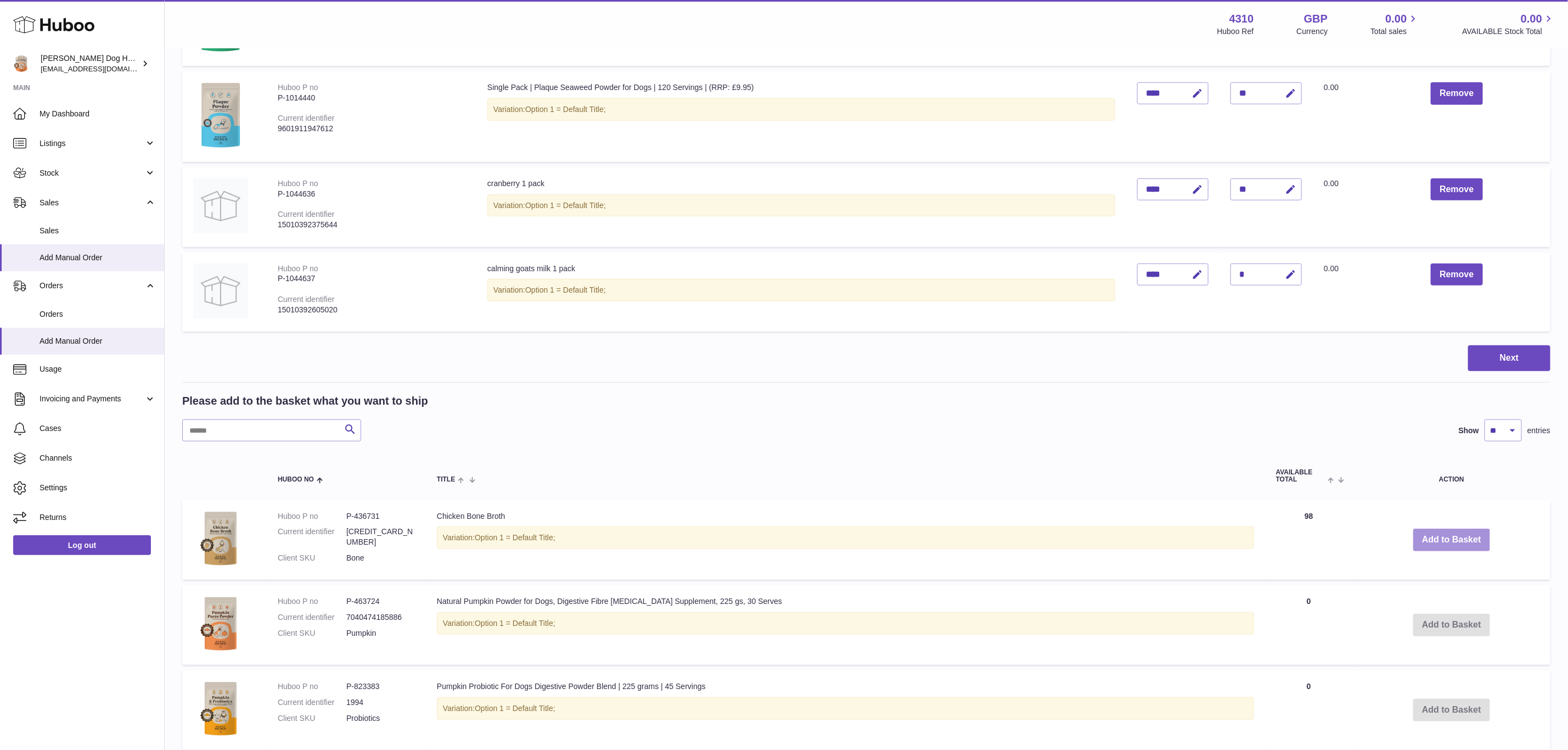
click at [1436, 532] on button "Add to Basket" at bounding box center [1452, 541] width 77 height 22
click at [0, 532] on div at bounding box center [0, 375] width 0 height 750
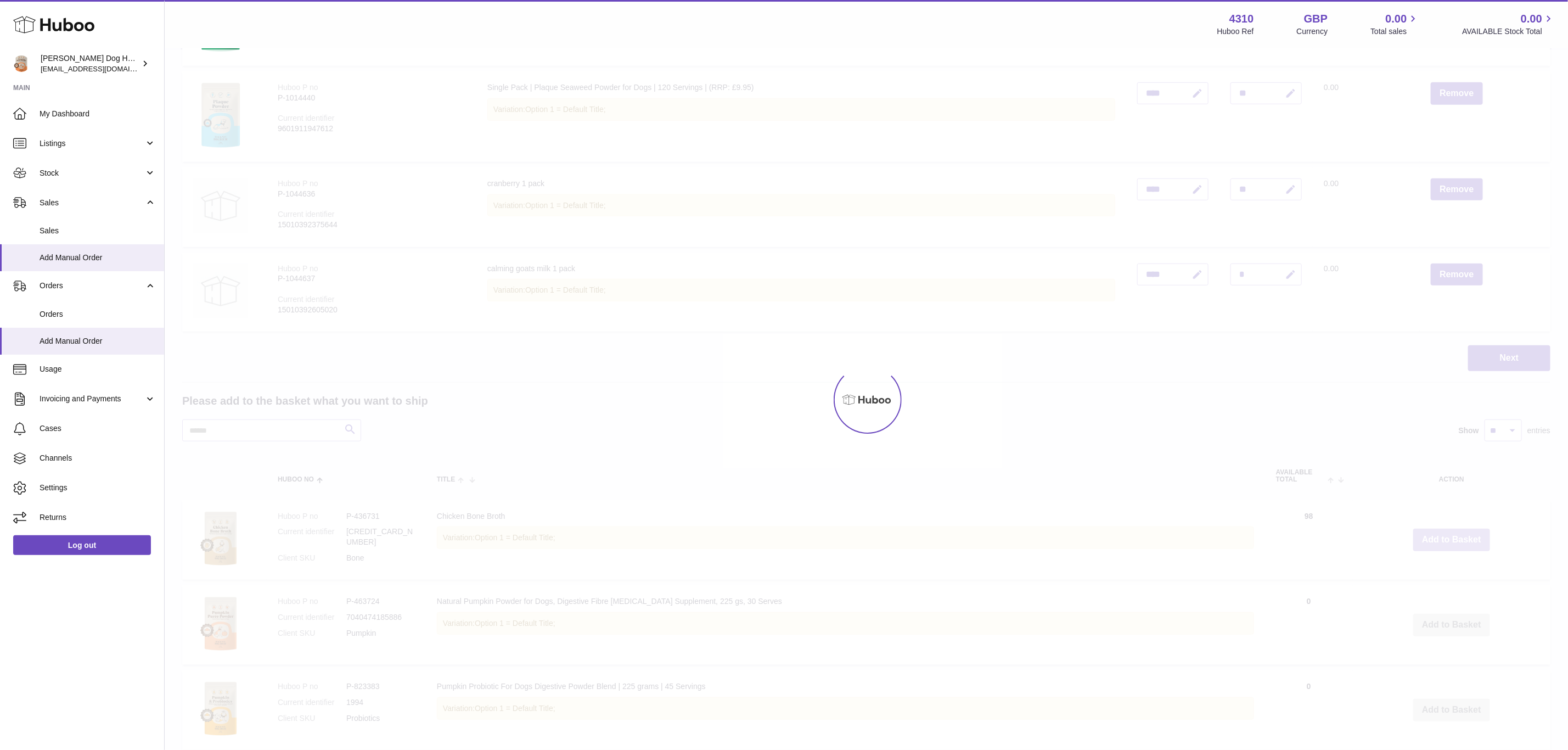
click at [1436, 532] on div at bounding box center [866, 399] width 1403 height 701
click at [1436, 532] on div "Menu Huboo 4310 Huboo Ref GBP Currency 0.00 Total sales 0.00 AVAILABLE Stock To…" at bounding box center [866, 466] width 1403 height 1922
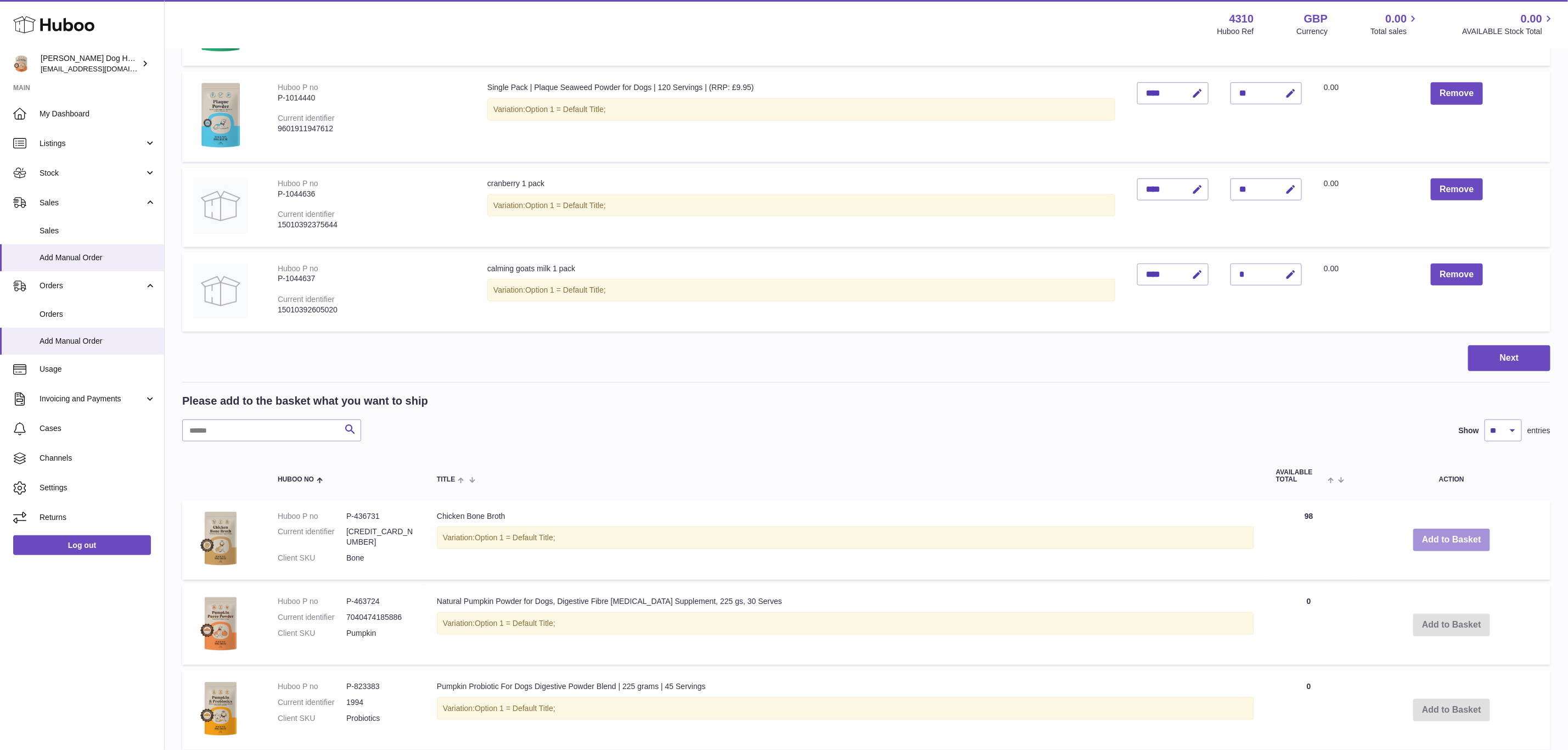
click at [1436, 532] on button "Add to Basket" at bounding box center [1452, 541] width 77 height 22
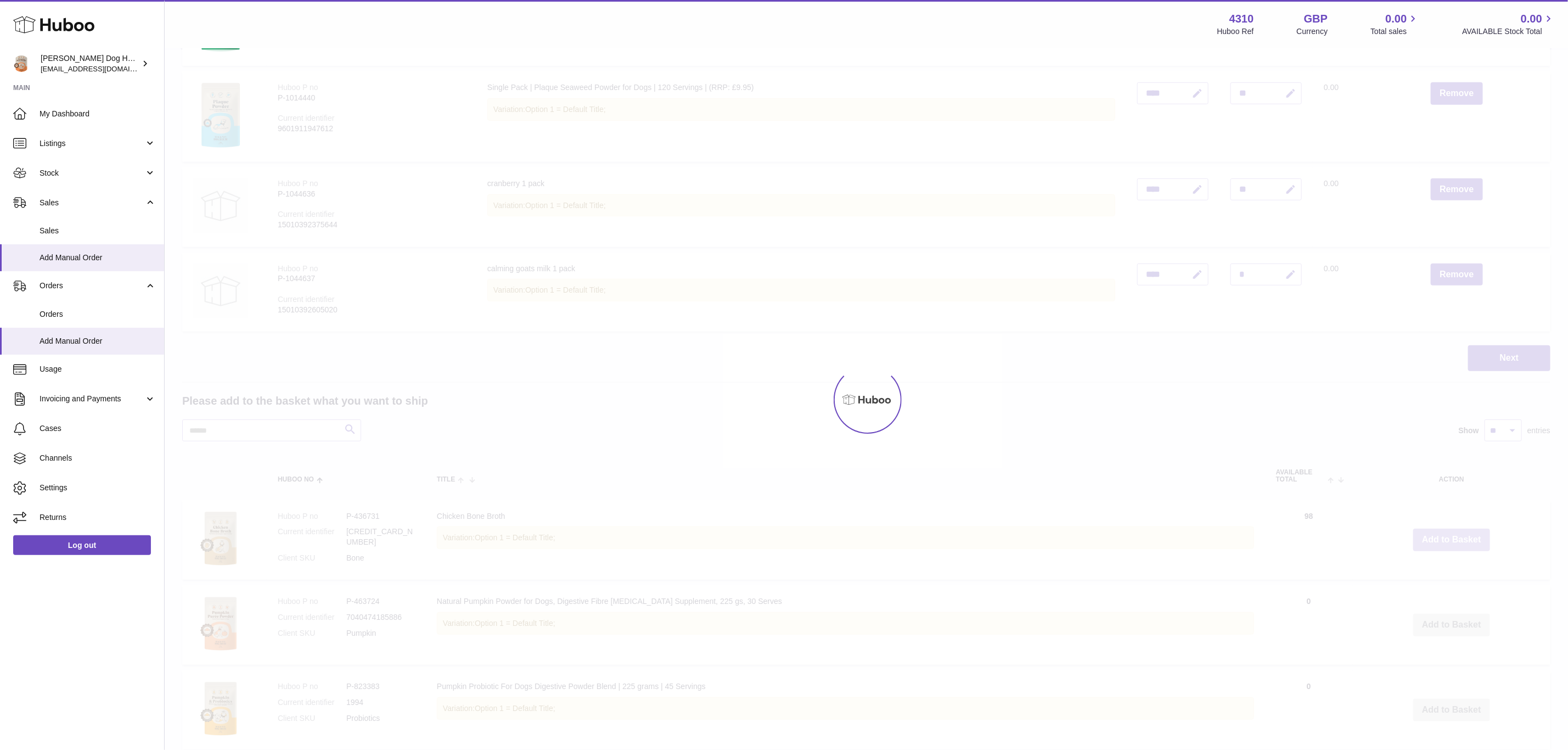
click at [1436, 532] on div at bounding box center [866, 399] width 1403 height 701
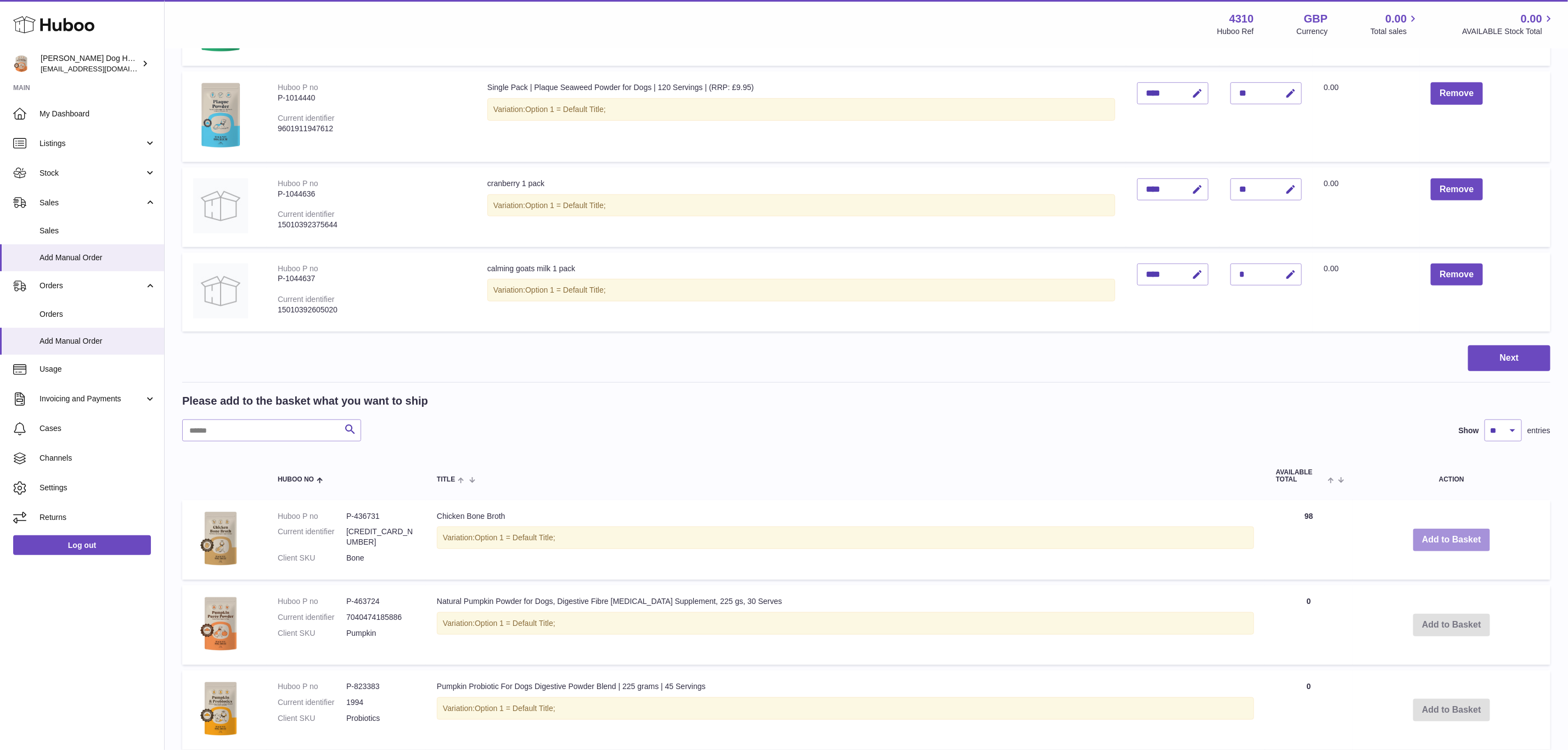
click at [1436, 532] on button "Add to Basket" at bounding box center [1452, 541] width 77 height 22
click at [0, 532] on div at bounding box center [0, 375] width 0 height 750
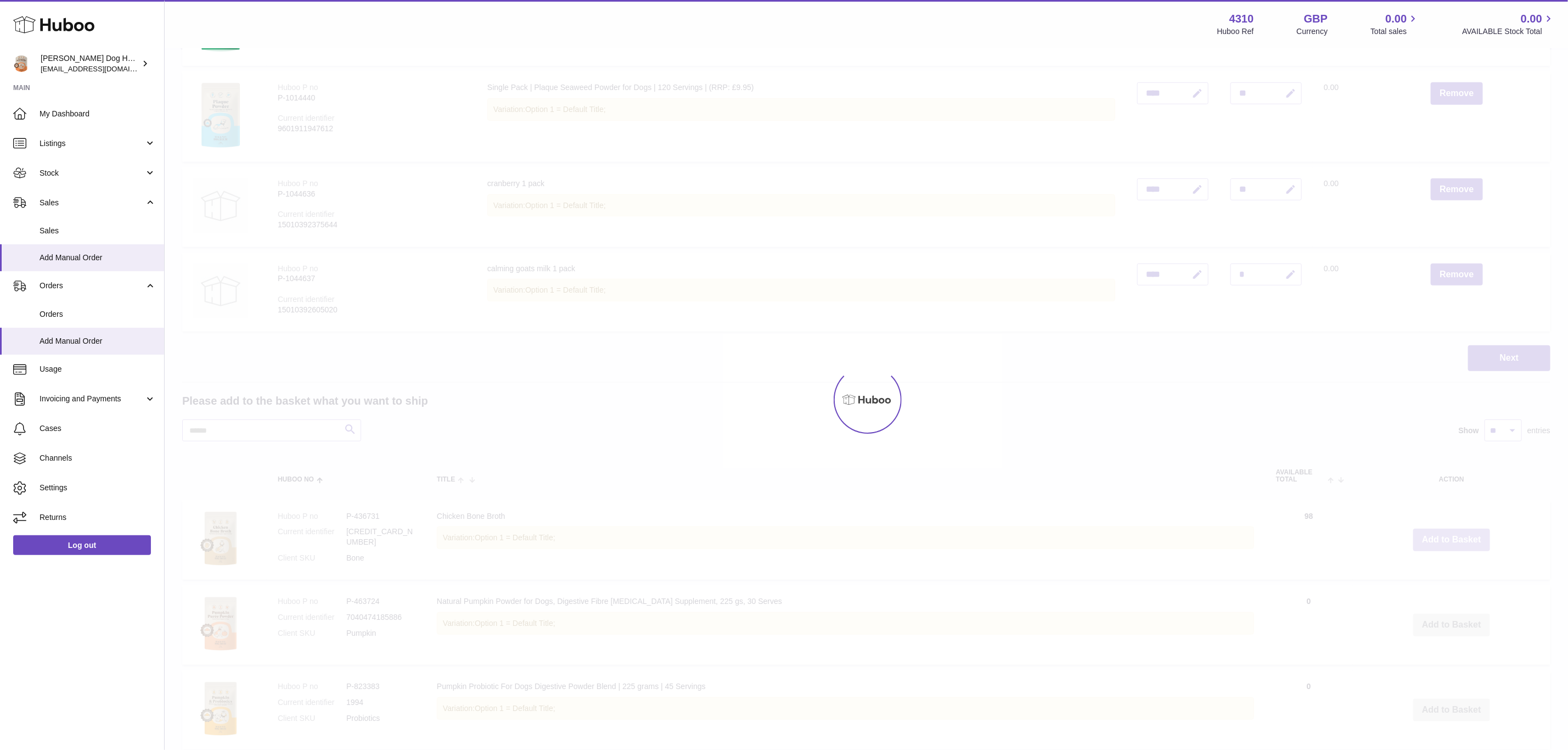
click at [1436, 532] on div at bounding box center [866, 399] width 1403 height 701
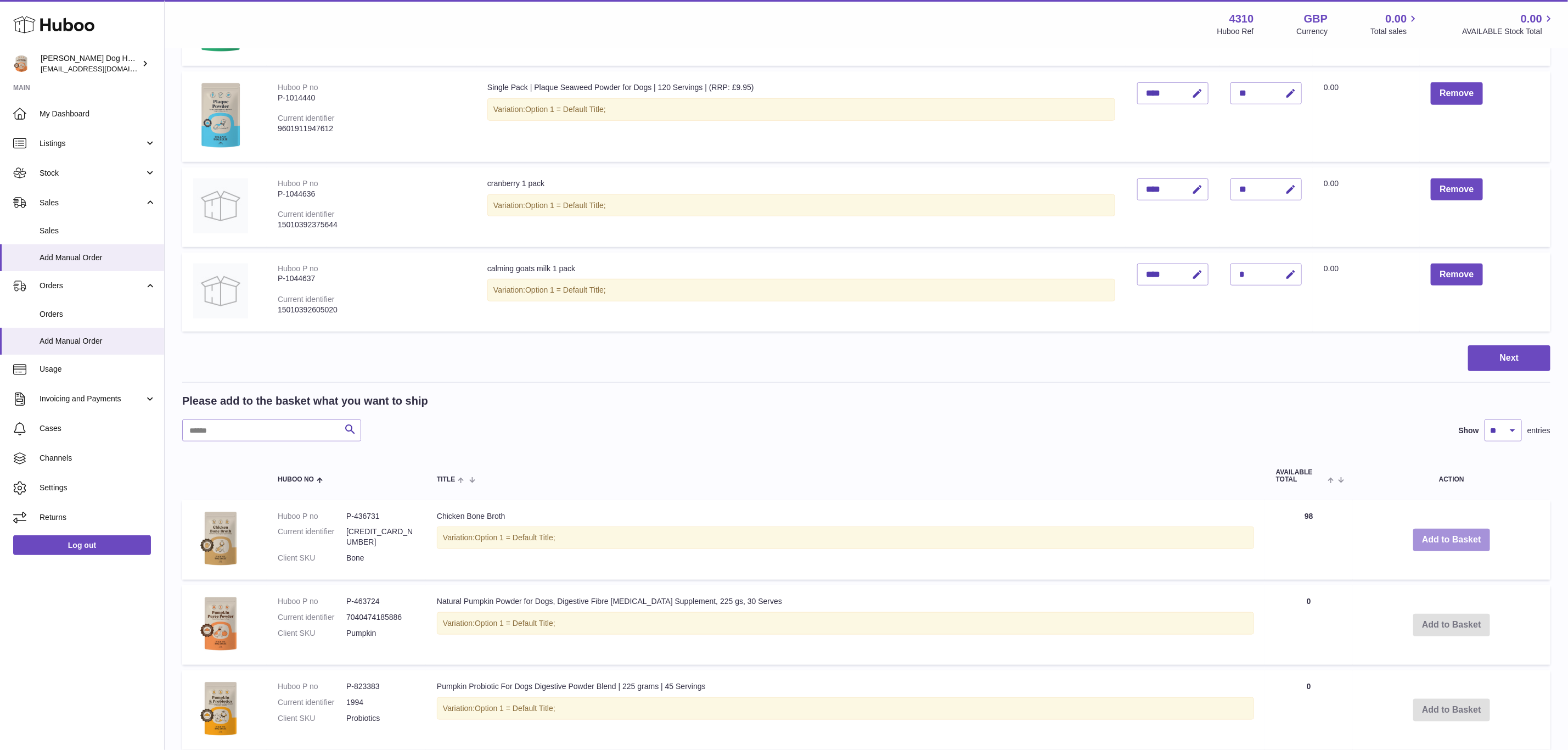
click at [1436, 532] on div "Menu Huboo 4310 Huboo Ref GBP Currency 0.00 Total sales 0.00 AVAILABLE Stock To…" at bounding box center [866, 466] width 1403 height 1922
click at [1436, 532] on button "Add to Basket" at bounding box center [1452, 541] width 77 height 22
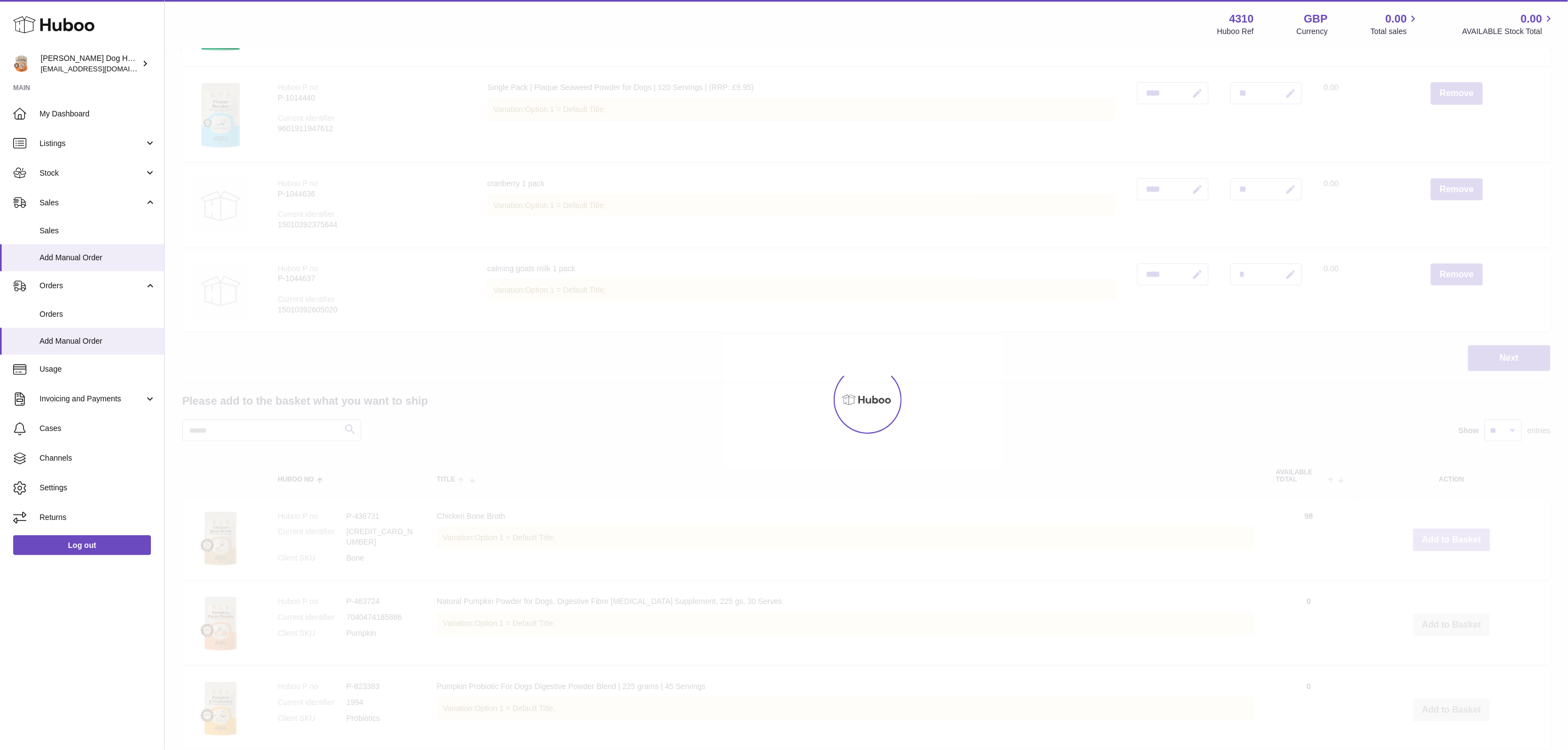
click at [1436, 532] on div at bounding box center [866, 399] width 1403 height 701
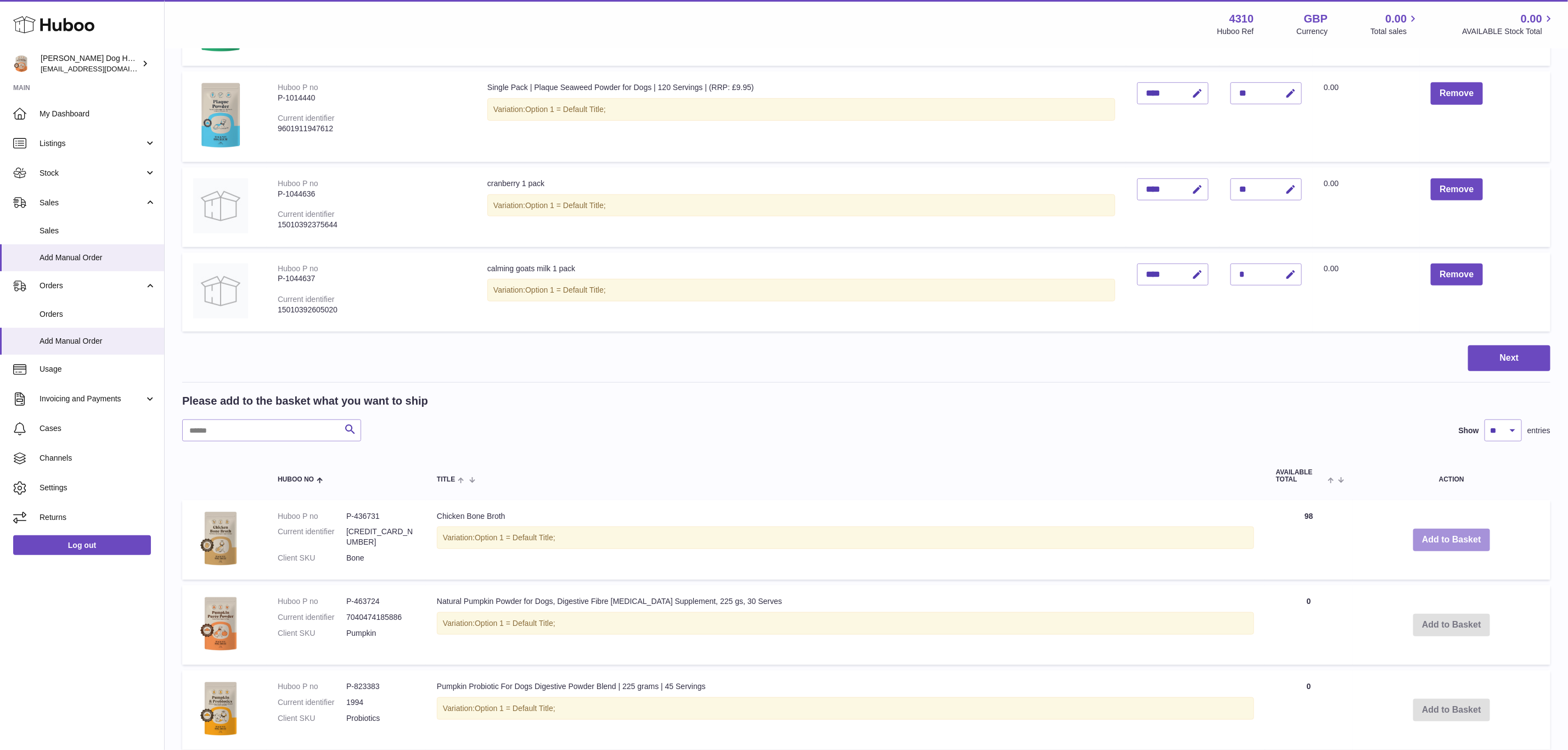
click at [1436, 532] on div "Menu Huboo 4310 Huboo Ref GBP Currency 0.00 Total sales 0.00 AVAILABLE Stock To…" at bounding box center [866, 466] width 1403 height 1922
click at [1436, 532] on button "Add to Basket" at bounding box center [1452, 541] width 77 height 22
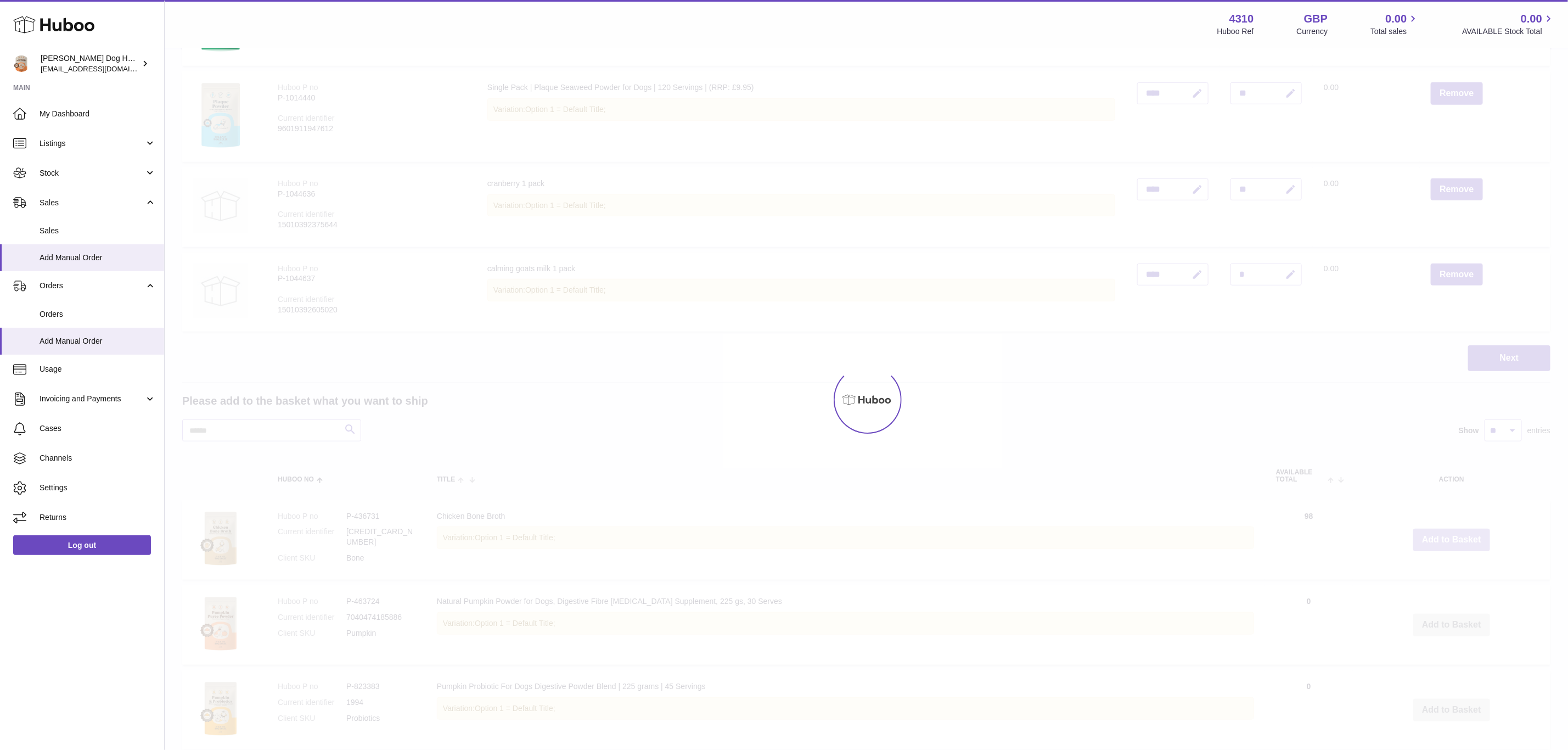
click at [1436, 532] on div at bounding box center [866, 399] width 1403 height 701
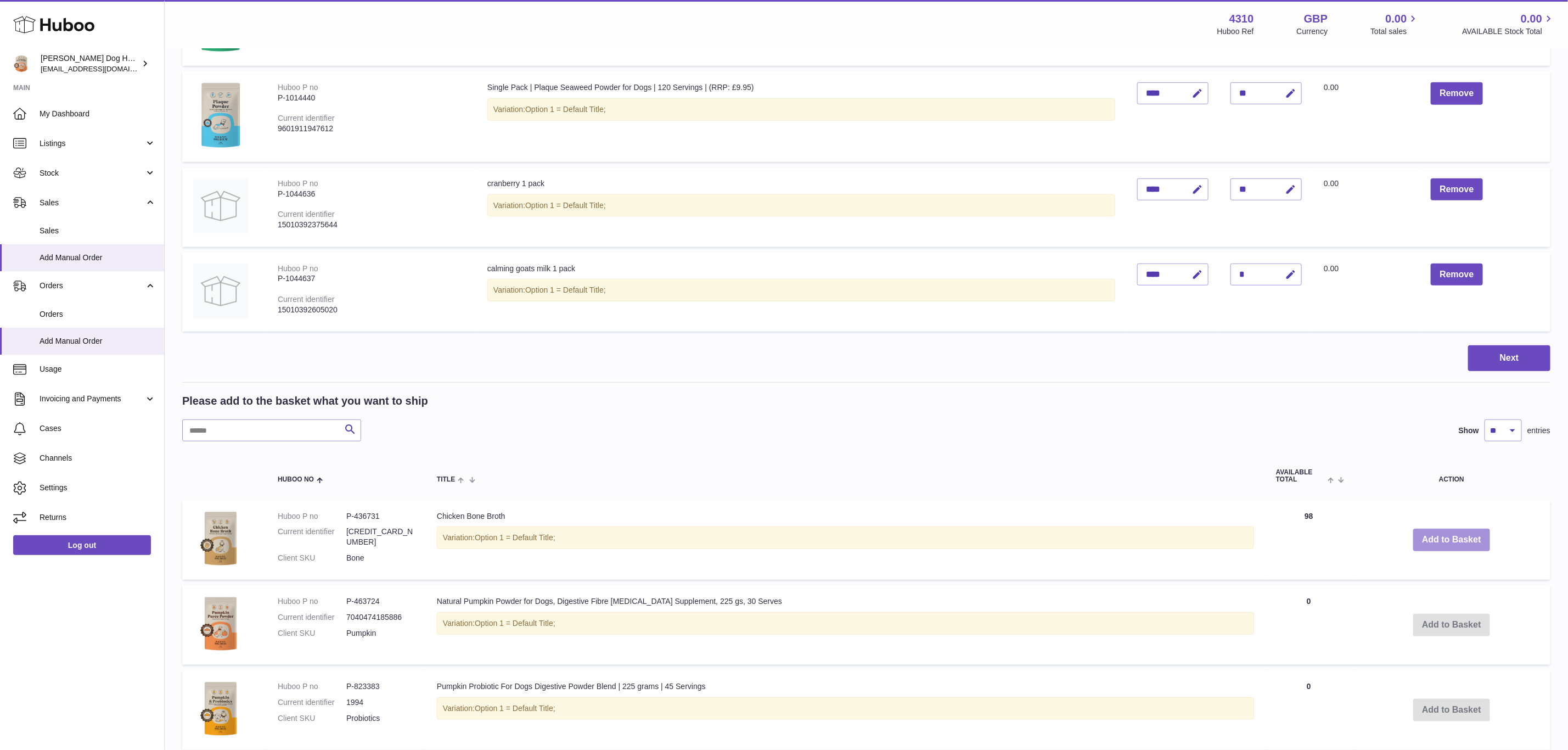
click at [1436, 532] on div "Menu Huboo 4310 Huboo Ref GBP Currency 0.00 Total sales 0.00 AVAILABLE Stock To…" at bounding box center [866, 466] width 1403 height 1922
click at [1436, 532] on button "Add to Basket" at bounding box center [1452, 541] width 77 height 22
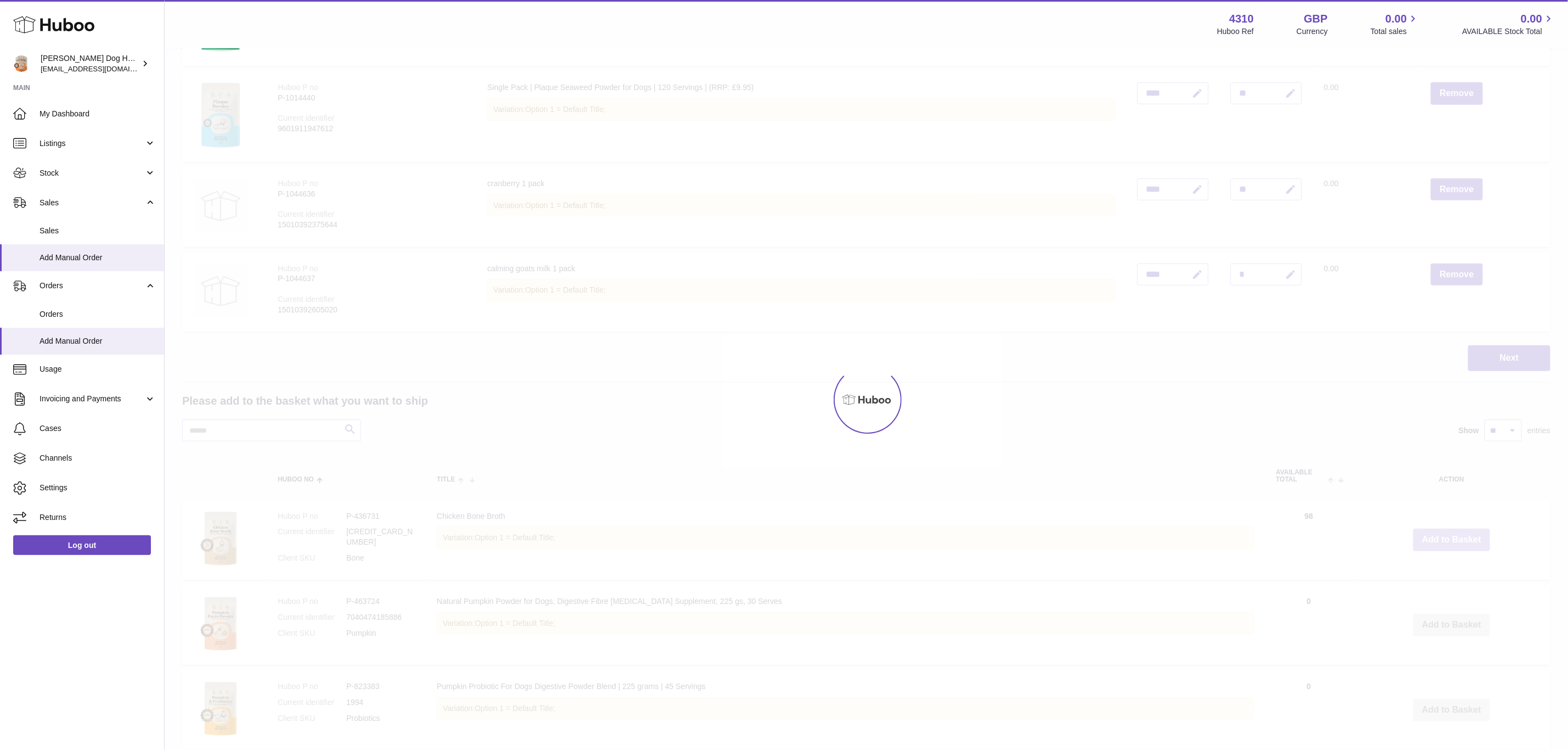
click at [1436, 532] on div at bounding box center [866, 399] width 1403 height 701
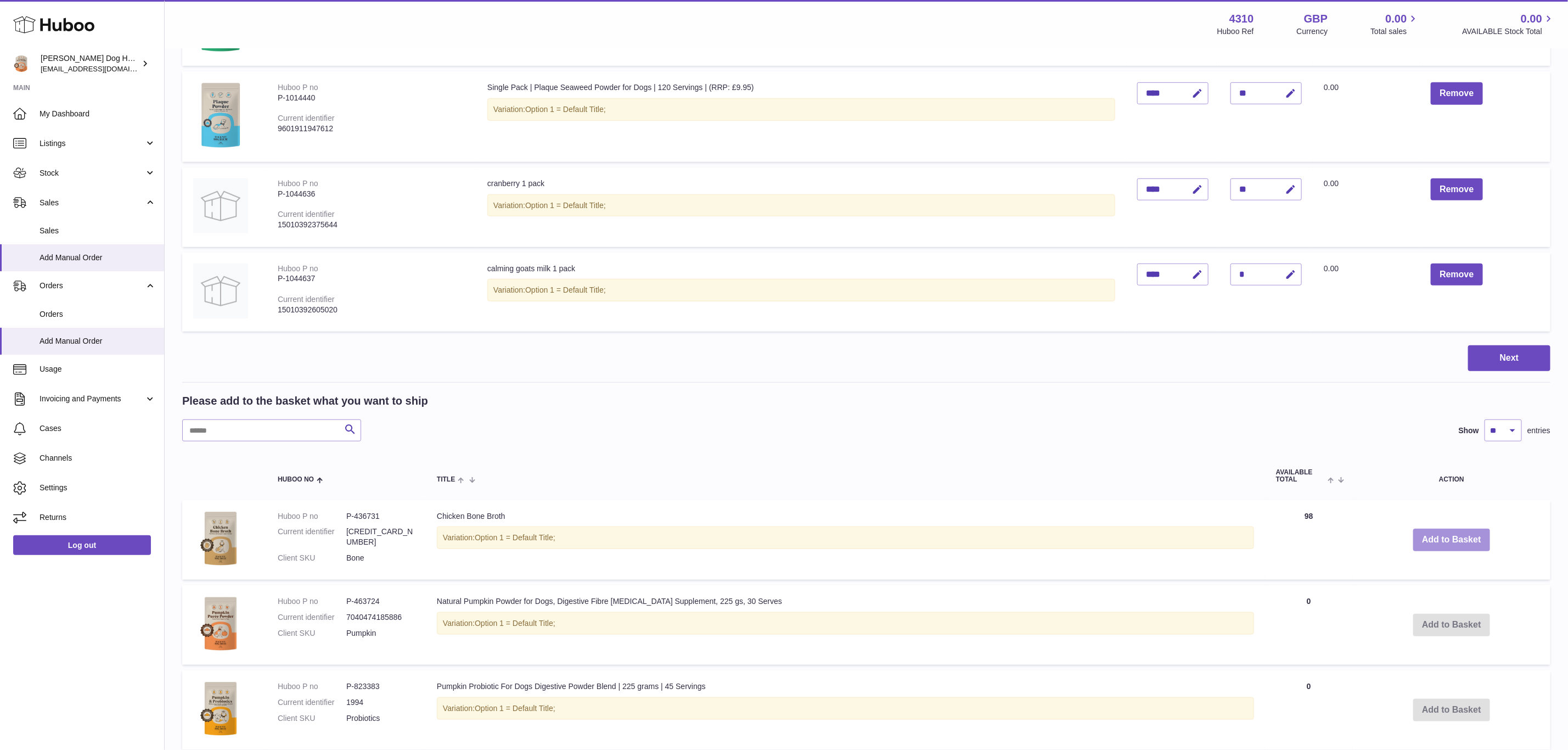
click at [1436, 532] on div "Menu Huboo 4310 Huboo Ref GBP Currency 0.00 Total sales 0.00 AVAILABLE Stock To…" at bounding box center [866, 466] width 1403 height 1922
click at [1436, 532] on button "Add to Basket" at bounding box center [1452, 541] width 77 height 22
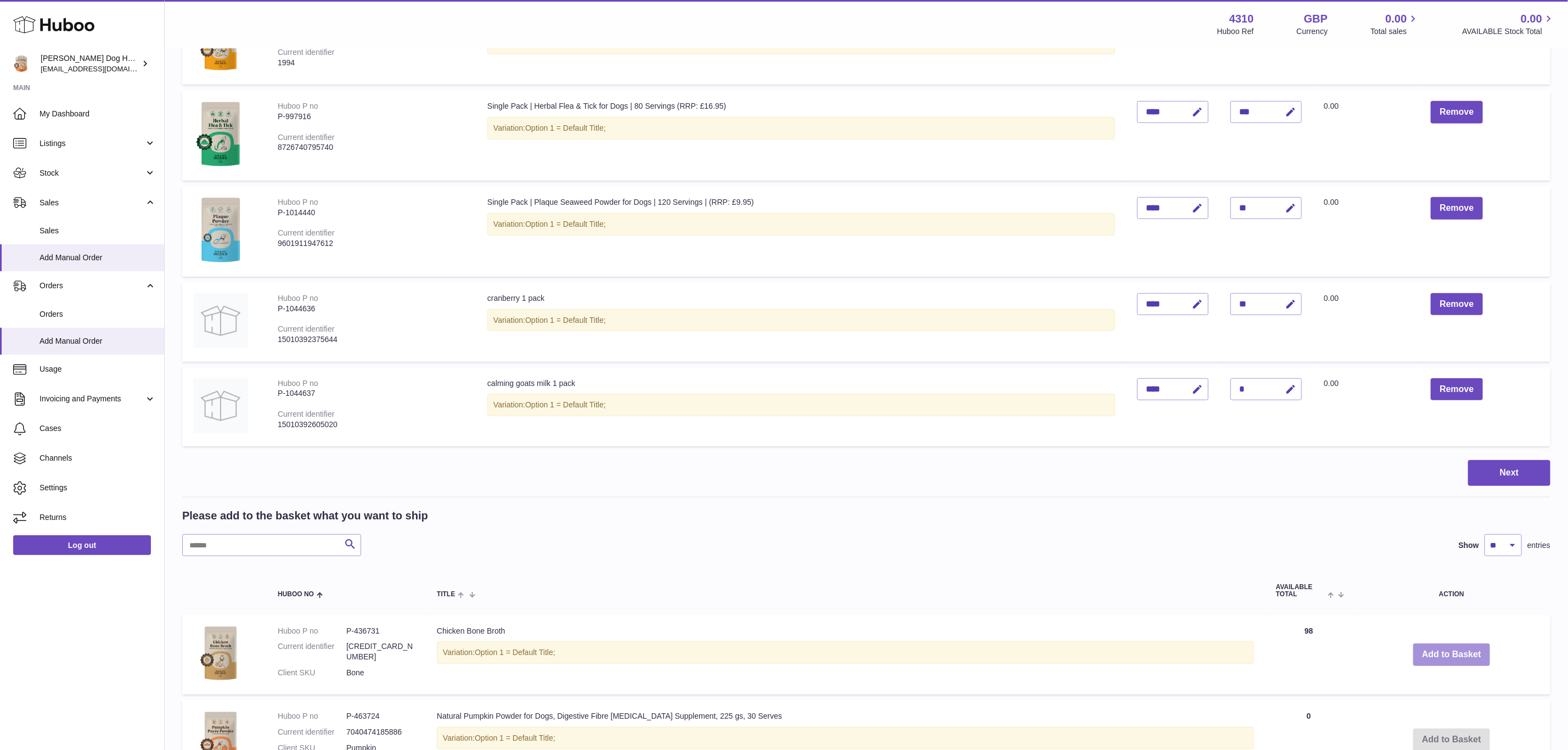
scroll to position [412, 0]
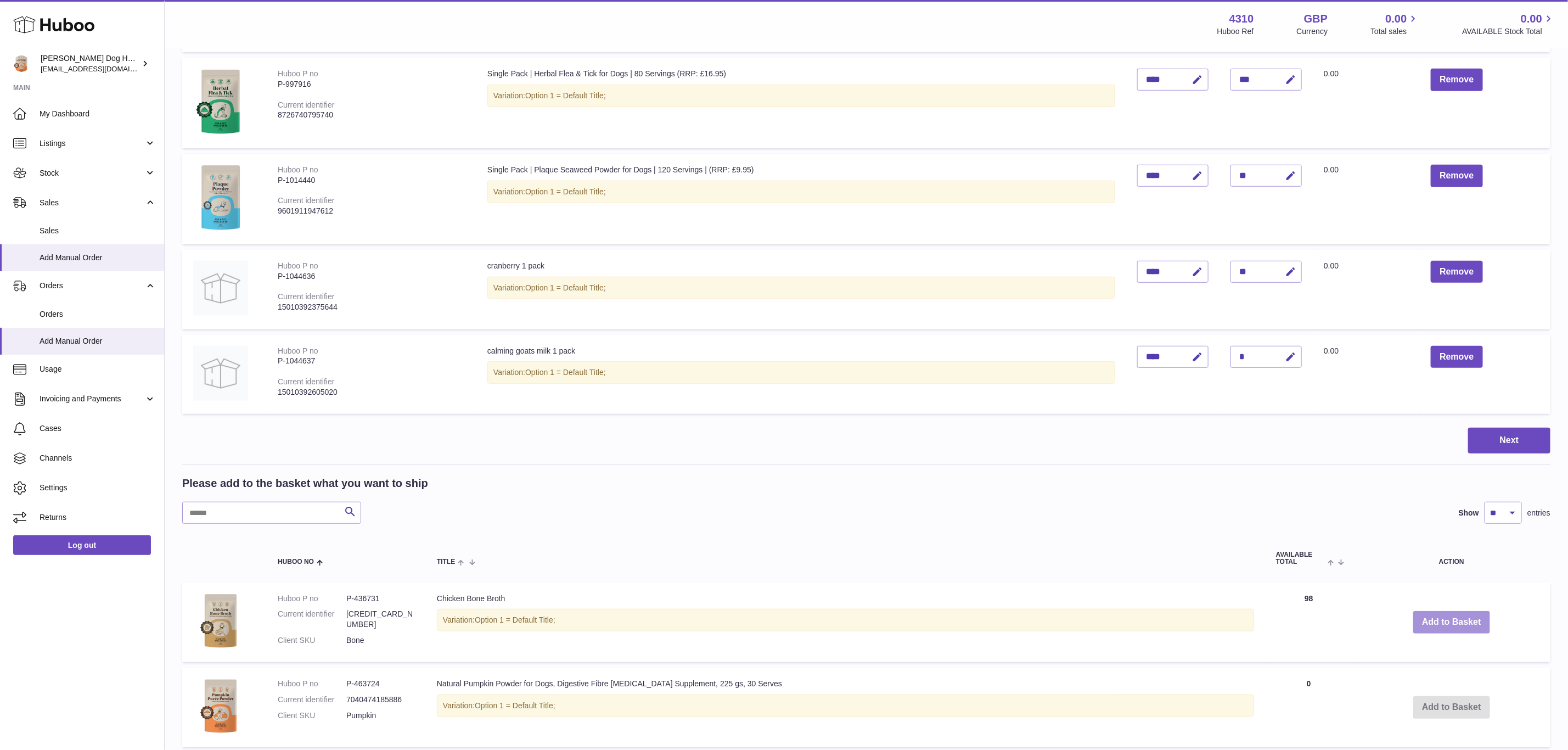
click at [1440, 616] on button "Add to Basket" at bounding box center [1452, 622] width 77 height 22
click at [0, 616] on div at bounding box center [0, 375] width 0 height 750
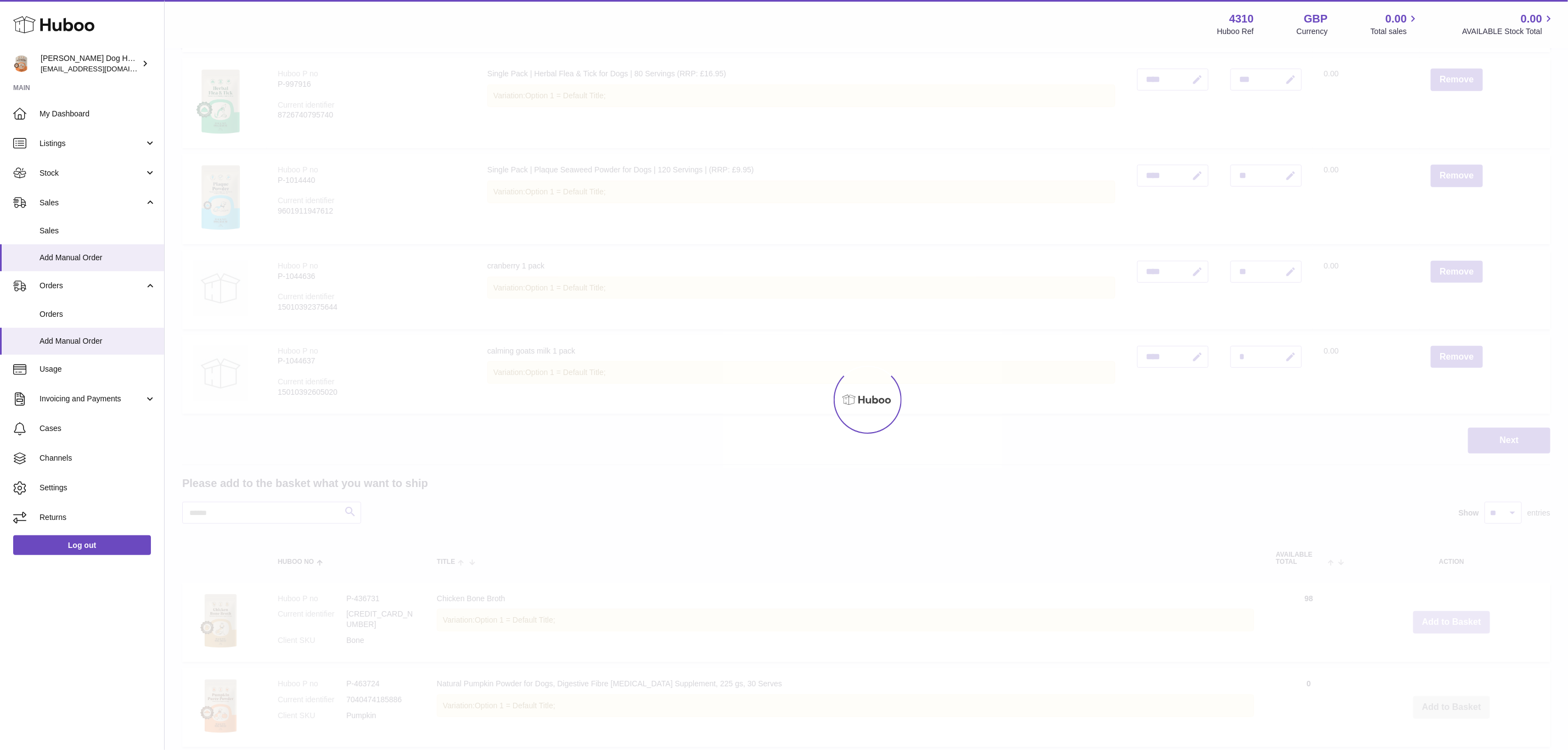
click at [1440, 616] on div at bounding box center [866, 399] width 1403 height 701
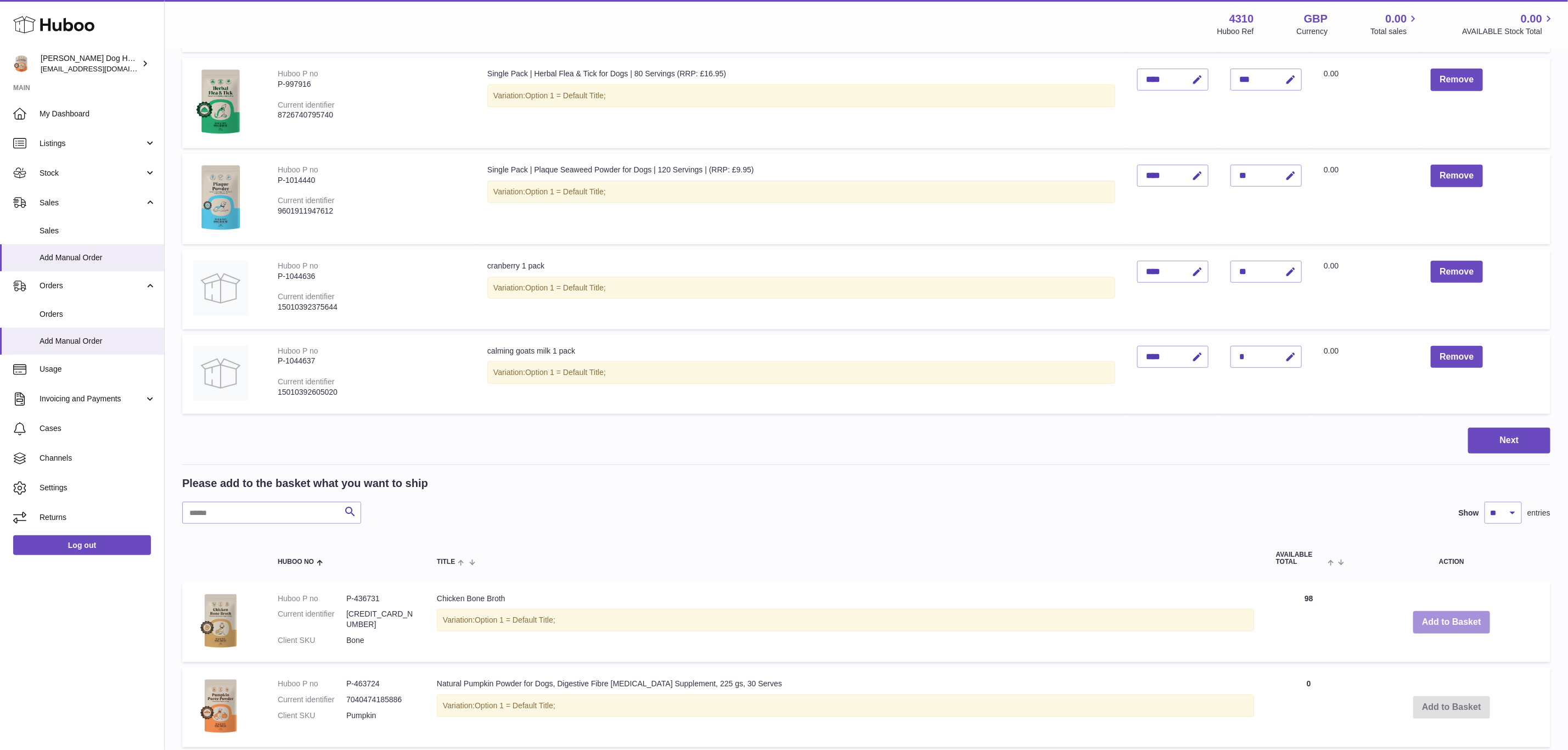
click at [1440, 616] on div "Menu Huboo 4310 Huboo Ref GBP Currency 0.00 Total sales 0.00 AVAILABLE Stock To…" at bounding box center [866, 548] width 1403 height 1922
click at [1440, 616] on button "Add to Basket" at bounding box center [1452, 622] width 77 height 22
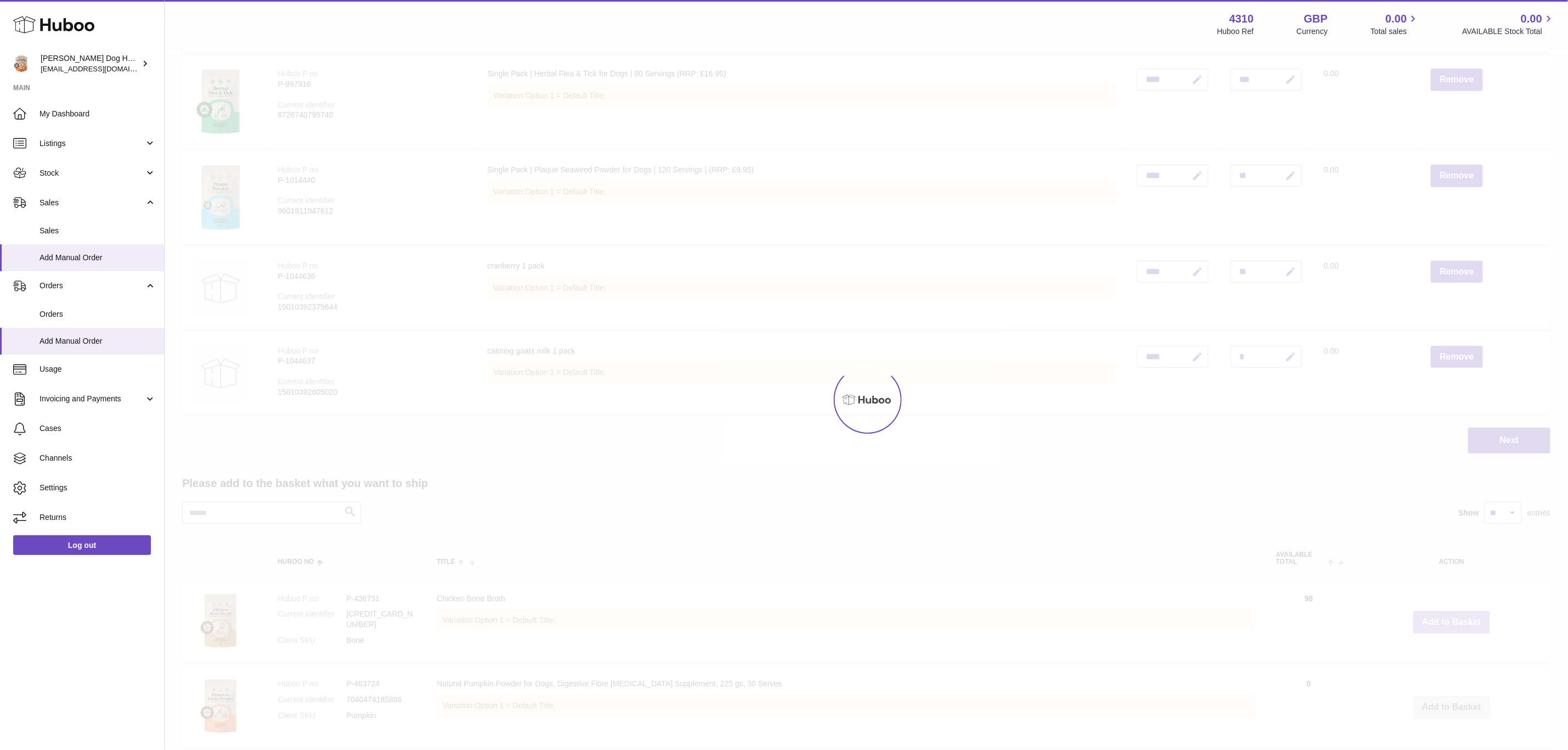
click at [1440, 616] on div at bounding box center [866, 399] width 1403 height 701
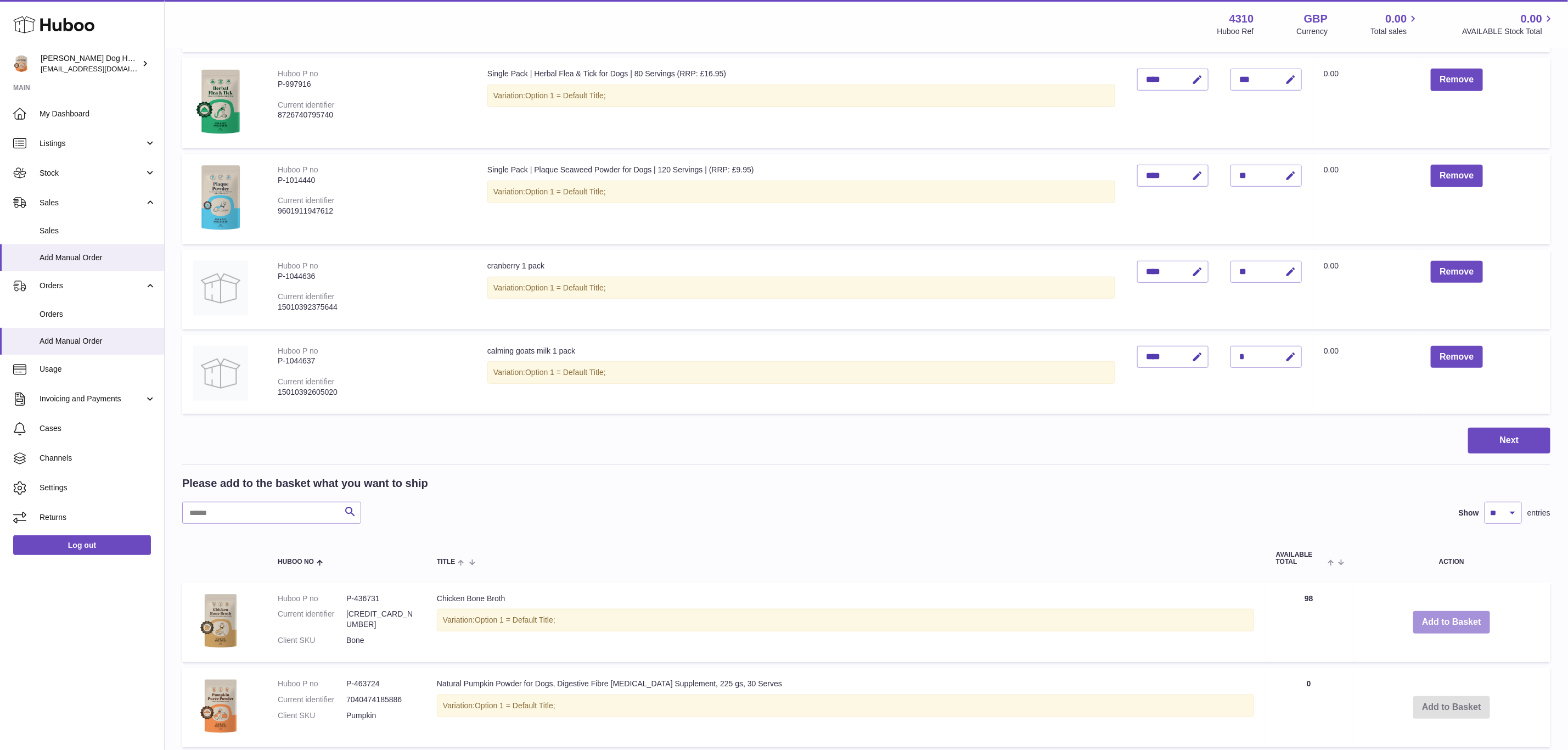
click at [1440, 616] on div "Menu Huboo 4310 Huboo Ref GBP Currency 0.00 Total sales 0.00 AVAILABLE Stock To…" at bounding box center [866, 548] width 1403 height 1922
click at [1440, 616] on button "Add to Basket" at bounding box center [1452, 622] width 77 height 22
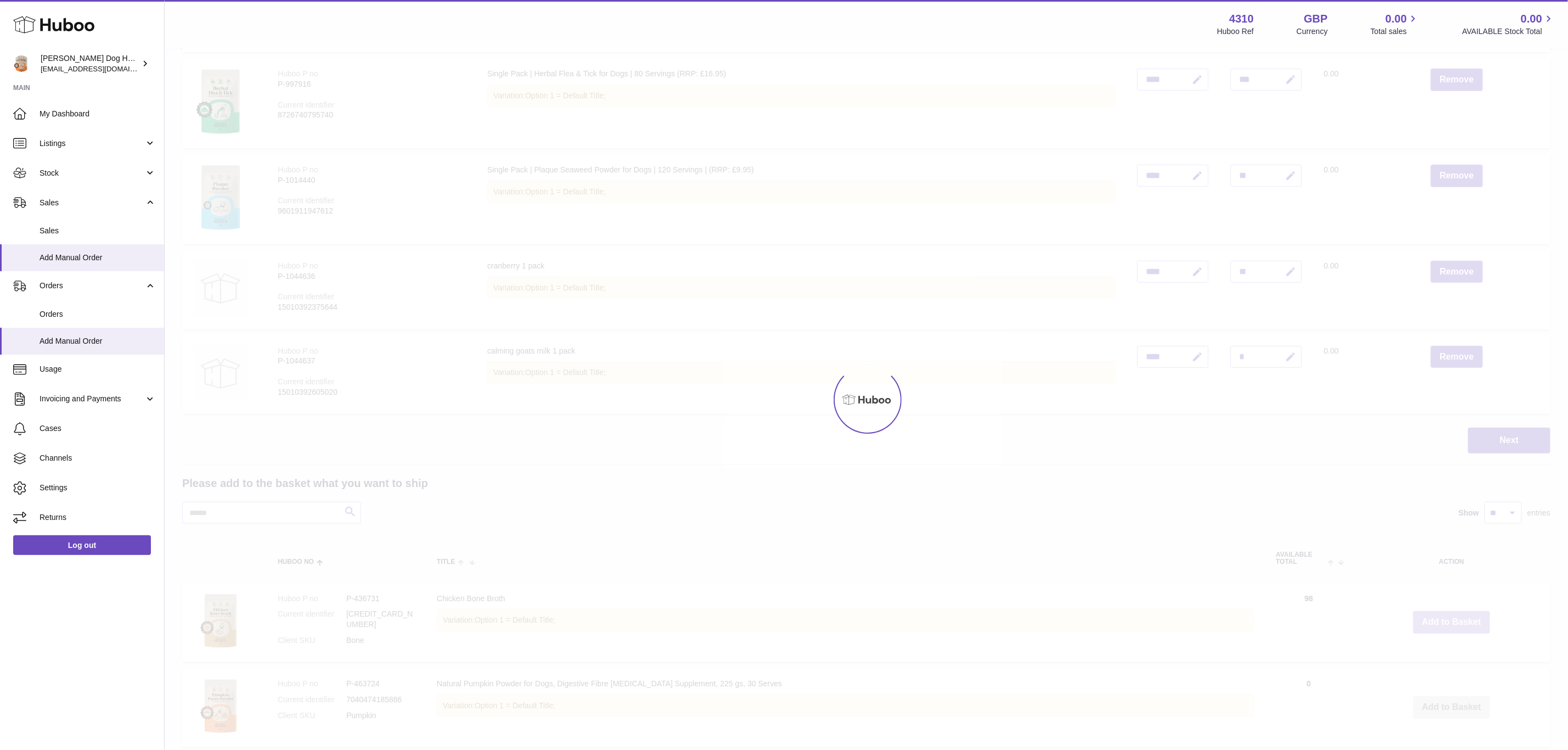
click at [1440, 616] on div at bounding box center [866, 399] width 1403 height 701
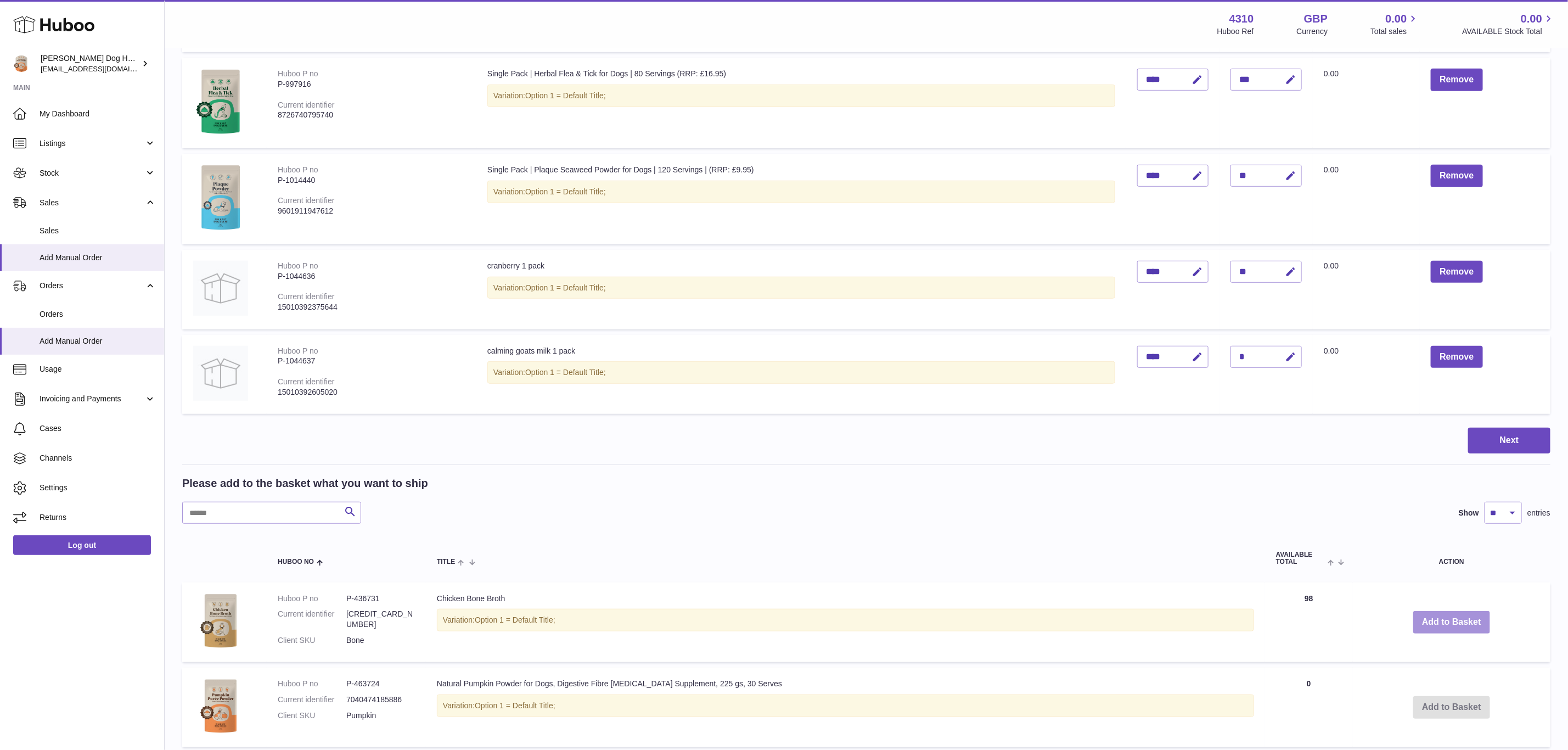
click at [1440, 616] on button "Add to Basket" at bounding box center [1452, 622] width 77 height 22
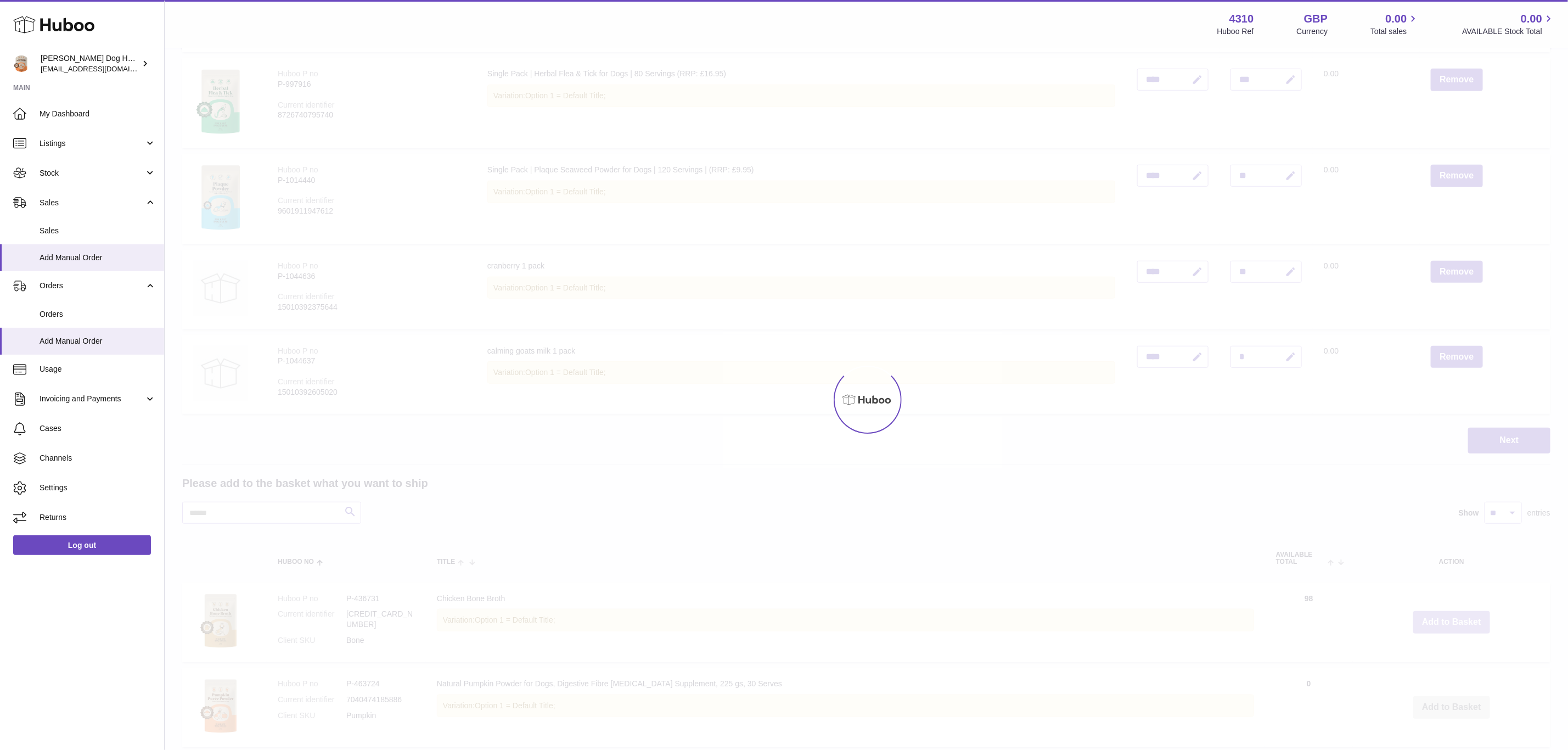
click at [1440, 616] on div at bounding box center [866, 399] width 1403 height 701
click at [1440, 616] on div "Menu Huboo 4310 Huboo Ref GBP Currency 0.00 Total sales 0.00 AVAILABLE Stock To…" at bounding box center [866, 548] width 1403 height 1922
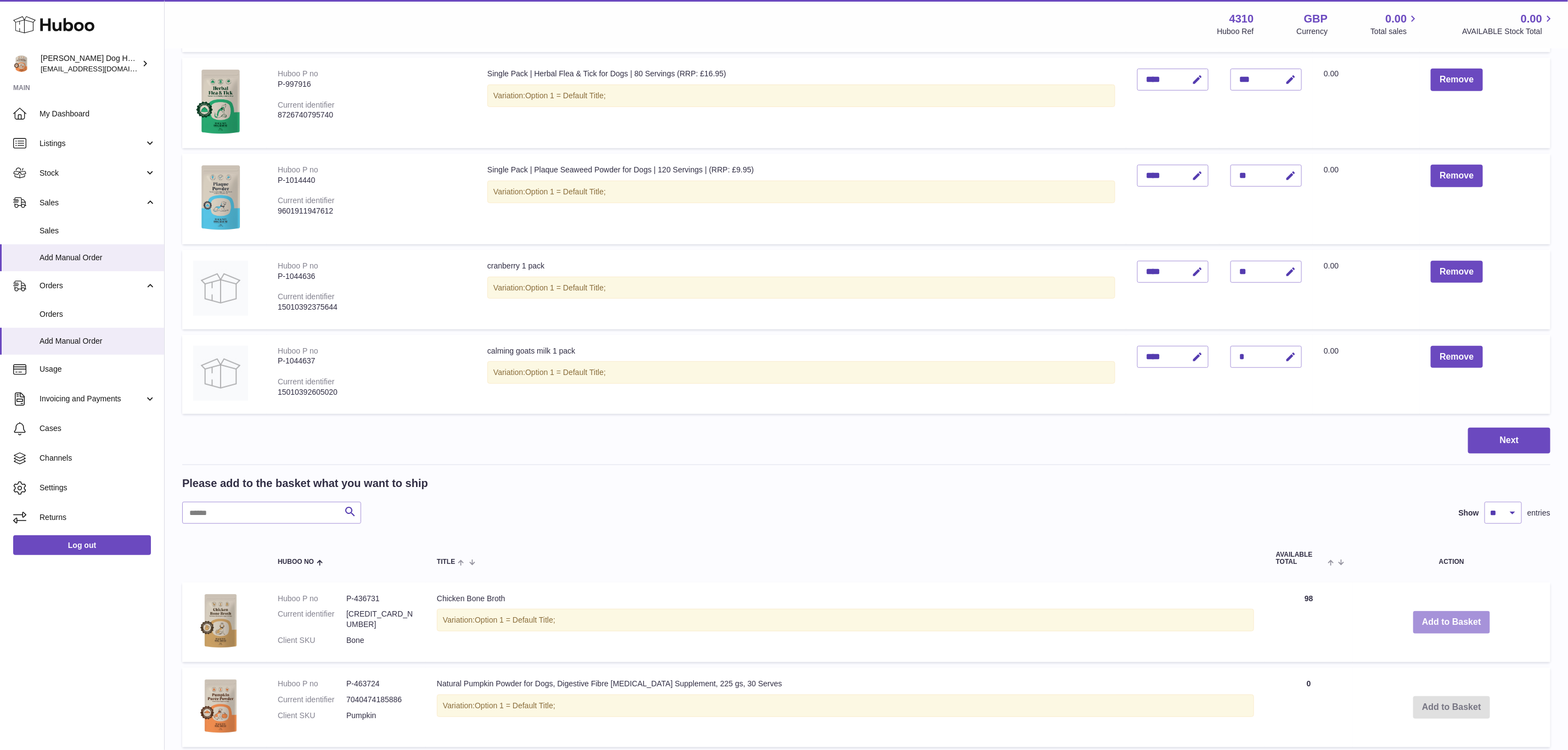
click at [1440, 616] on button "Add to Basket" at bounding box center [1452, 622] width 77 height 22
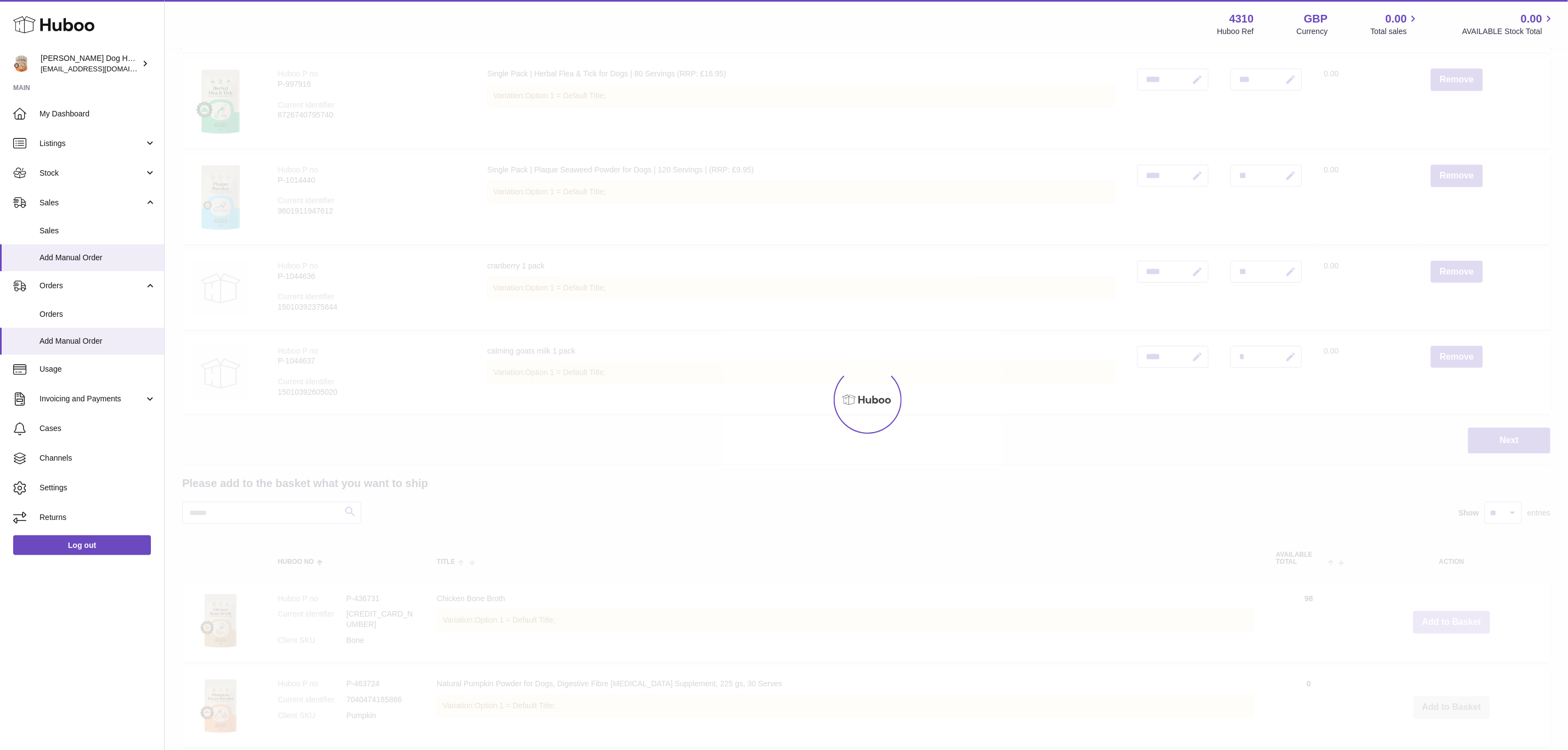
click at [1440, 616] on div at bounding box center [866, 399] width 1403 height 701
click at [1440, 616] on button "Add to Basket" at bounding box center [1452, 622] width 77 height 22
click at [1440, 616] on div at bounding box center [866, 399] width 1403 height 701
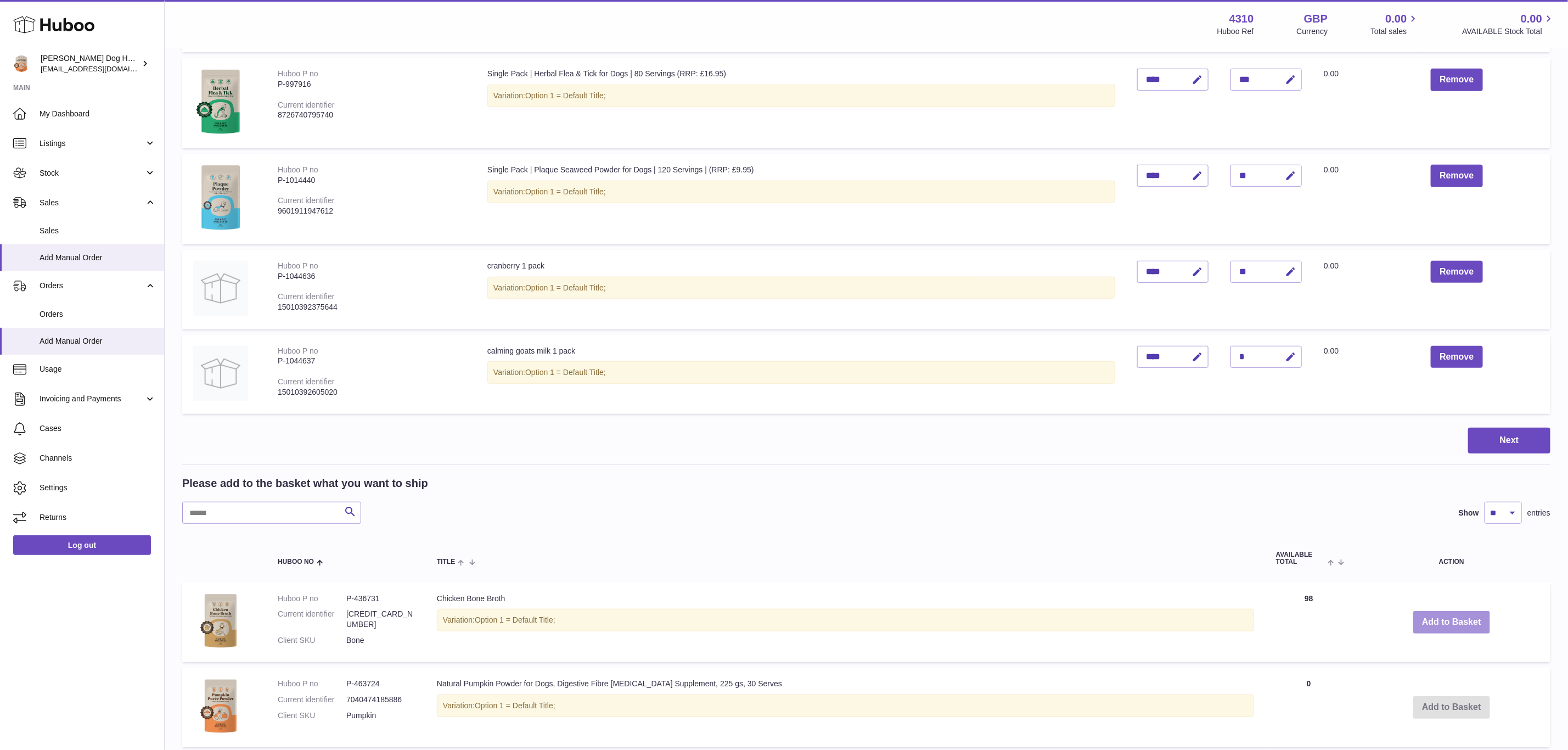
click at [1440, 616] on button "Add to Basket" at bounding box center [1452, 622] width 77 height 22
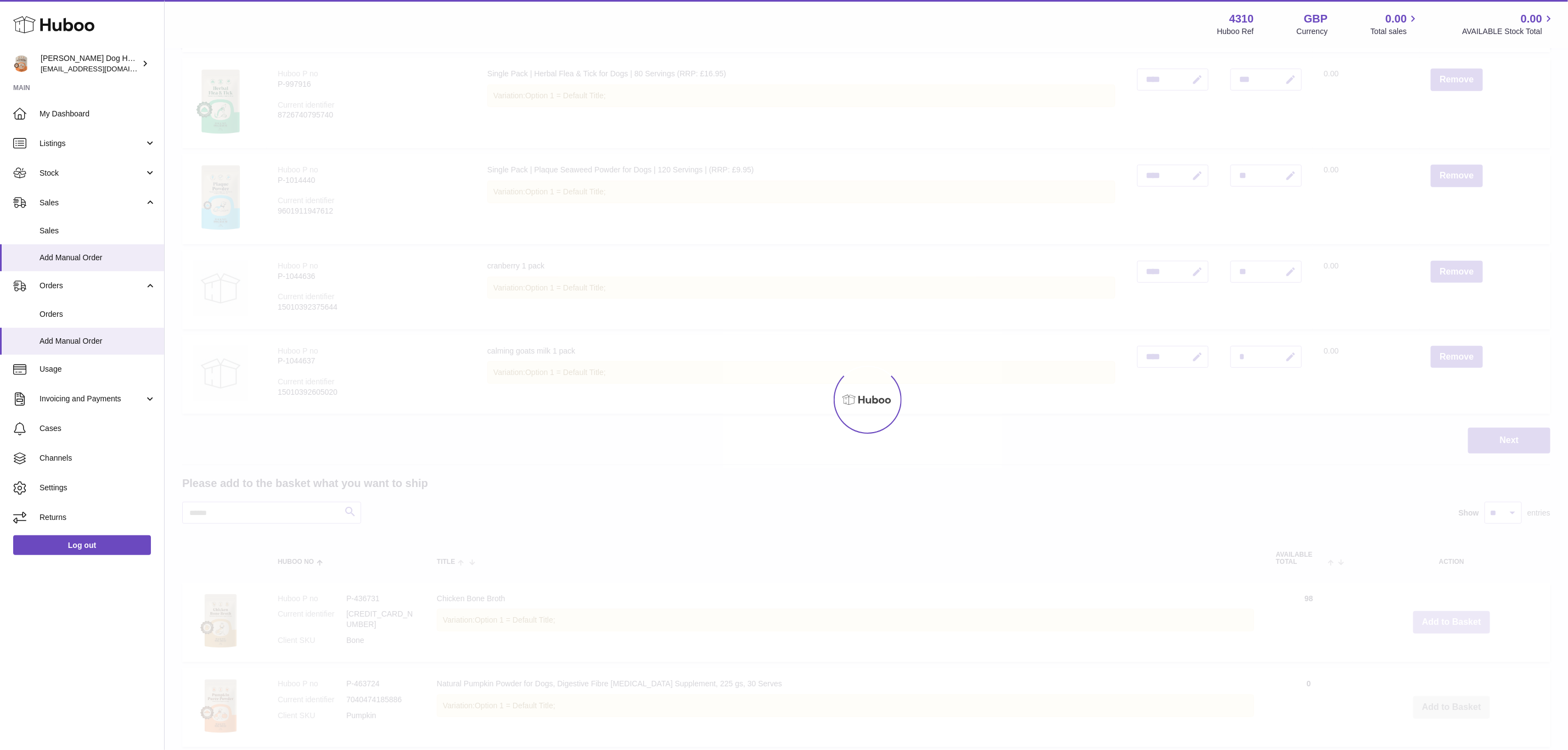
click at [1440, 616] on div at bounding box center [866, 399] width 1403 height 701
click at [1440, 616] on button "Add to Basket" at bounding box center [1452, 622] width 77 height 22
click at [1440, 616] on div at bounding box center [866, 399] width 1403 height 701
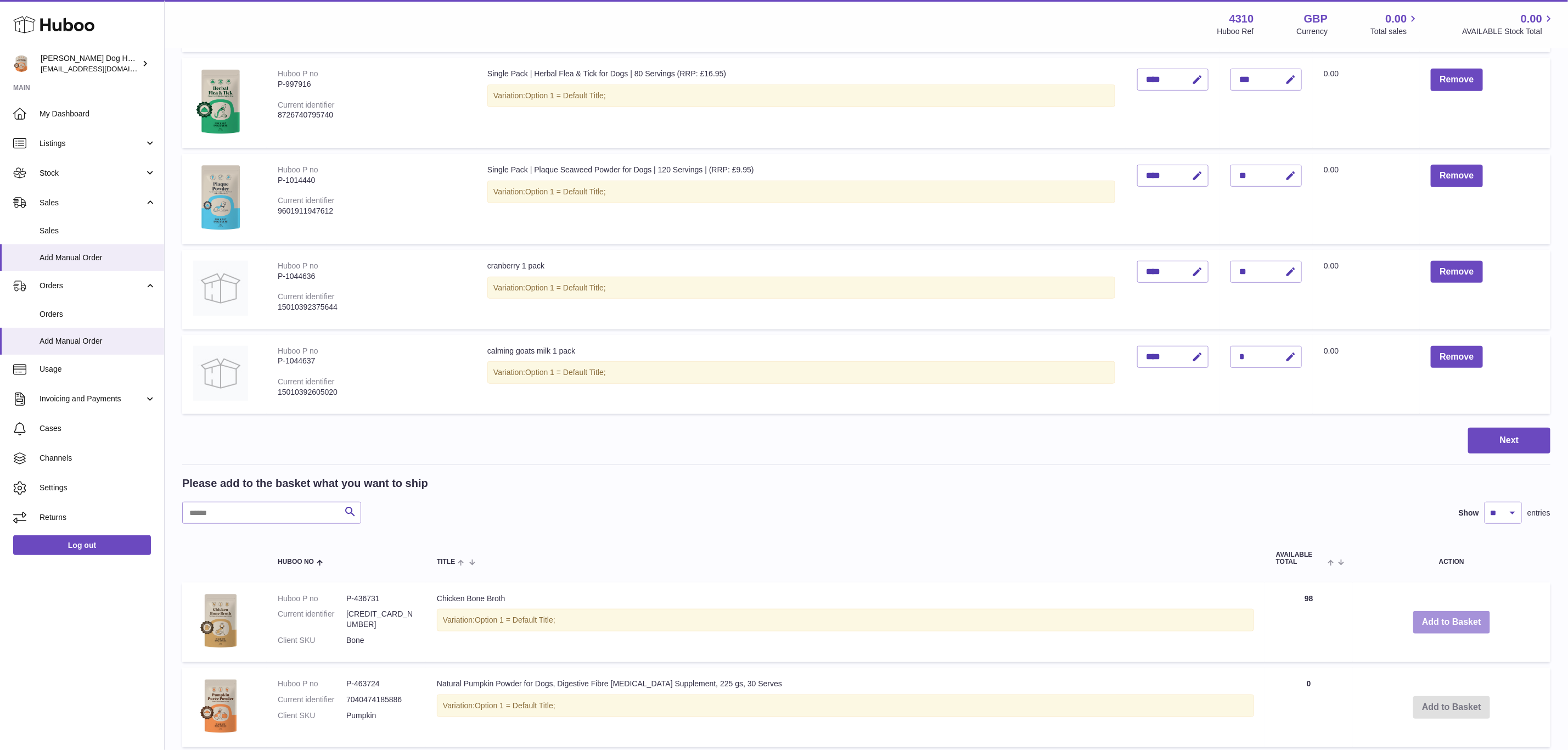
click at [1440, 616] on button "Add to Basket" at bounding box center [1452, 622] width 77 height 22
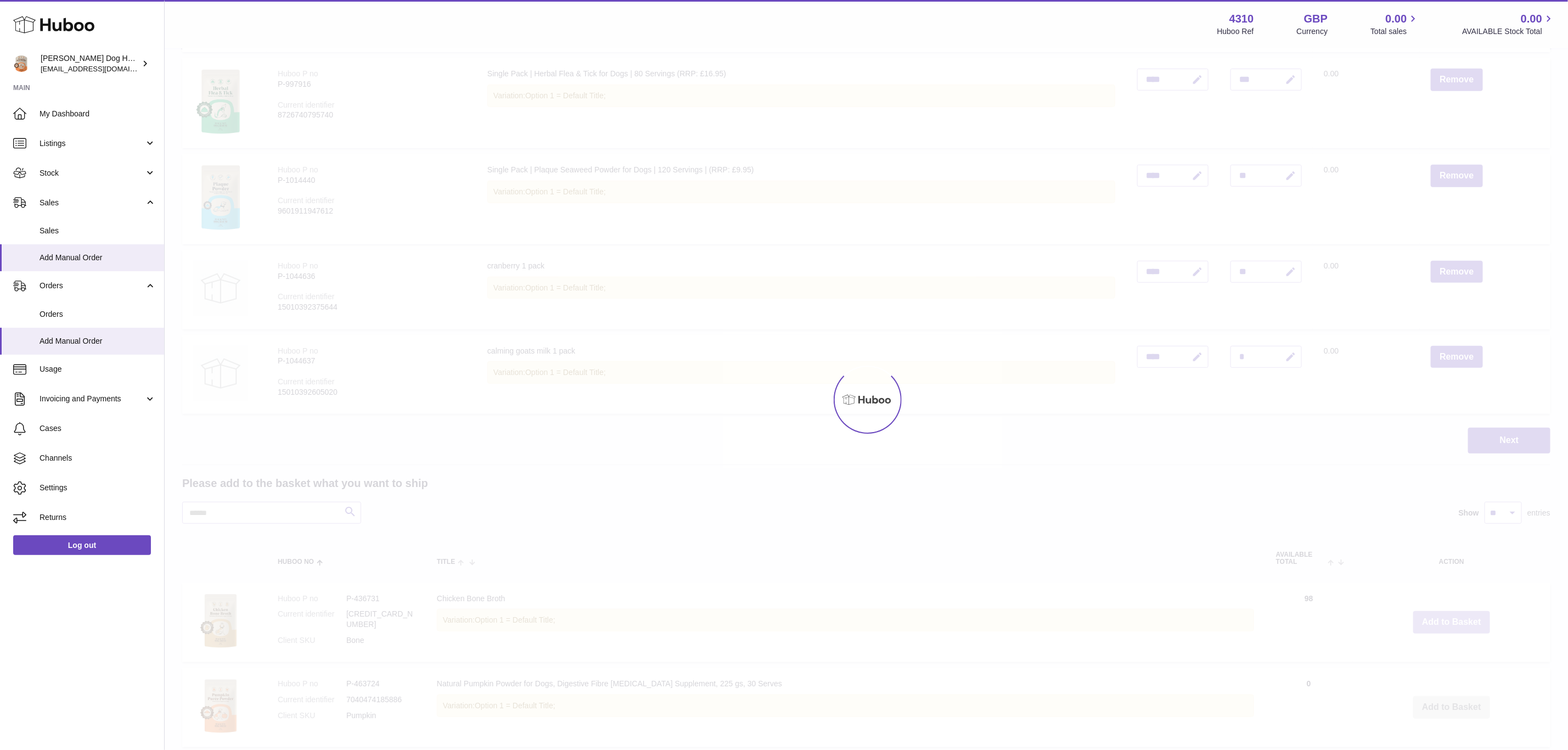
click at [1440, 616] on div at bounding box center [866, 399] width 1403 height 701
click at [1440, 616] on button "Add to Basket" at bounding box center [1452, 622] width 77 height 22
click at [1440, 616] on div at bounding box center [866, 399] width 1403 height 701
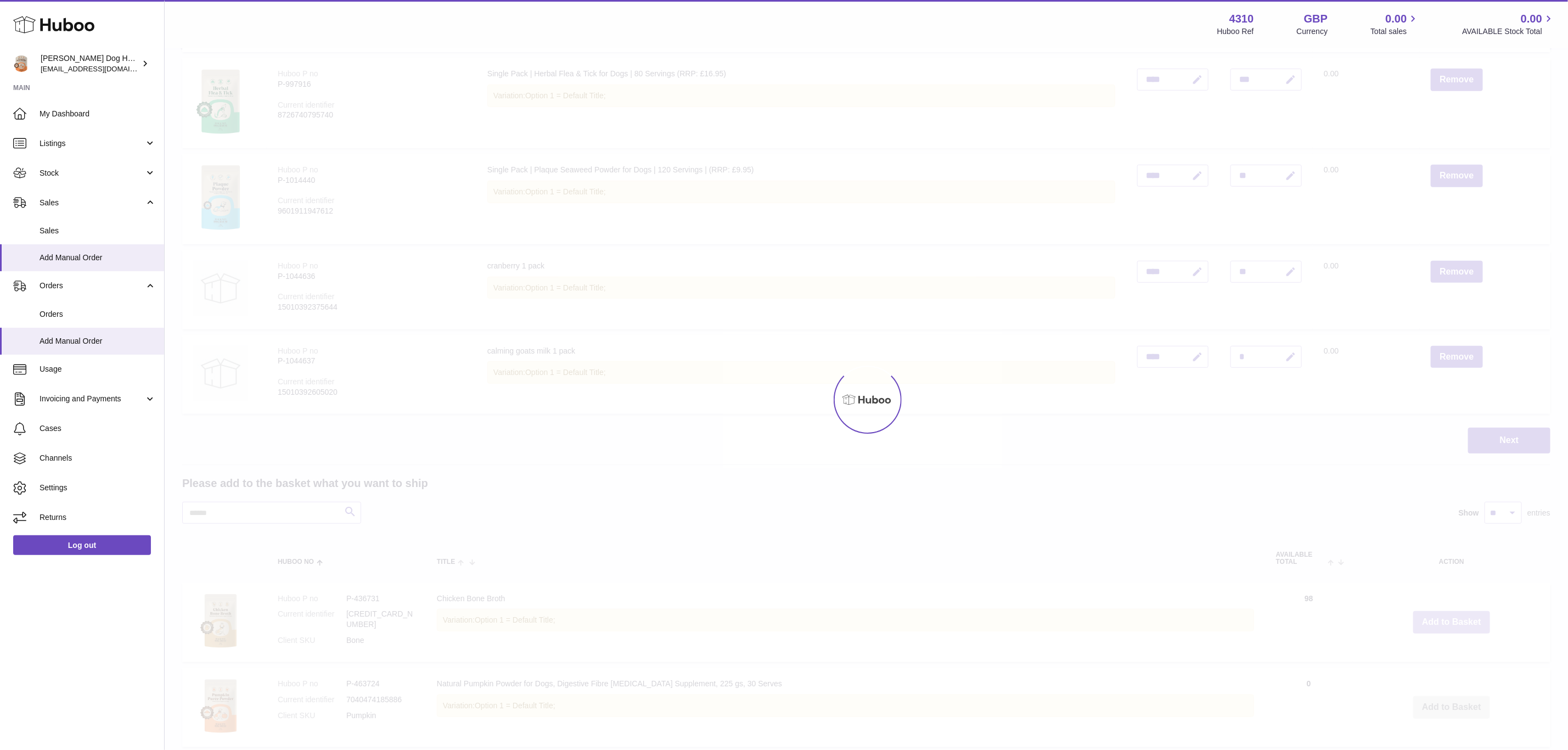
click at [1440, 616] on div at bounding box center [866, 399] width 1403 height 701
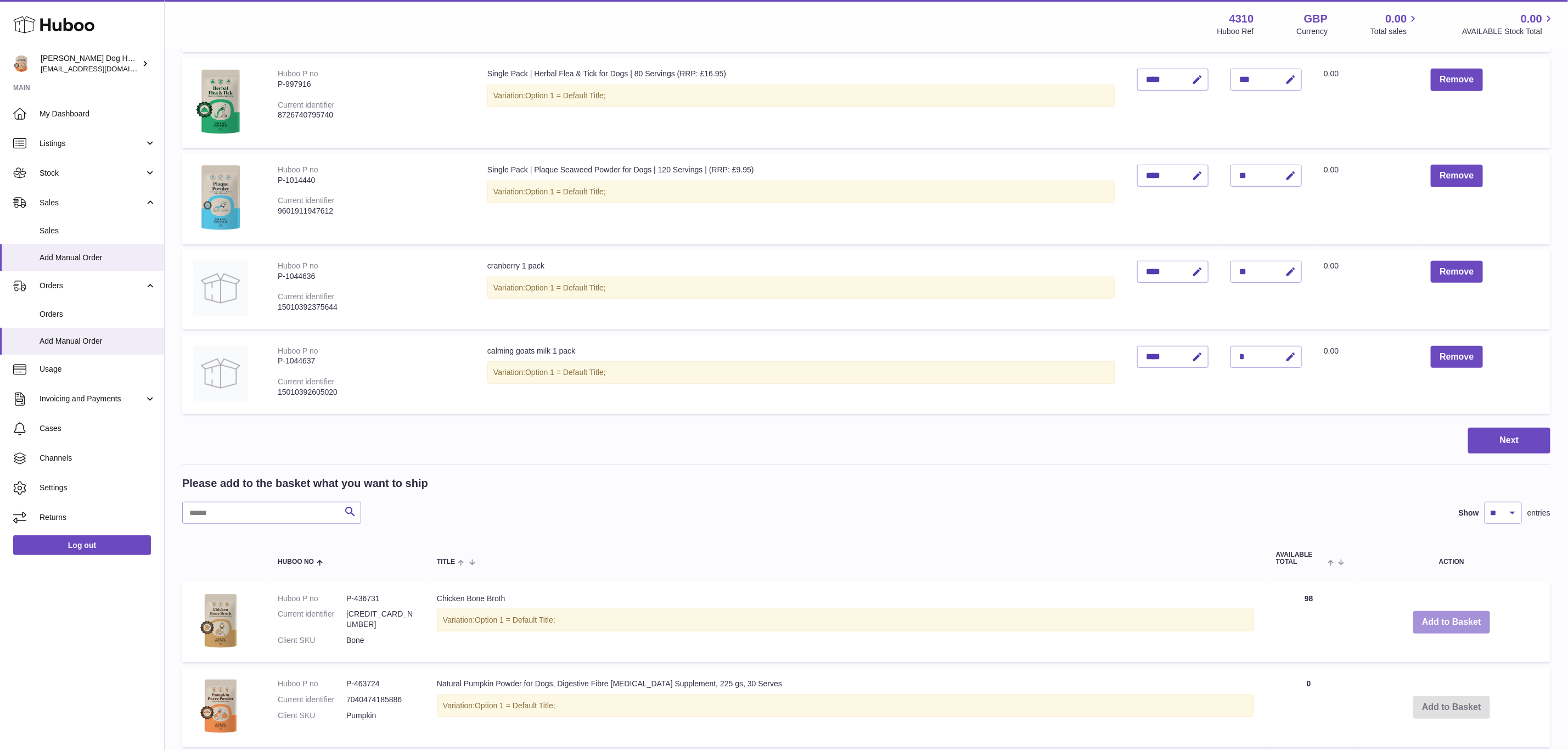
click at [1440, 616] on div "Menu Huboo 4310 Huboo Ref GBP Currency 0.00 Total sales 0.00 AVAILABLE Stock To…" at bounding box center [866, 548] width 1403 height 1922
click at [1440, 616] on button "Add to Basket" at bounding box center [1452, 622] width 77 height 22
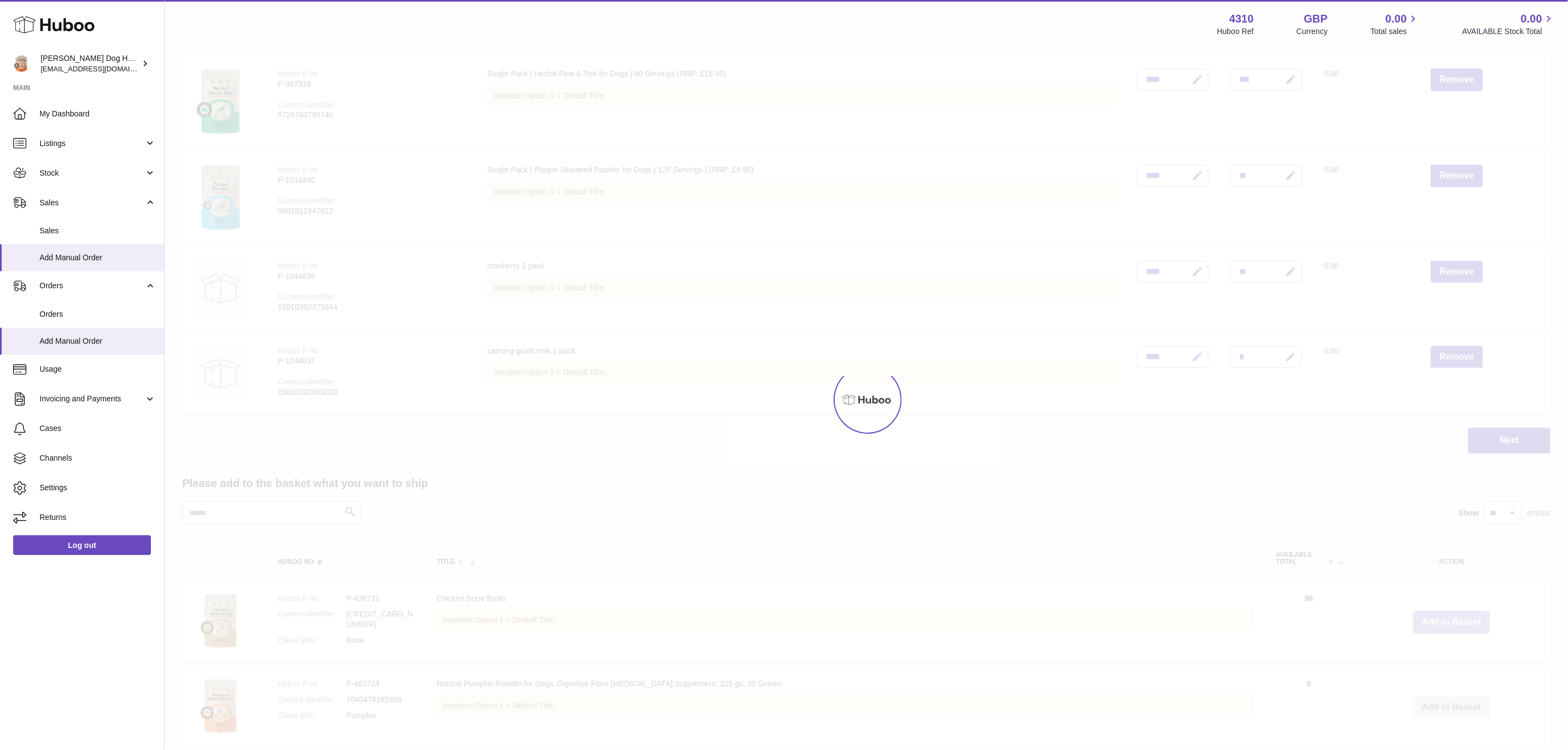
click at [1440, 616] on div at bounding box center [866, 399] width 1403 height 701
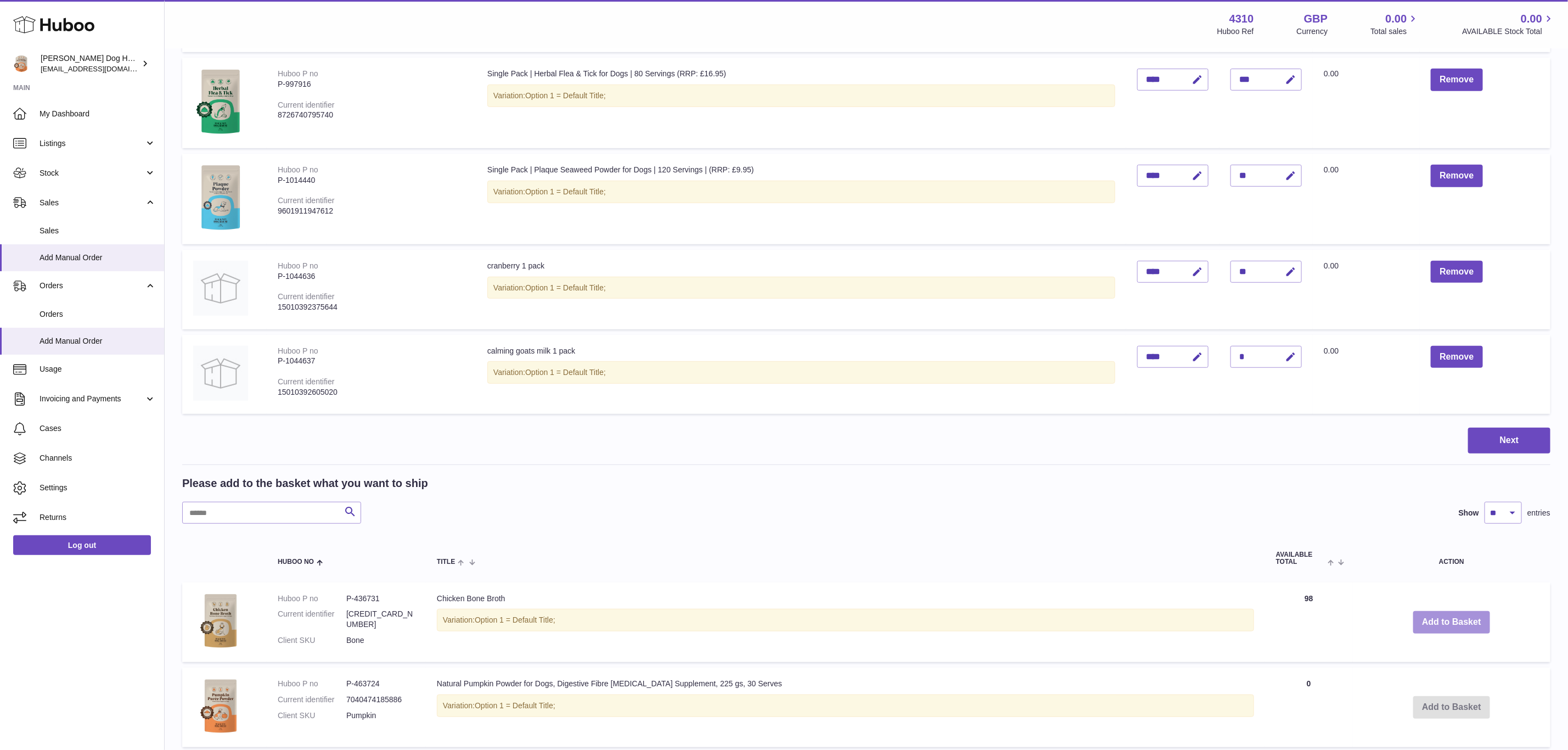
click at [1440, 616] on div "Menu Huboo 4310 Huboo Ref GBP Currency 0.00 Total sales 0.00 AVAILABLE Stock To…" at bounding box center [866, 548] width 1403 height 1922
click at [1438, 612] on button "Add to Basket" at bounding box center [1452, 622] width 77 height 22
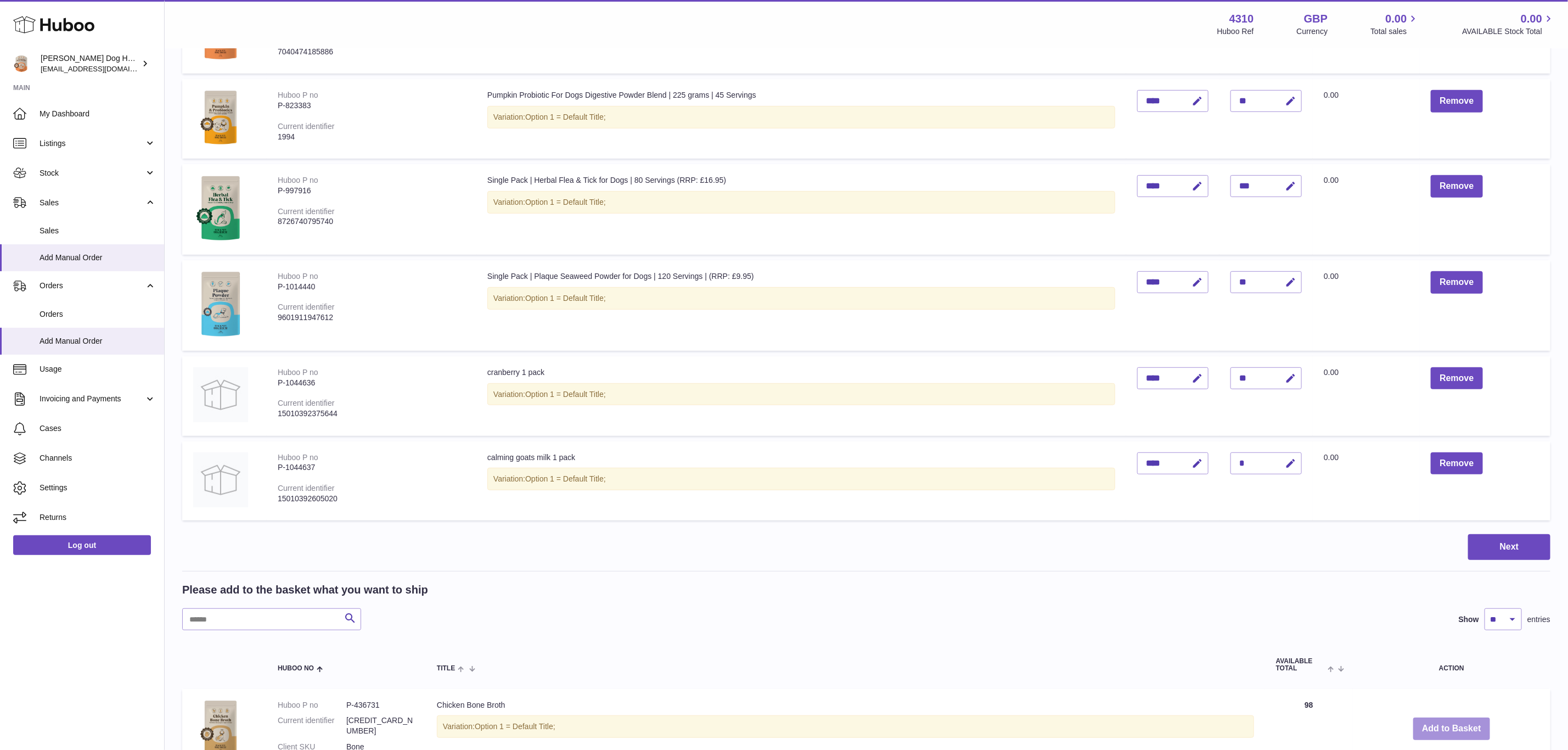
scroll to position [329, 0]
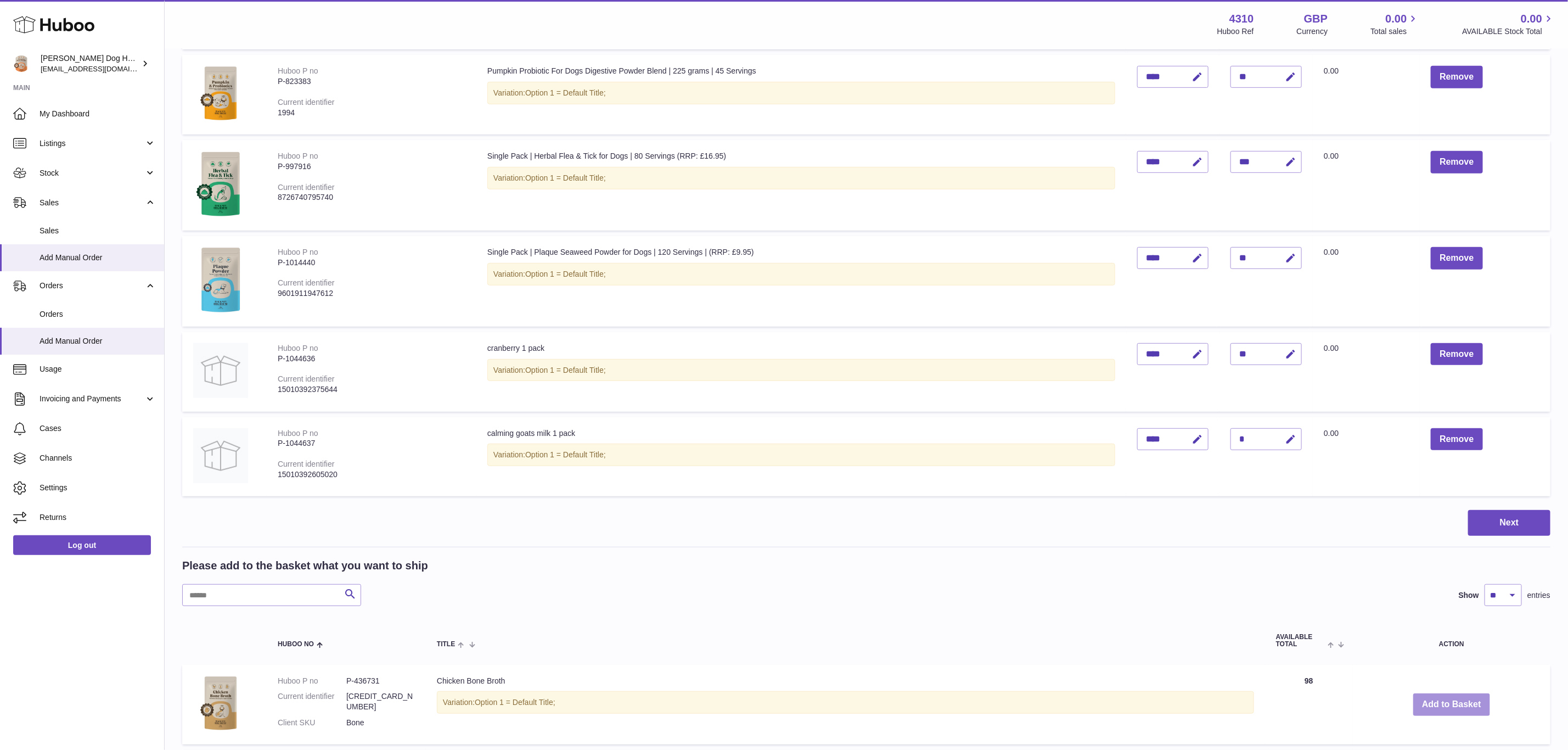
click at [1434, 694] on button "Add to Basket" at bounding box center [1452, 705] width 77 height 22
click at [1434, 699] on button "Add to Basket" at bounding box center [1452, 705] width 77 height 22
click at [1434, 697] on button "Add to Basket" at bounding box center [1452, 705] width 77 height 22
click at [1434, 696] on button "Add to Basket" at bounding box center [1452, 705] width 77 height 22
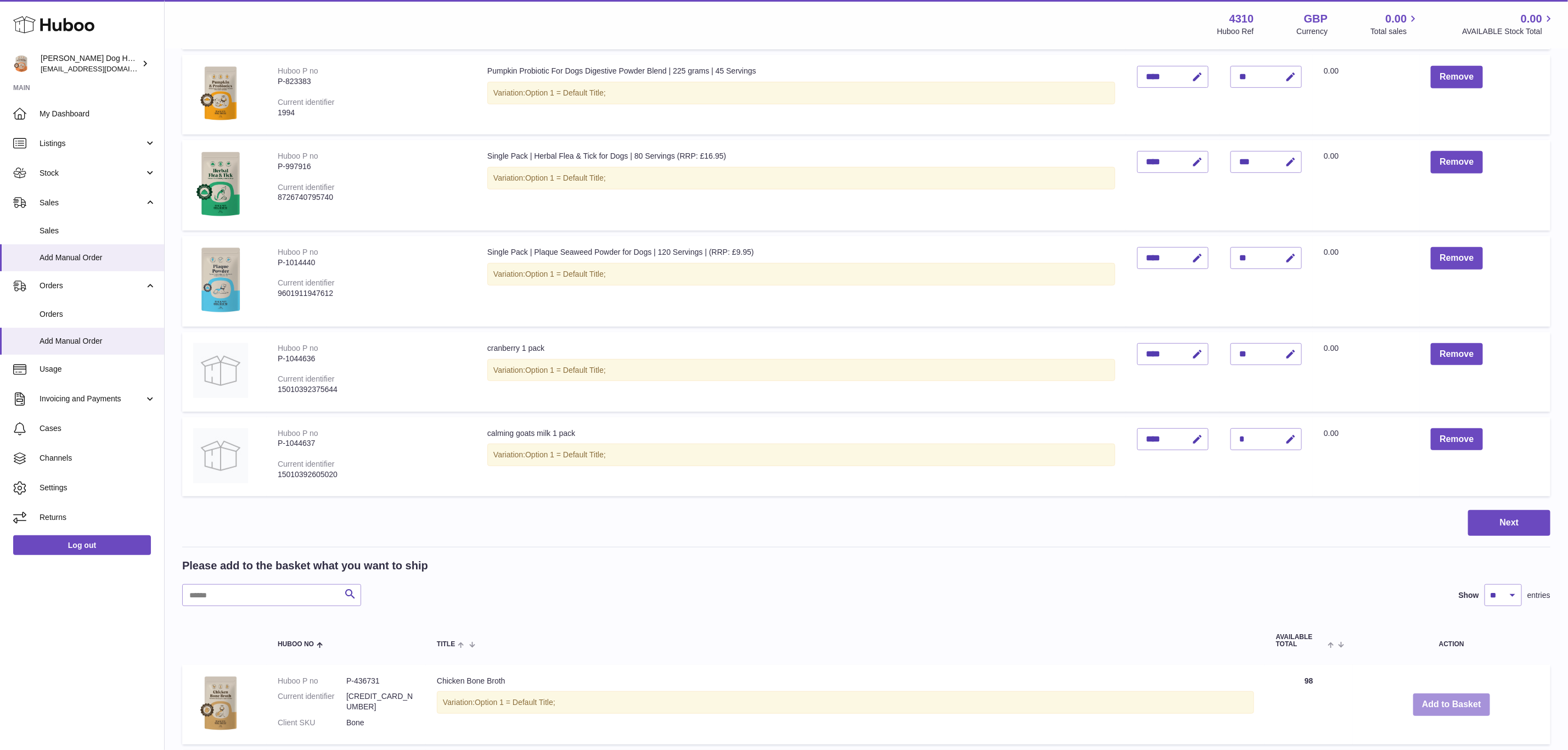
click at [1434, 696] on button "Add to Basket" at bounding box center [1452, 705] width 77 height 22
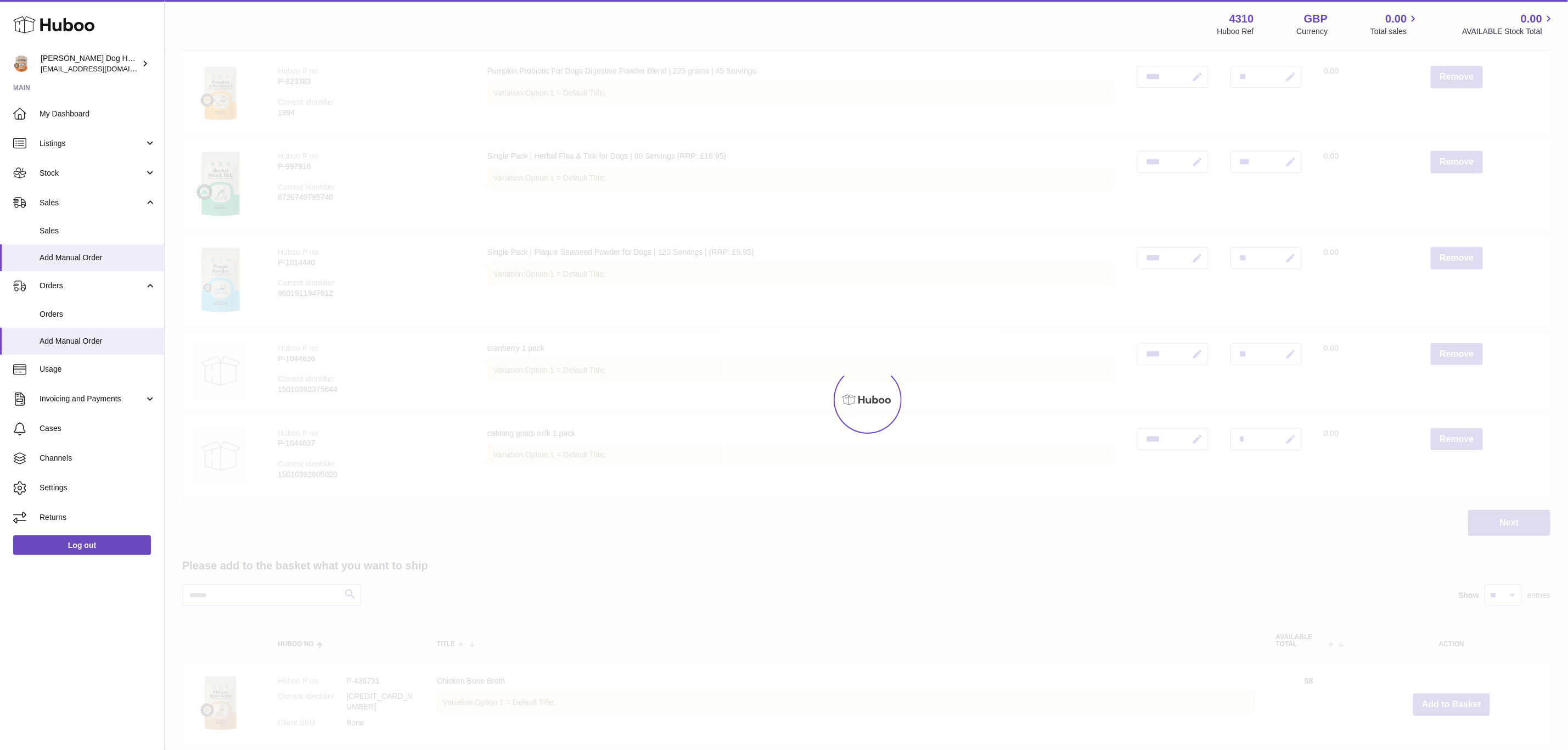
click at [1434, 696] on div at bounding box center [866, 399] width 1403 height 701
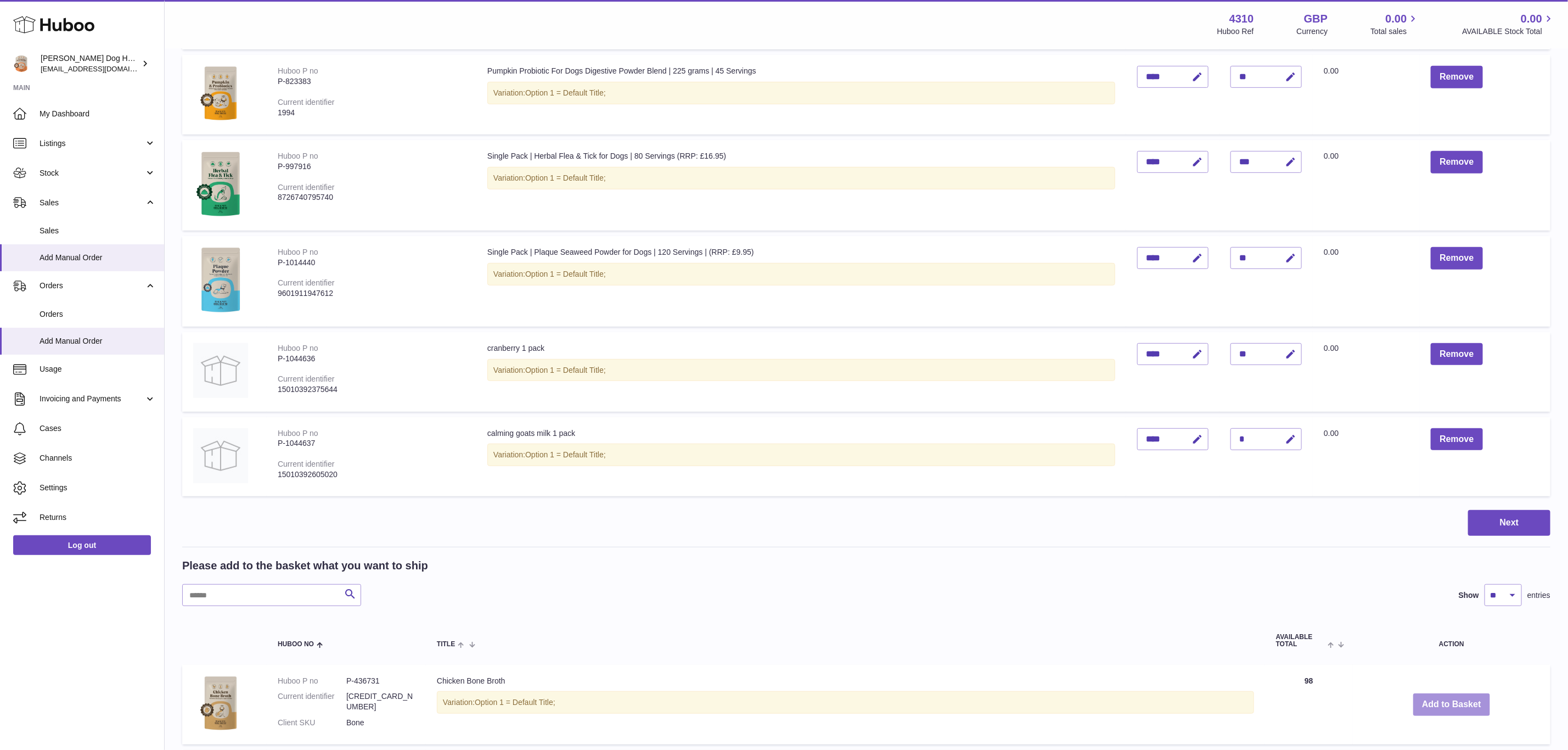
click at [1436, 696] on button "Add to Basket" at bounding box center [1452, 705] width 77 height 22
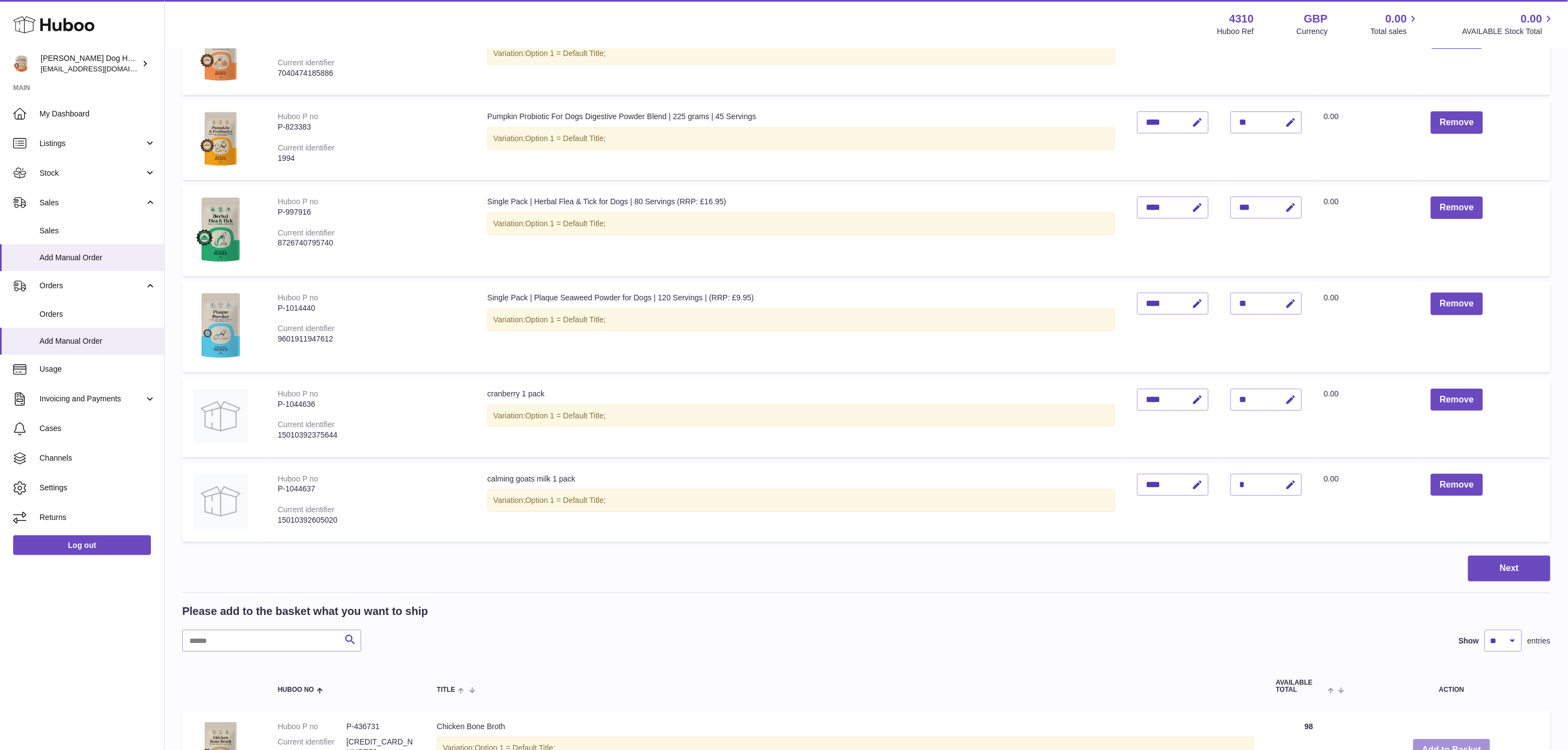
scroll to position [412, 0]
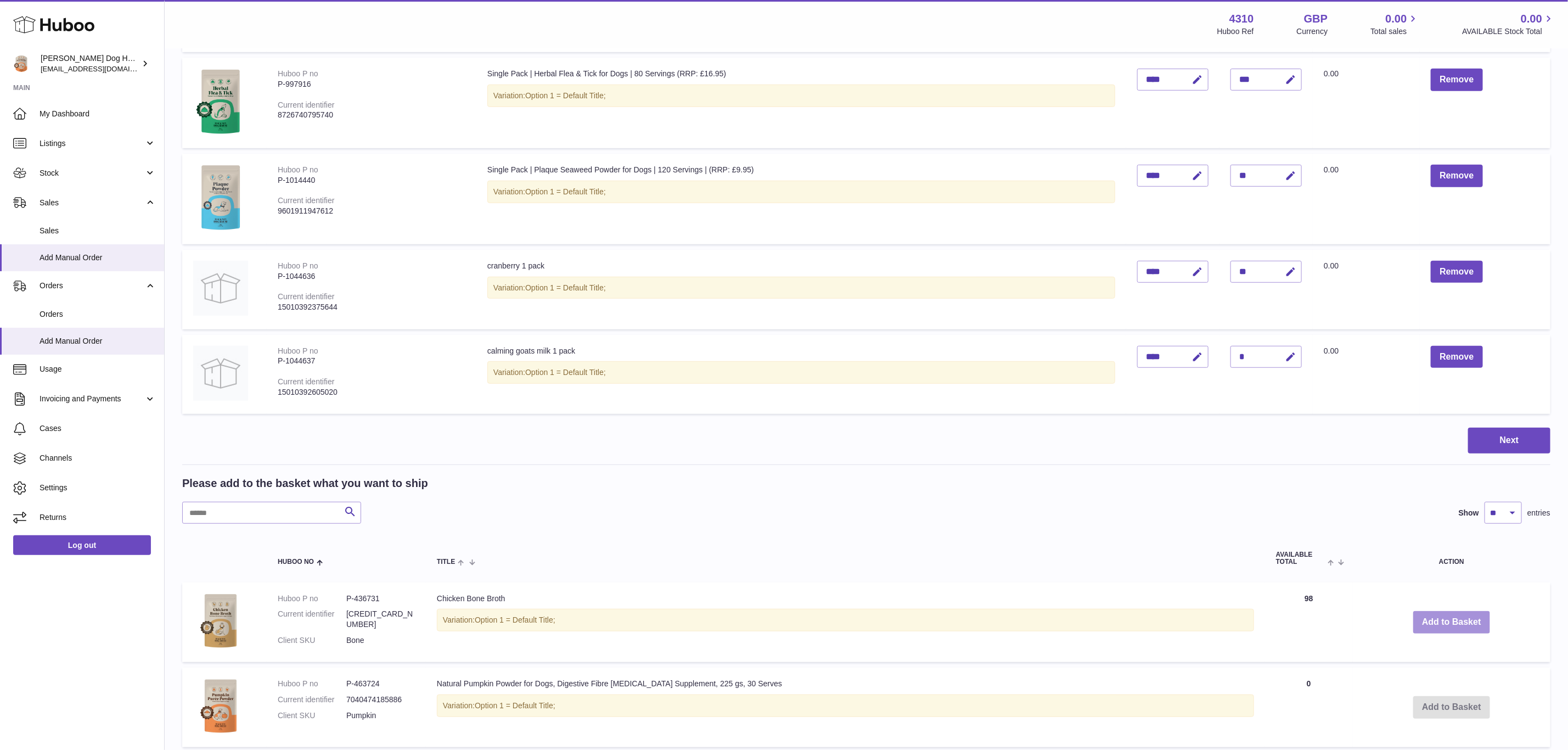
click at [1436, 622] on button "Add to Basket" at bounding box center [1452, 622] width 77 height 22
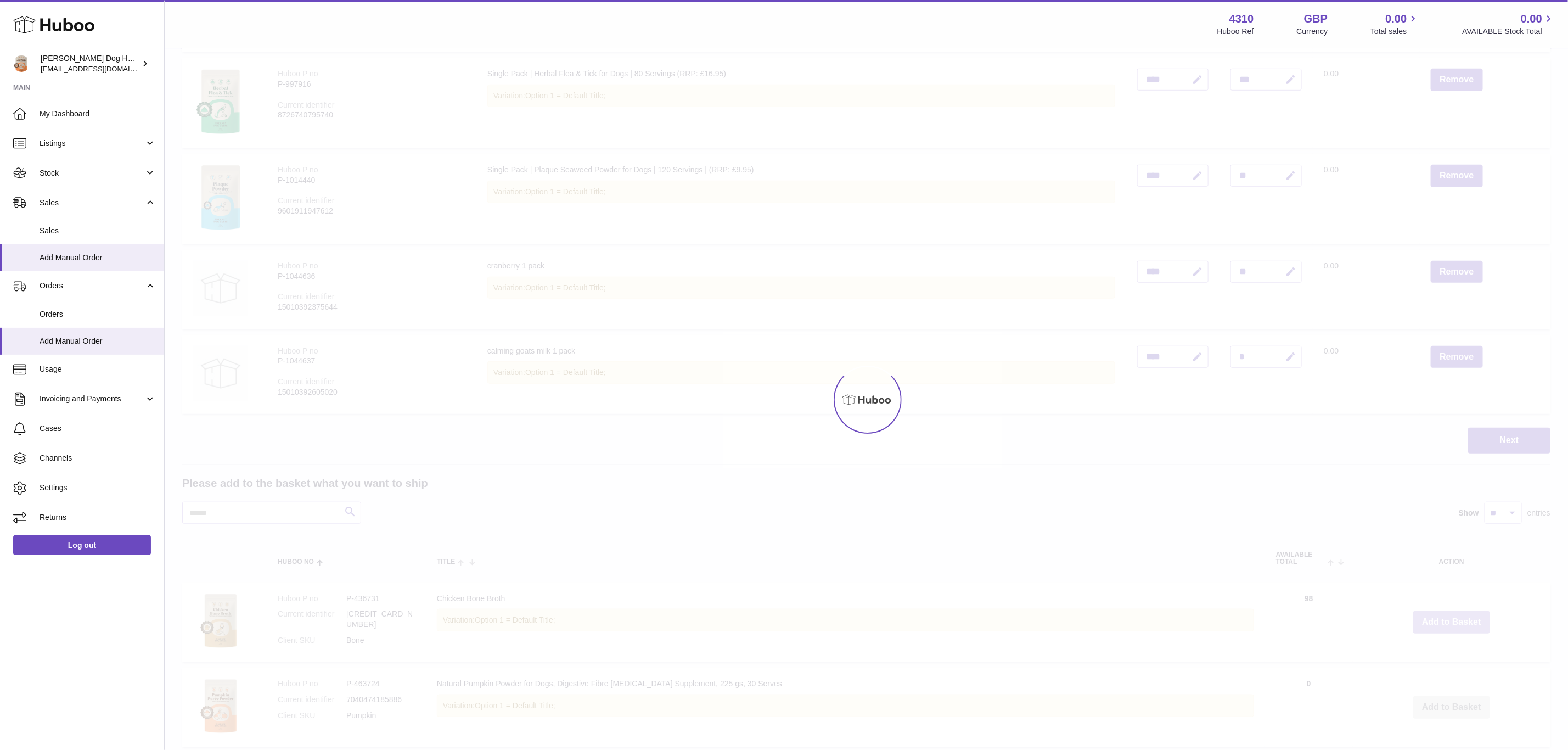
type input "**"
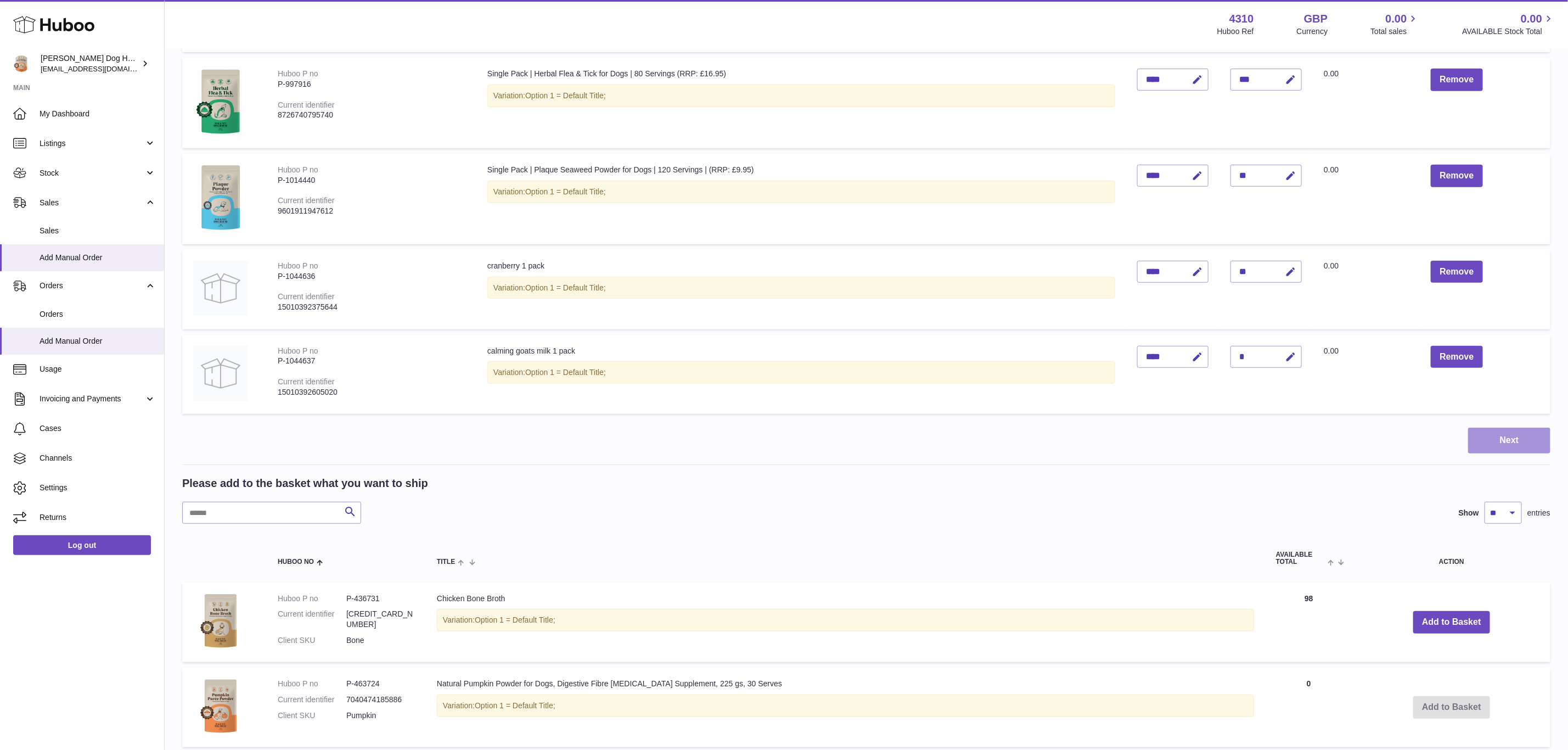
click at [1496, 430] on button "Next" at bounding box center [1509, 441] width 83 height 26
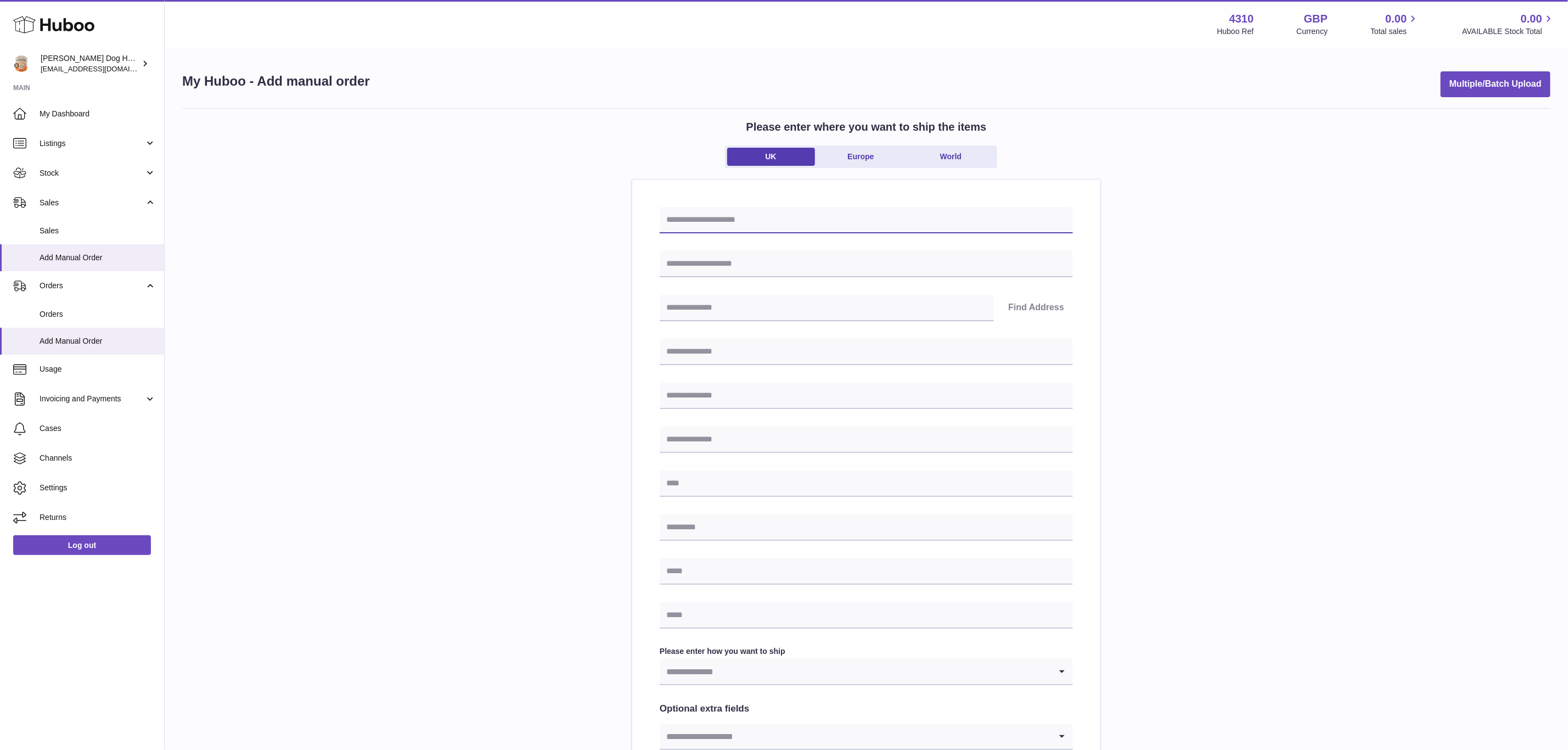
click at [710, 231] on input "text" at bounding box center [867, 220] width 414 height 27
paste input "********"
type input "********"
drag, startPoint x: 694, startPoint y: 266, endPoint x: 695, endPoint y: 284, distance: 18.0
click at [694, 266] on input "text" at bounding box center [867, 264] width 414 height 27
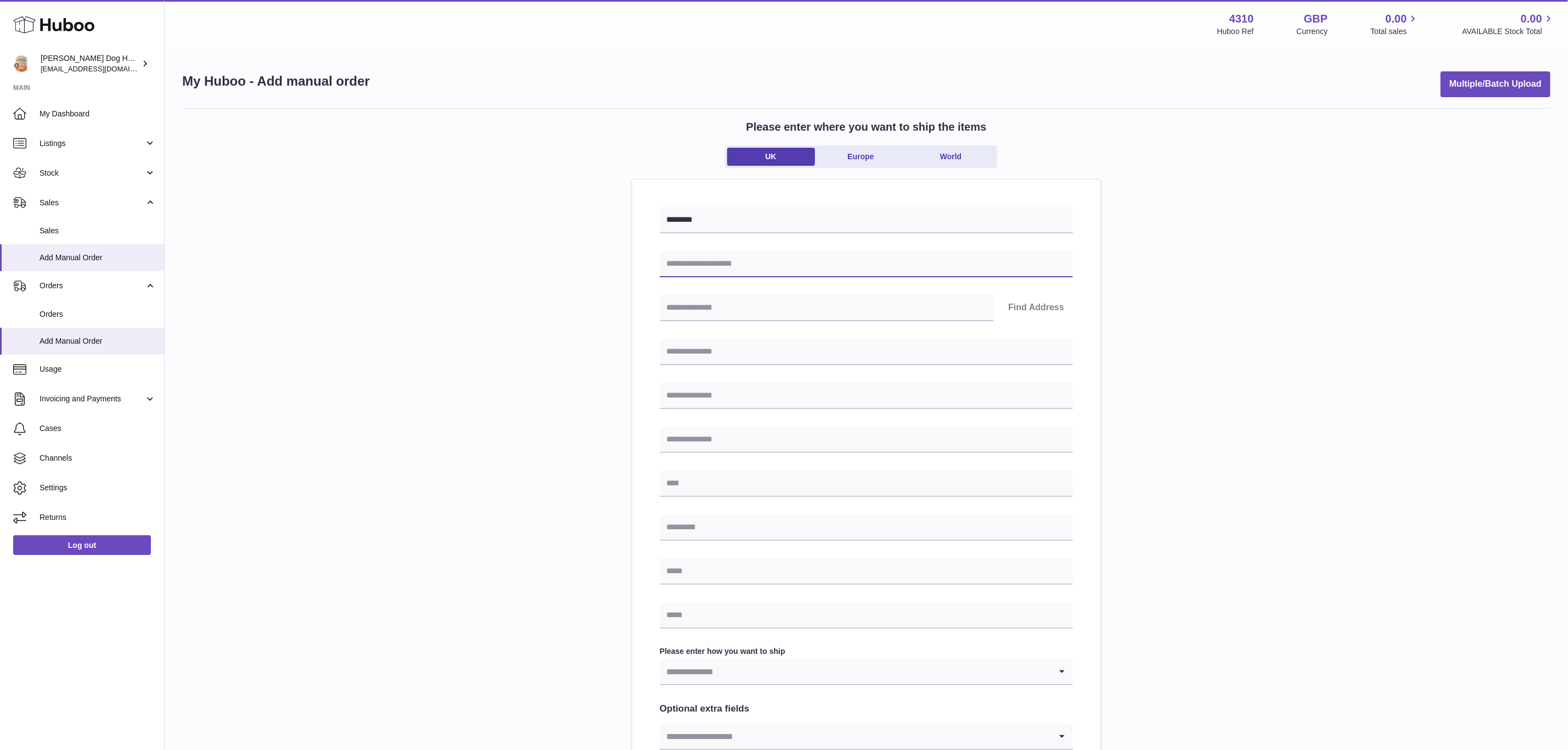
paste input "********"
type input "********"
click at [692, 345] on input "text" at bounding box center [867, 352] width 414 height 27
paste input "********"
type input "********"
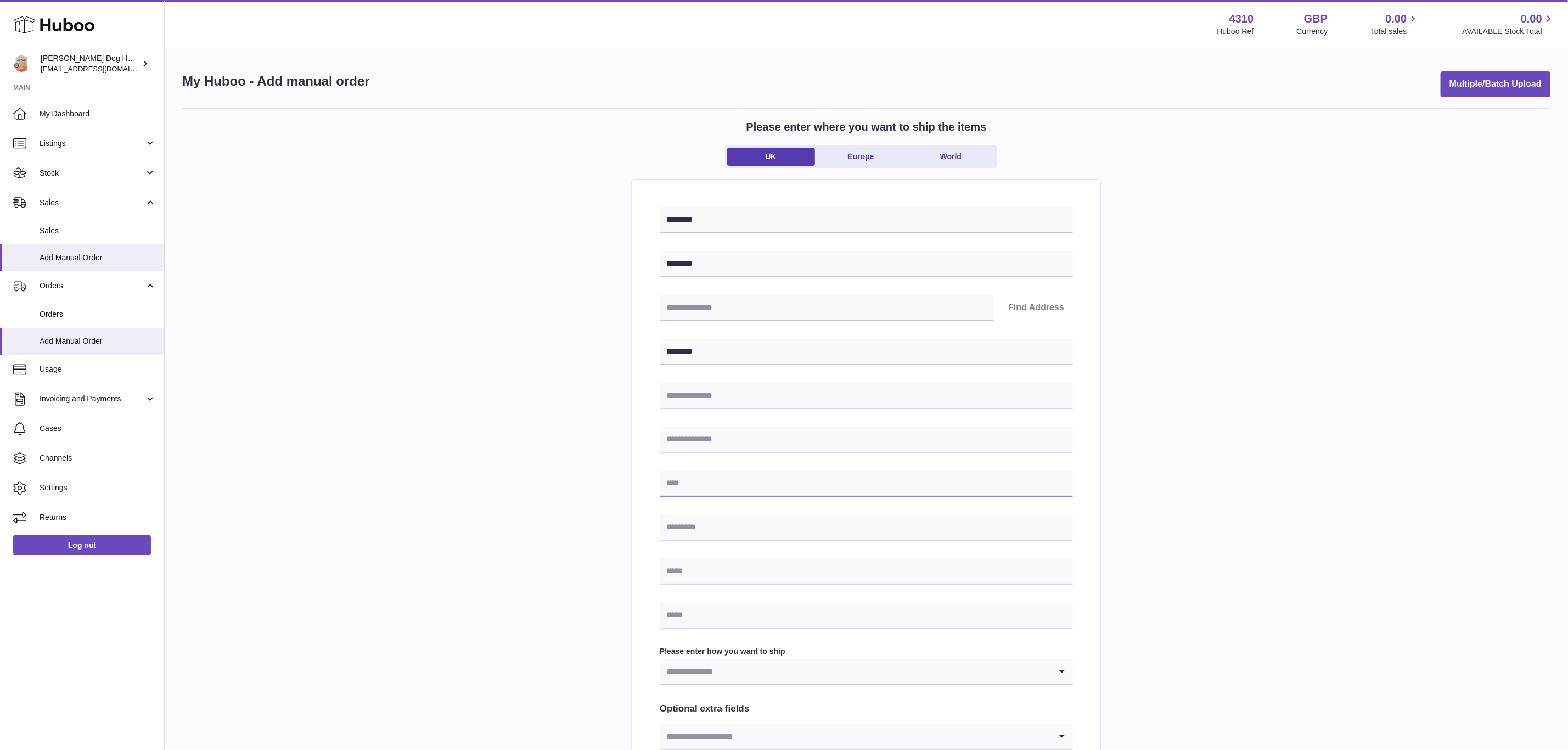
drag, startPoint x: 689, startPoint y: 473, endPoint x: 688, endPoint y: 495, distance: 22.0
click at [689, 473] on input "text" at bounding box center [867, 484] width 414 height 27
paste input "********"
type input "********"
click at [679, 534] on input "text" at bounding box center [867, 528] width 414 height 27
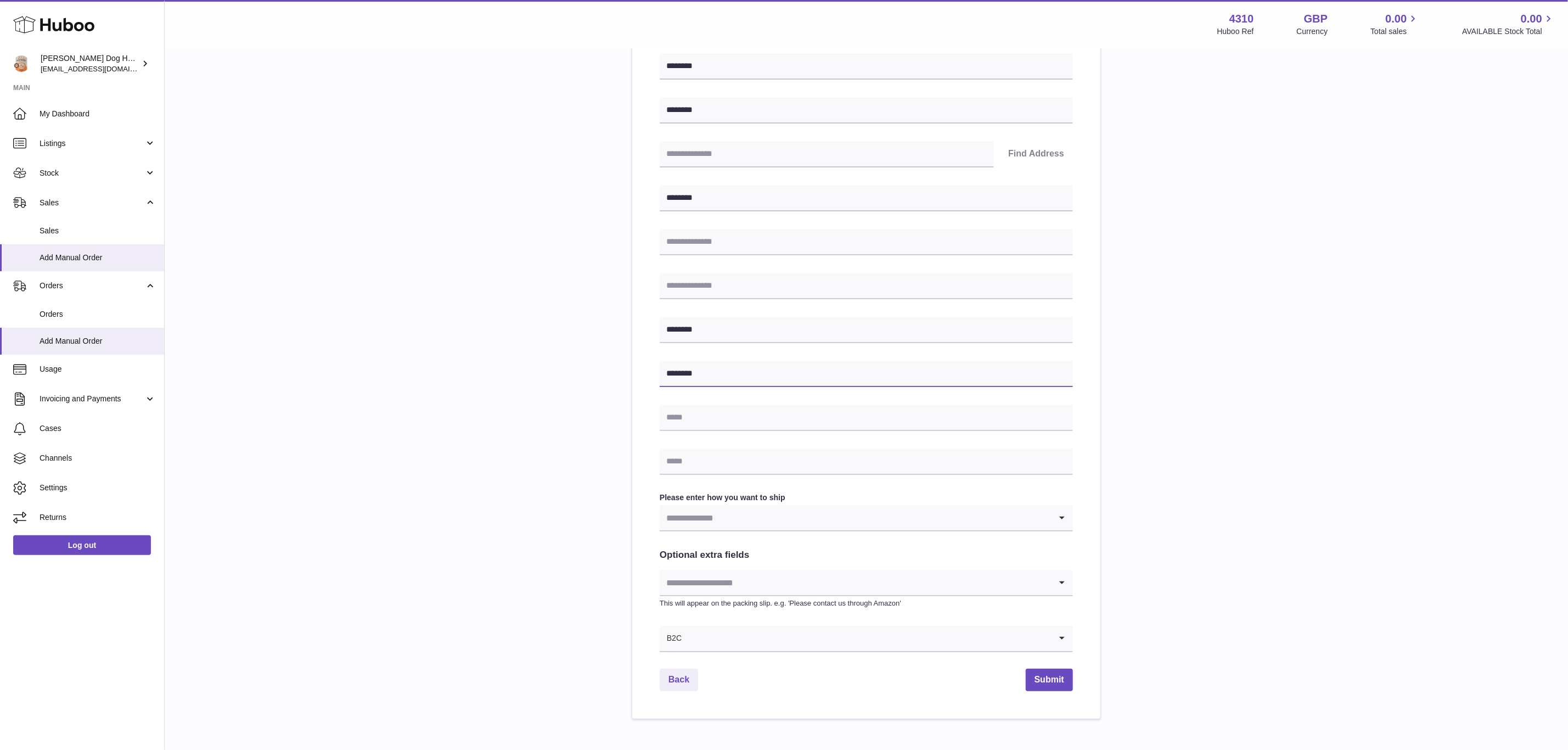
scroll to position [209, 0]
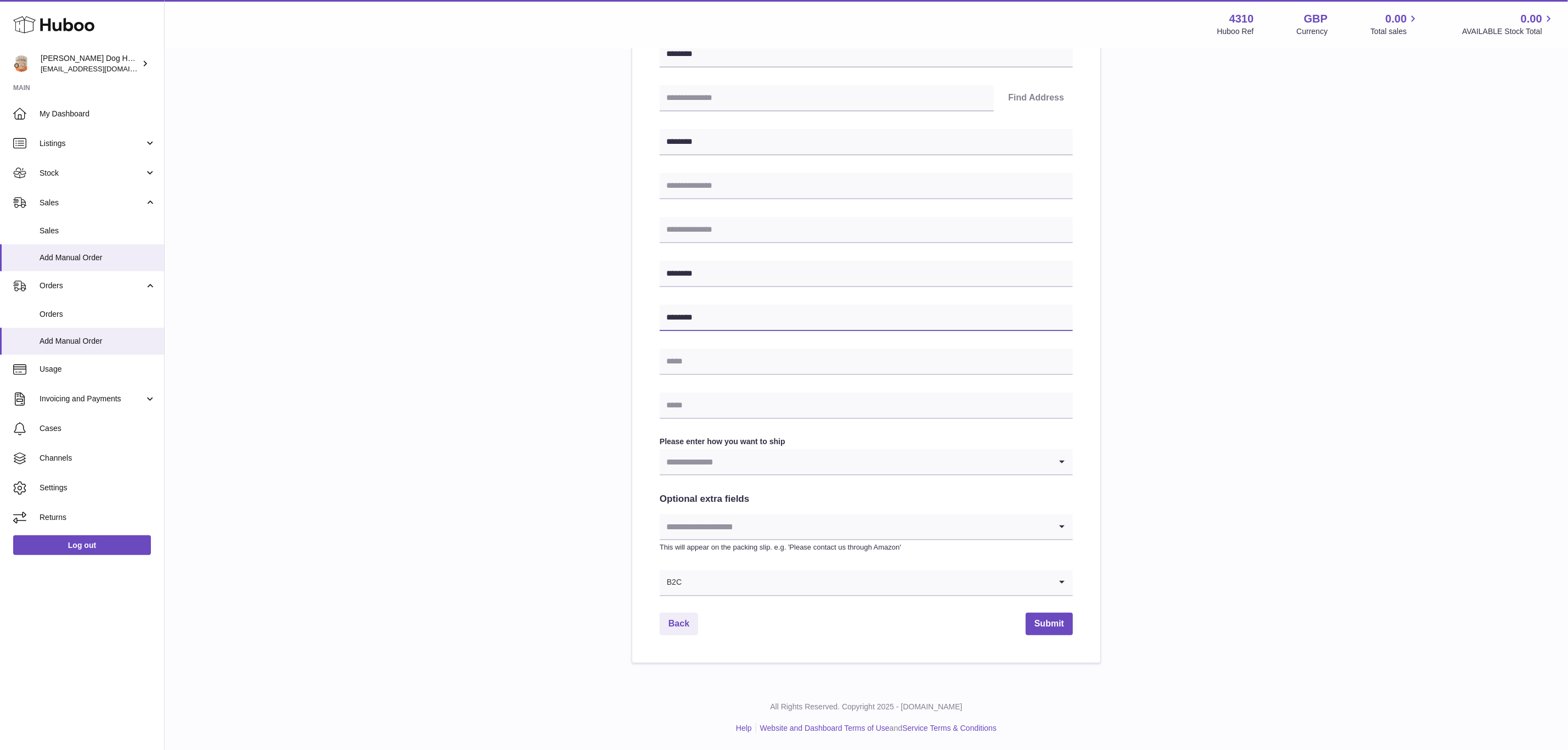
type input "********"
click at [689, 584] on input "Search for option" at bounding box center [867, 582] width 369 height 25
click at [684, 627] on li "B2B" at bounding box center [866, 634] width 413 height 22
click at [704, 466] on input "Search for option" at bounding box center [856, 461] width 391 height 25
click at [706, 509] on li "Business to Business" at bounding box center [866, 513] width 413 height 22
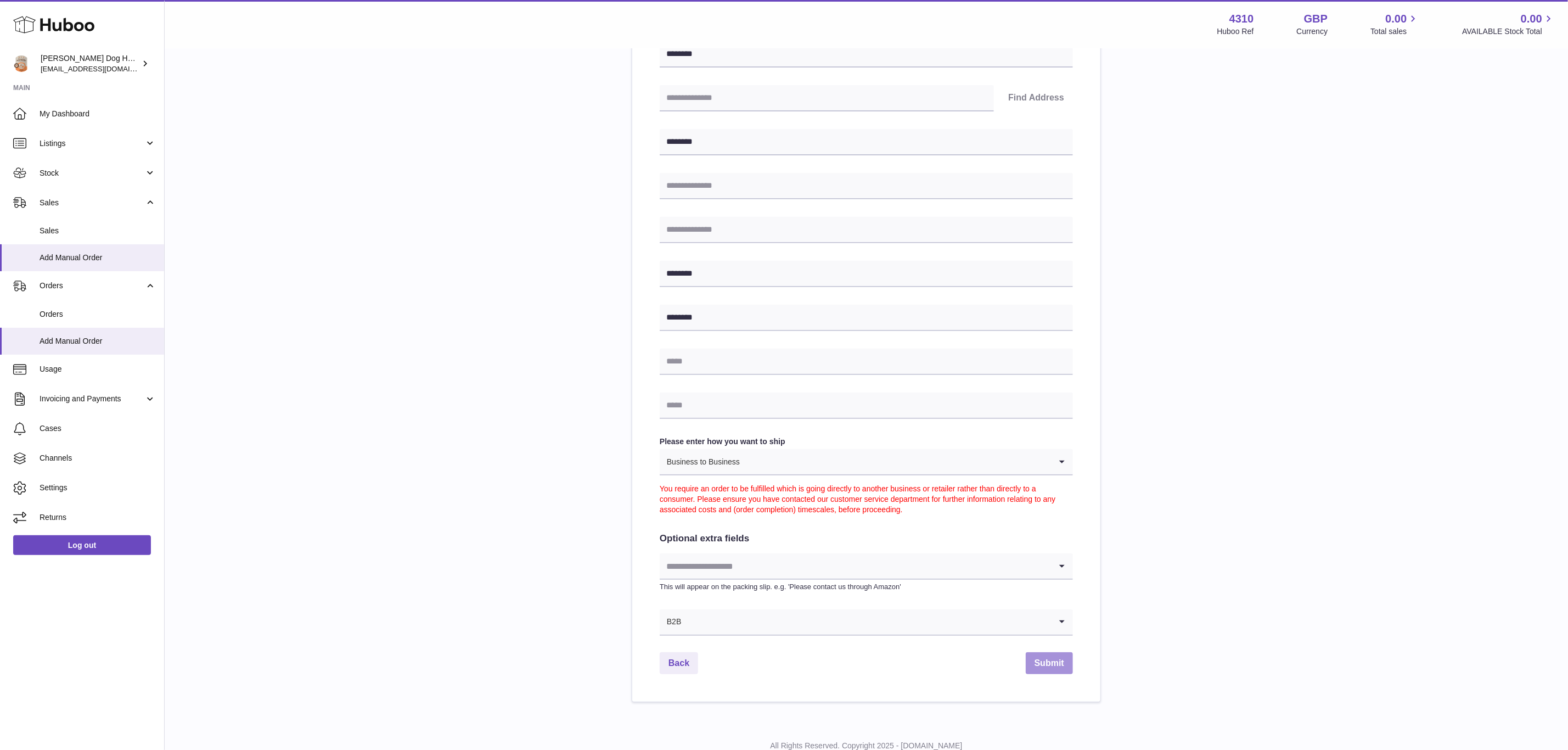
click at [1033, 665] on button "Submit" at bounding box center [1049, 664] width 47 height 22
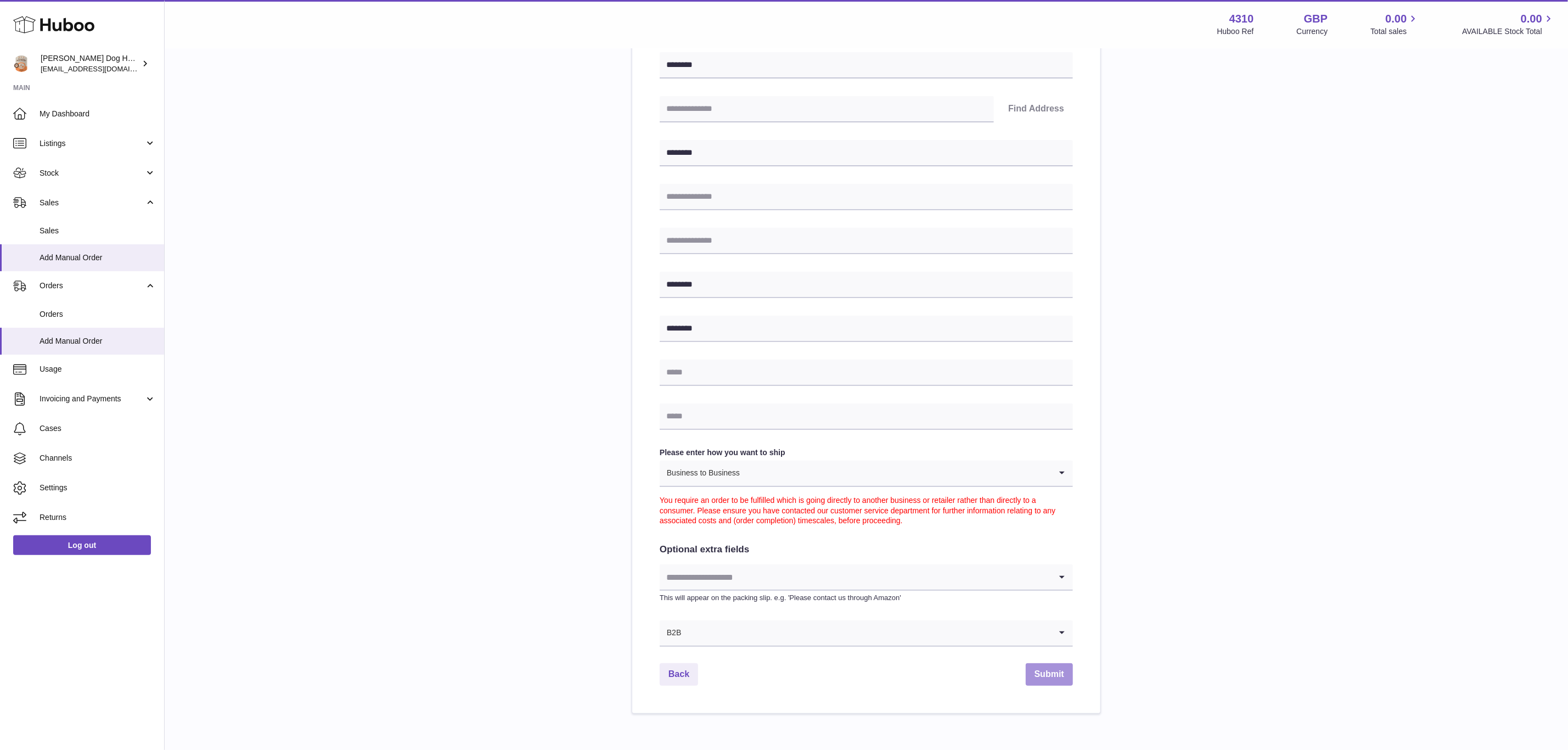
scroll to position [0, 0]
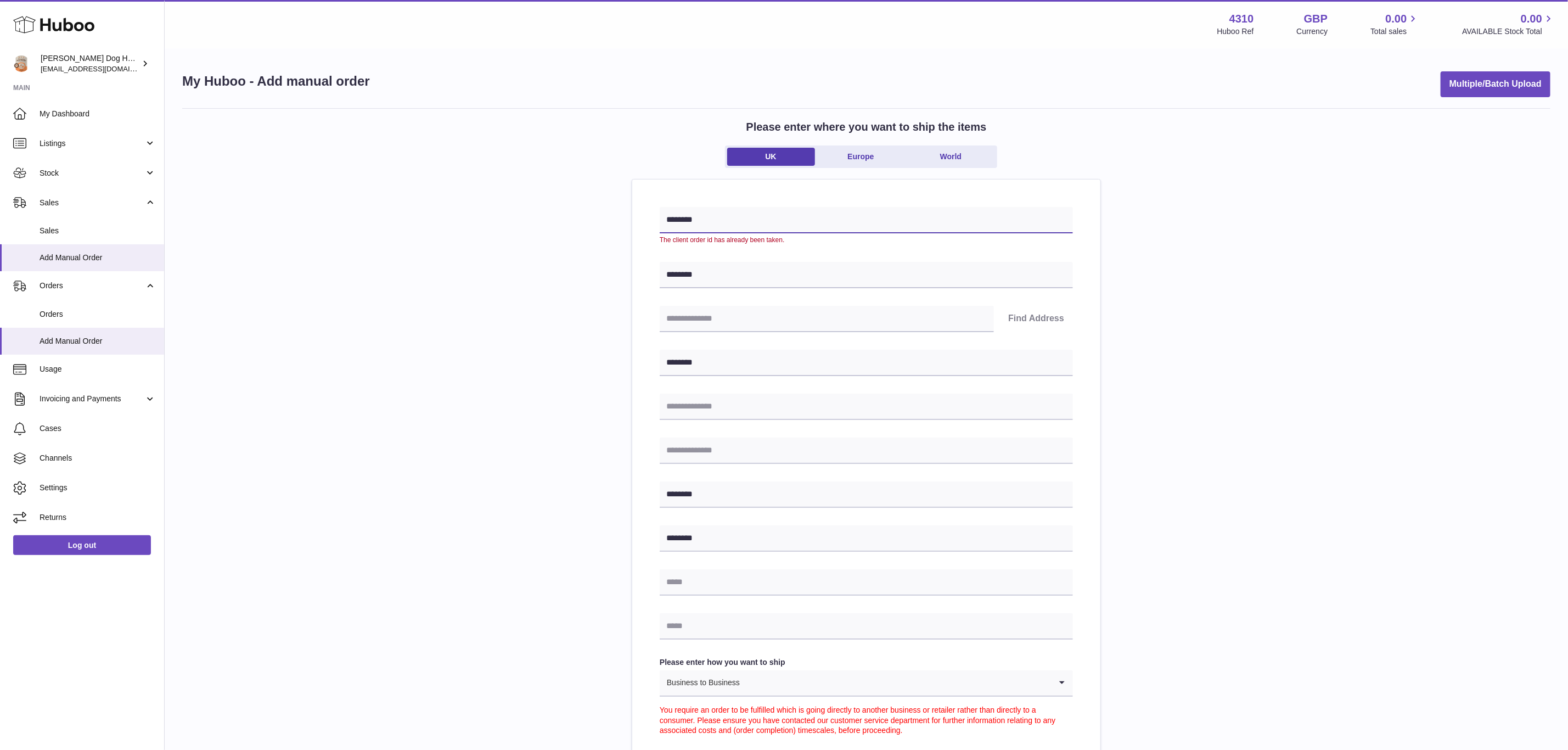
click at [725, 218] on input "********" at bounding box center [867, 220] width 414 height 27
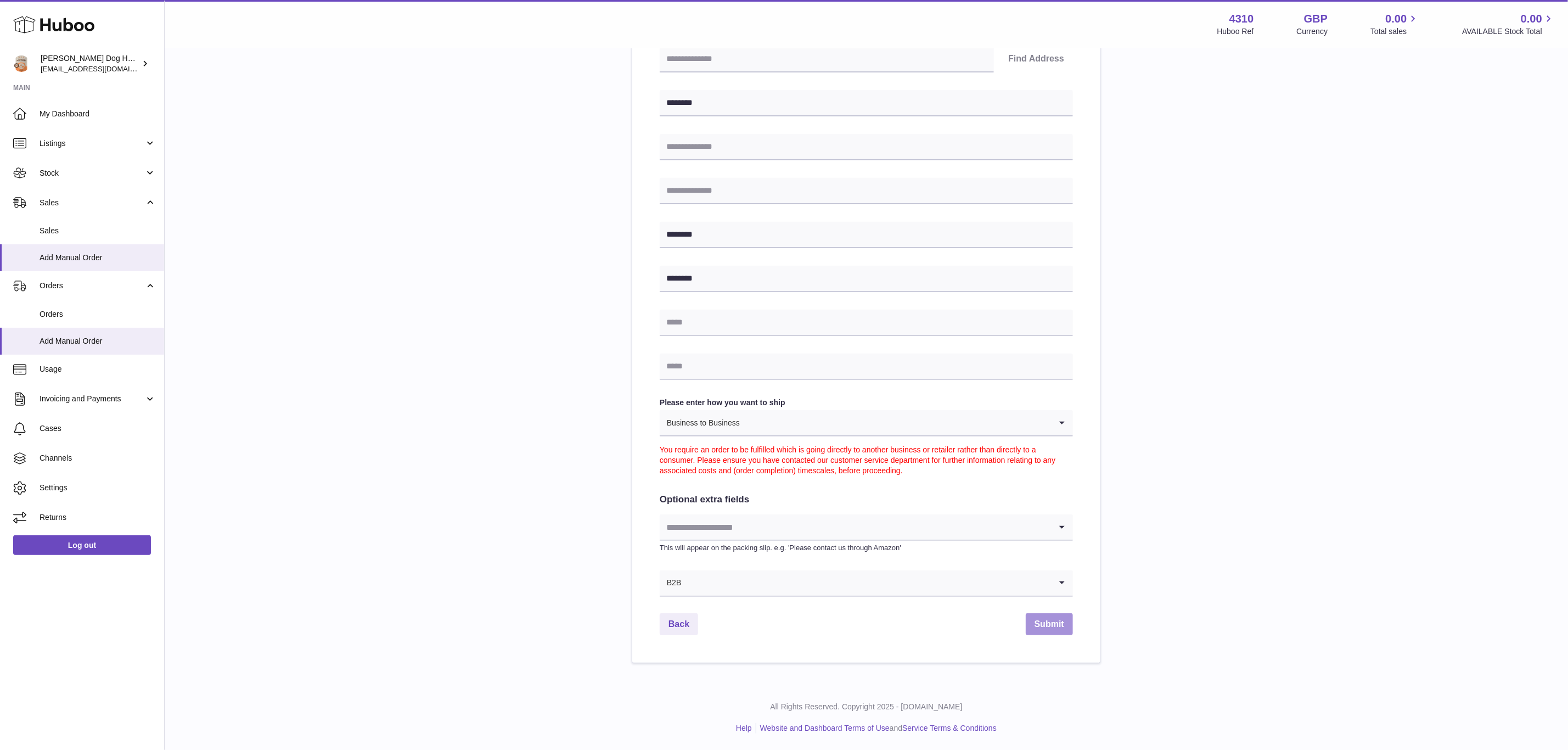
click at [1040, 626] on button "Submit" at bounding box center [1049, 625] width 47 height 22
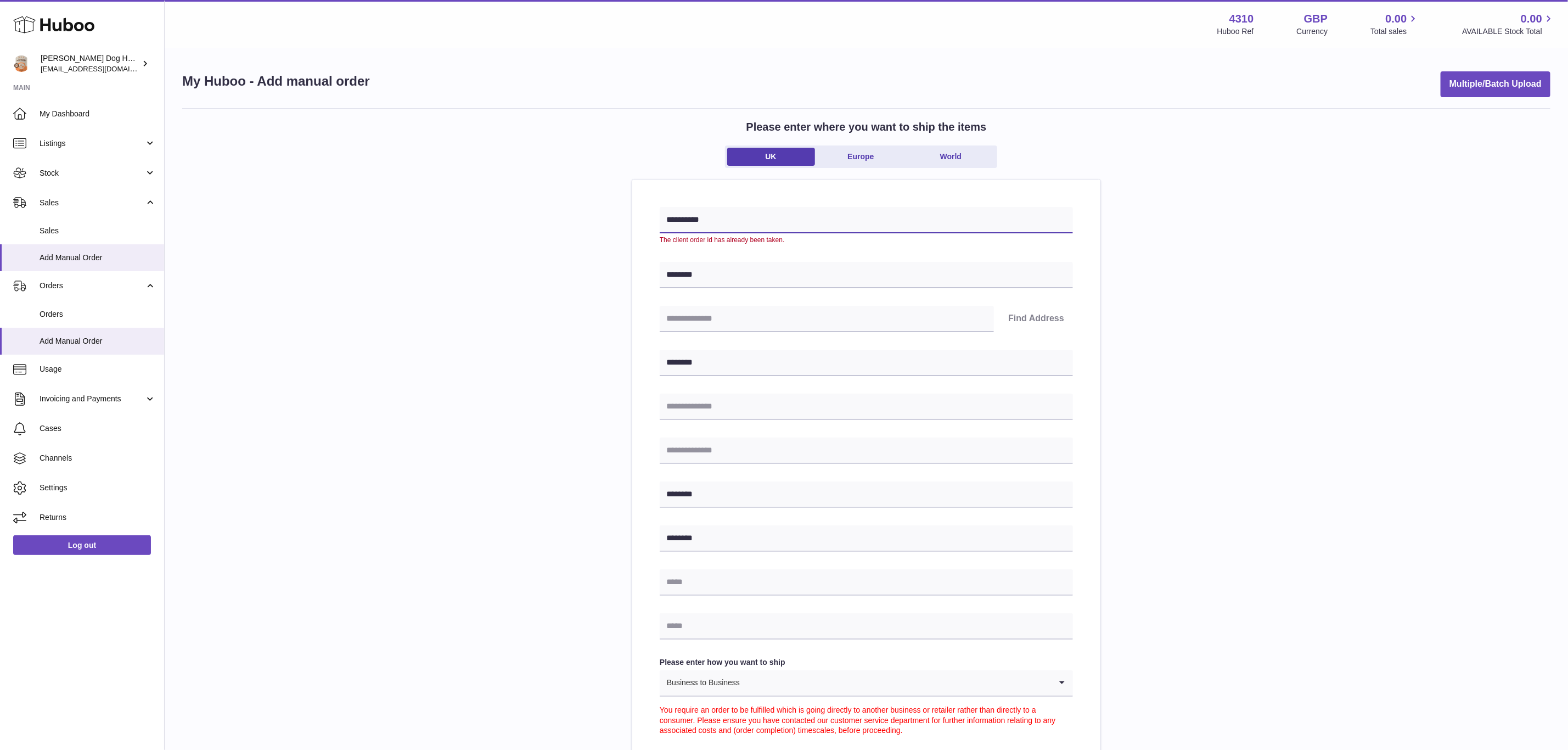
click at [720, 223] on input "**********" at bounding box center [867, 220] width 414 height 27
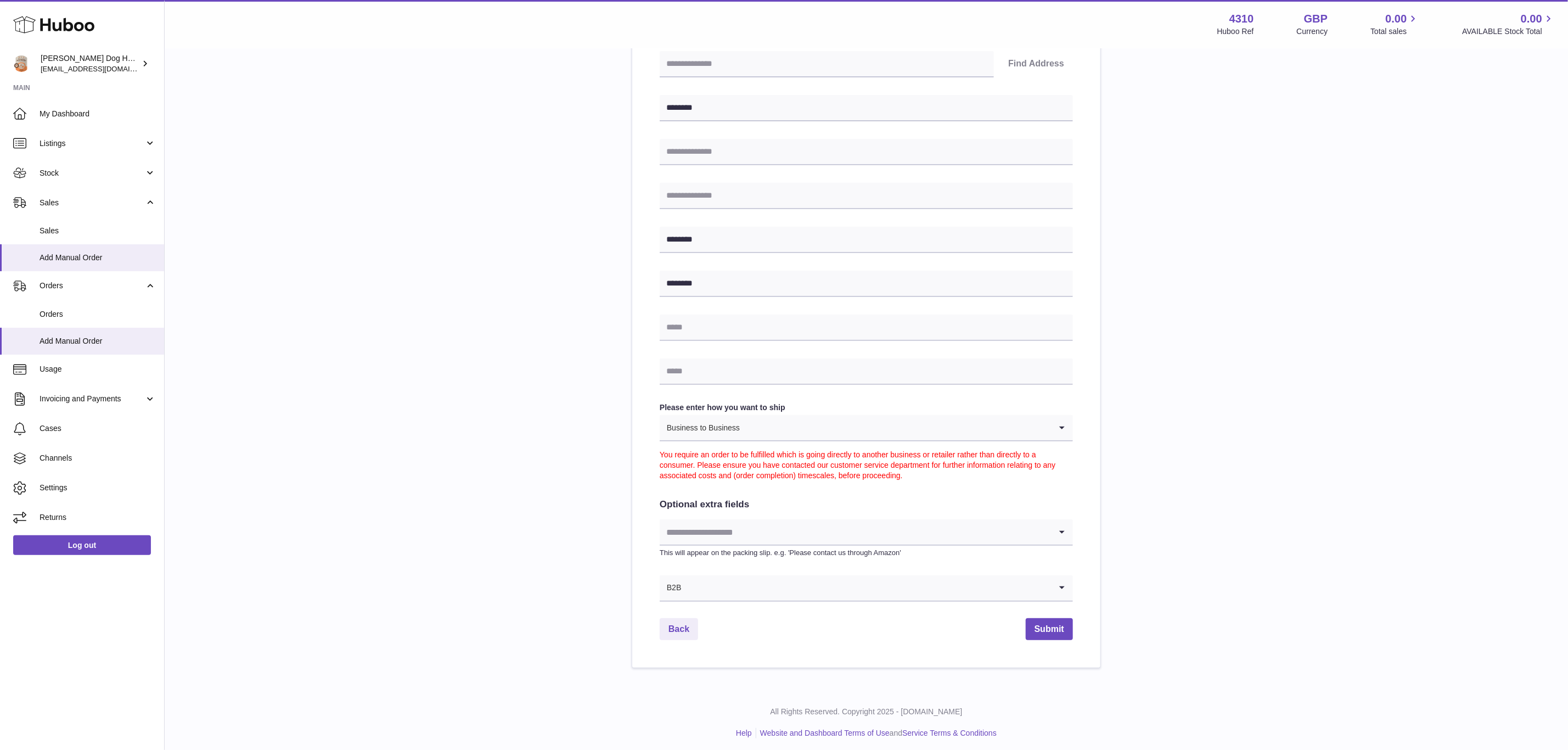
scroll to position [249, 0]
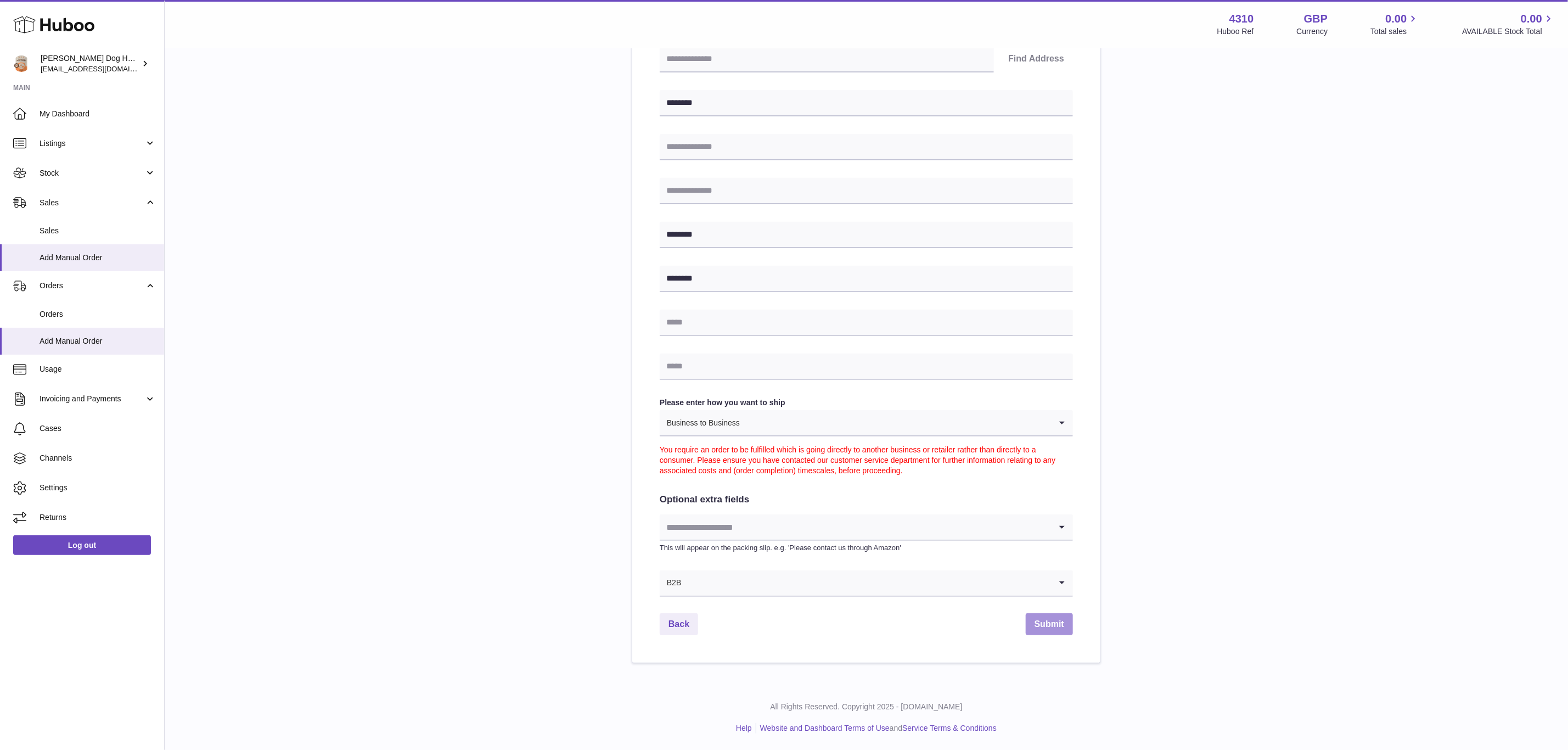
type input "**********"
click at [1048, 622] on button "Submit" at bounding box center [1049, 625] width 47 height 22
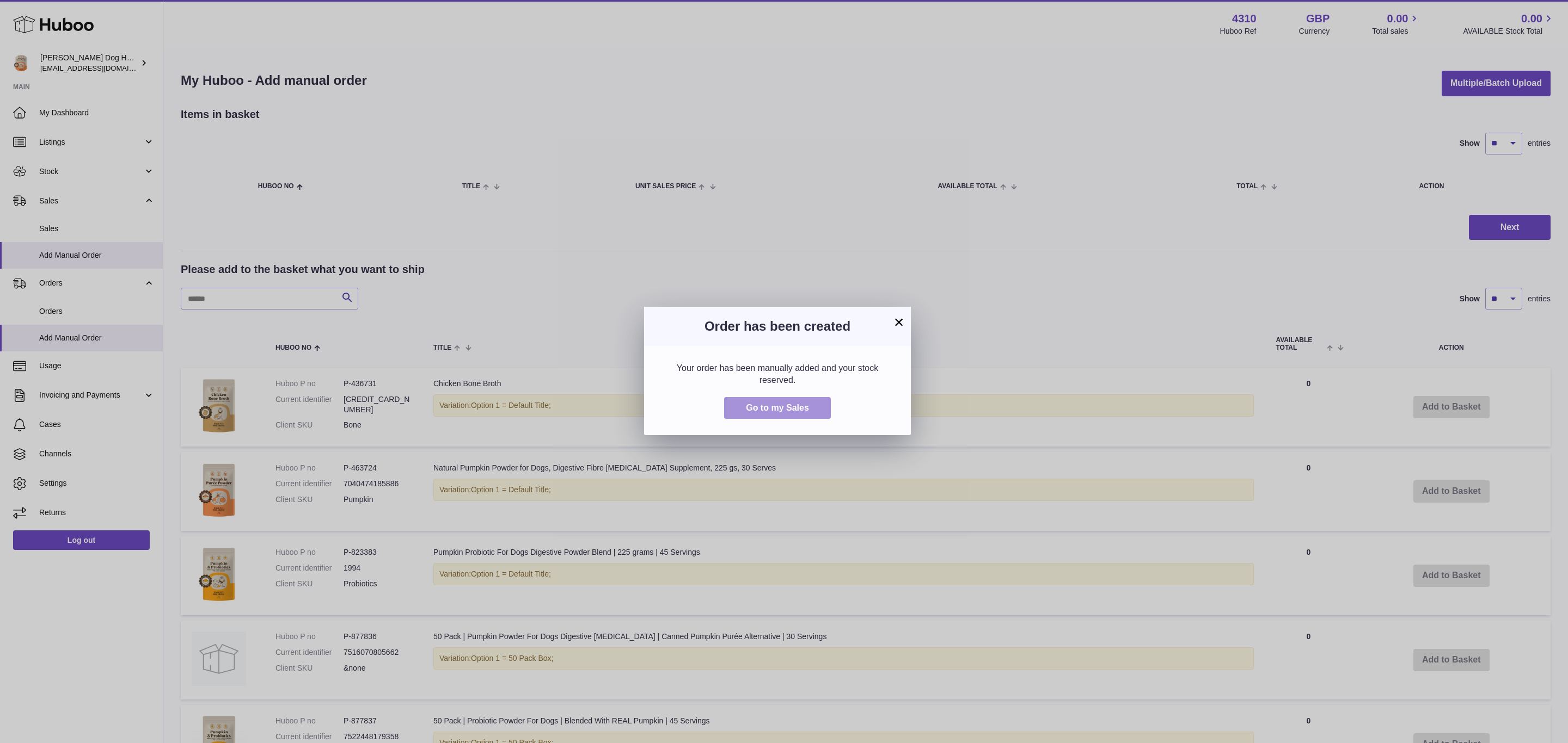
click at [783, 410] on span "Go to my Sales" at bounding box center [778, 407] width 63 height 9
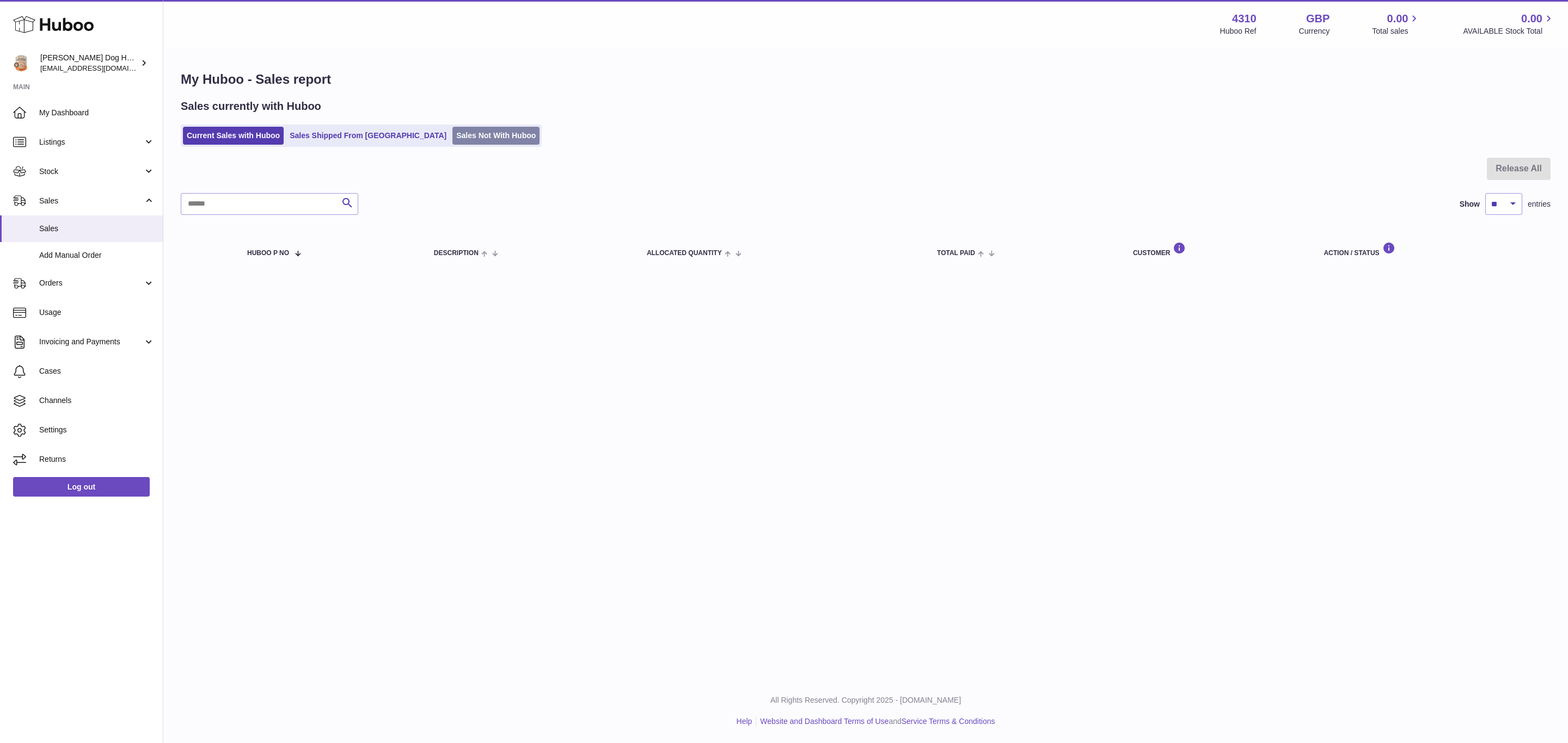
click at [452, 134] on link "Sales Not With Huboo" at bounding box center [496, 135] width 87 height 18
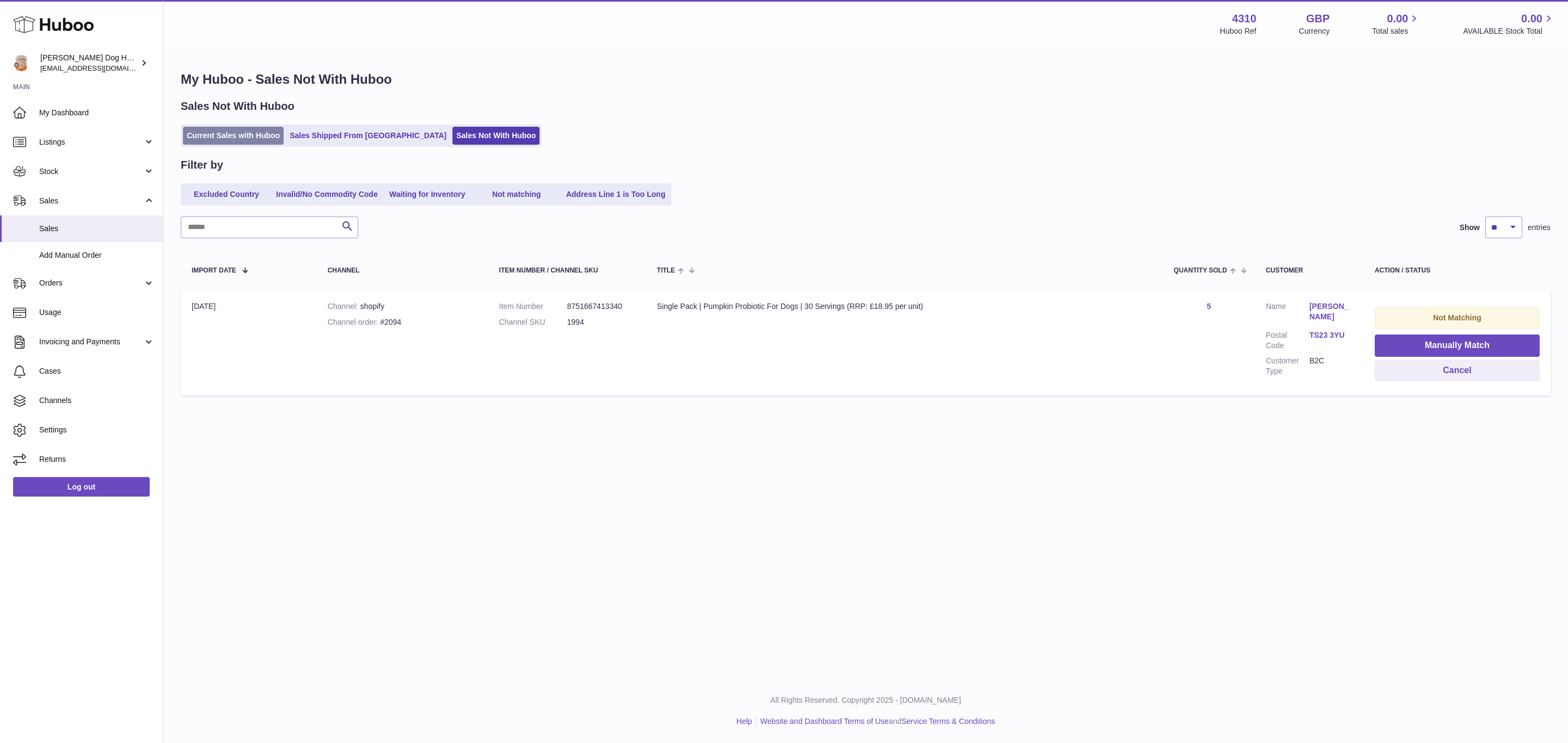
click at [243, 136] on link "Current Sales with Huboo" at bounding box center [233, 135] width 101 height 18
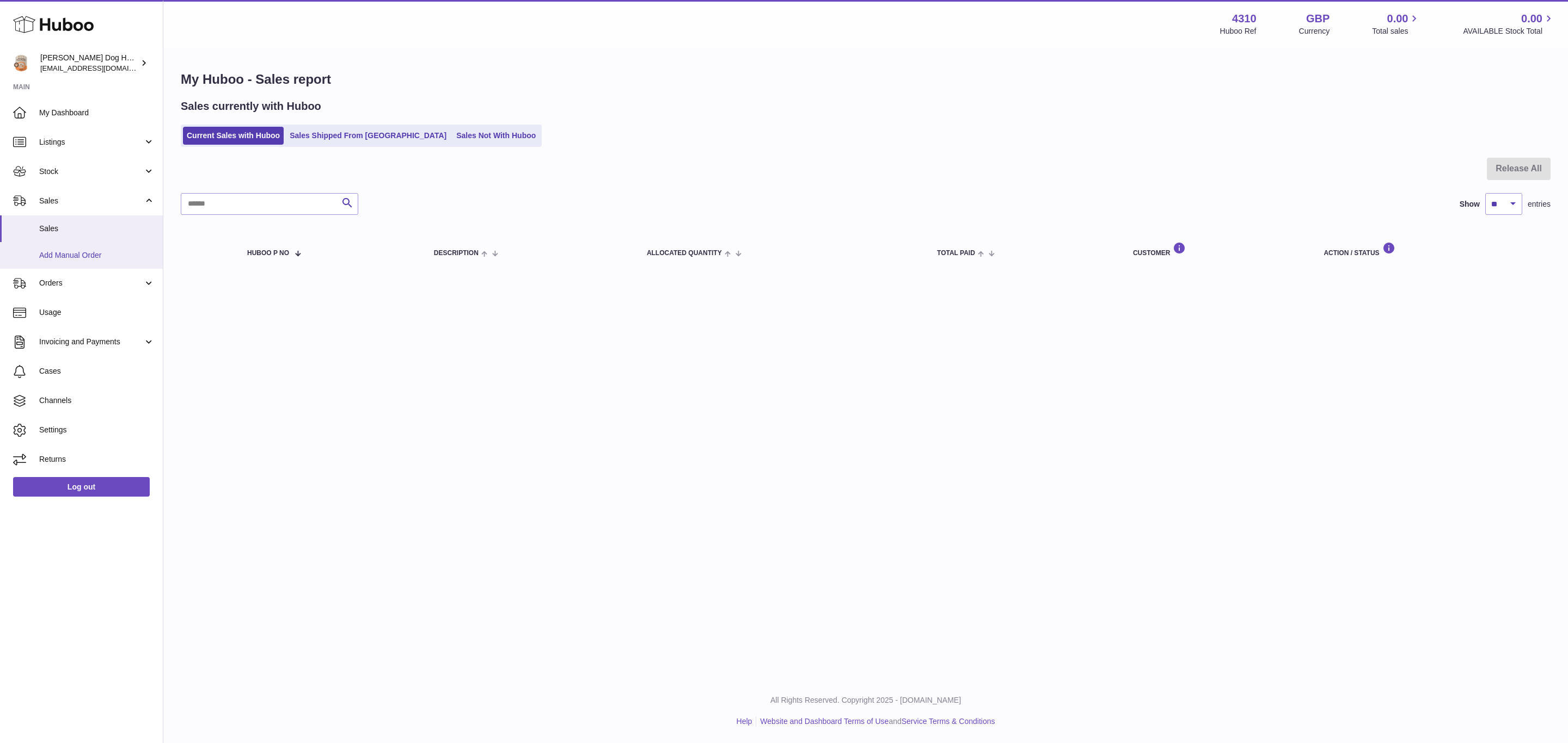
click at [59, 252] on span "Add Manual Order" at bounding box center [97, 255] width 115 height 10
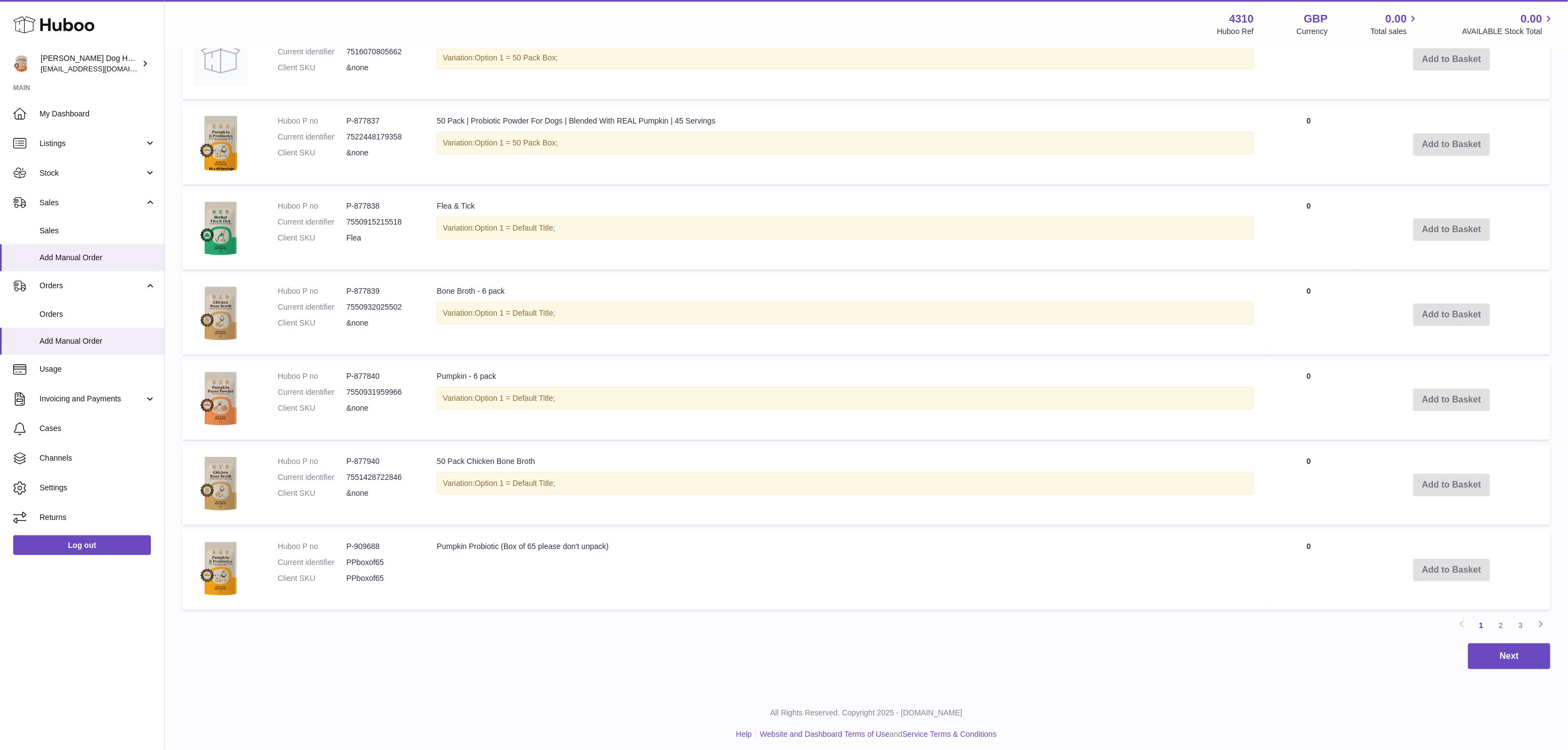
drag, startPoint x: 1498, startPoint y: 620, endPoint x: 1479, endPoint y: 603, distance: 25.5
click at [1499, 620] on link "2" at bounding box center [1501, 625] width 20 height 20
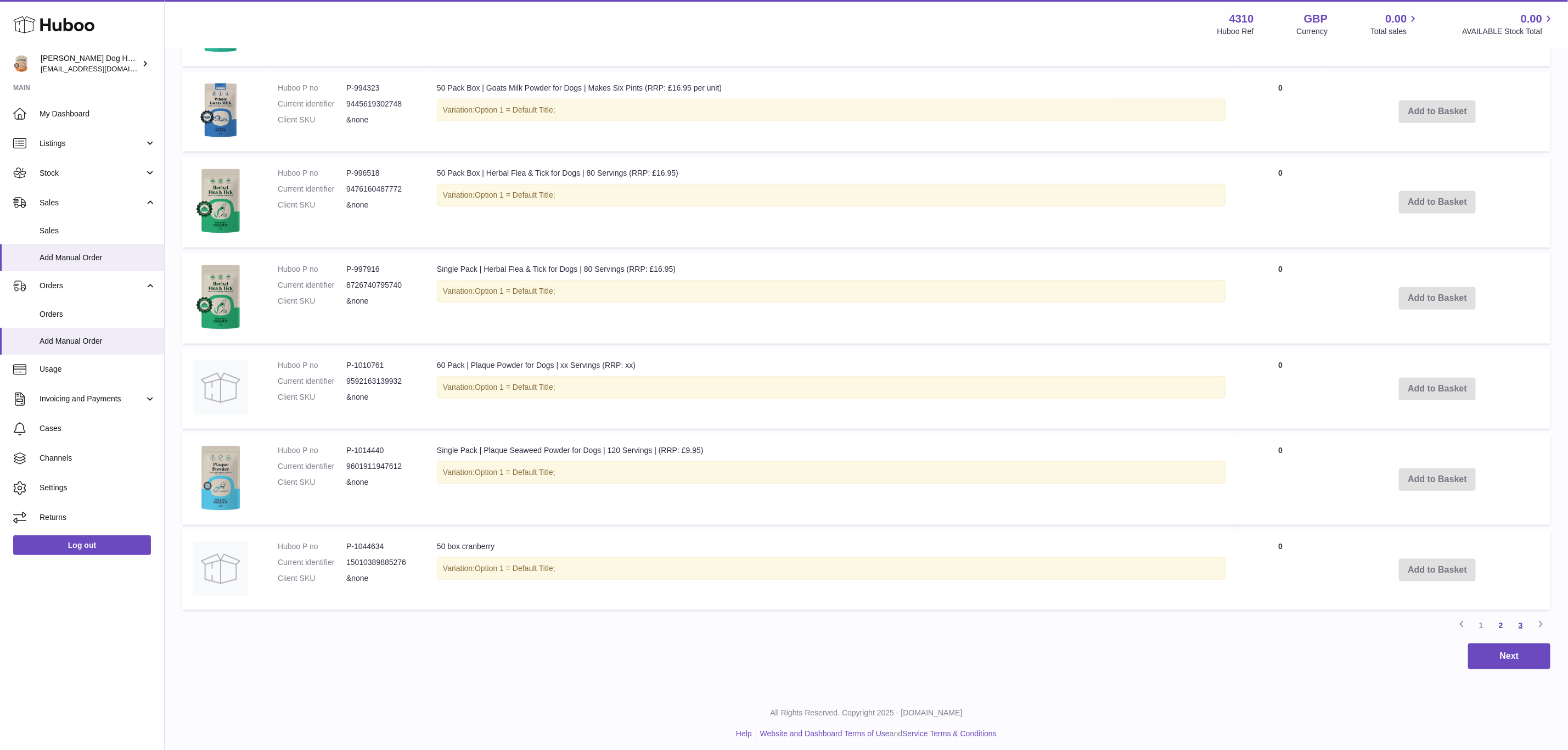
click at [1528, 622] on link "3" at bounding box center [1521, 625] width 20 height 20
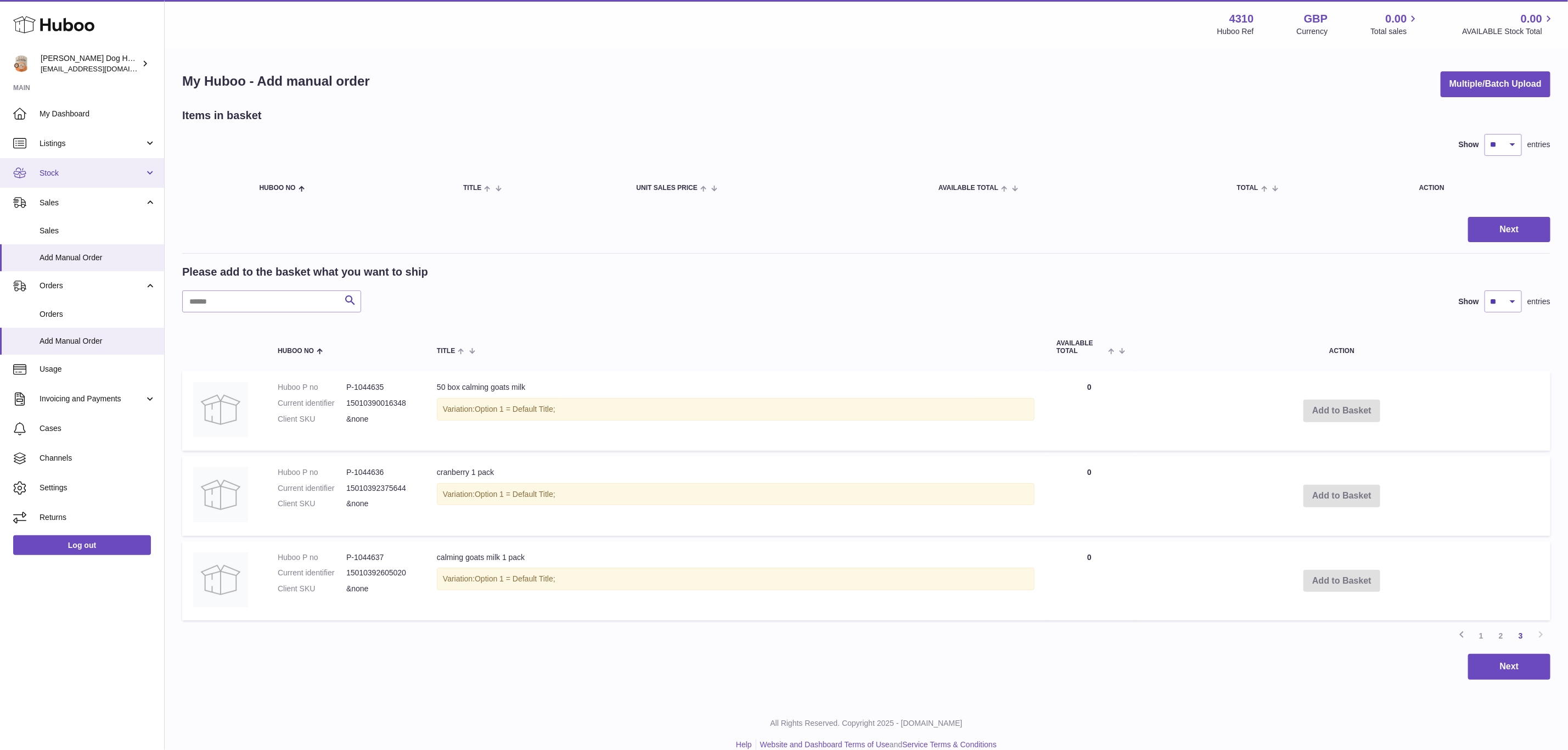
click at [40, 168] on span "Stock" at bounding box center [92, 173] width 105 height 10
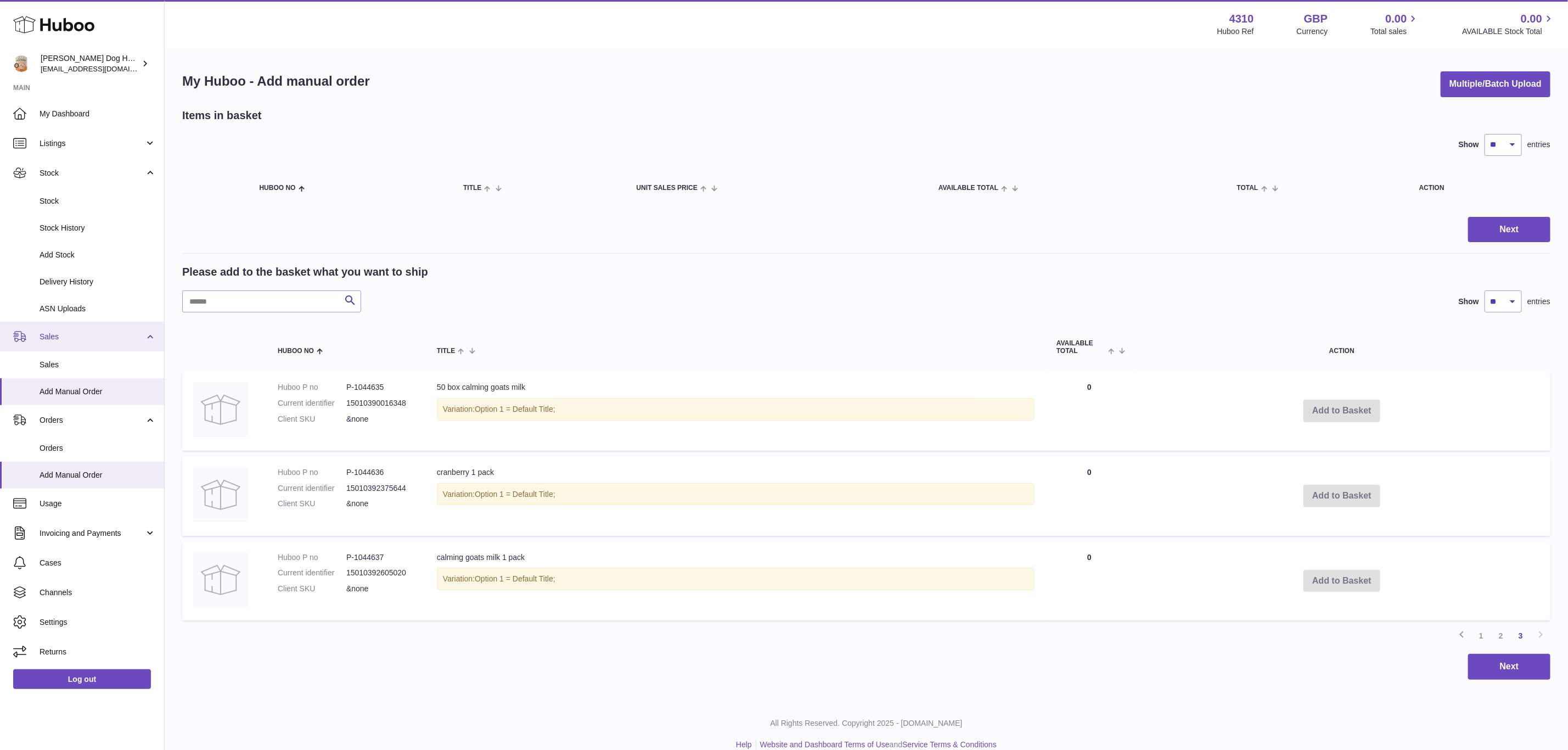
click at [61, 332] on span "Sales" at bounding box center [92, 337] width 105 height 10
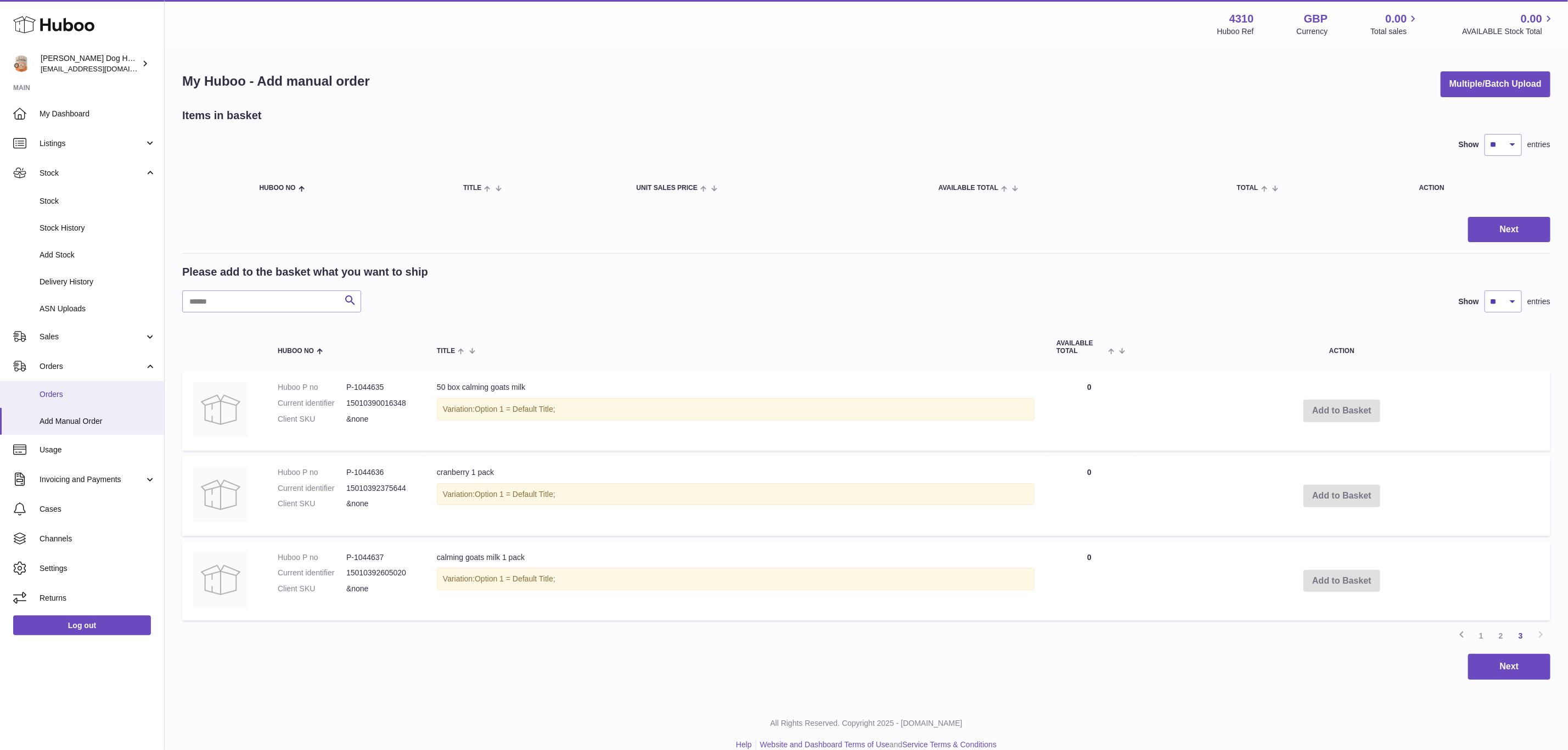
click at [53, 384] on link "Orders" at bounding box center [82, 394] width 165 height 27
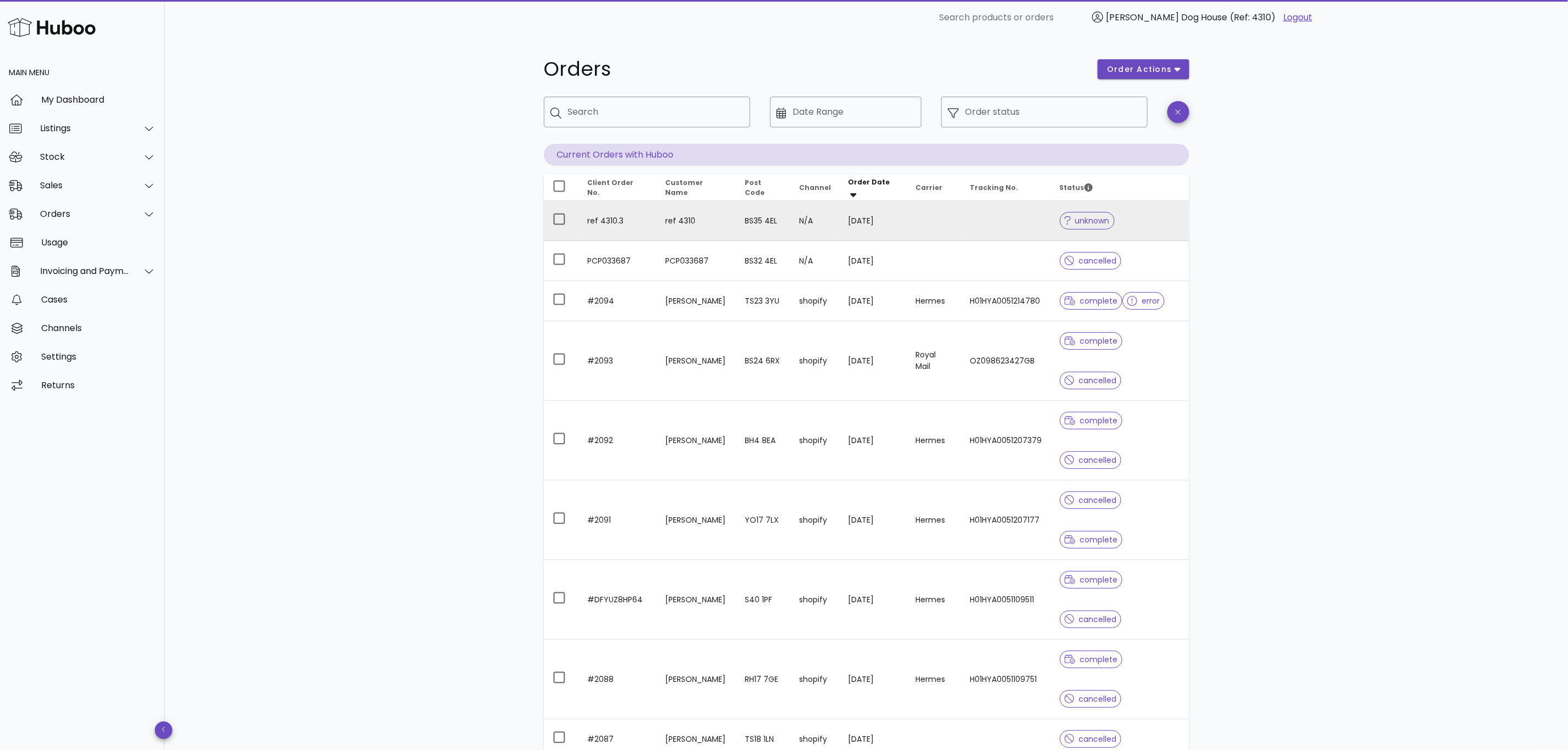
click at [725, 225] on td "ref 4310" at bounding box center [696, 221] width 79 height 41
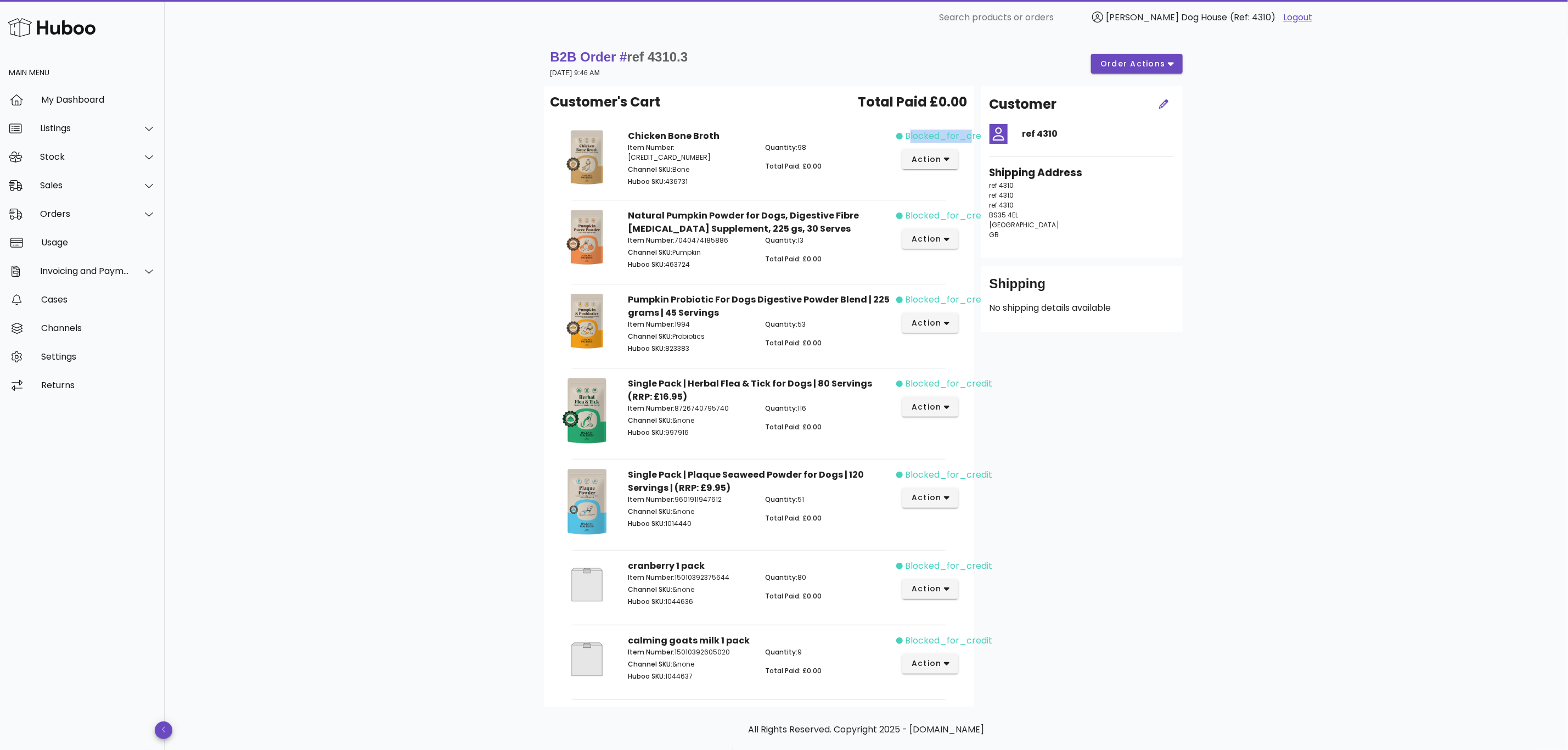
drag, startPoint x: 905, startPoint y: 134, endPoint x: 965, endPoint y: 133, distance: 60.0
click at [965, 133] on span "blocked_for_credit" at bounding box center [949, 135] width 87 height 13
click at [940, 133] on span "blocked_for_credit" at bounding box center [949, 135] width 87 height 13
